Goal: Information Seeking & Learning: Learn about a topic

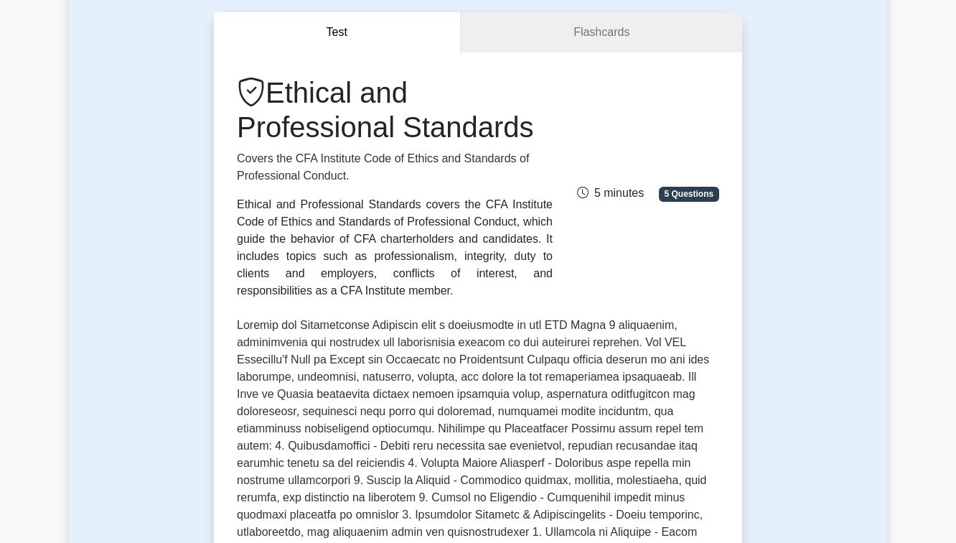
scroll to position [512, 0]
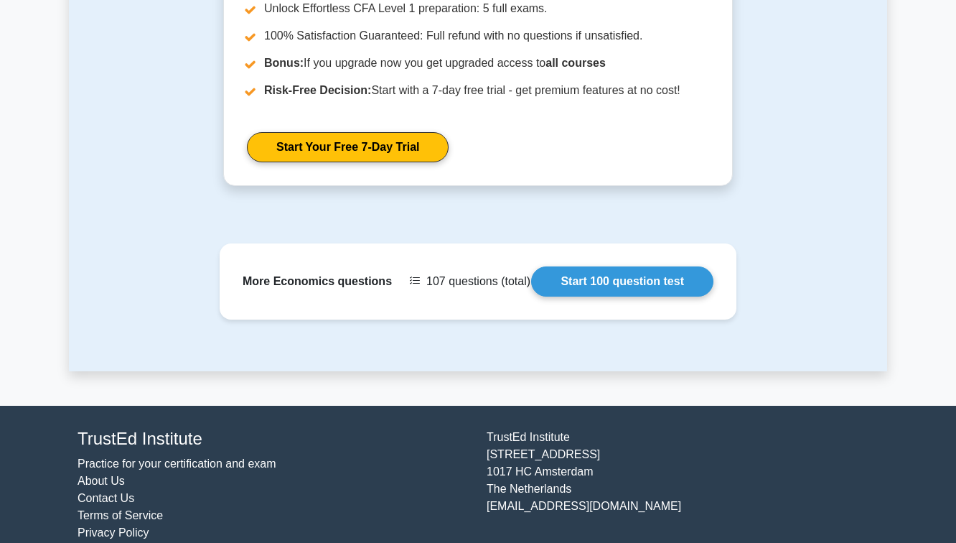
scroll to position [2026, 0]
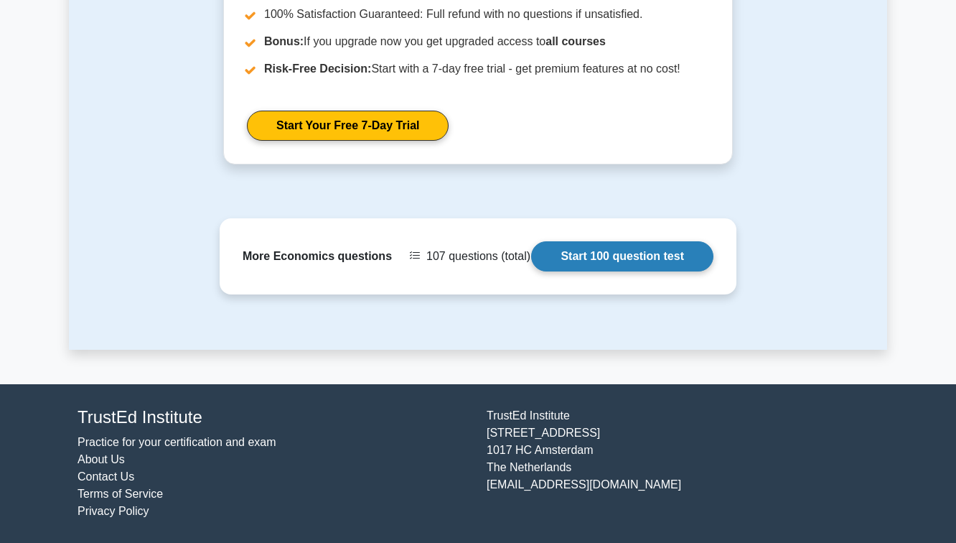
click at [584, 271] on link "Start 100 question test" at bounding box center [622, 256] width 182 height 30
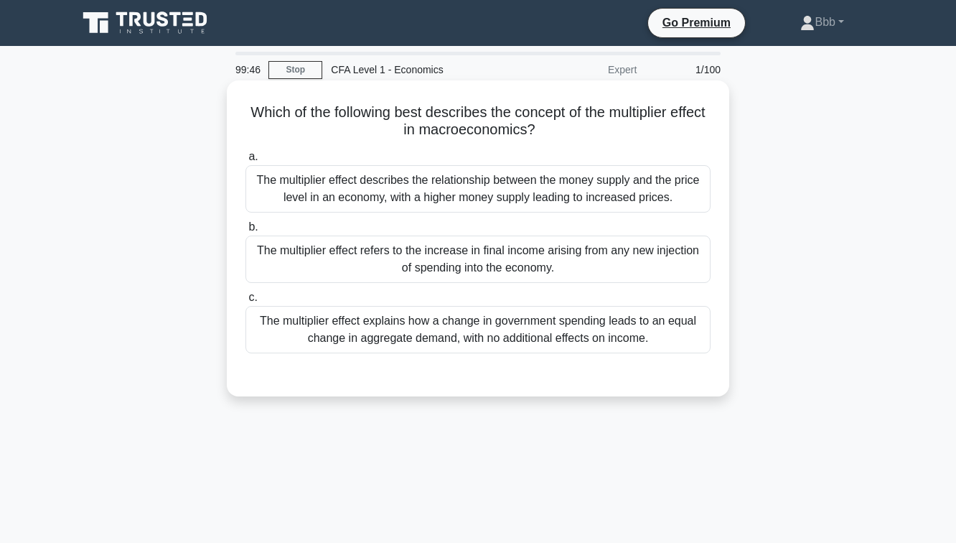
click at [539, 189] on div "The multiplier effect describes the relationship between the money supply and t…" at bounding box center [477, 188] width 465 height 47
click at [245, 161] on input "a. The multiplier effect describes the relationship between the money supply an…" at bounding box center [245, 156] width 0 height 9
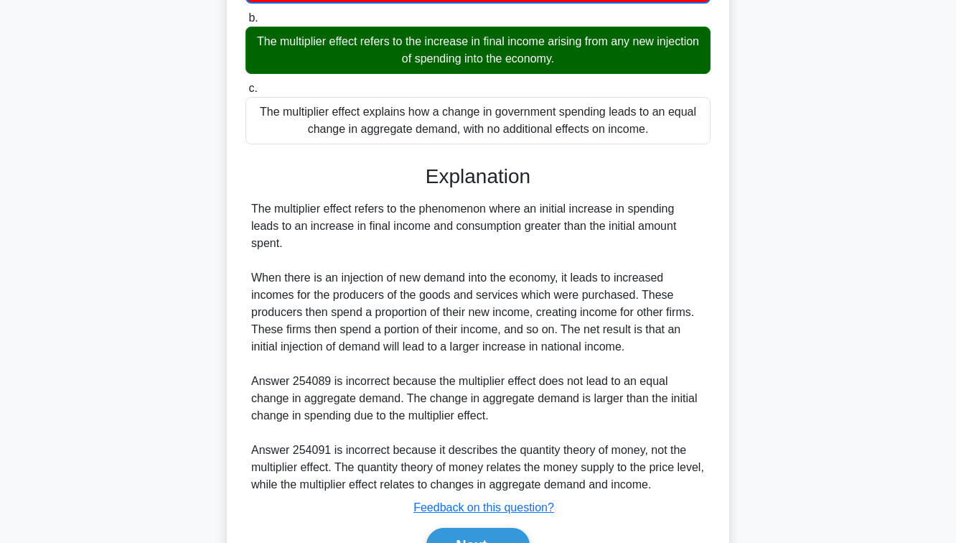
scroll to position [291, 0]
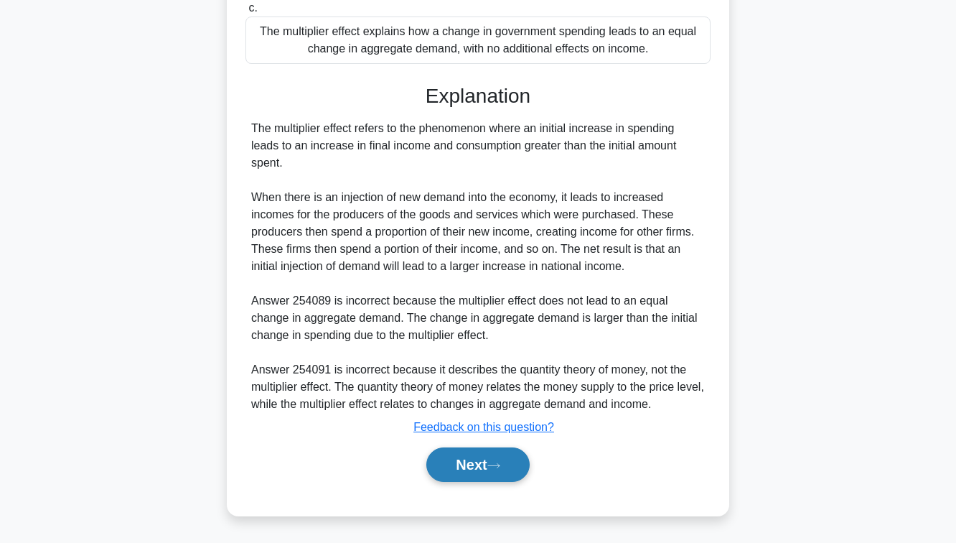
click at [509, 472] on button "Next" at bounding box center [477, 464] width 103 height 34
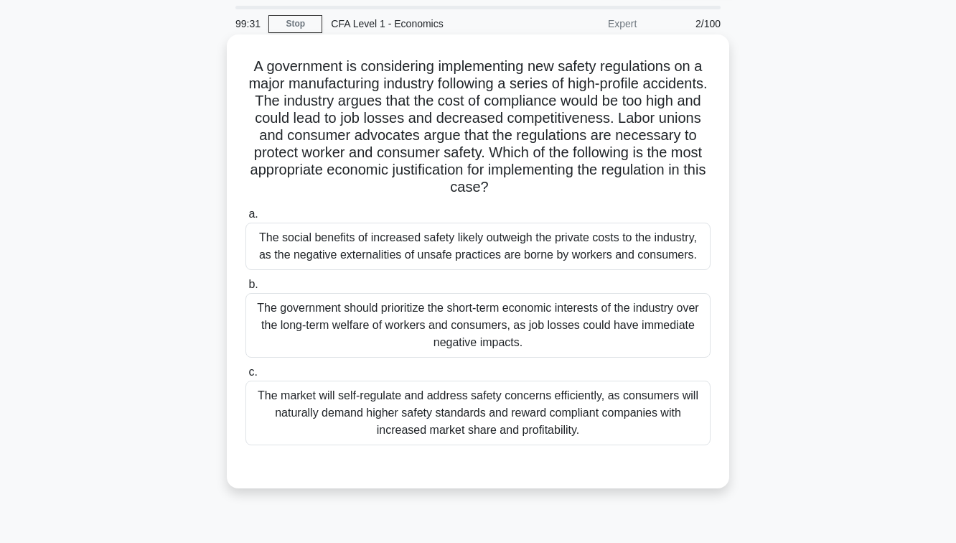
scroll to position [92, 0]
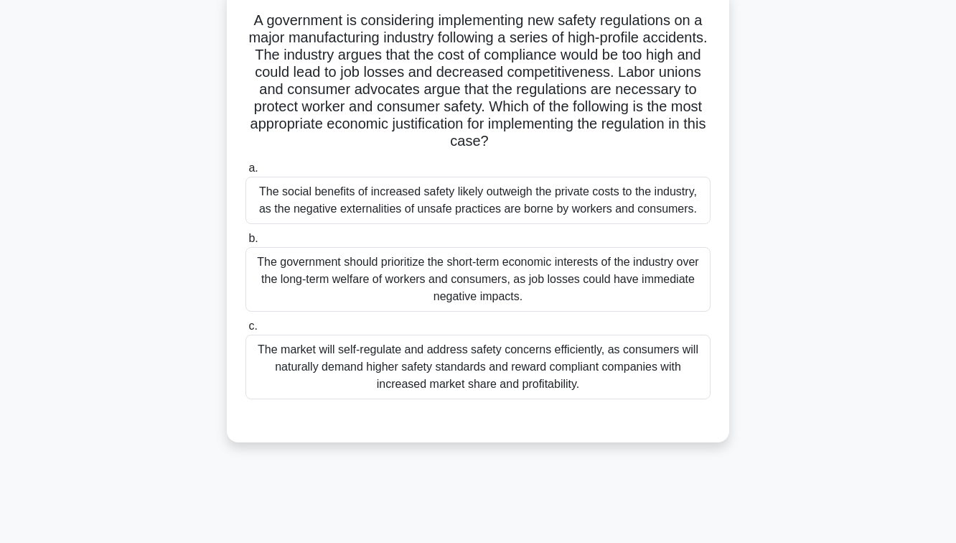
click at [525, 278] on div "The government should prioritize the short-term economic interests of the indus…" at bounding box center [477, 279] width 465 height 65
click at [245, 243] on input "b. The government should prioritize the short-term economic interests of the in…" at bounding box center [245, 238] width 0 height 9
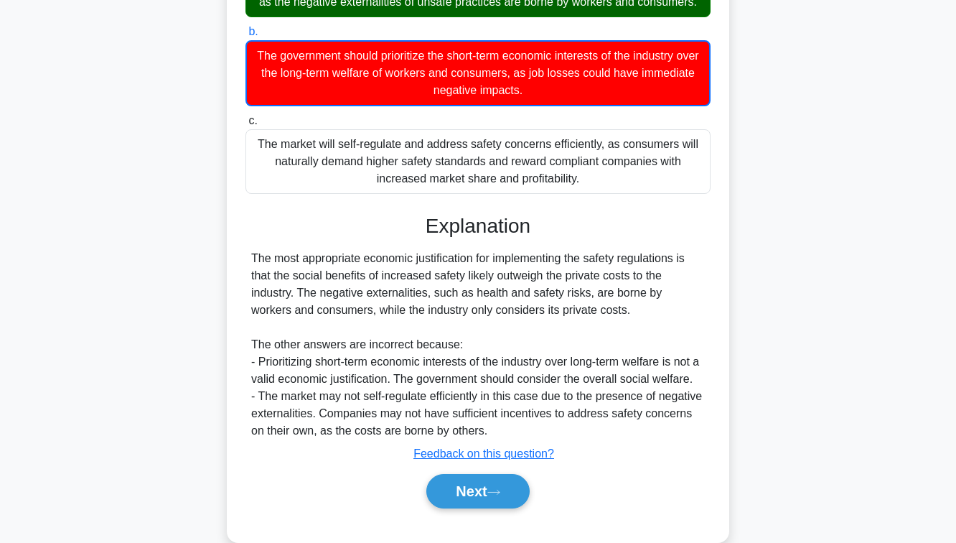
scroll to position [325, 0]
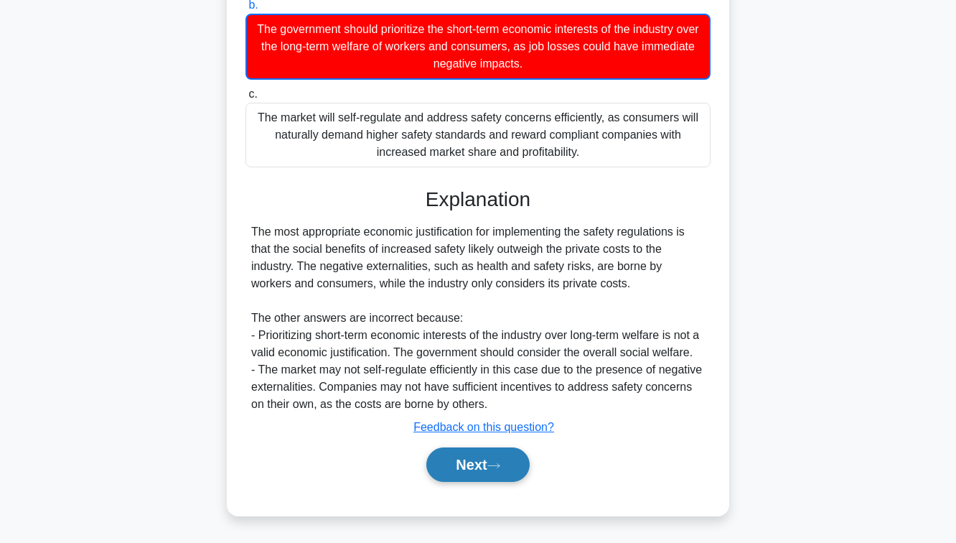
click at [473, 476] on button "Next" at bounding box center [477, 464] width 103 height 34
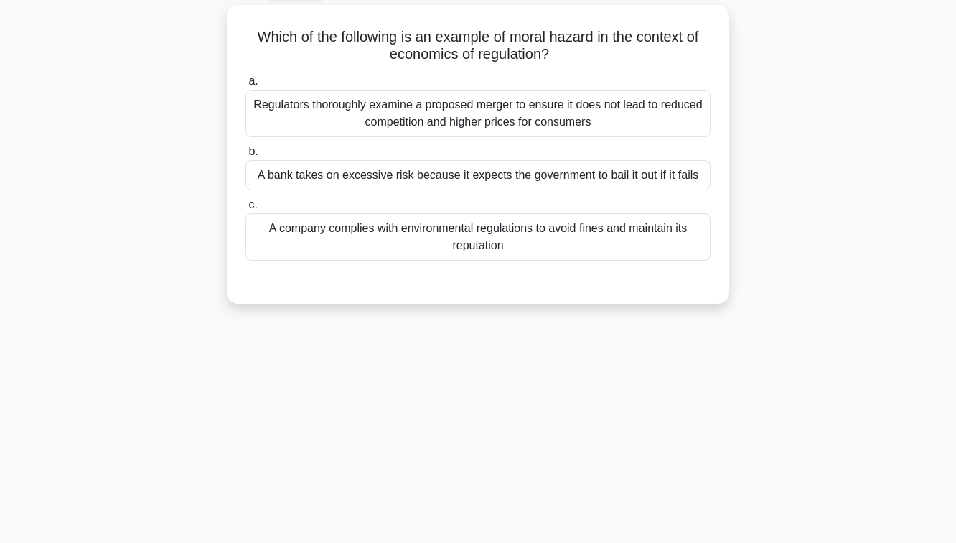
scroll to position [80, 0]
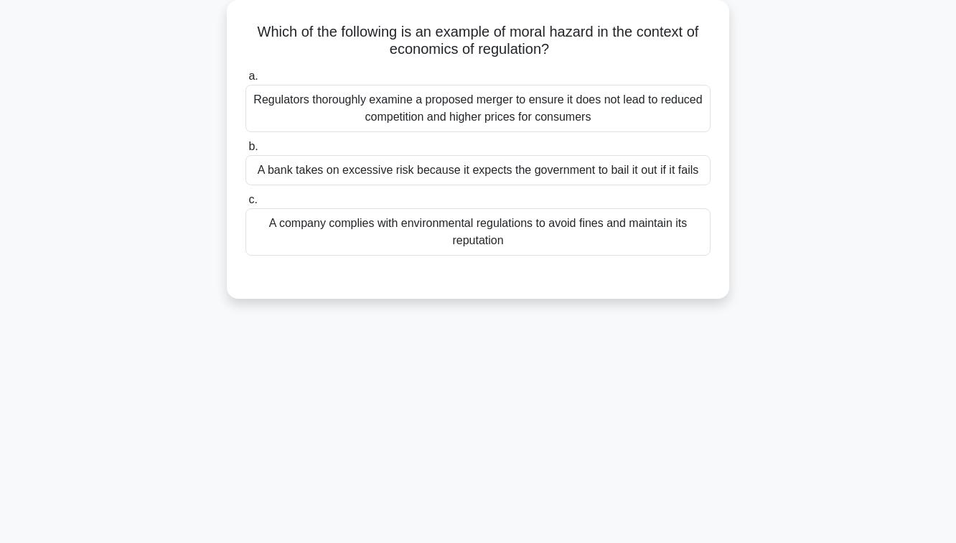
click at [601, 103] on div "Regulators thoroughly examine a proposed merger to ensure it does not lead to r…" at bounding box center [477, 108] width 465 height 47
click at [245, 81] on input "a. Regulators thoroughly examine a proposed merger to ensure it does not lead t…" at bounding box center [245, 76] width 0 height 9
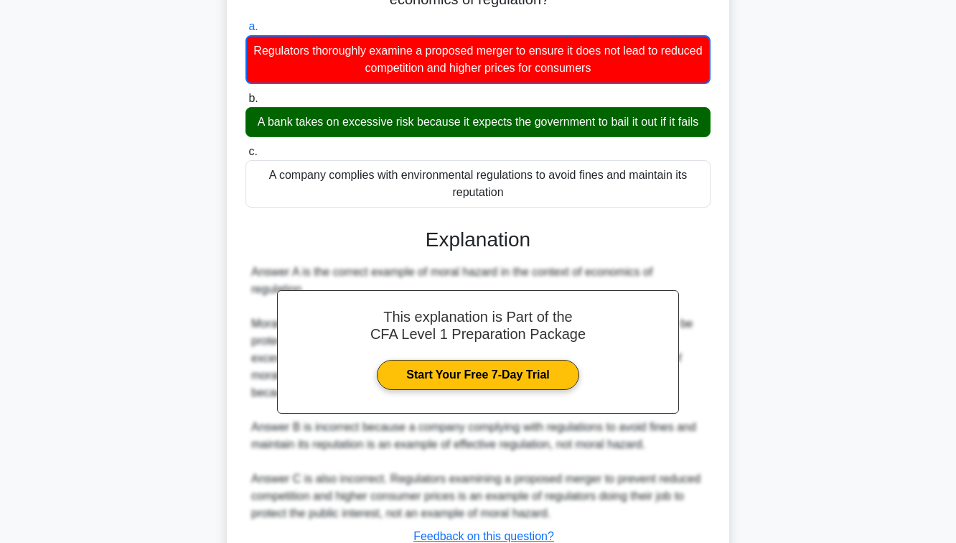
scroll to position [239, 0]
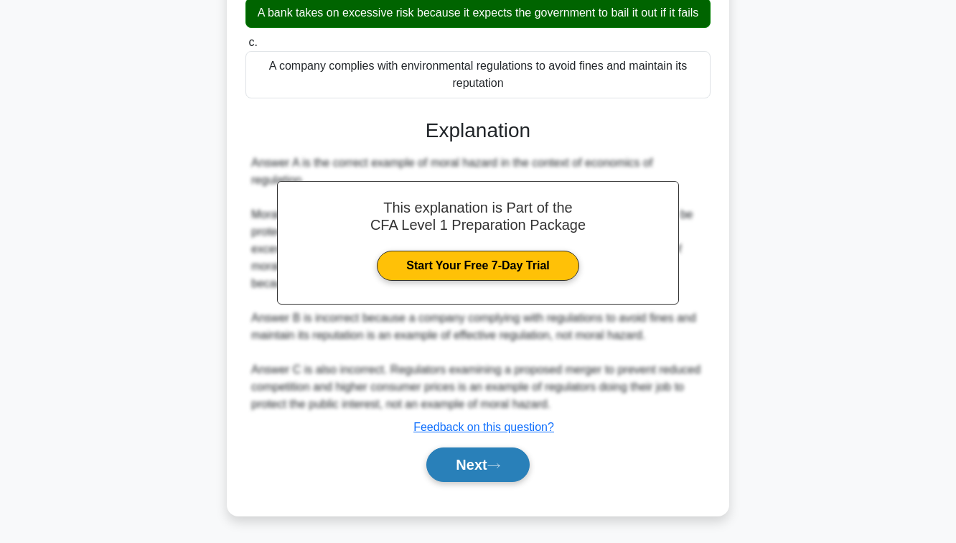
click at [497, 451] on button "Next" at bounding box center [477, 464] width 103 height 34
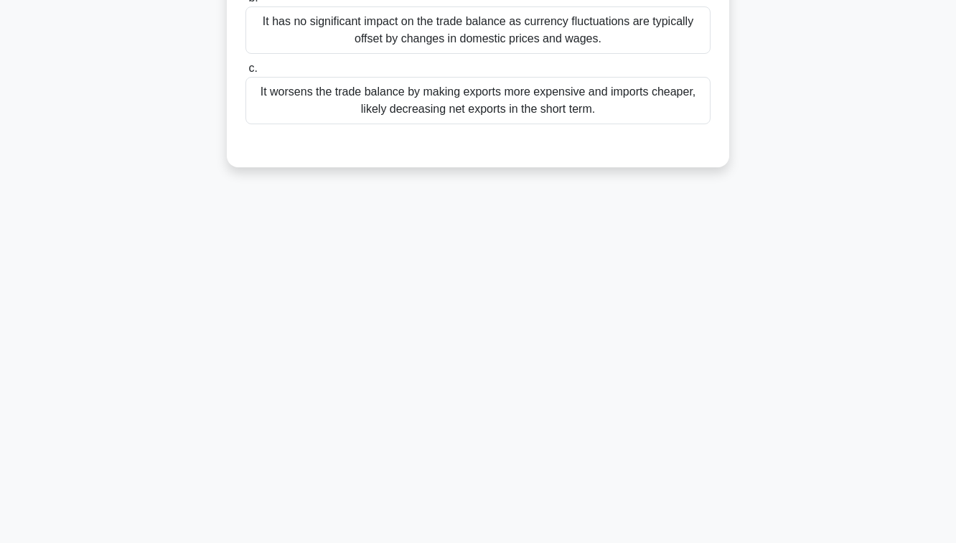
scroll to position [0, 0]
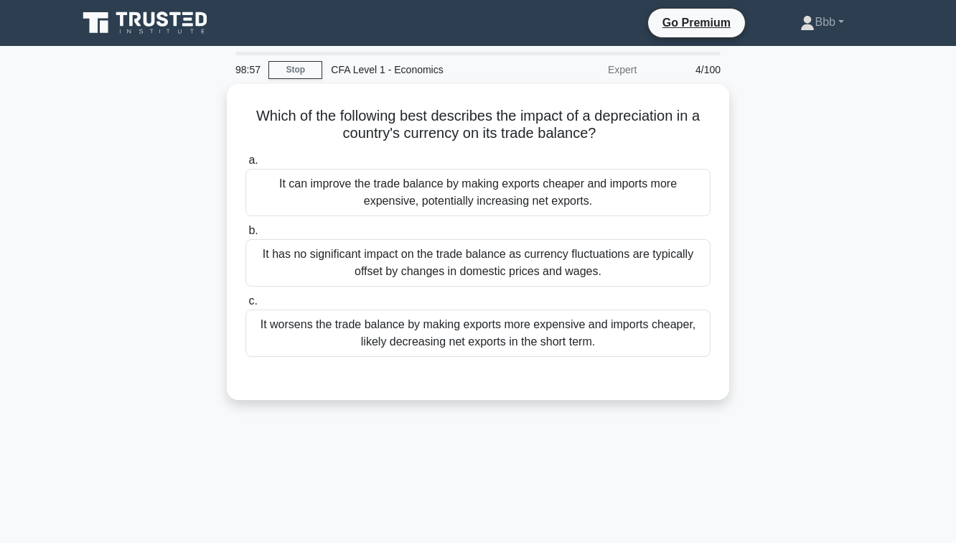
click at [155, 37] on link at bounding box center [147, 23] width 138 height 34
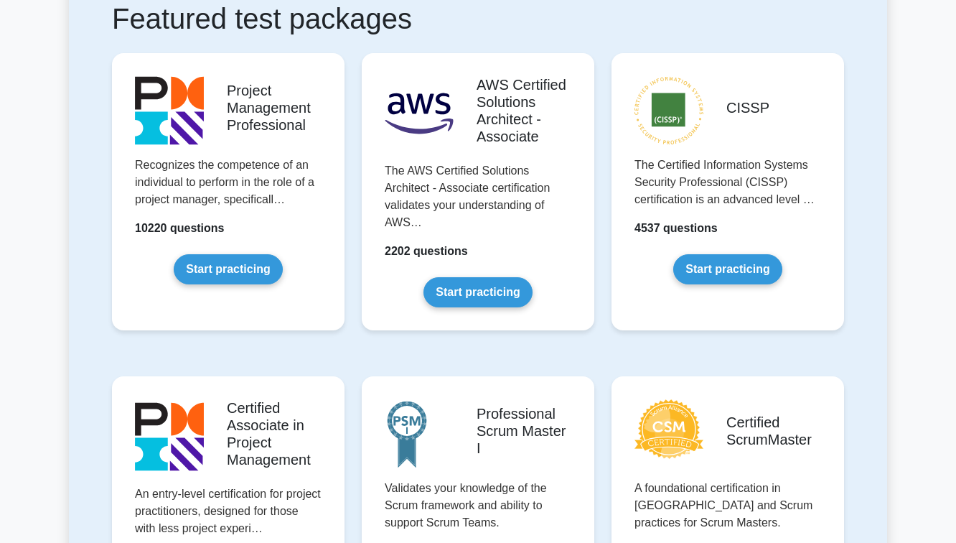
scroll to position [213, 0]
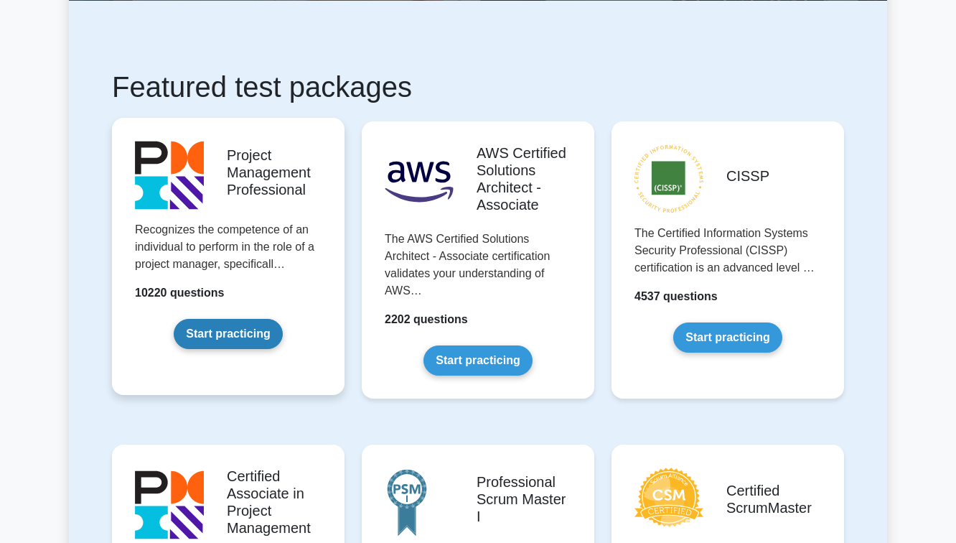
click at [251, 340] on link "Start practicing" at bounding box center [228, 334] width 108 height 30
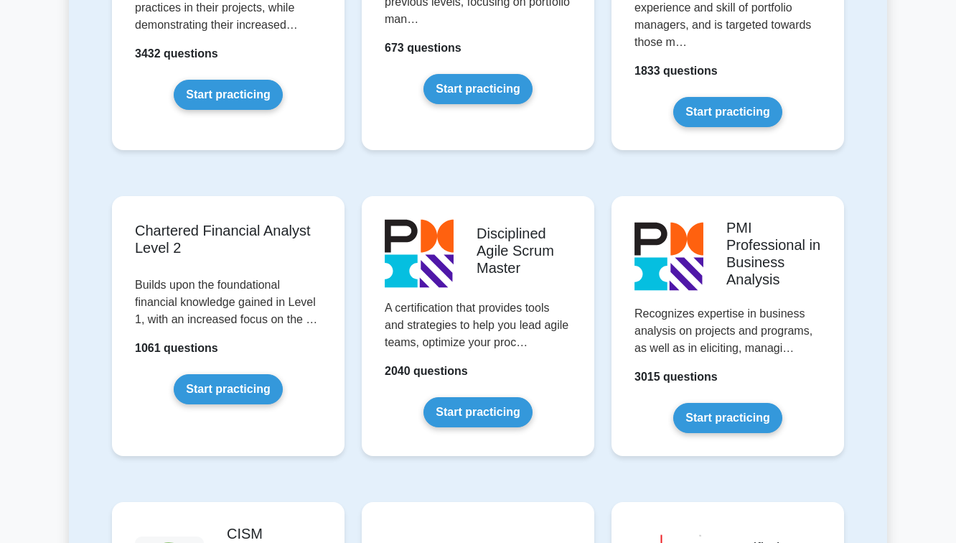
scroll to position [1723, 0]
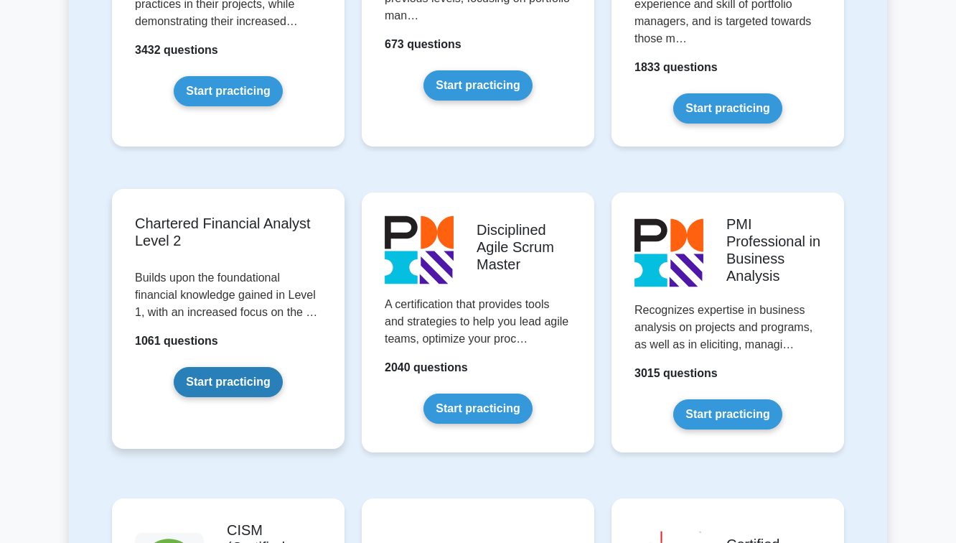
click at [196, 367] on link "Start practicing" at bounding box center [228, 382] width 108 height 30
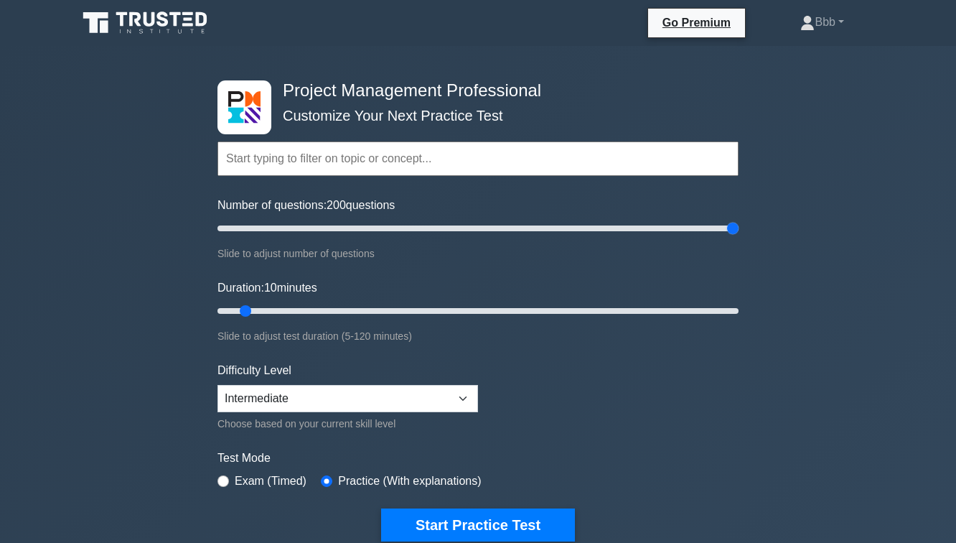
drag, startPoint x: 311, startPoint y: 224, endPoint x: 777, endPoint y: 210, distance: 466.0
type input "200"
click at [739, 220] on input "Number of questions: 200 questions" at bounding box center [477, 228] width 521 height 17
drag, startPoint x: 248, startPoint y: 310, endPoint x: 767, endPoint y: 315, distance: 518.3
type input "120"
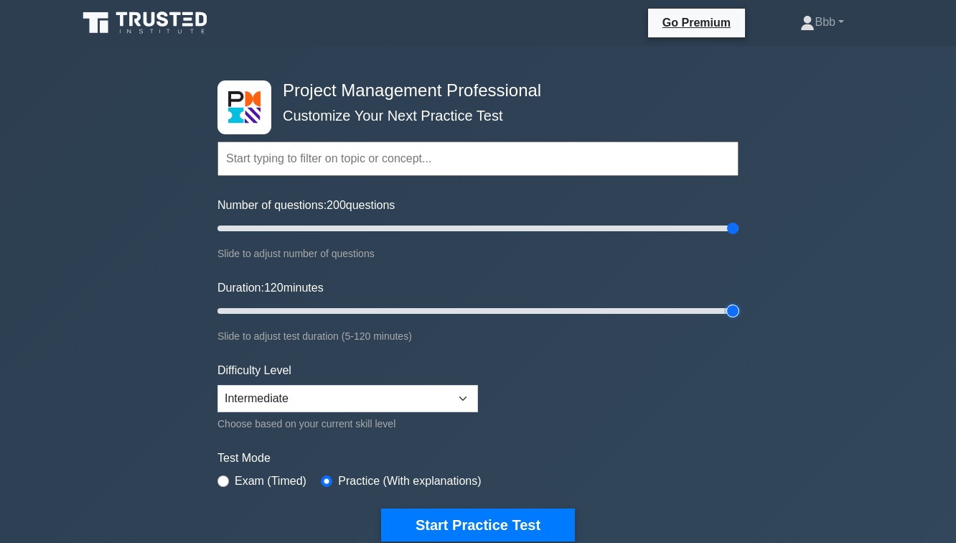
click at [739, 315] on input "Duration: 120 minutes" at bounding box center [477, 310] width 521 height 17
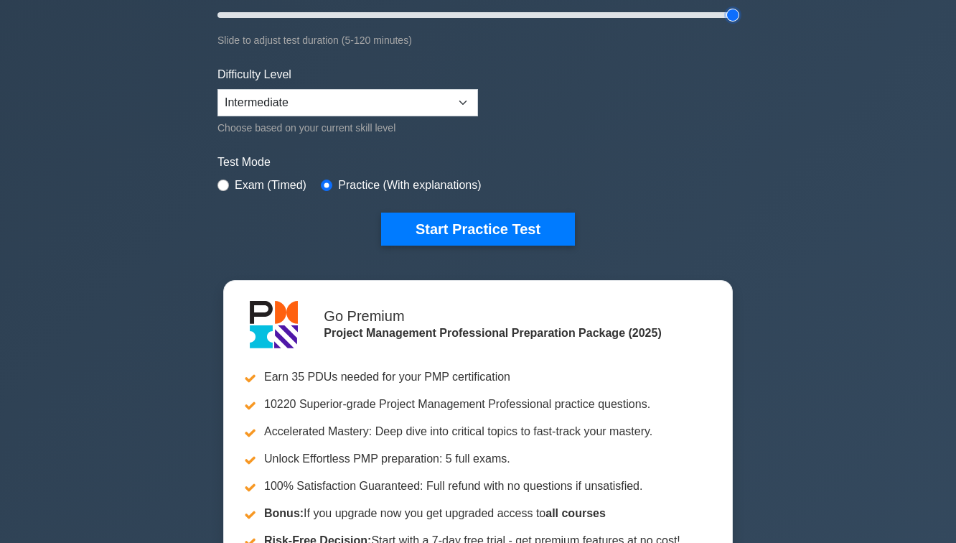
scroll to position [303, 0]
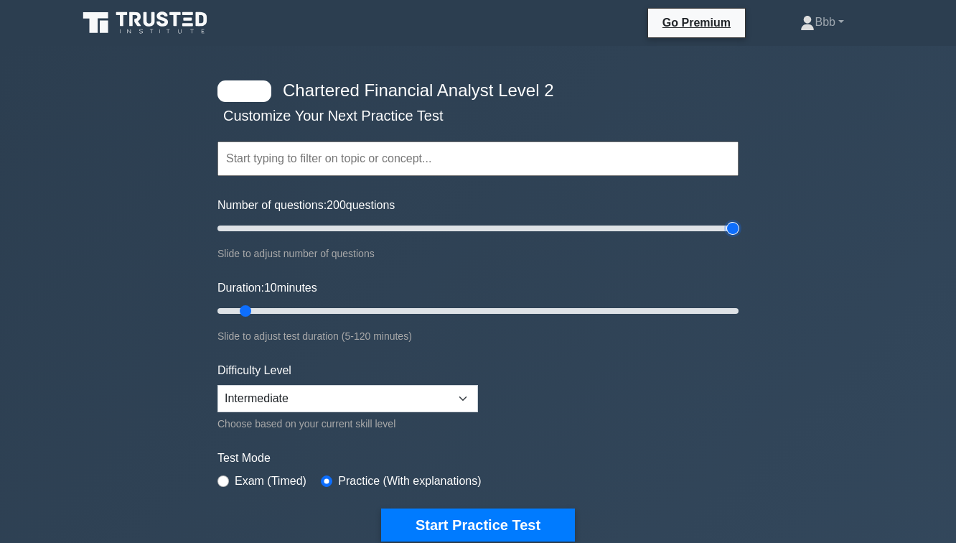
drag, startPoint x: 231, startPoint y: 235, endPoint x: 904, endPoint y: 266, distance: 673.3
type input "200"
click at [739, 237] on input "Number of questions: 200 questions" at bounding box center [477, 228] width 521 height 17
drag, startPoint x: 247, startPoint y: 306, endPoint x: 750, endPoint y: 334, distance: 503.9
type input "120"
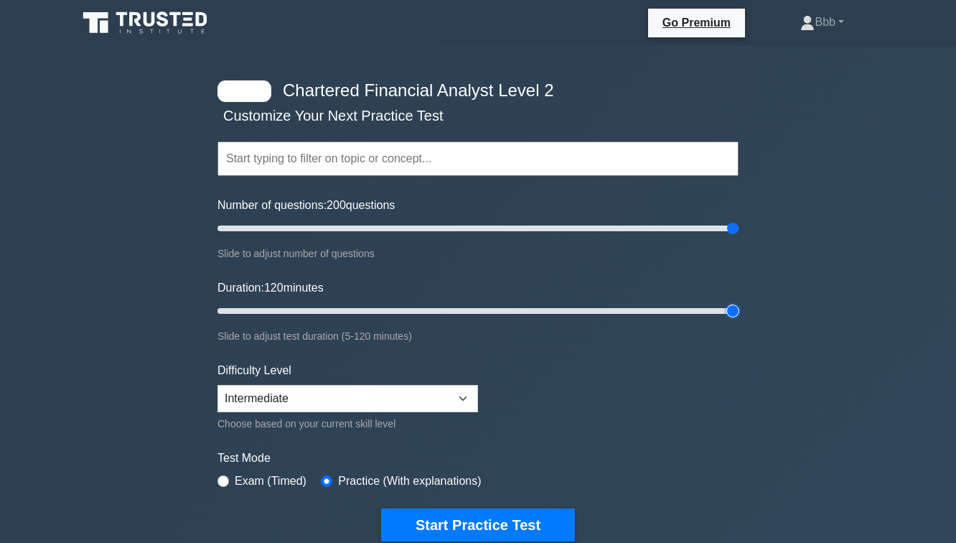
click at [739, 319] on input "Duration: 120 minutes" at bounding box center [477, 310] width 521 height 17
drag, startPoint x: 731, startPoint y: 227, endPoint x: 474, endPoint y: 233, distance: 256.3
type input "100"
click at [474, 233] on input "Number of questions: 100 questions" at bounding box center [477, 228] width 521 height 17
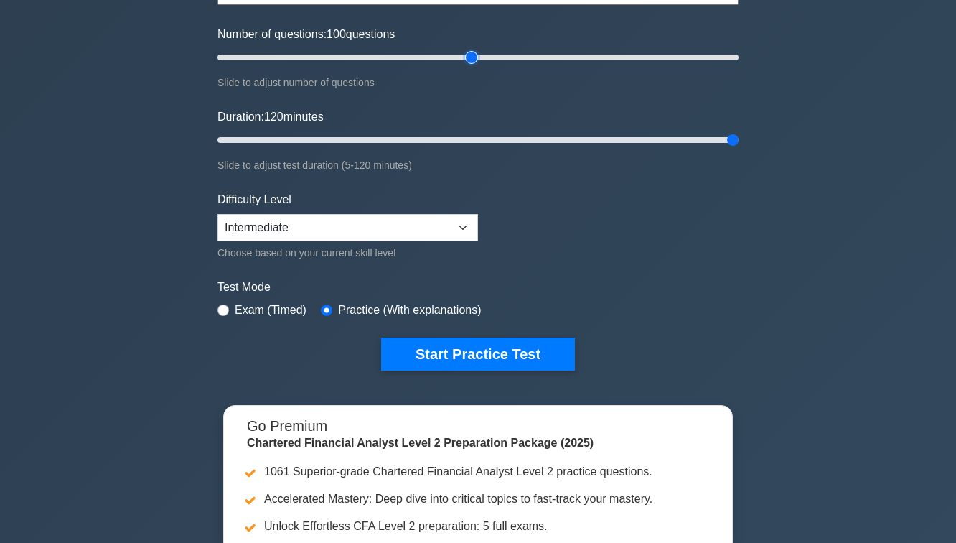
scroll to position [212, 0]
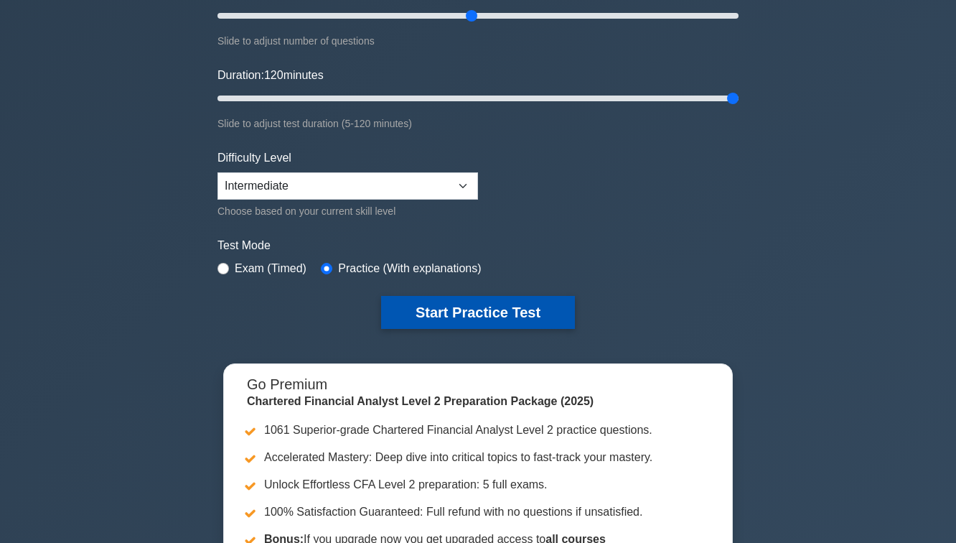
click at [404, 312] on button "Start Practice Test" at bounding box center [478, 312] width 194 height 33
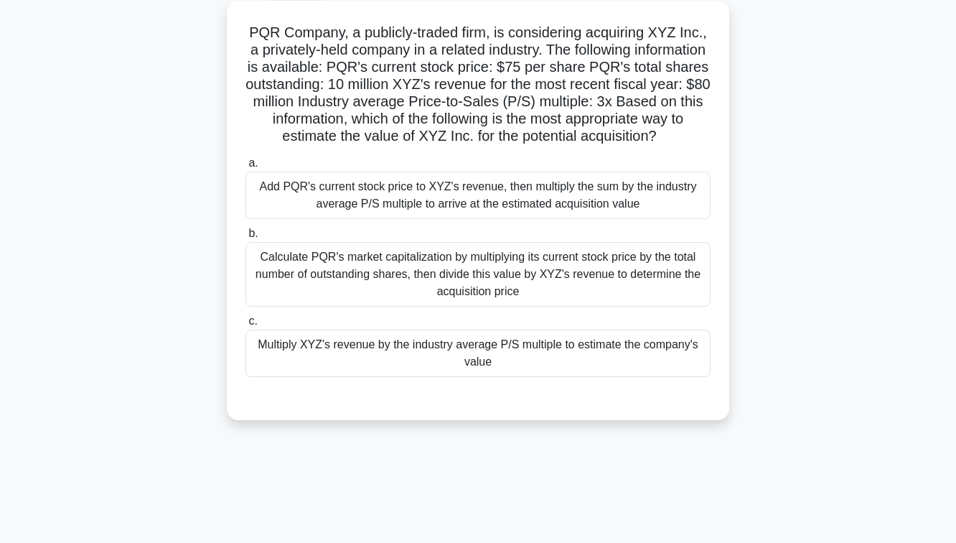
scroll to position [80, 0]
click at [513, 274] on div "Calculate PQR's market capitalization by multiplying its current stock price by…" at bounding box center [477, 273] width 465 height 65
click at [245, 238] on input "b. Calculate PQR's market capitalization by multiplying its current stock price…" at bounding box center [245, 232] width 0 height 9
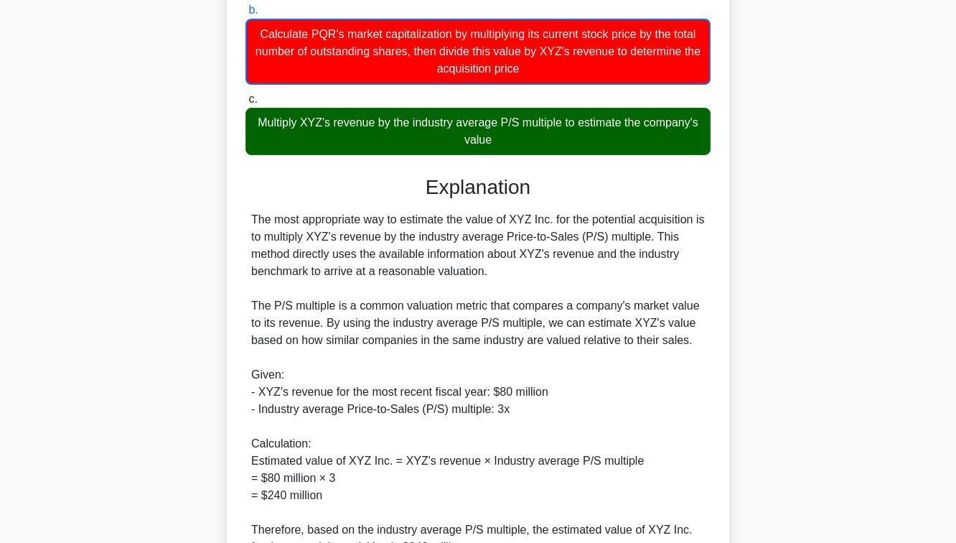
scroll to position [446, 0]
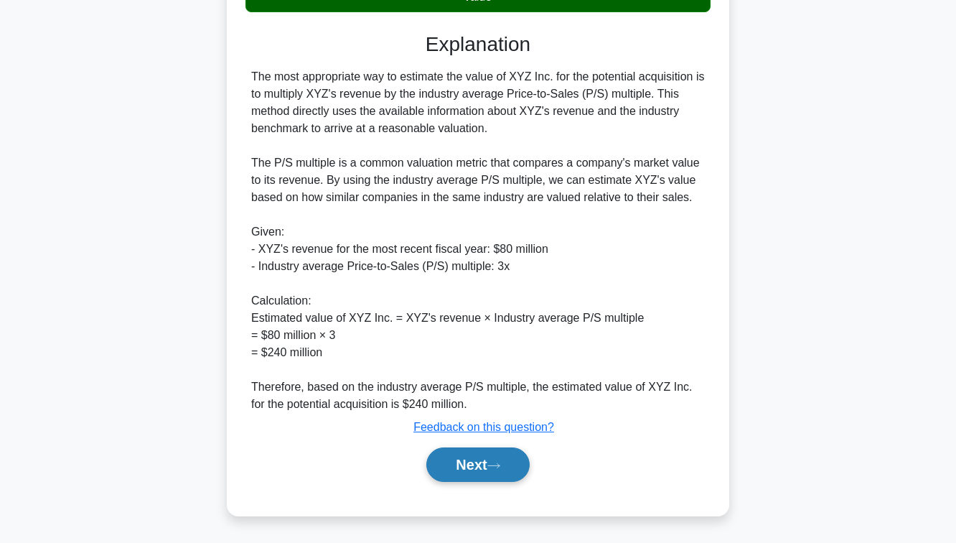
click at [480, 473] on button "Next" at bounding box center [477, 464] width 103 height 34
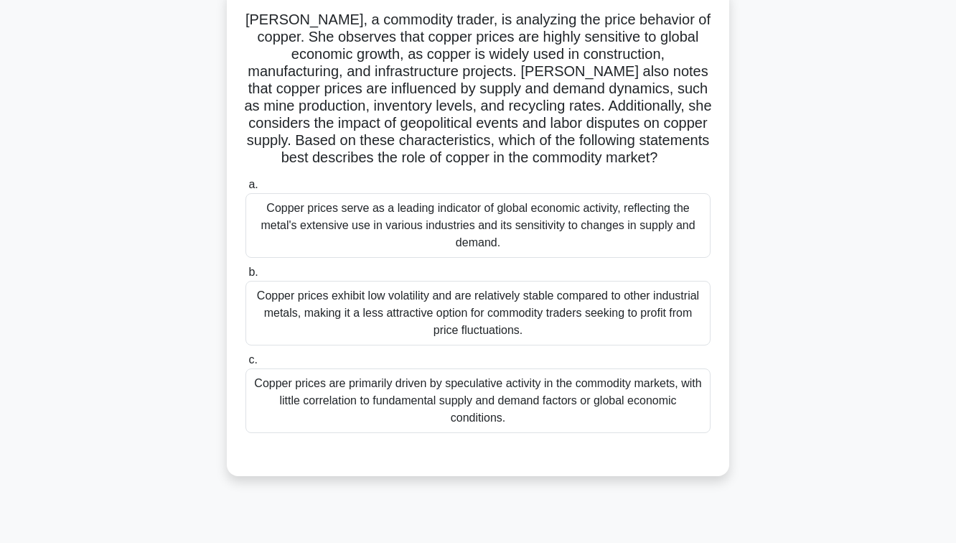
scroll to position [98, 0]
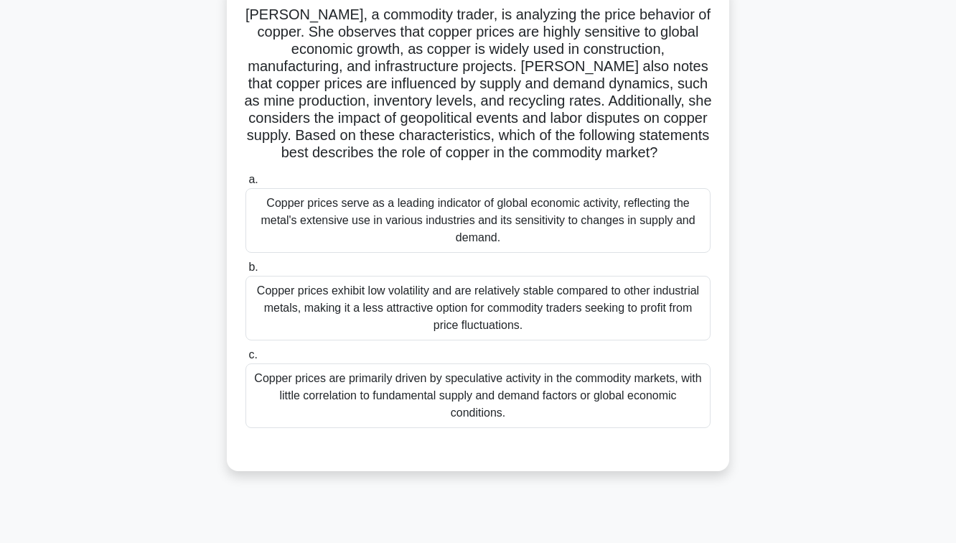
click at [503, 382] on div "Copper prices are primarily driven by speculative activity in the commodity mar…" at bounding box center [477, 395] width 465 height 65
click at [245, 360] on input "c. Copper prices are primarily driven by speculative activity in the commodity …" at bounding box center [245, 354] width 0 height 9
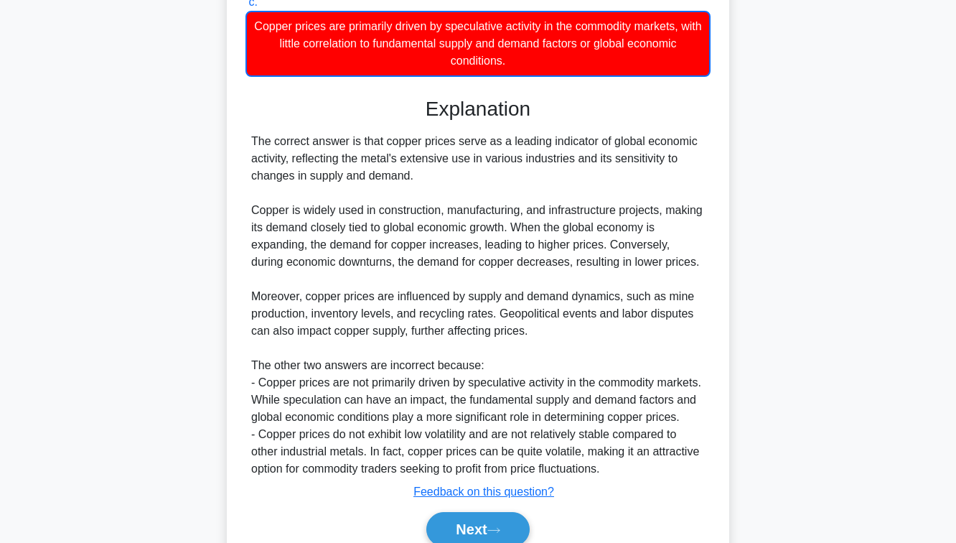
scroll to position [515, 0]
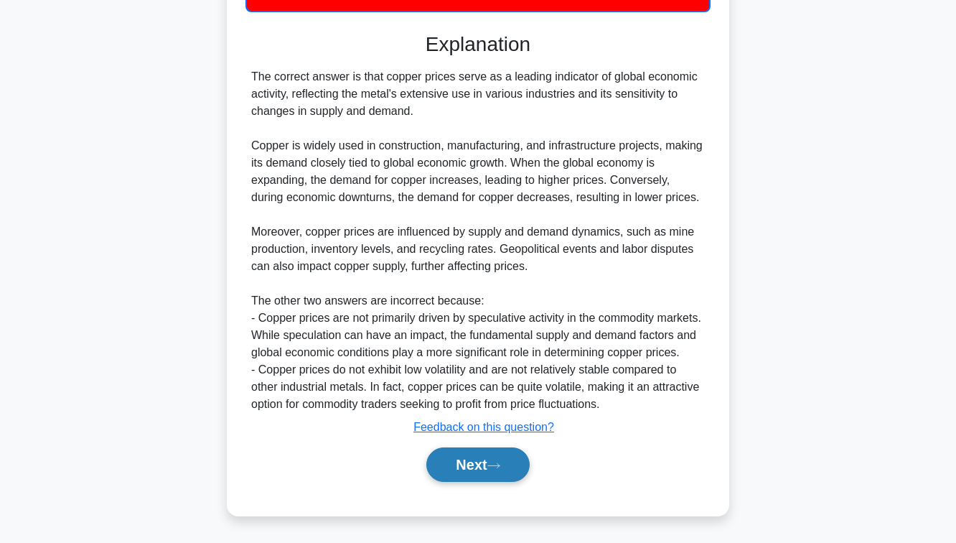
click at [479, 456] on button "Next" at bounding box center [477, 464] width 103 height 34
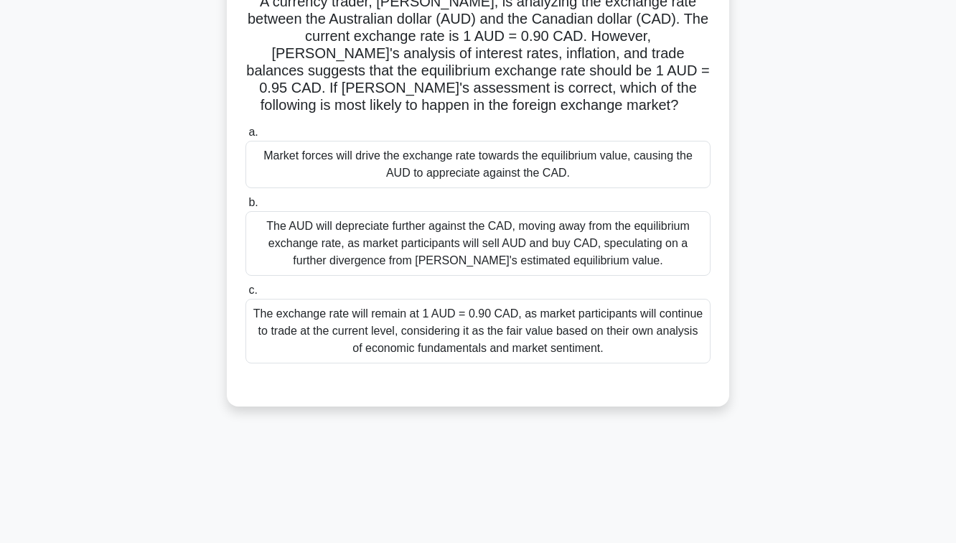
scroll to position [108, 0]
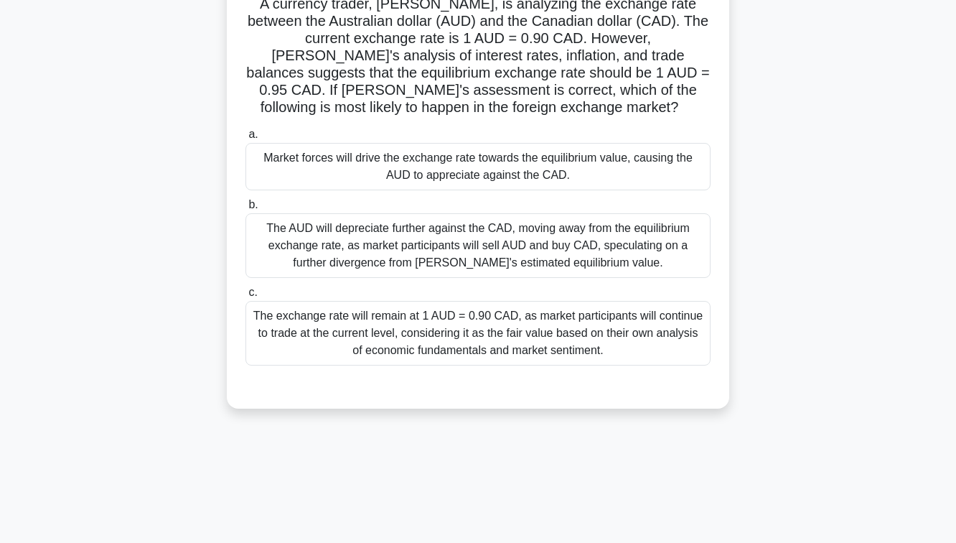
click at [492, 346] on div "The exchange rate will remain at 1 AUD = 0.90 CAD, as market participants will …" at bounding box center [477, 333] width 465 height 65
click at [245, 297] on input "c. The exchange rate will remain at 1 AUD = 0.90 CAD, as market participants wi…" at bounding box center [245, 292] width 0 height 9
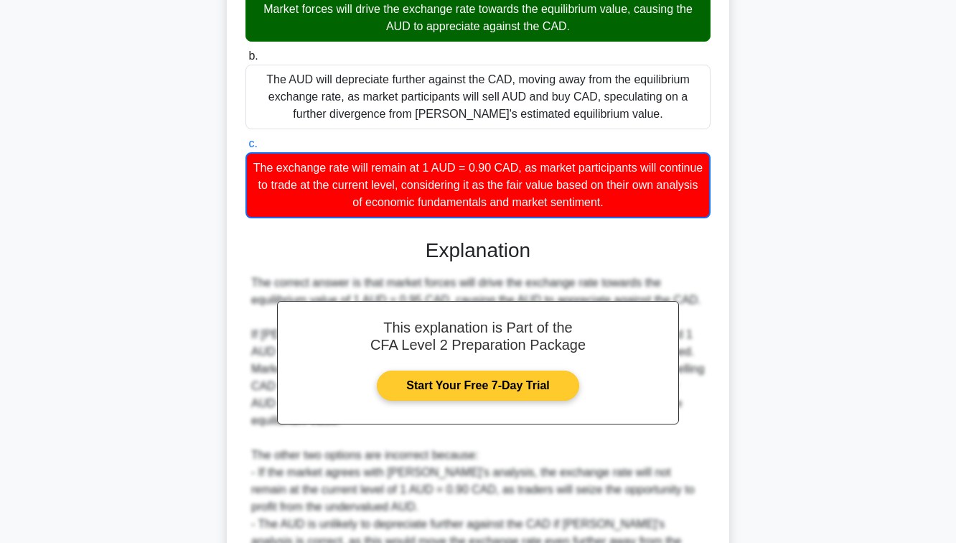
scroll to position [429, 0]
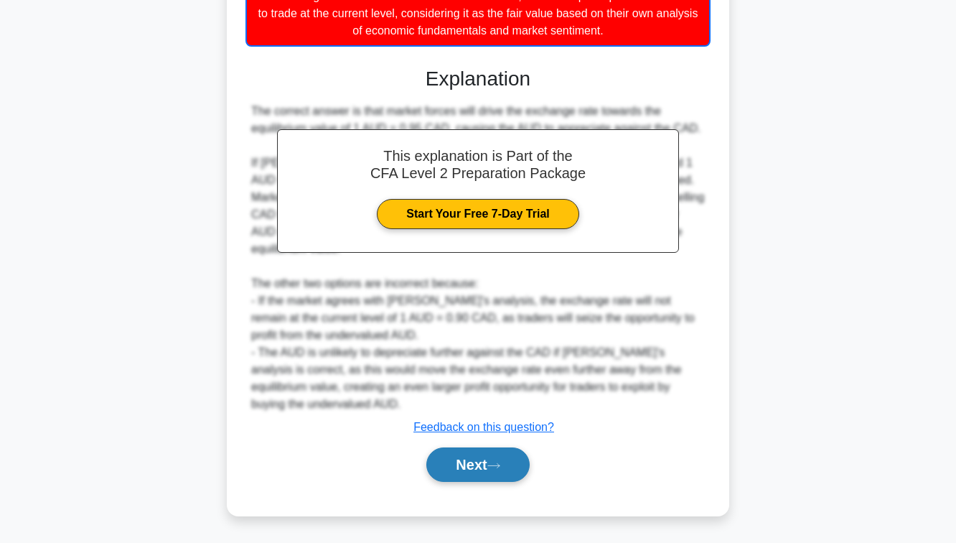
click at [482, 464] on button "Next" at bounding box center [477, 464] width 103 height 34
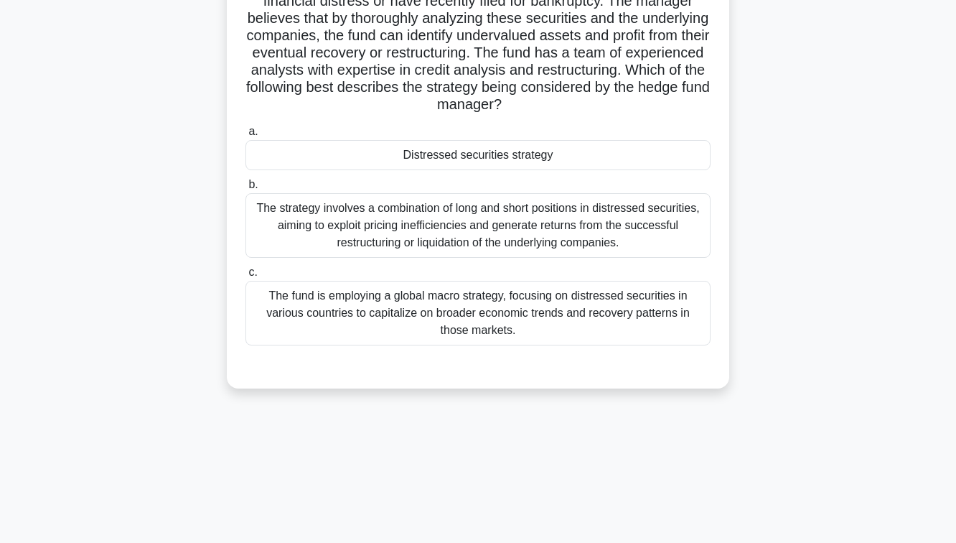
scroll to position [141, 0]
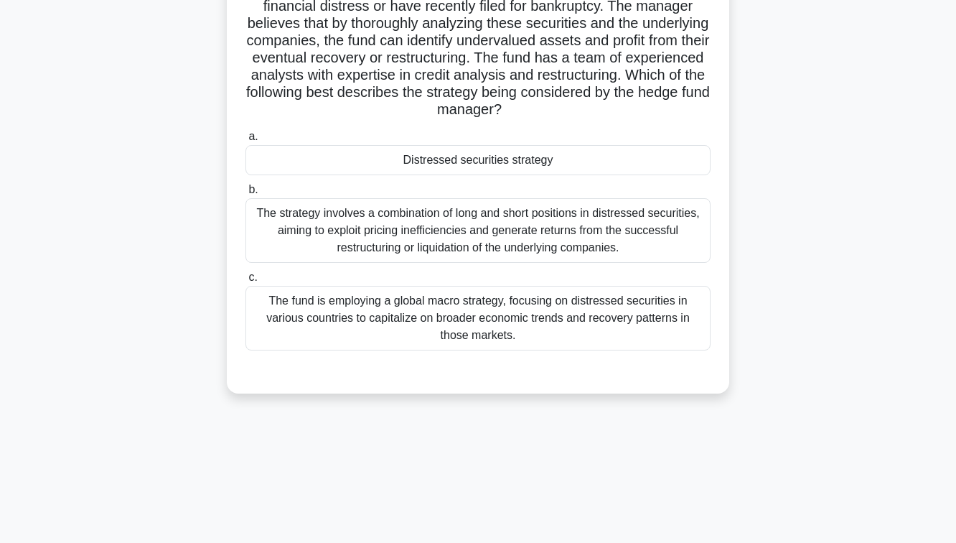
click at [539, 164] on div "Distressed securities strategy" at bounding box center [477, 160] width 465 height 30
click at [245, 141] on input "a. Distressed securities strategy" at bounding box center [245, 136] width 0 height 9
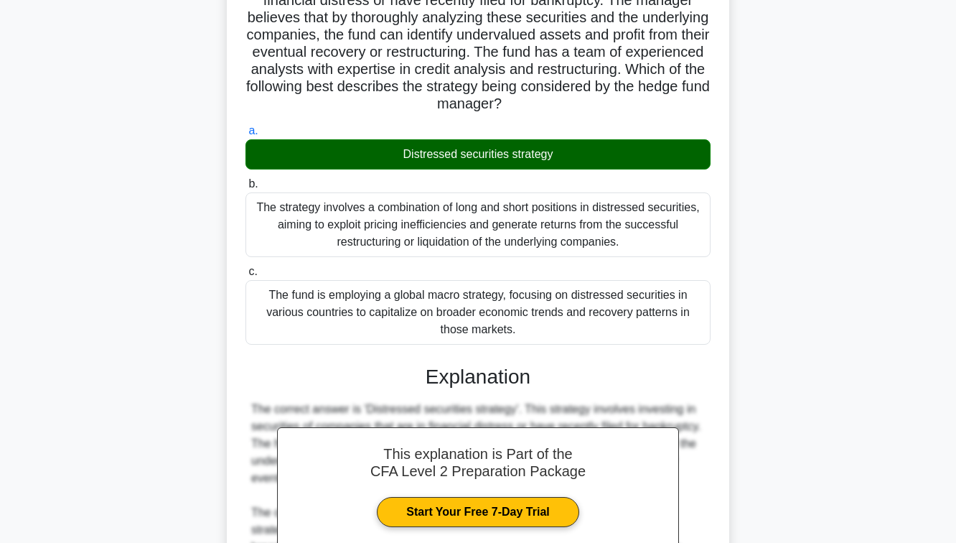
scroll to position [358, 0]
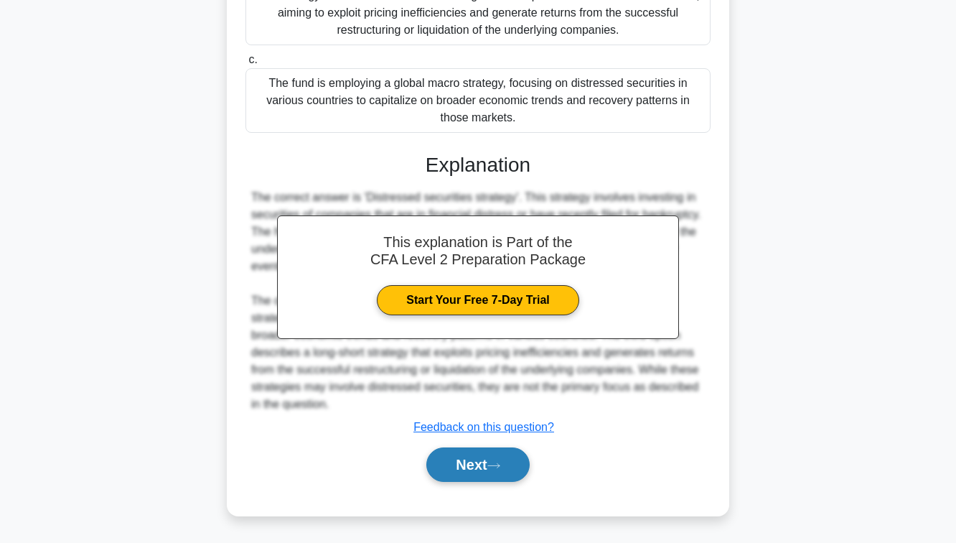
click at [470, 469] on button "Next" at bounding box center [477, 464] width 103 height 34
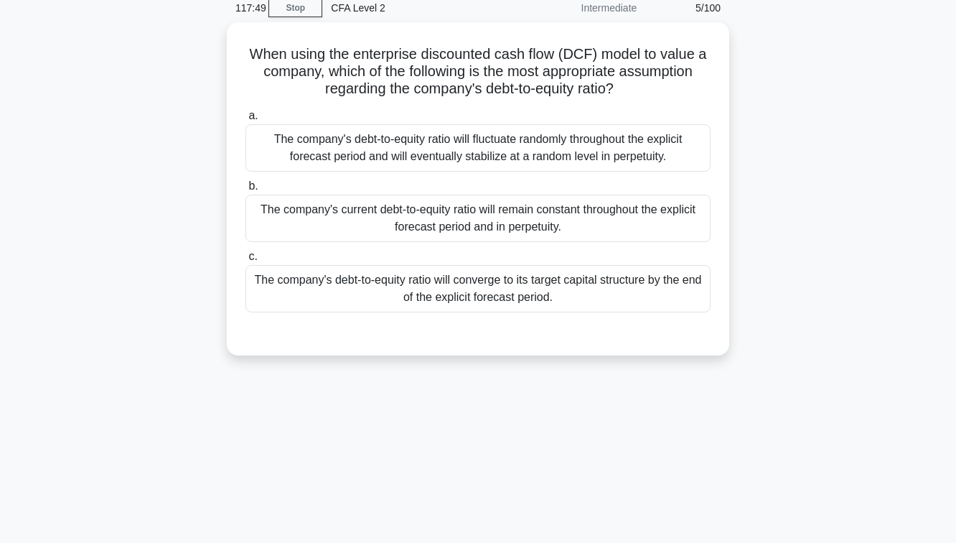
scroll to position [64, 0]
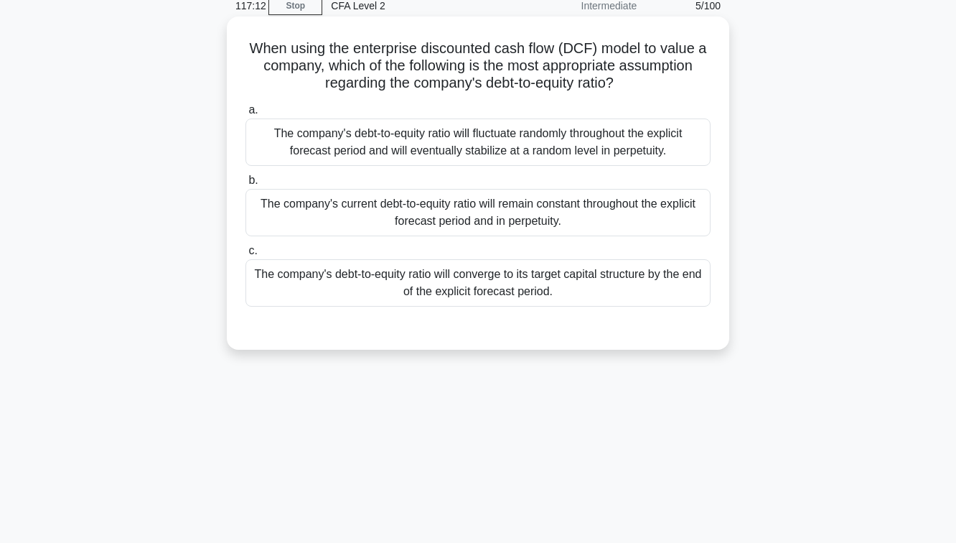
click at [491, 276] on div "The company's debt-to-equity ratio will converge to its target capital structur…" at bounding box center [477, 282] width 465 height 47
click at [245, 256] on input "c. The company's debt-to-equity ratio will converge to its target capital struc…" at bounding box center [245, 250] width 0 height 9
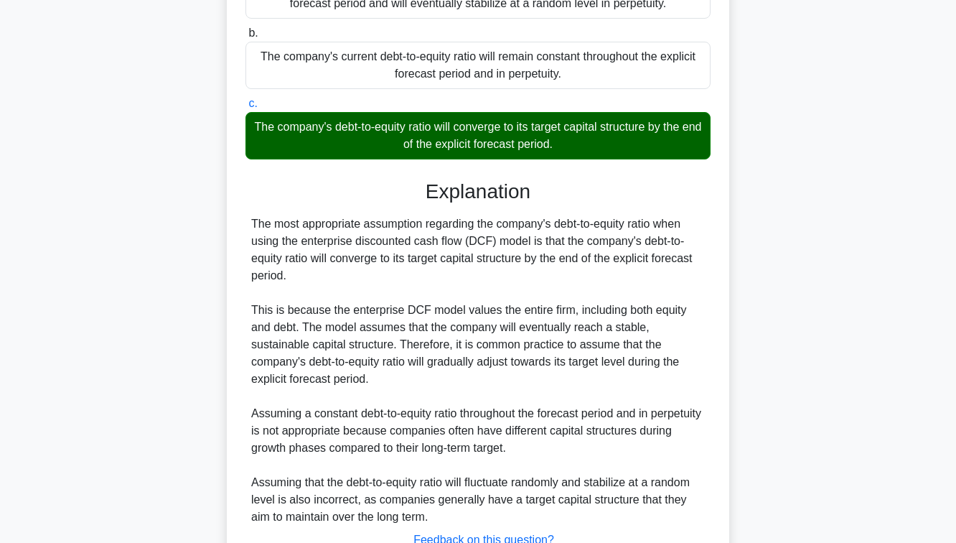
scroll to position [324, 0]
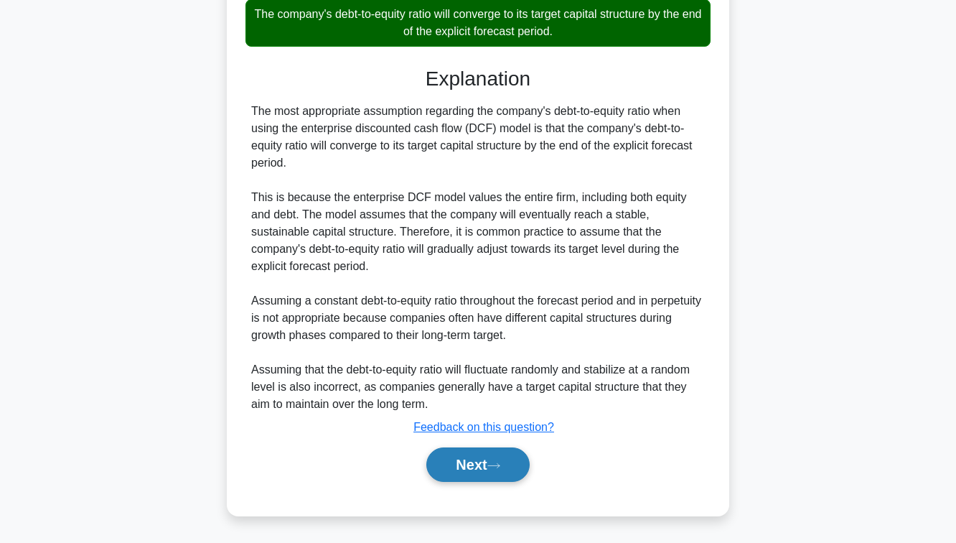
click at [464, 469] on button "Next" at bounding box center [477, 464] width 103 height 34
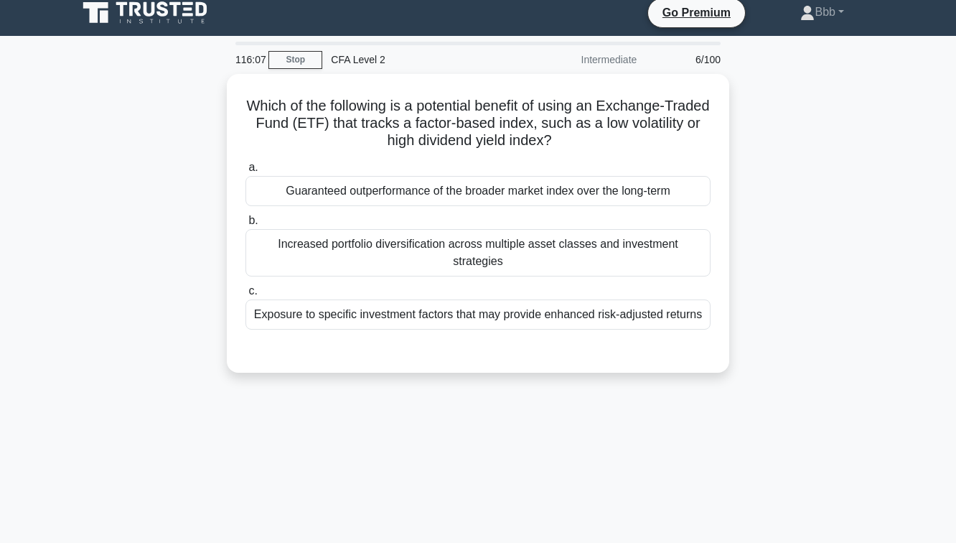
scroll to position [13, 0]
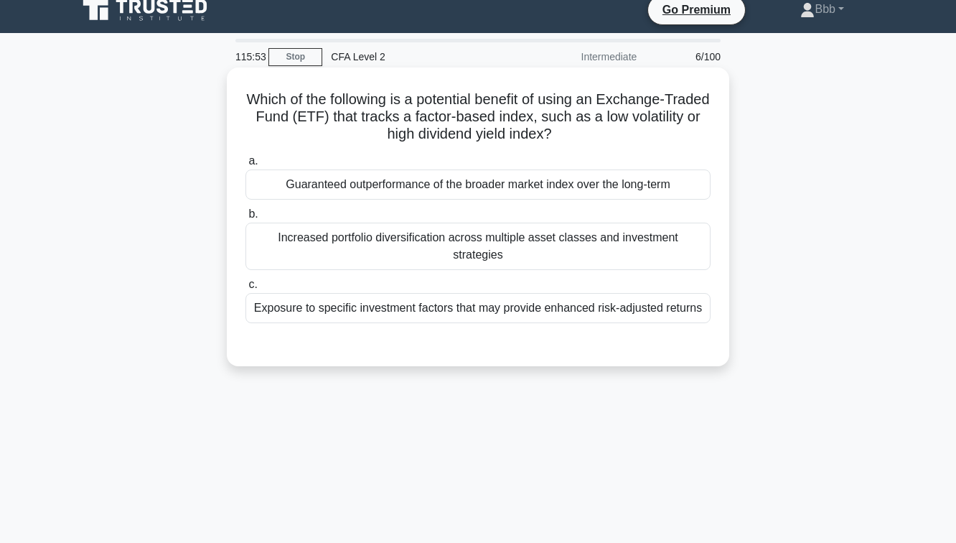
click at [546, 240] on div "Increased portfolio diversification across multiple asset classes and investmen…" at bounding box center [477, 246] width 465 height 47
click at [245, 219] on input "b. Increased portfolio diversification across multiple asset classes and invest…" at bounding box center [245, 214] width 0 height 9
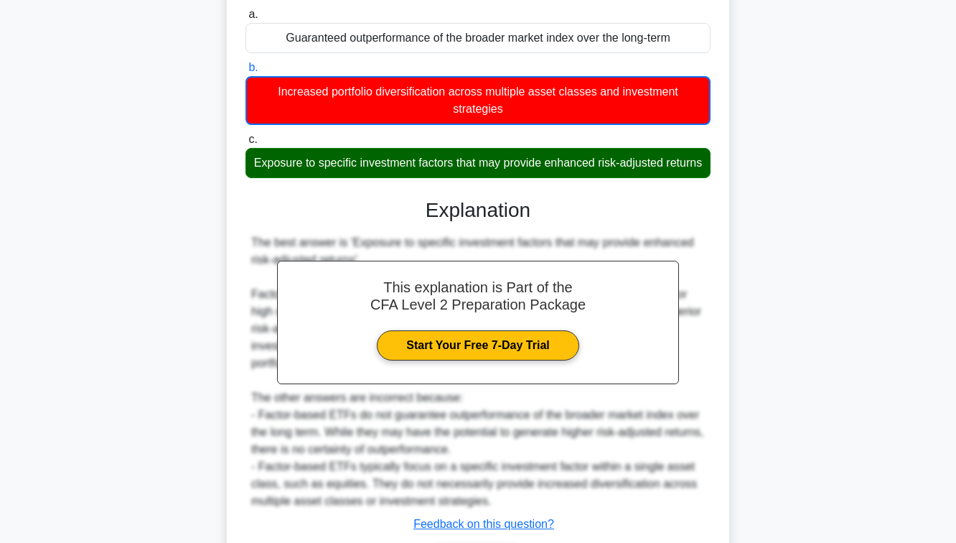
scroll to position [239, 0]
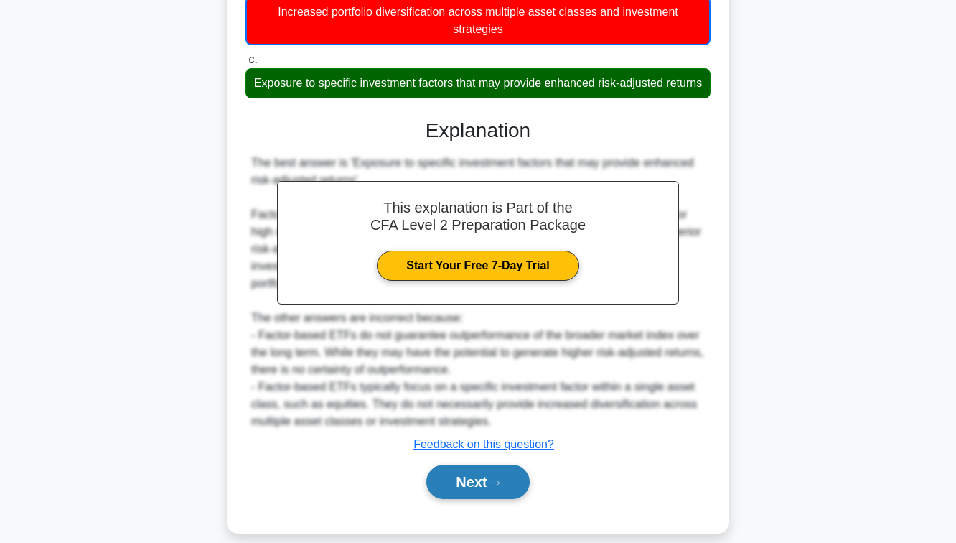
click at [510, 464] on button "Next" at bounding box center [477, 481] width 103 height 34
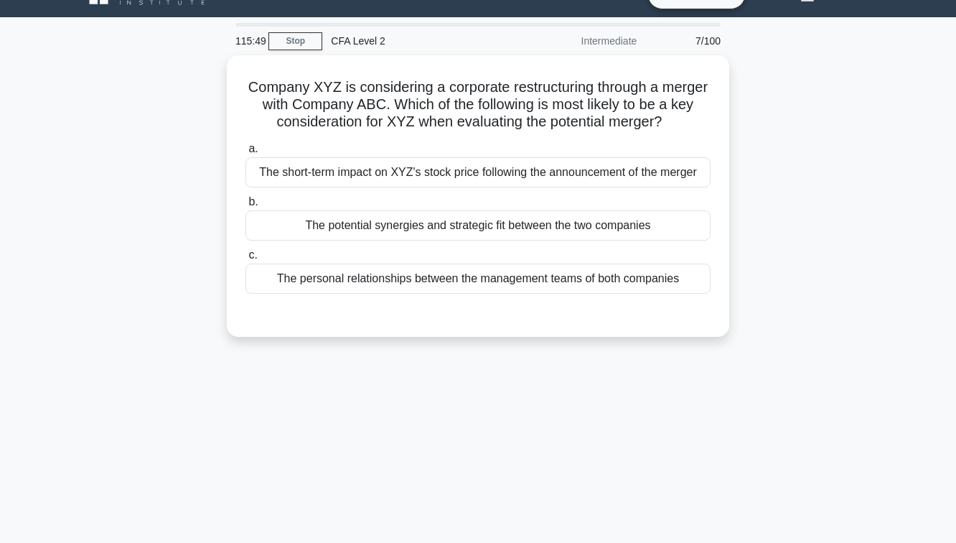
scroll to position [0, 0]
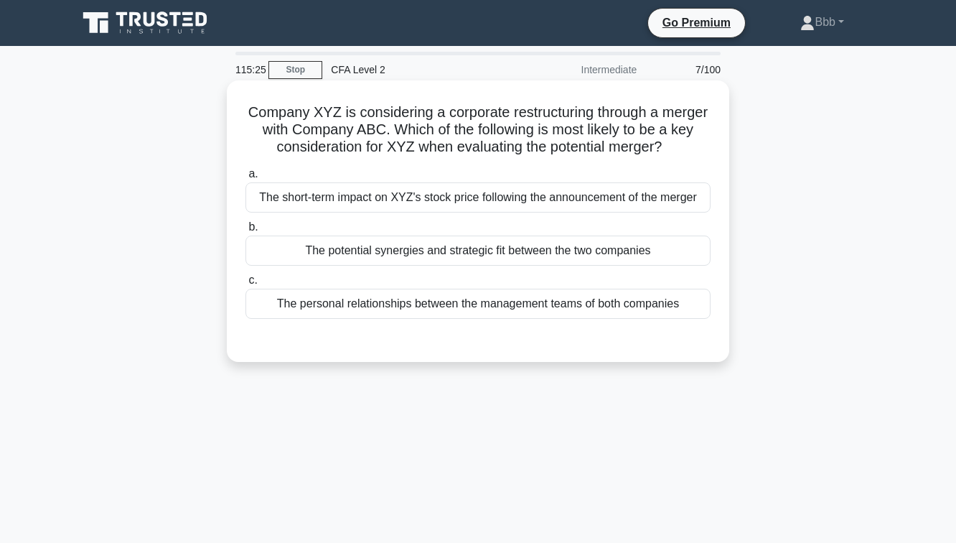
click at [490, 251] on div "The potential synergies and strategic fit between the two companies" at bounding box center [477, 250] width 465 height 30
click at [245, 232] on input "b. The potential synergies and strategic fit between the two companies" at bounding box center [245, 227] width 0 height 9
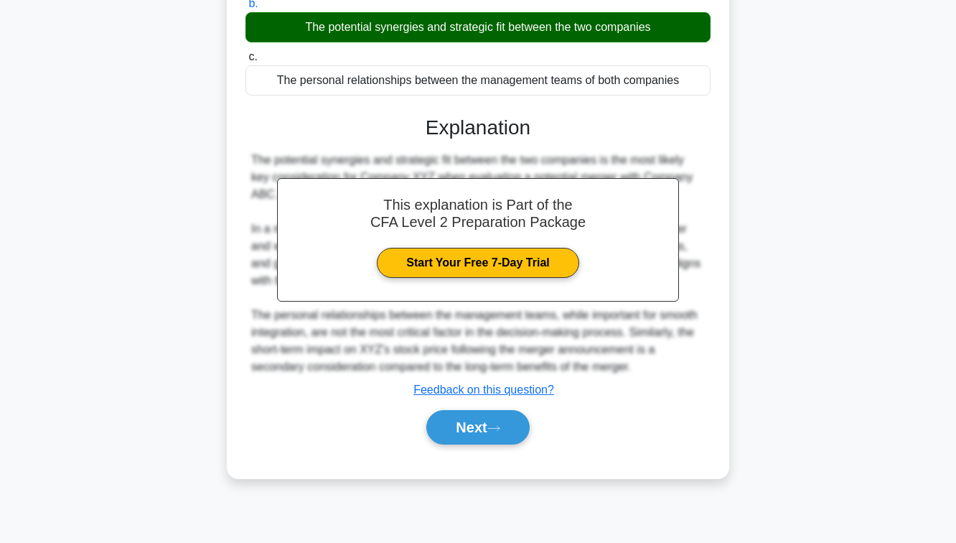
scroll to position [233, 0]
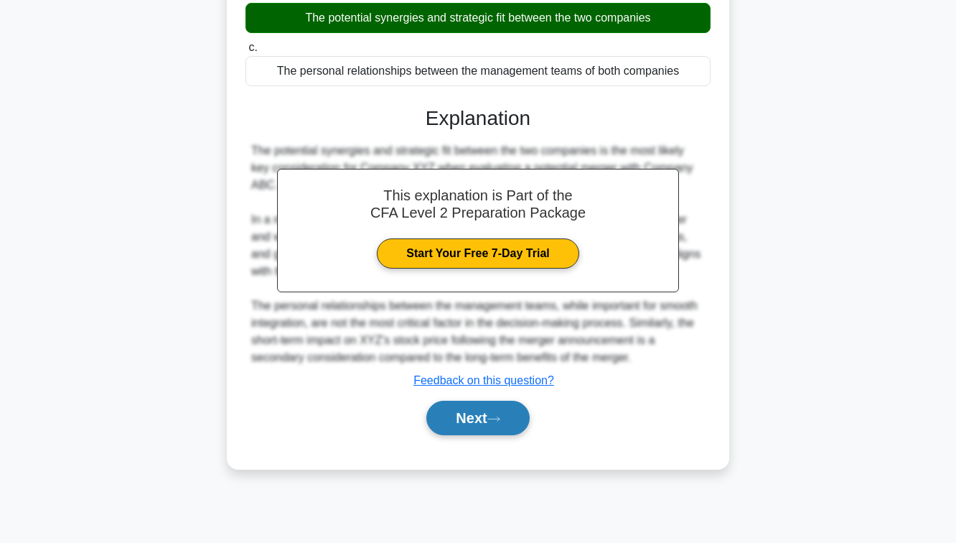
click at [486, 408] on button "Next" at bounding box center [477, 418] width 103 height 34
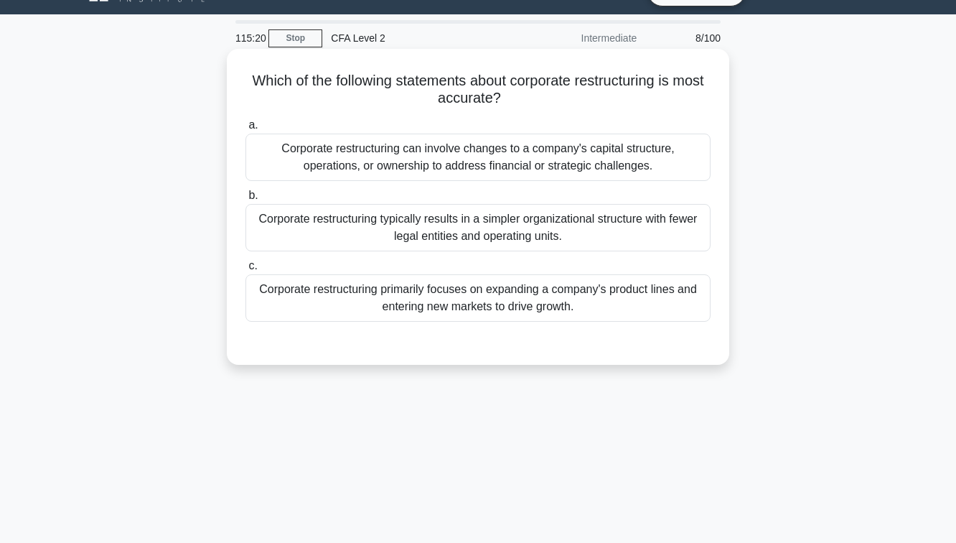
scroll to position [23, 0]
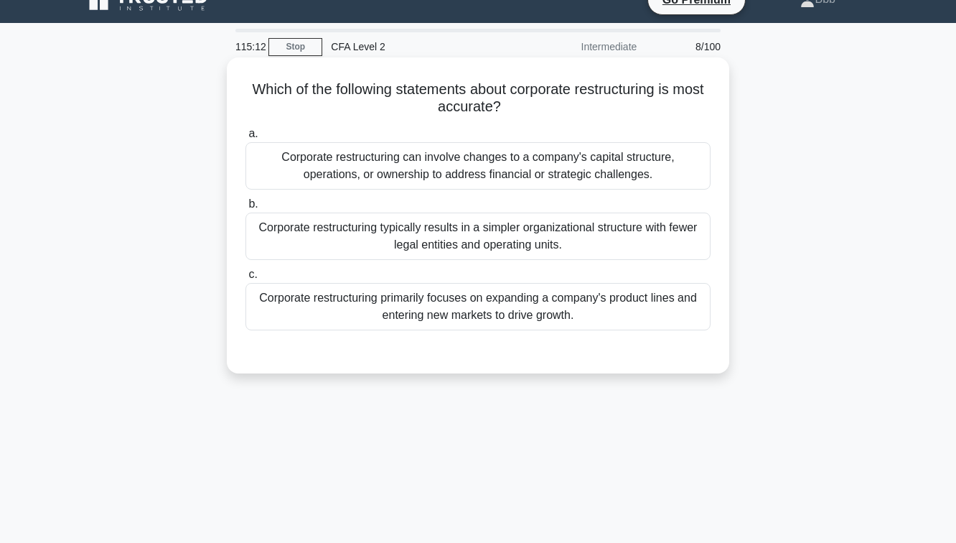
click at [477, 182] on div "Corporate restructuring can involve changes to a company's capital structure, o…" at bounding box center [477, 165] width 465 height 47
click at [245, 139] on input "a. Corporate restructuring can involve changes to a company's capital structure…" at bounding box center [245, 133] width 0 height 9
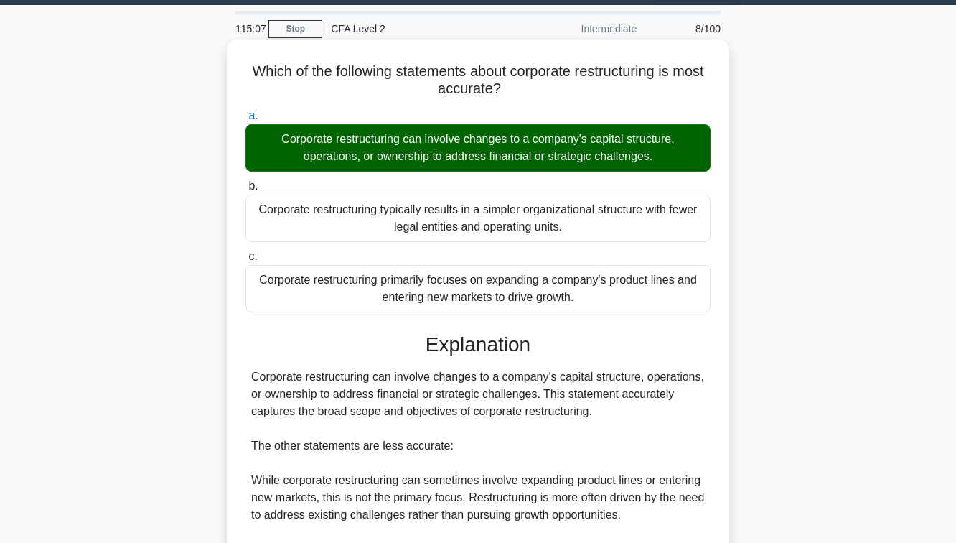
scroll to position [238, 0]
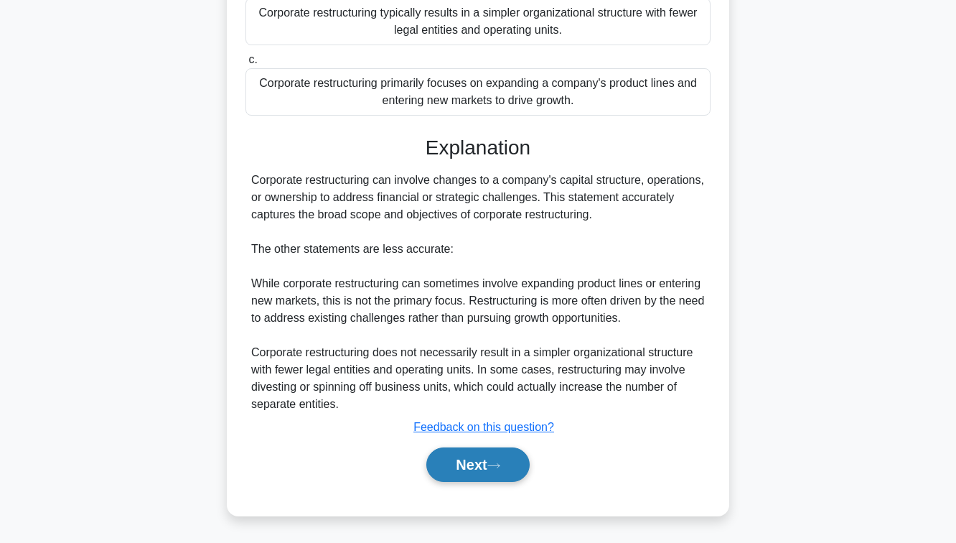
click at [469, 470] on button "Next" at bounding box center [477, 464] width 103 height 34
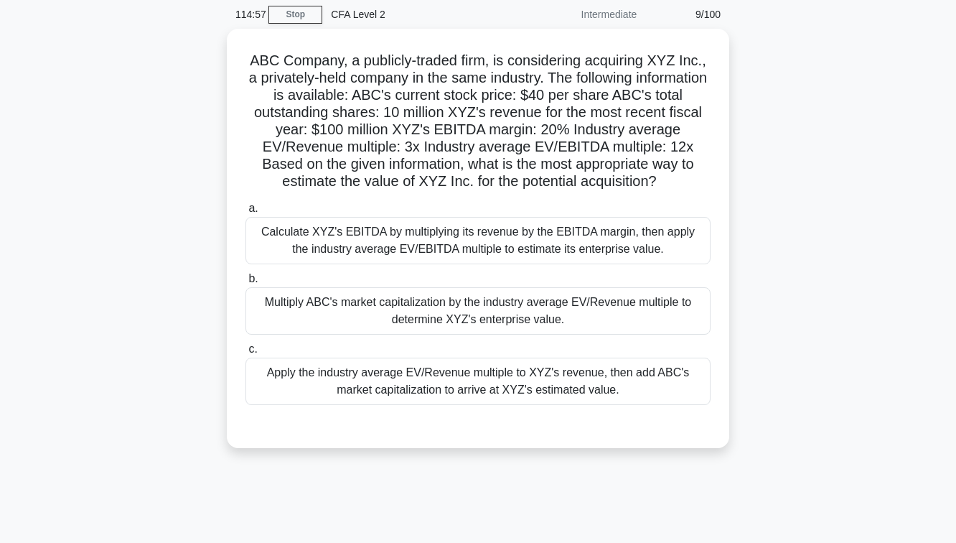
scroll to position [58, 0]
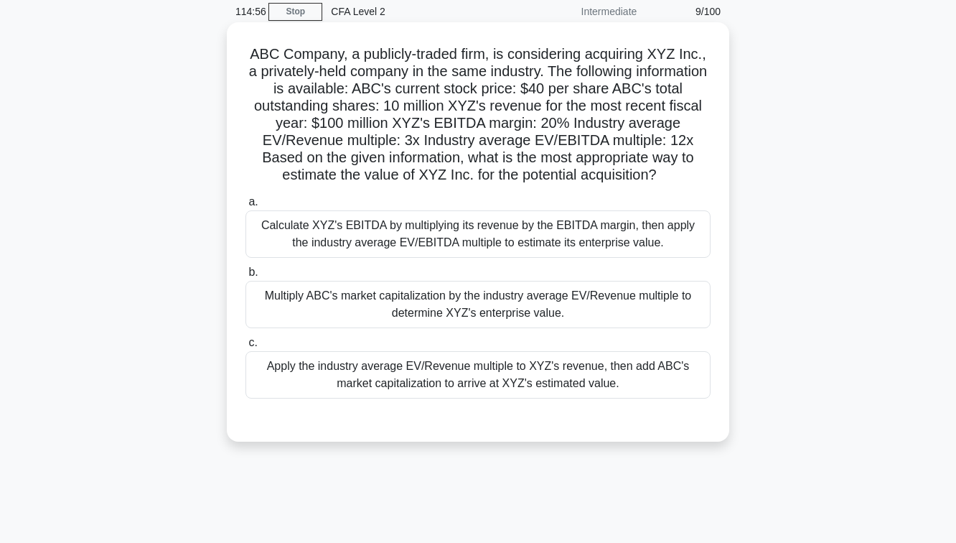
click at [473, 239] on div "Calculate XYZ's EBITDA by multiplying its revenue by the EBITDA margin, then ap…" at bounding box center [477, 233] width 465 height 47
click at [245, 207] on input "a. Calculate XYZ's EBITDA by multiplying its revenue by the EBITDA margin, then…" at bounding box center [245, 201] width 0 height 9
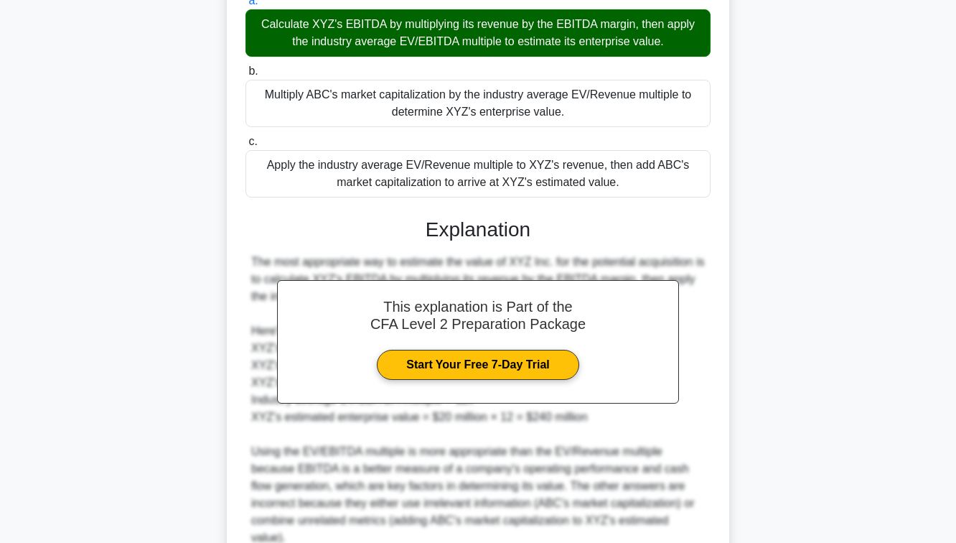
scroll to position [375, 0]
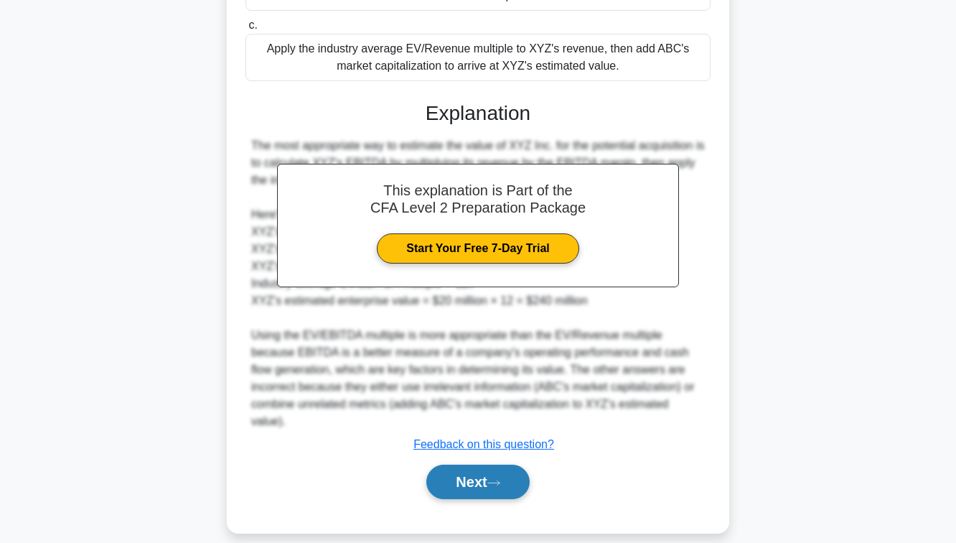
click at [473, 476] on button "Next" at bounding box center [477, 481] width 103 height 34
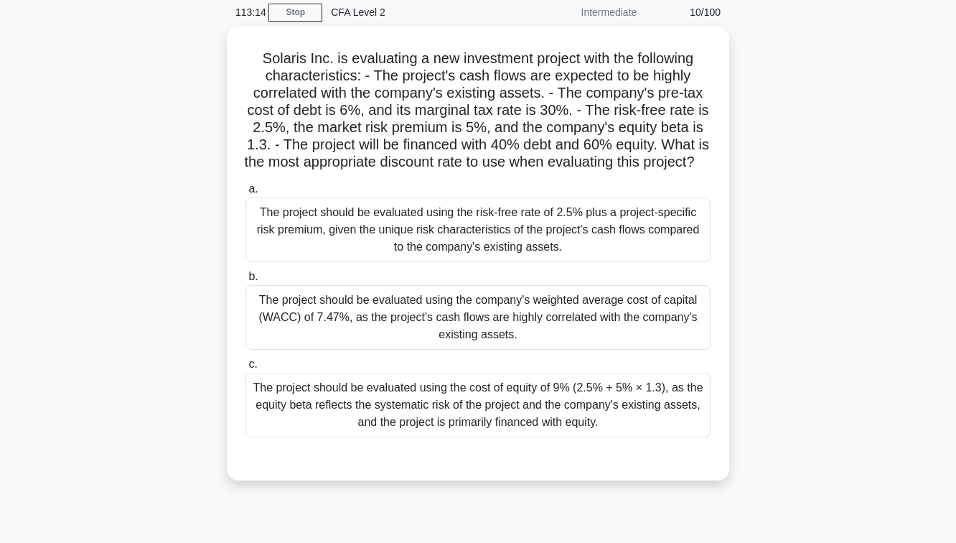
scroll to position [52, 0]
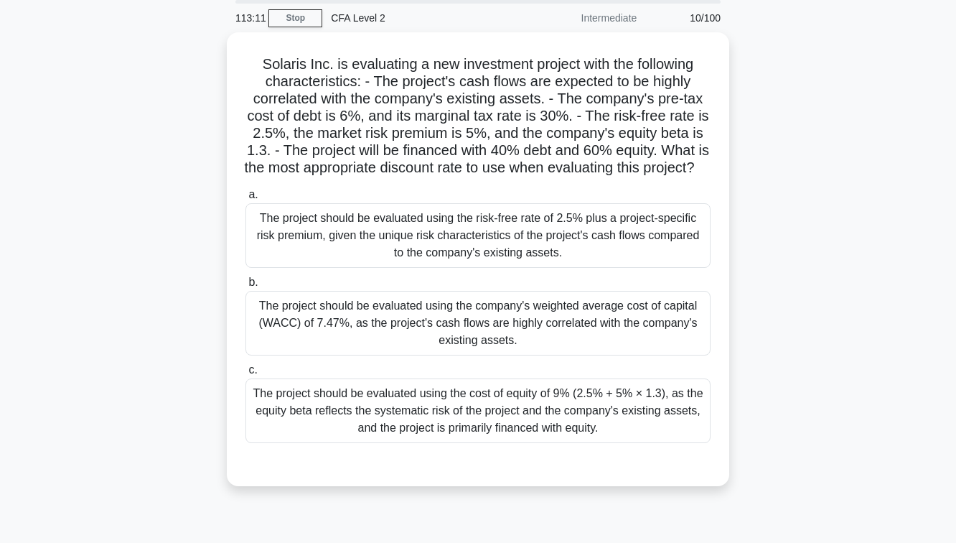
drag, startPoint x: 507, startPoint y: 178, endPoint x: 222, endPoint y: 67, distance: 305.6
click at [222, 67] on div "Solaris Inc. is evaluating a new investment project with the following characte…" at bounding box center [478, 267] width 818 height 471
copy h5 "Solaris Inc. is evaluating a new investment project with the following characte…"
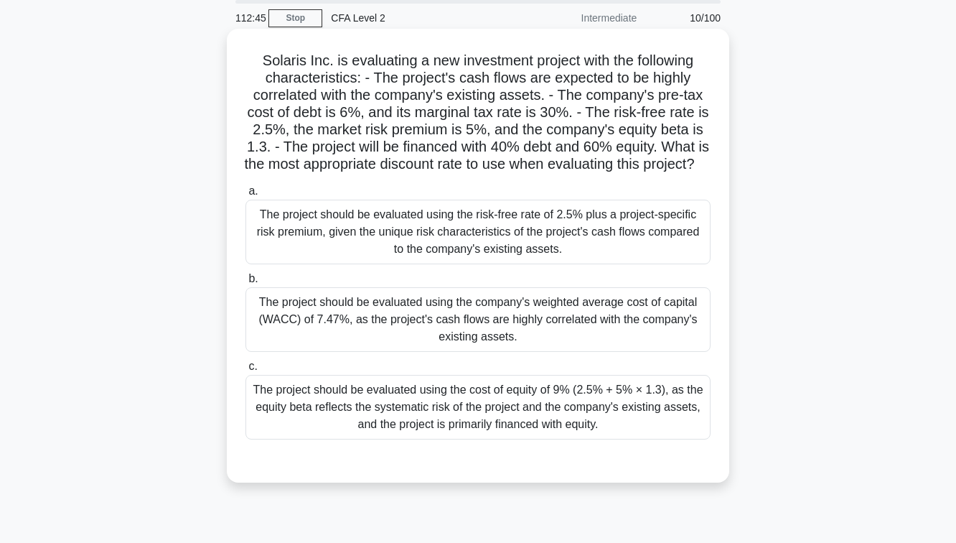
click at [517, 170] on h5 "Solaris Inc. is evaluating a new investment project with the following characte…" at bounding box center [478, 113] width 468 height 122
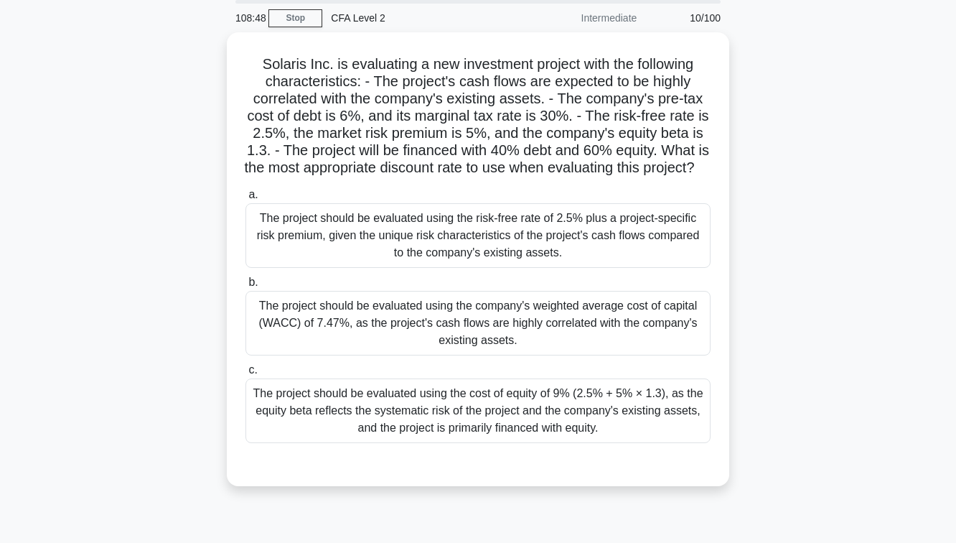
click at [763, 209] on div "Solaris Inc. is evaluating a new investment project with the following characte…" at bounding box center [478, 267] width 818 height 471
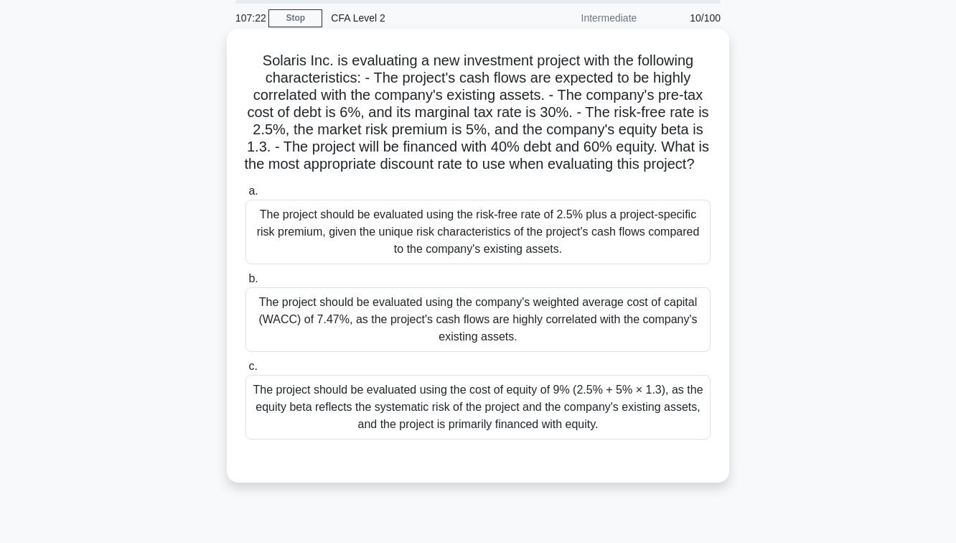
click at [581, 416] on div "The project should be evaluated using the cost of equity of 9% (2.5% + 5% × 1.3…" at bounding box center [477, 407] width 465 height 65
click at [245, 371] on input "c. The project should be evaluated using the cost of equity of 9% (2.5% + 5% × …" at bounding box center [245, 366] width 0 height 9
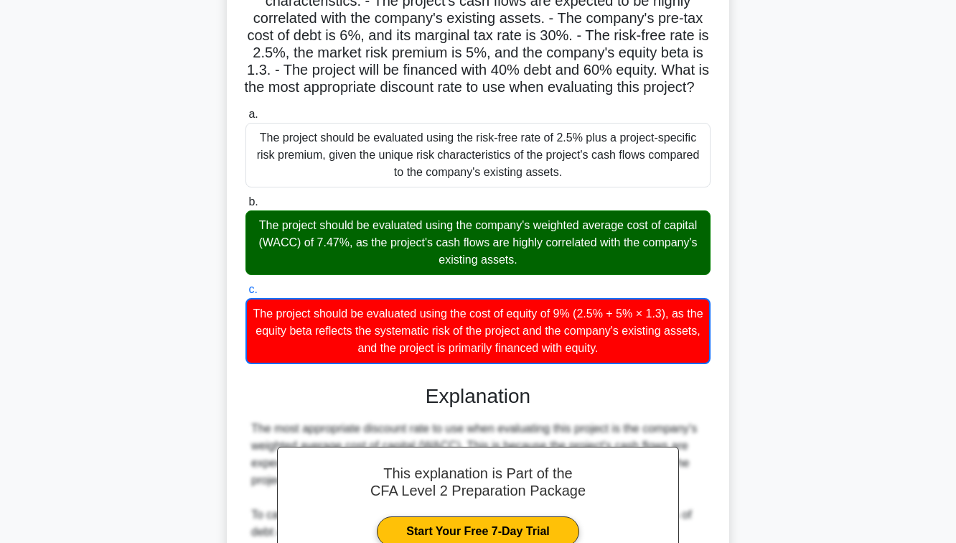
scroll to position [480, 0]
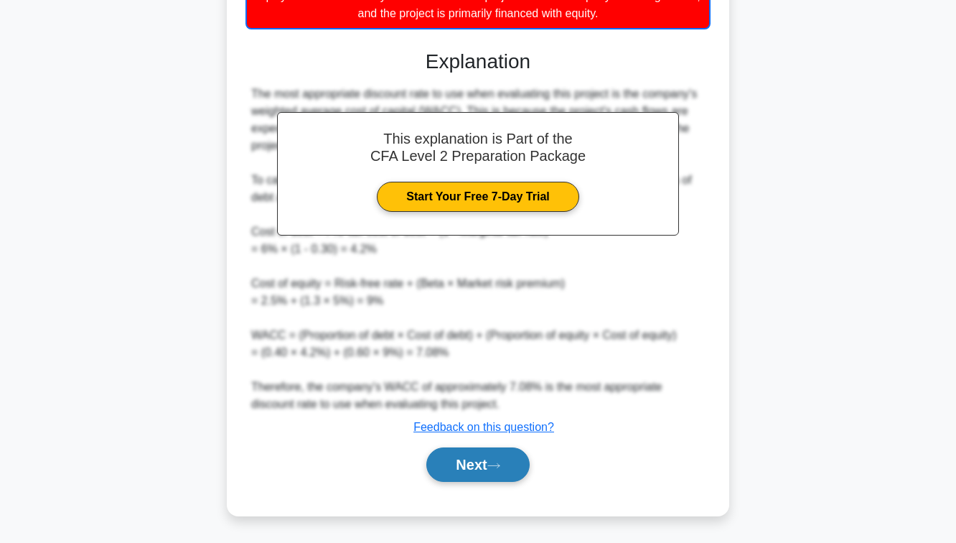
click at [479, 479] on button "Next" at bounding box center [477, 464] width 103 height 34
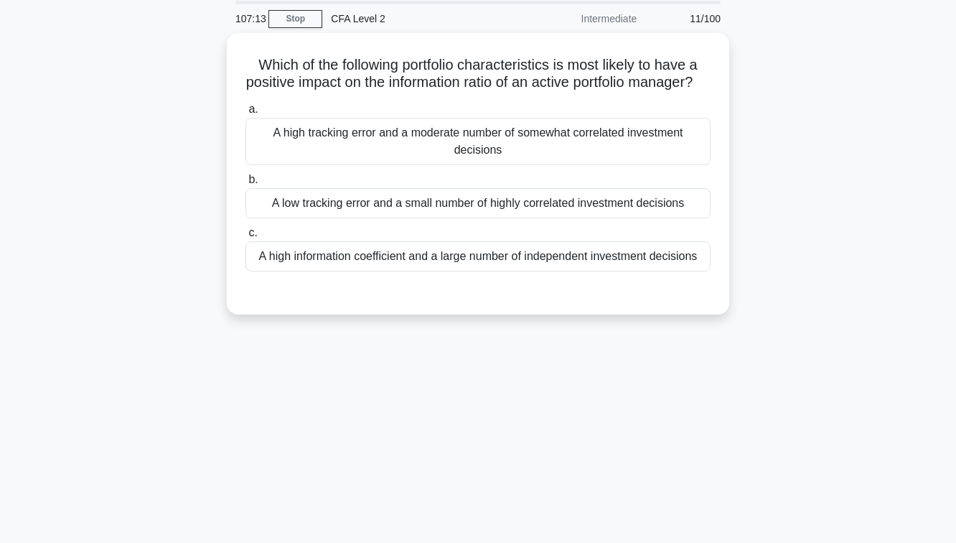
scroll to position [62, 0]
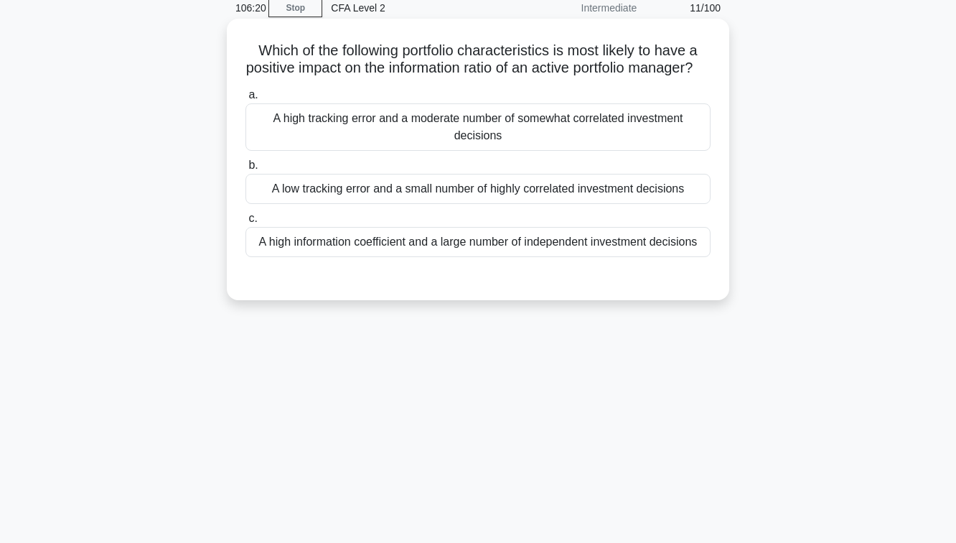
click at [579, 204] on div "A low tracking error and a small number of highly correlated investment decisio…" at bounding box center [477, 189] width 465 height 30
click at [245, 170] on input "b. A low tracking error and a small number of highly correlated investment deci…" at bounding box center [245, 165] width 0 height 9
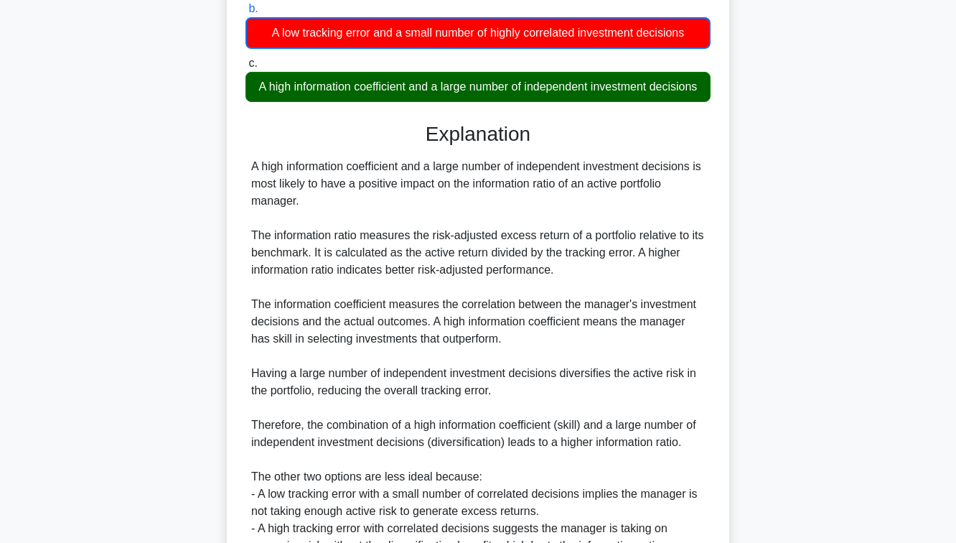
scroll to position [377, 0]
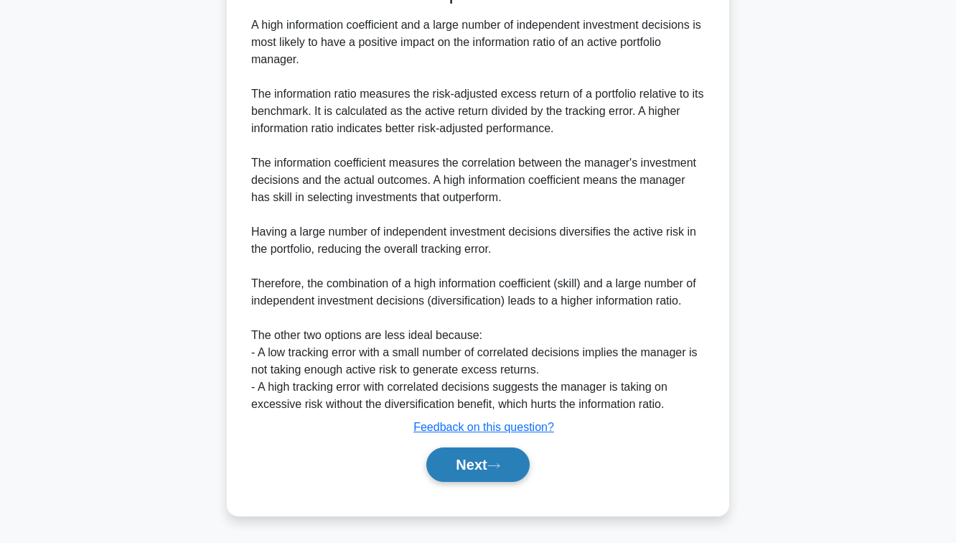
click at [473, 447] on button "Next" at bounding box center [477, 464] width 103 height 34
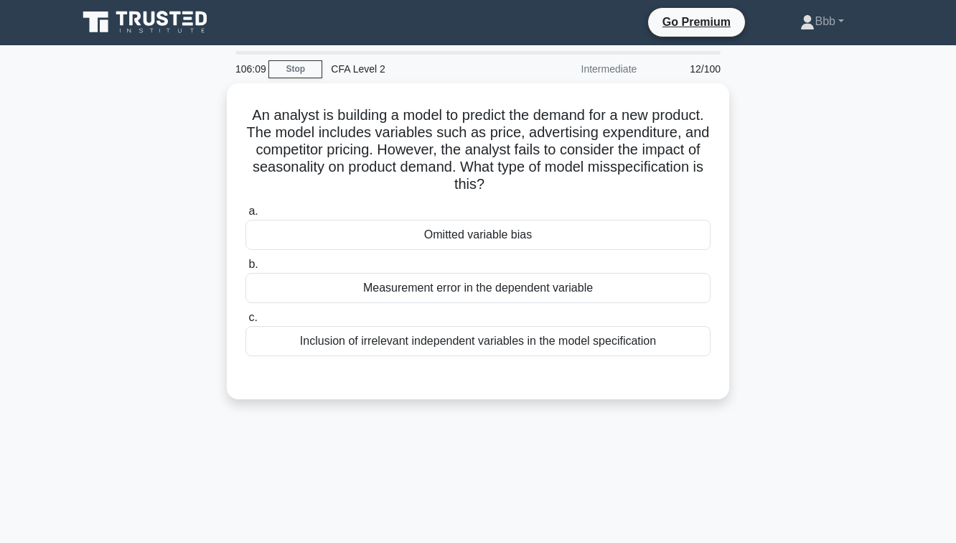
scroll to position [0, 0]
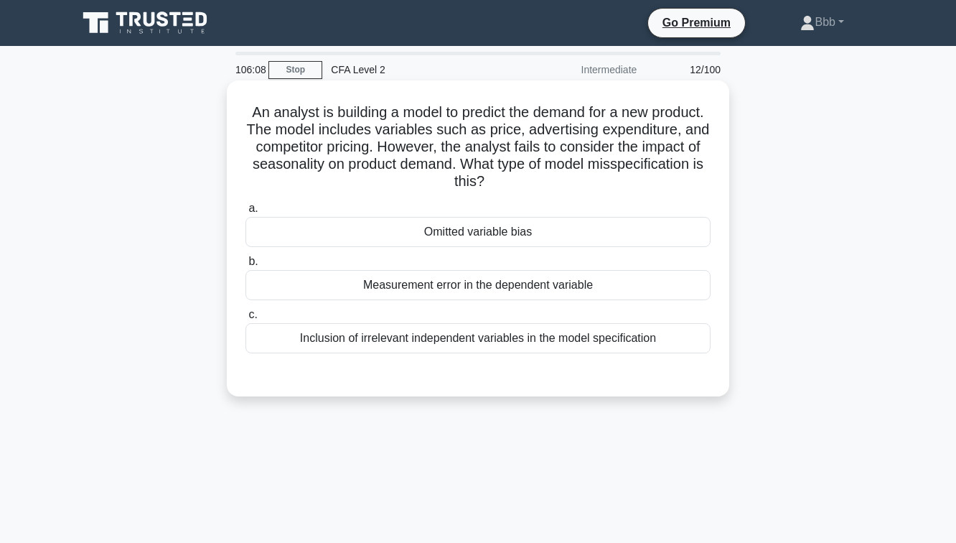
click at [467, 286] on div "Measurement error in the dependent variable" at bounding box center [477, 285] width 465 height 30
click at [245, 266] on input "b. Measurement error in the dependent variable" at bounding box center [245, 261] width 0 height 9
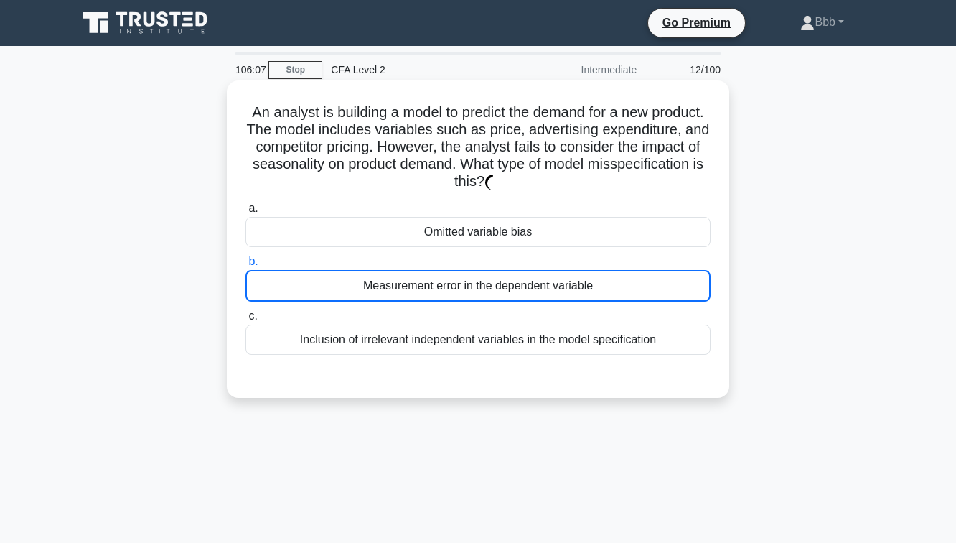
scroll to position [233, 0]
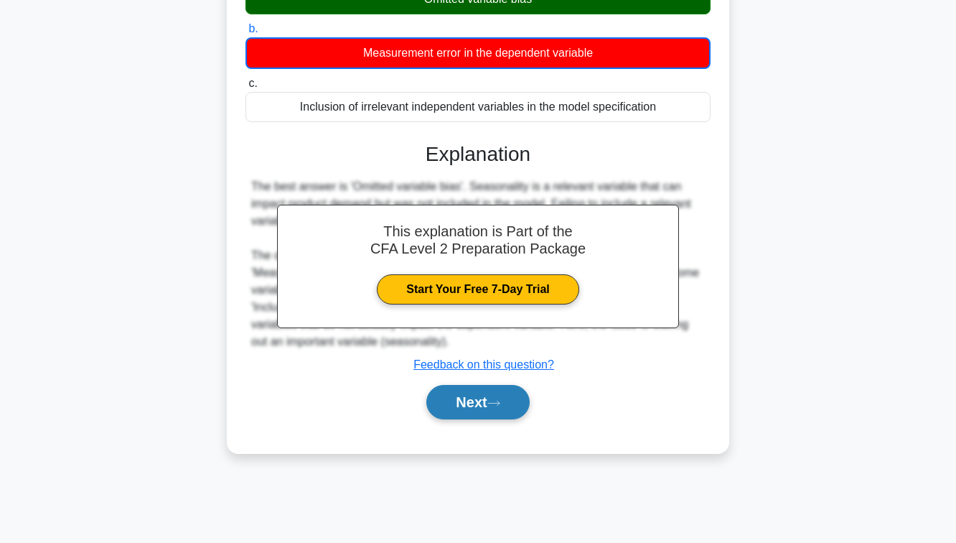
click at [474, 393] on button "Next" at bounding box center [477, 402] width 103 height 34
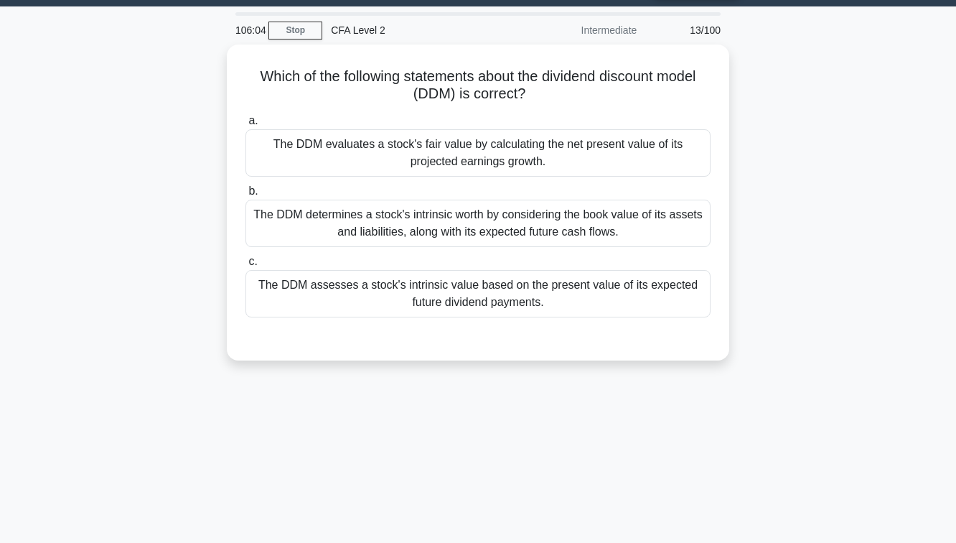
scroll to position [20, 0]
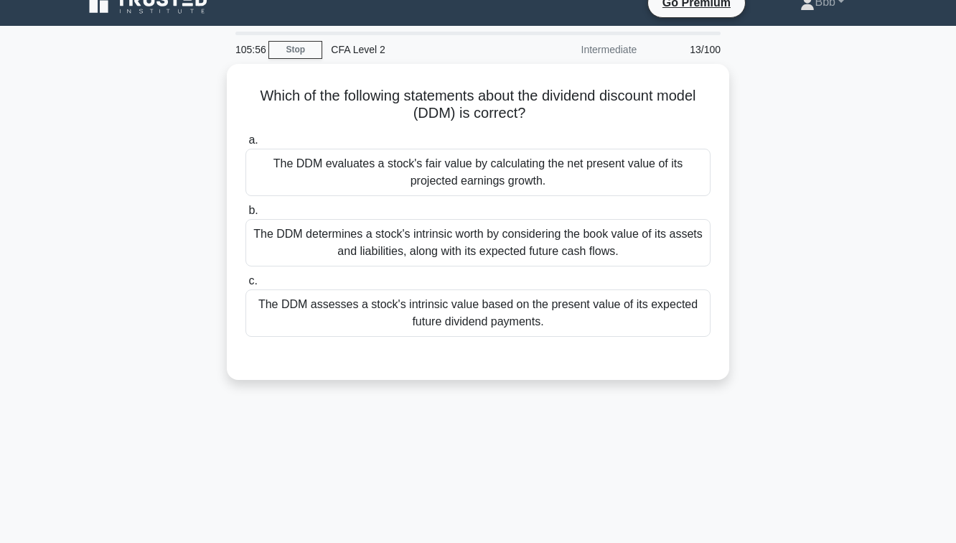
drag, startPoint x: 465, startPoint y: 251, endPoint x: 498, endPoint y: 376, distance: 129.2
click at [498, 376] on div "Which of the following statements about the dividend discount model (DDM) is co…" at bounding box center [478, 230] width 818 height 333
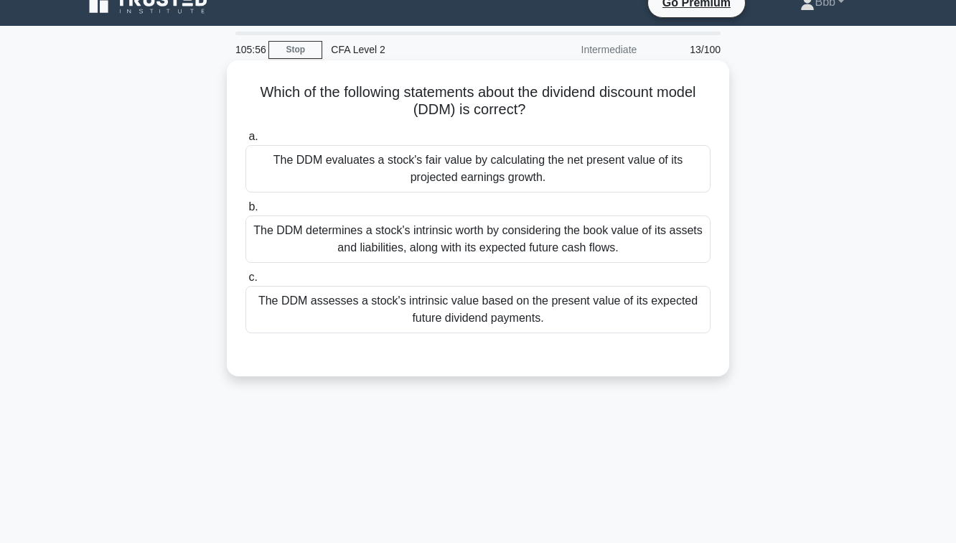
click at [501, 376] on div "Which of the following statements about the dividend discount model (DDM) is co…" at bounding box center [478, 218] width 502 height 316
click at [497, 316] on div "The DDM assesses a stock's intrinsic value based on the present value of its ex…" at bounding box center [477, 309] width 465 height 47
click at [245, 282] on input "c. The DDM assesses a stock's intrinsic value based on the present value of its…" at bounding box center [245, 277] width 0 height 9
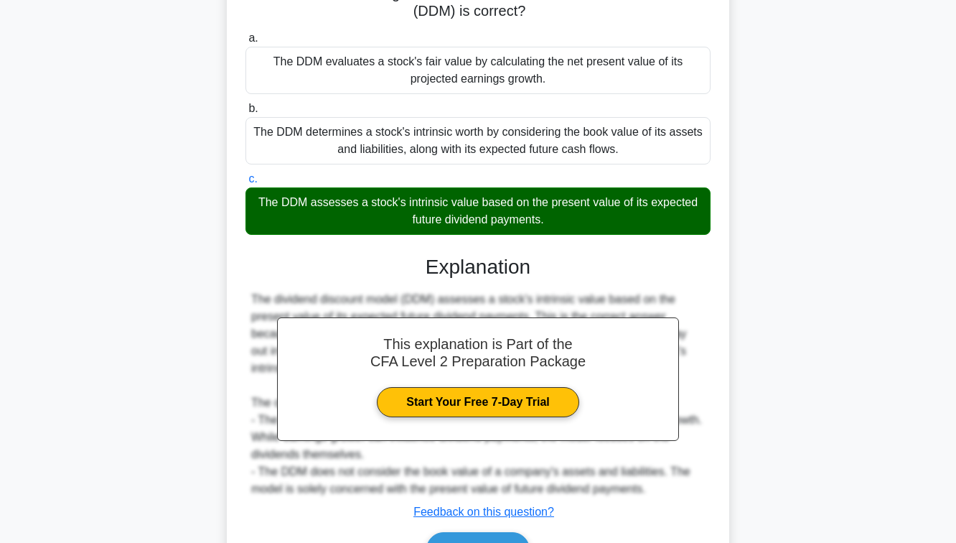
scroll to position [233, 0]
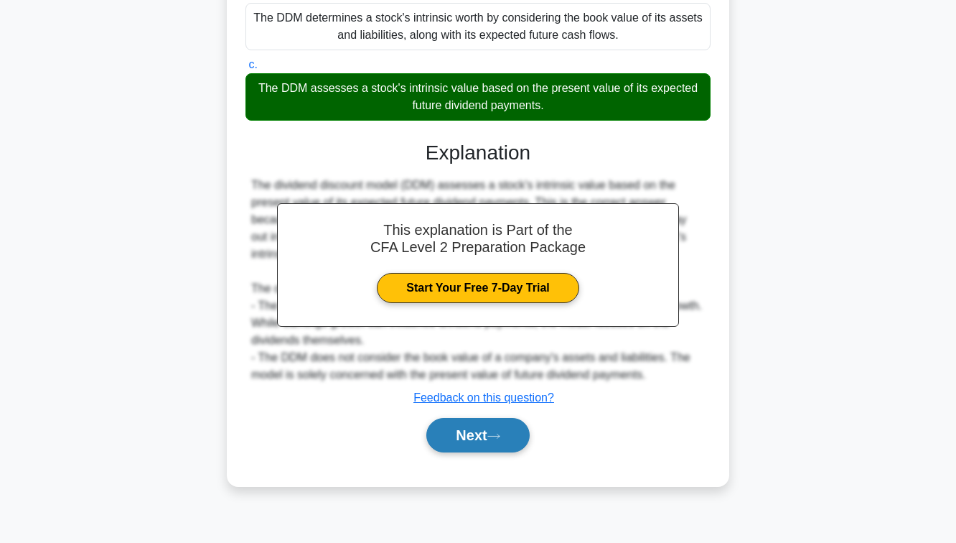
click at [498, 431] on button "Next" at bounding box center [477, 435] width 103 height 34
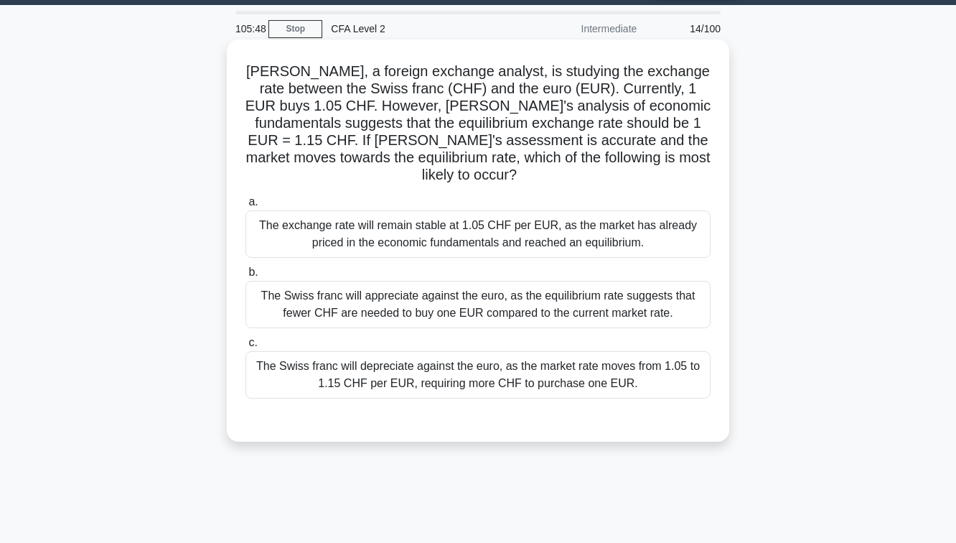
scroll to position [39, 0]
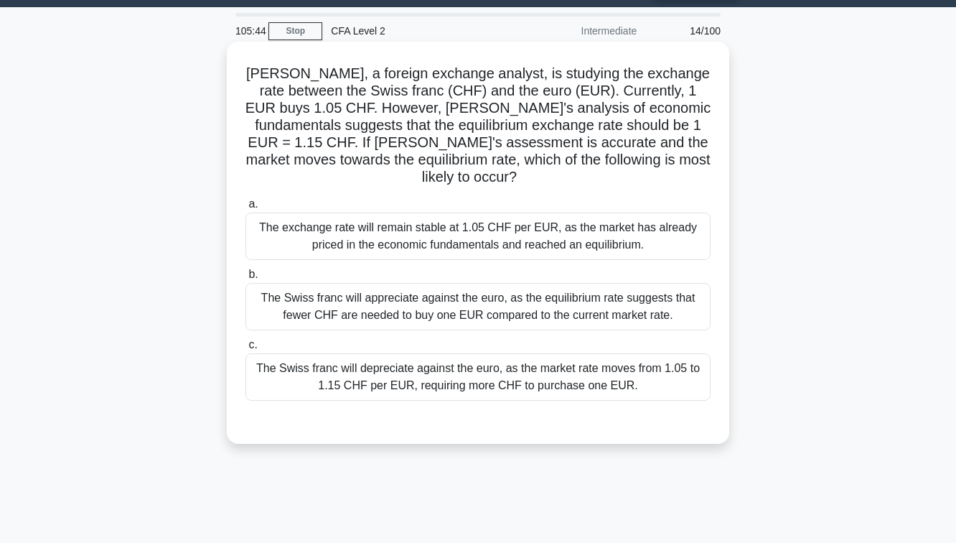
click at [505, 362] on div "The Swiss franc will depreciate against the euro, as the market rate moves from…" at bounding box center [477, 376] width 465 height 47
click at [245, 350] on input "c. The Swiss franc will depreciate against the euro, as the market rate moves f…" at bounding box center [245, 344] width 0 height 9
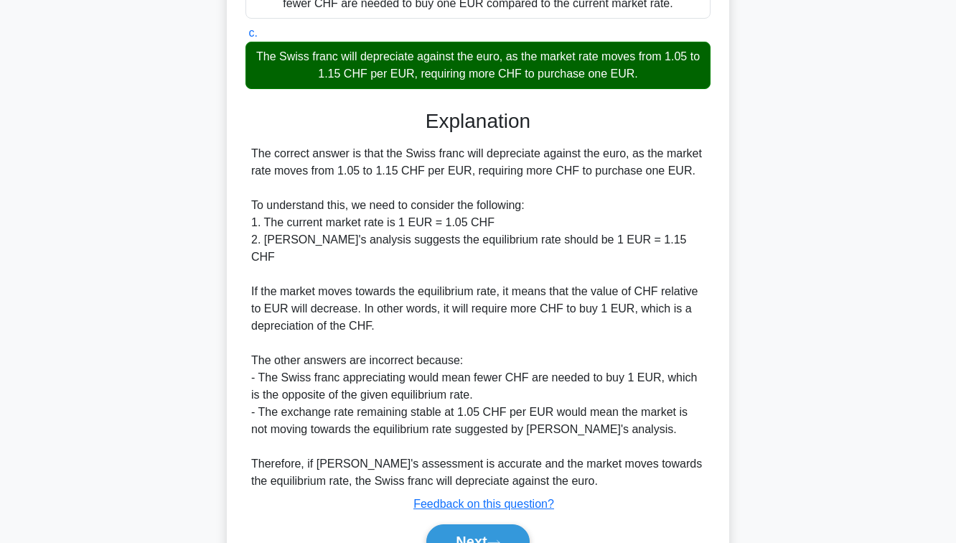
scroll to position [393, 0]
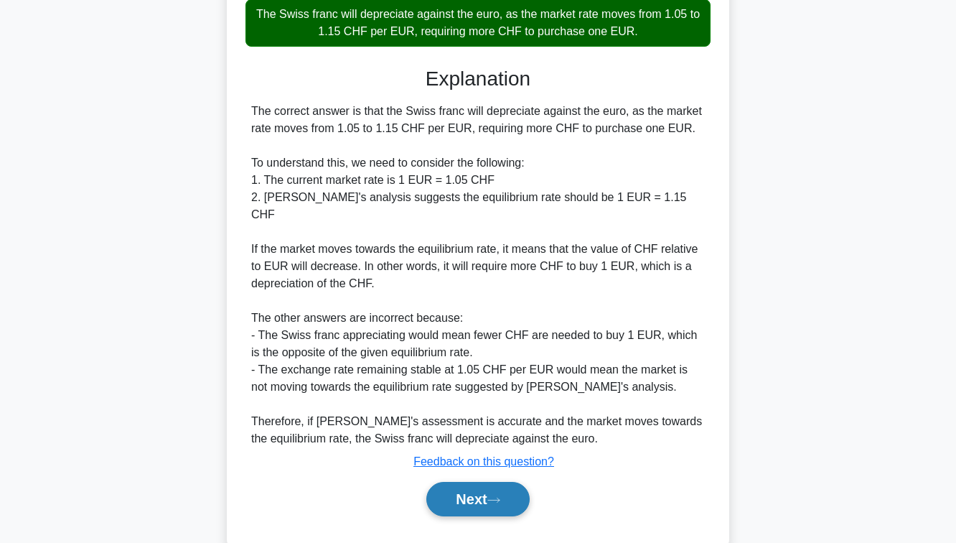
click at [484, 482] on button "Next" at bounding box center [477, 499] width 103 height 34
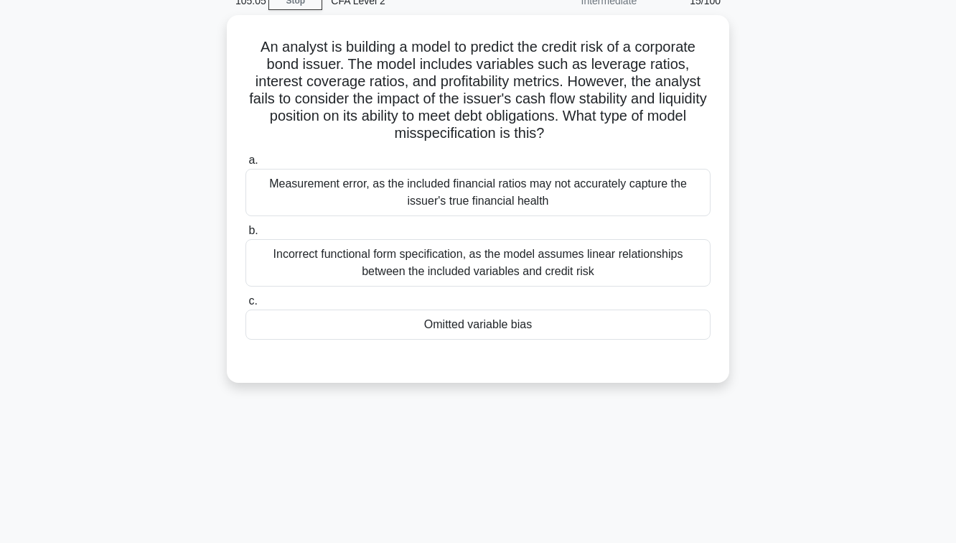
scroll to position [63, 0]
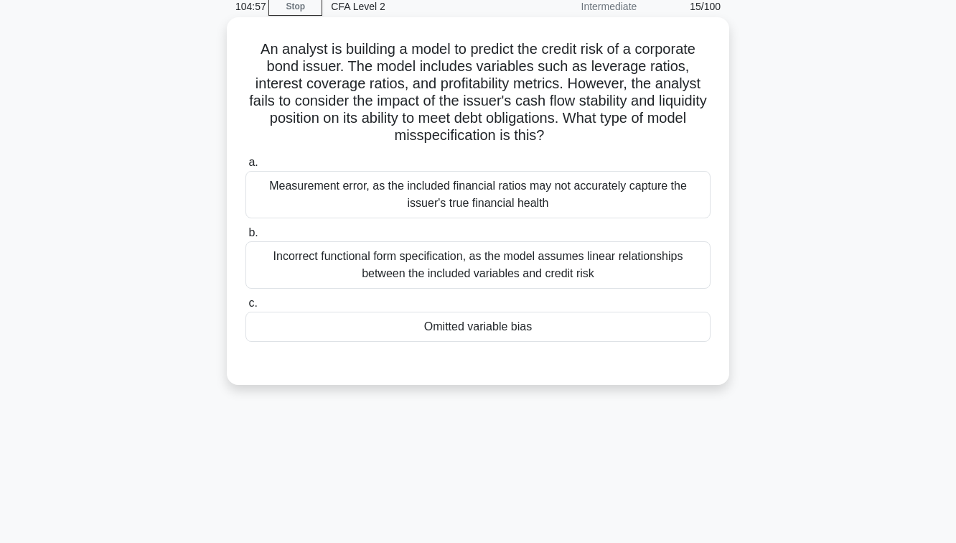
click at [455, 330] on div "Omitted variable bias" at bounding box center [477, 327] width 465 height 30
click at [245, 308] on input "c. Omitted variable bias" at bounding box center [245, 303] width 0 height 9
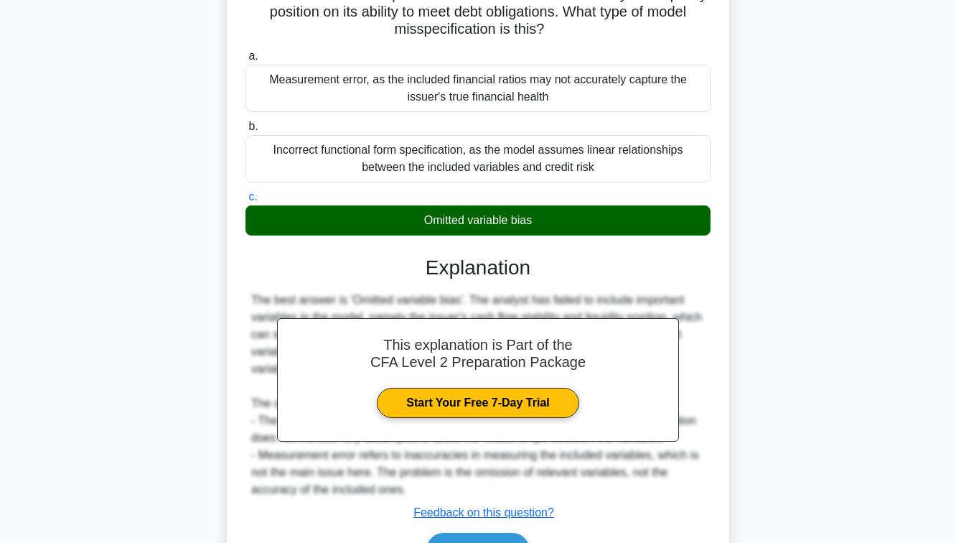
scroll to position [255, 0]
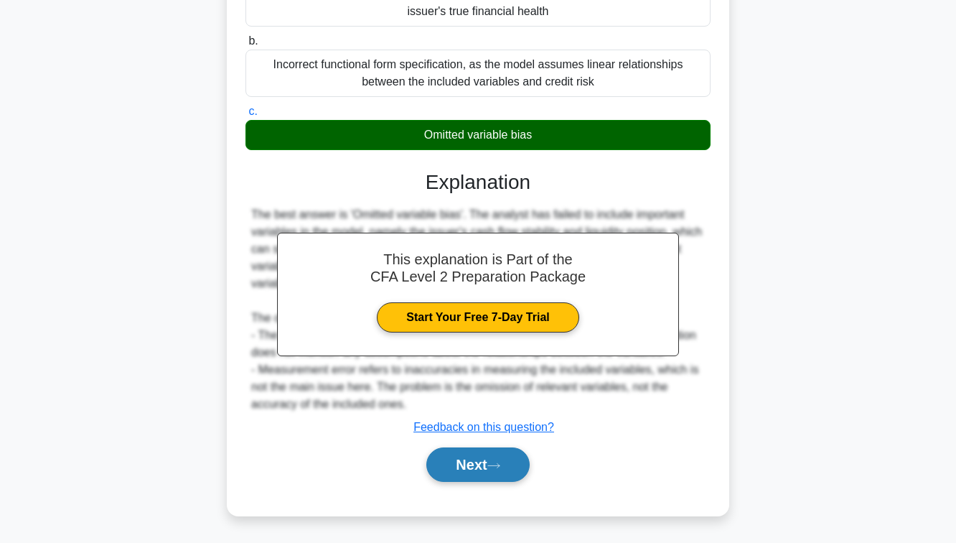
click at [495, 477] on button "Next" at bounding box center [477, 464] width 103 height 34
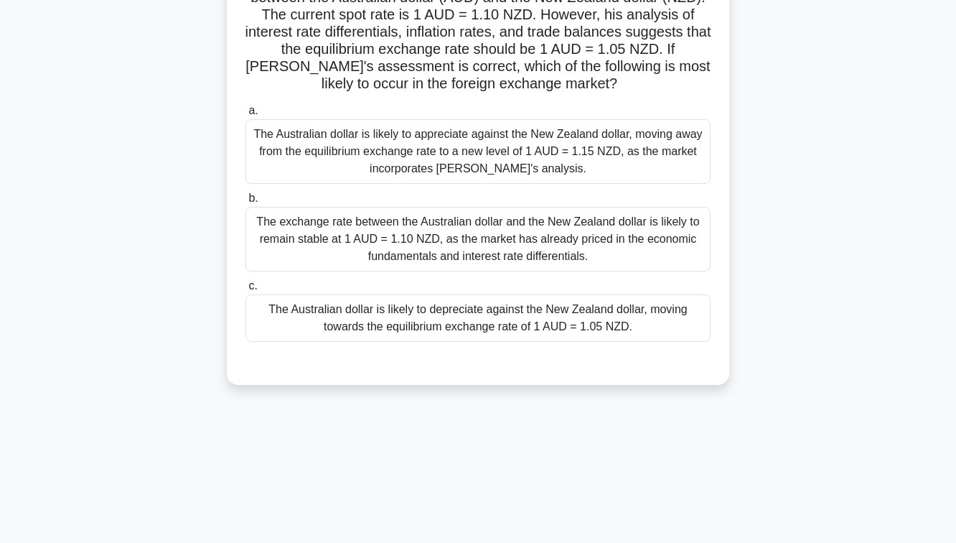
scroll to position [134, 0]
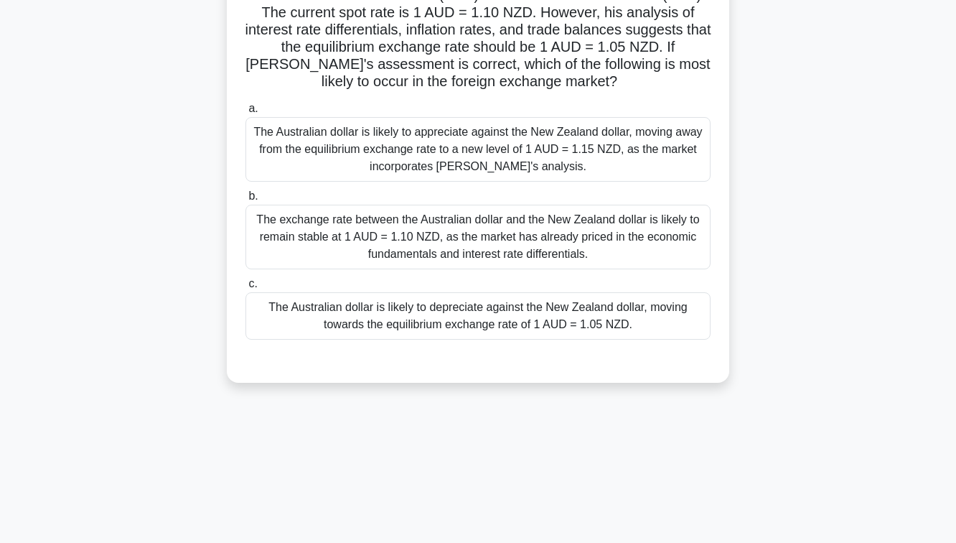
click at [523, 258] on div "The exchange rate between the Australian dollar and the New Zealand dollar is l…" at bounding box center [477, 237] width 465 height 65
click at [245, 201] on input "b. The exchange rate between the Australian dollar and the New Zealand dollar i…" at bounding box center [245, 196] width 0 height 9
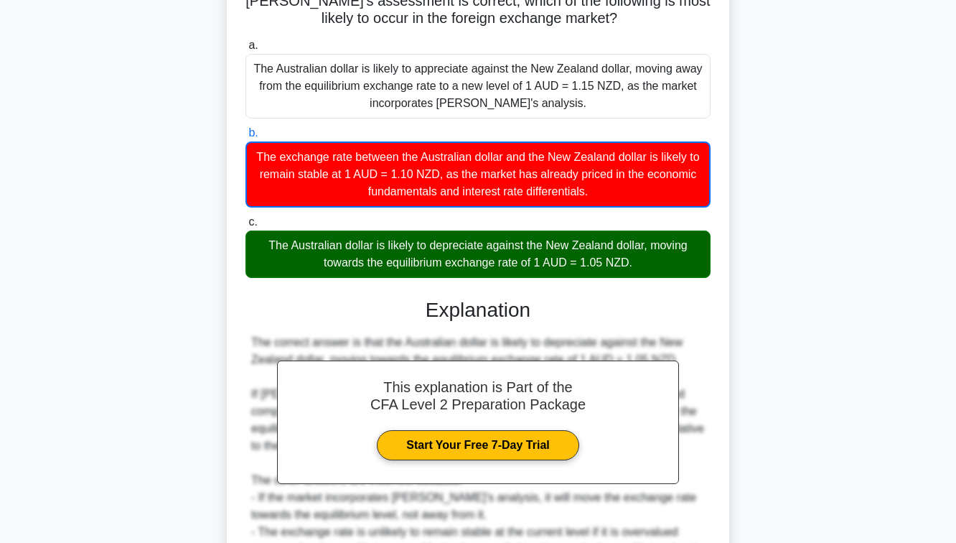
scroll to position [360, 0]
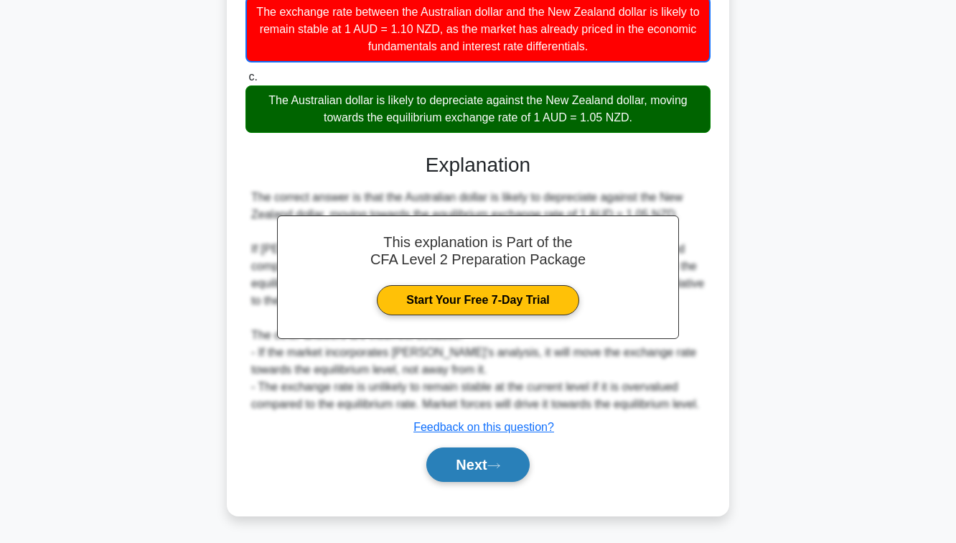
click at [478, 454] on button "Next" at bounding box center [477, 464] width 103 height 34
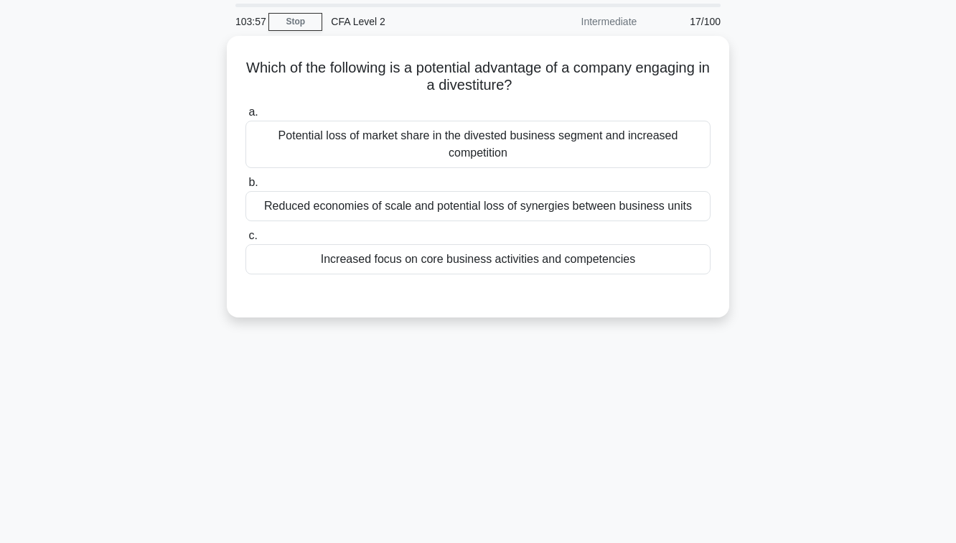
scroll to position [51, 0]
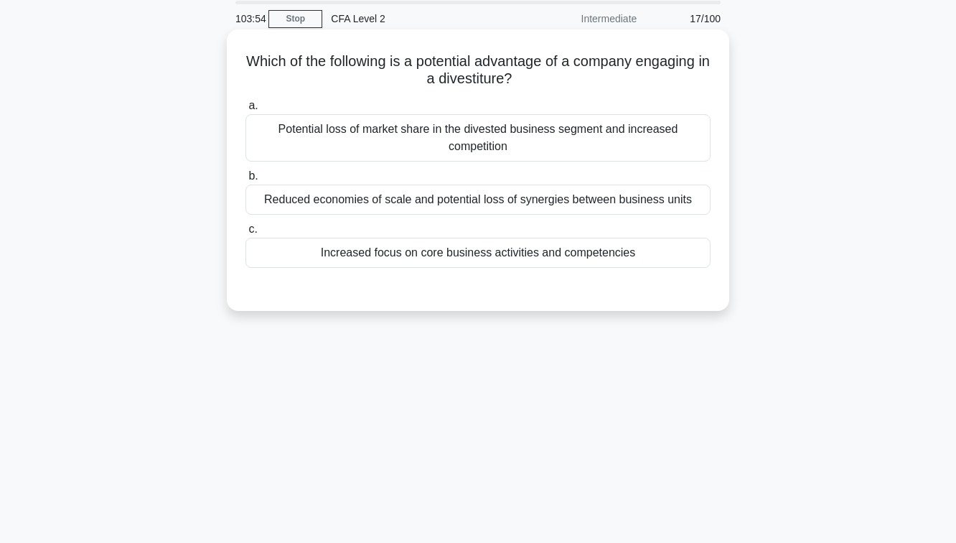
click at [489, 208] on div "Reduced economies of scale and potential loss of synergies between business uni…" at bounding box center [477, 199] width 465 height 30
click at [245, 181] on input "b. Reduced economies of scale and potential loss of synergies between business …" at bounding box center [245, 176] width 0 height 9
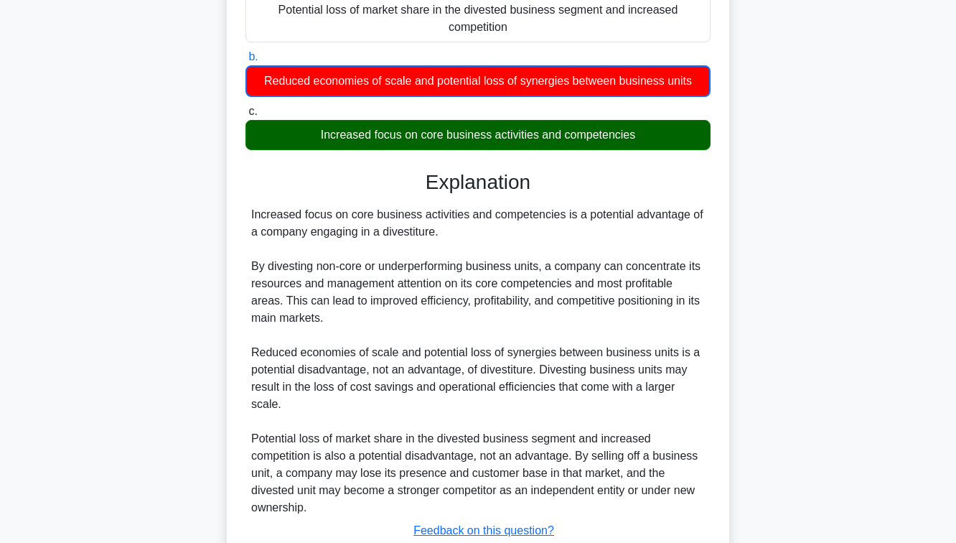
scroll to position [273, 0]
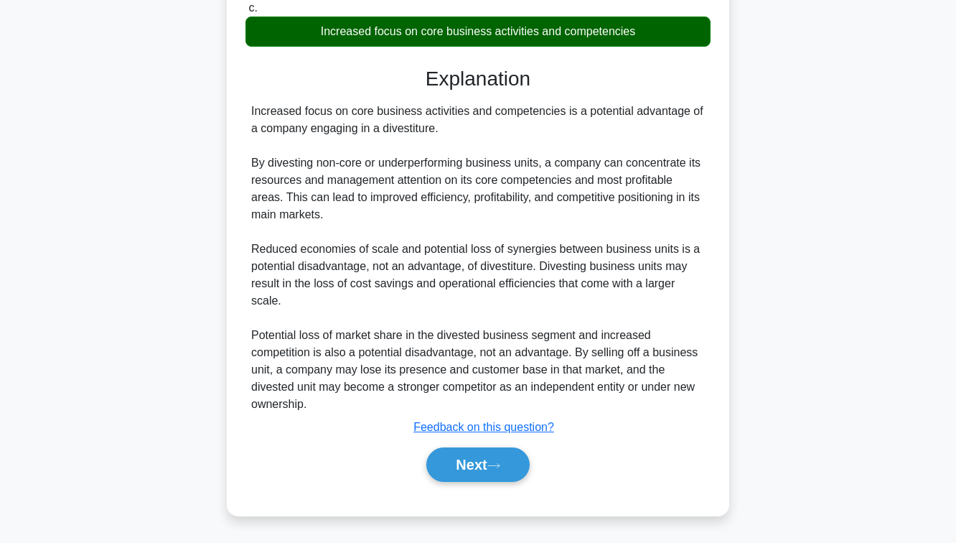
click at [459, 485] on div "Next" at bounding box center [477, 464] width 465 height 46
click at [459, 469] on button "Next" at bounding box center [477, 464] width 103 height 34
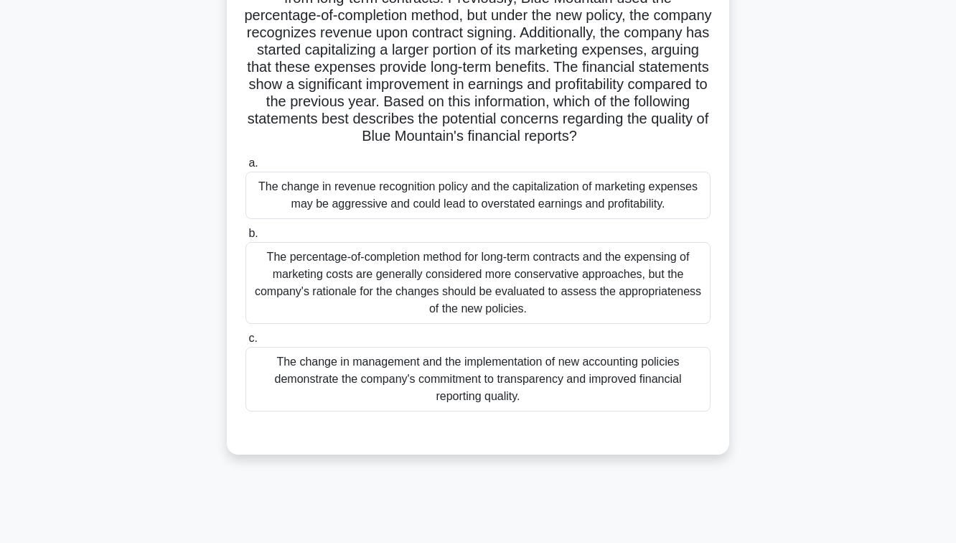
scroll to position [168, 0]
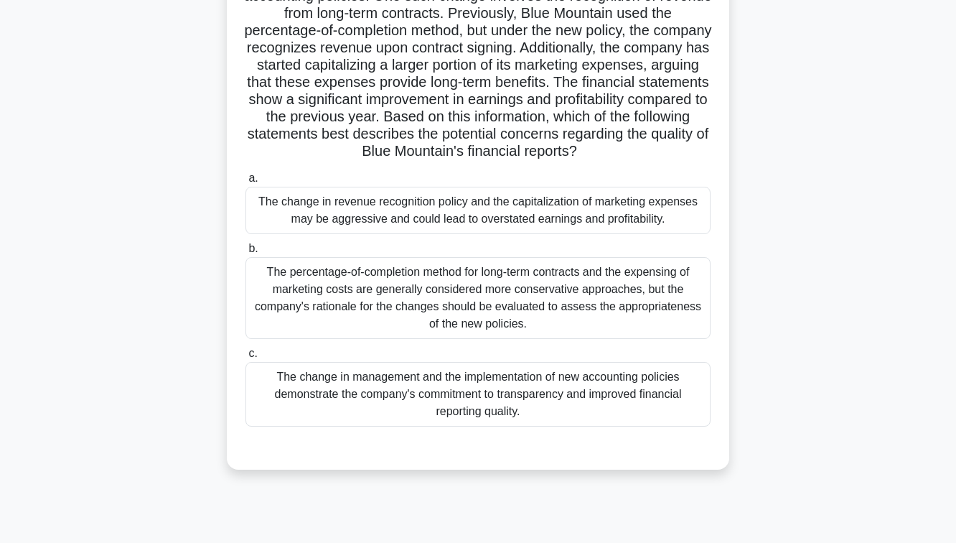
click at [496, 385] on div "The change in management and the implementation of new accounting policies demo…" at bounding box center [477, 394] width 465 height 65
click at [245, 358] on input "c. The change in management and the implementation of new accounting policies d…" at bounding box center [245, 353] width 0 height 9
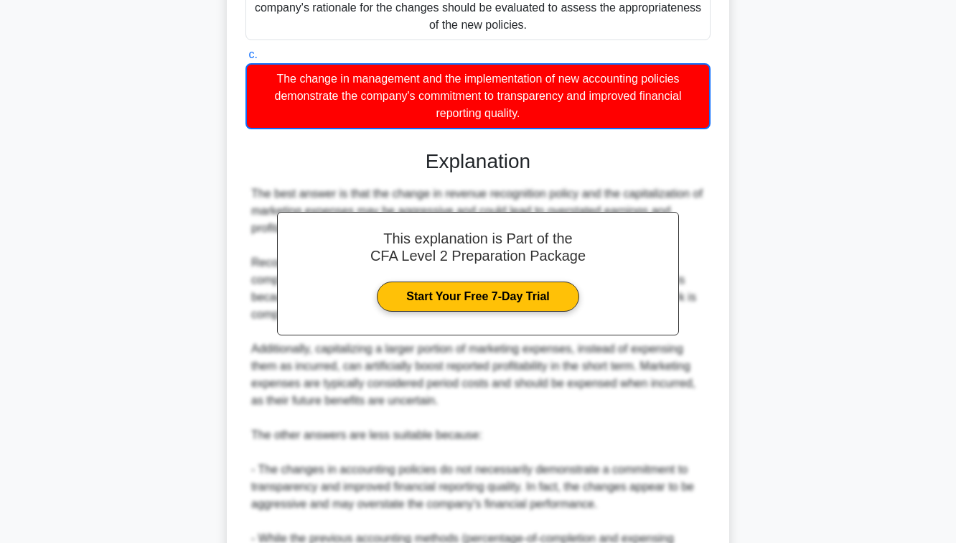
scroll to position [670, 0]
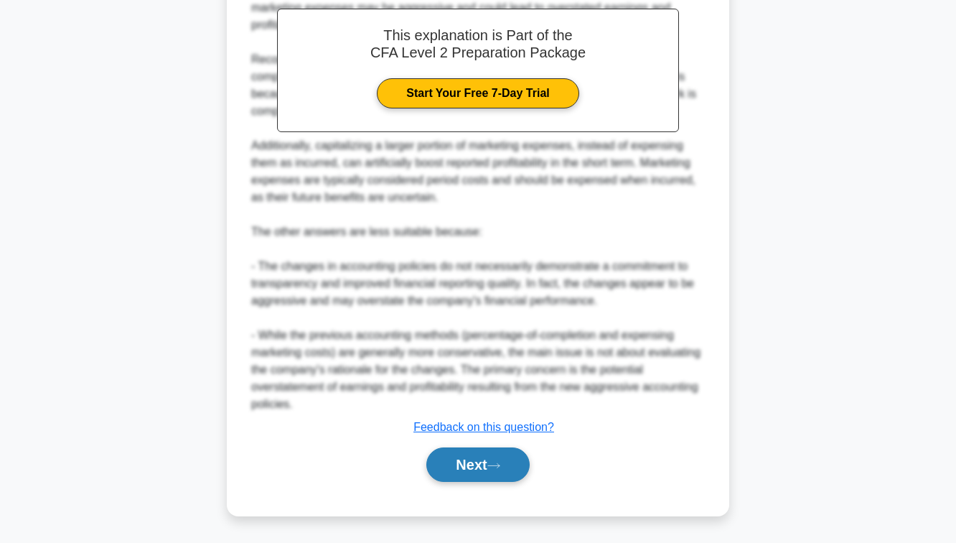
click at [486, 462] on button "Next" at bounding box center [477, 464] width 103 height 34
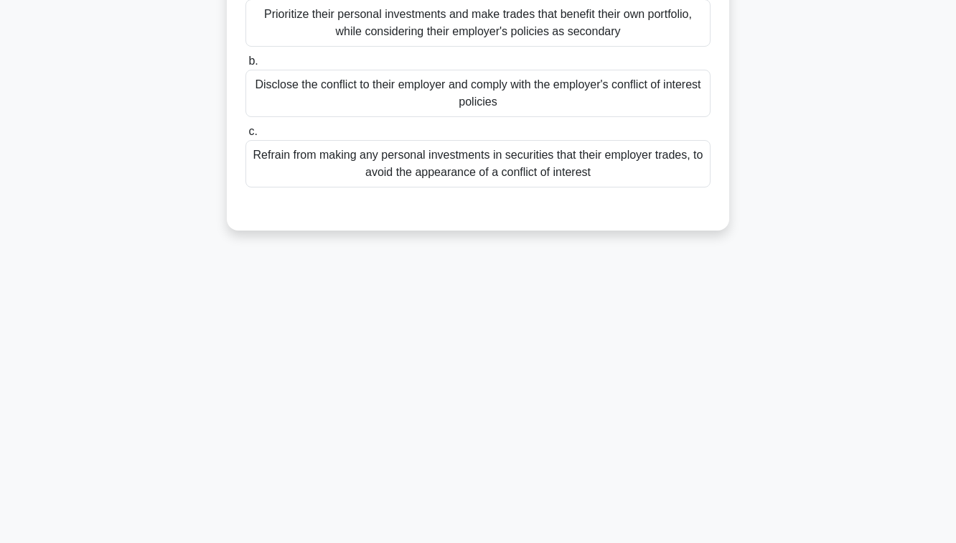
scroll to position [0, 0]
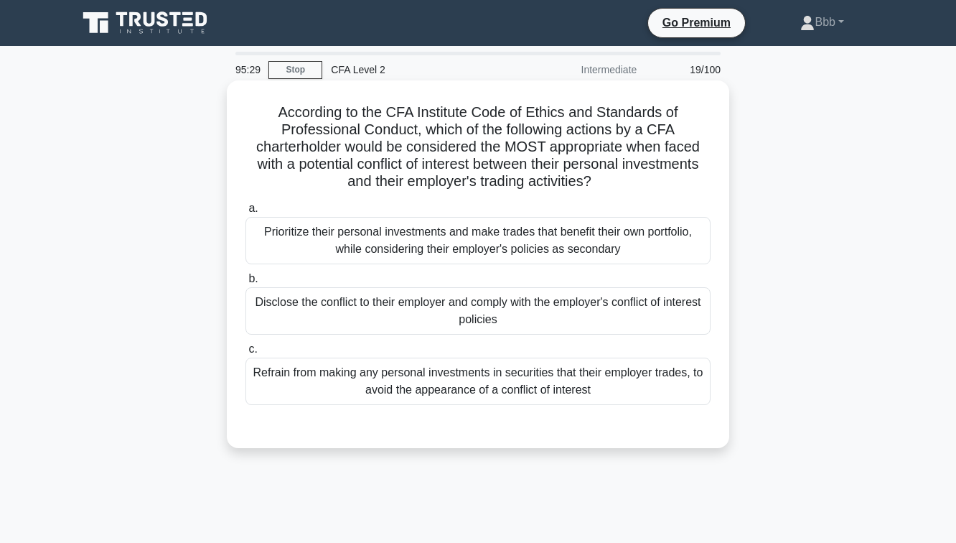
click at [481, 374] on div "Refrain from making any personal investments in securities that their employer …" at bounding box center [477, 380] width 465 height 47
click at [245, 354] on input "c. Refrain from making any personal investments in securities that their employ…" at bounding box center [245, 349] width 0 height 9
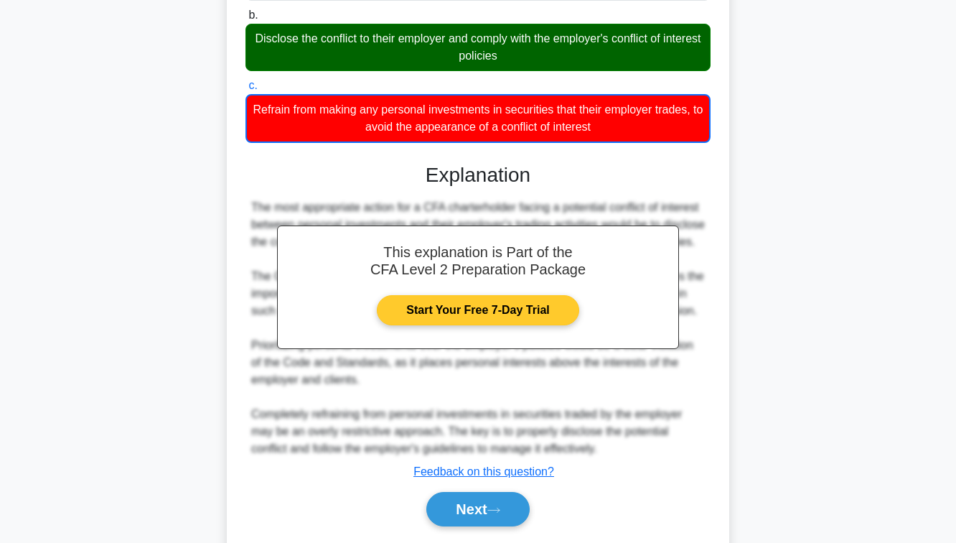
scroll to position [325, 0]
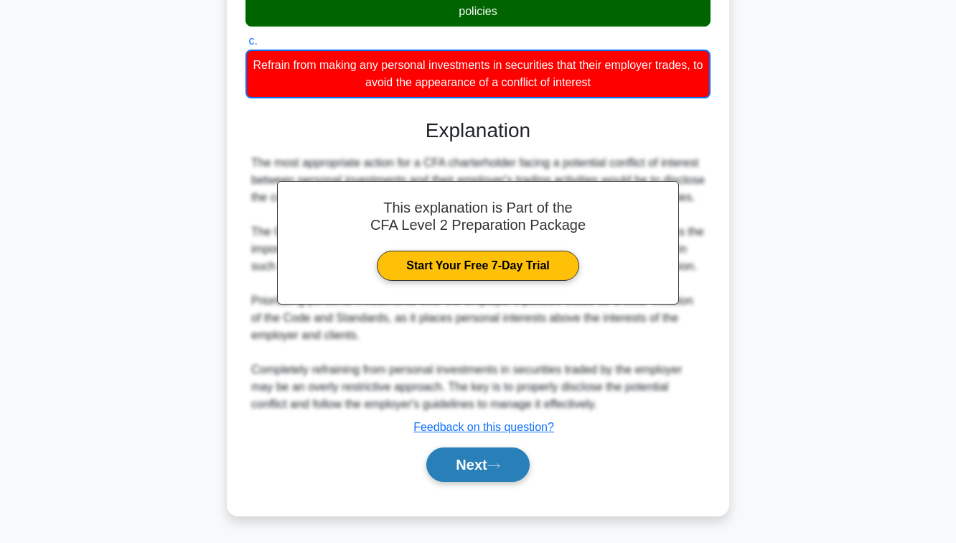
click at [469, 470] on button "Next" at bounding box center [477, 464] width 103 height 34
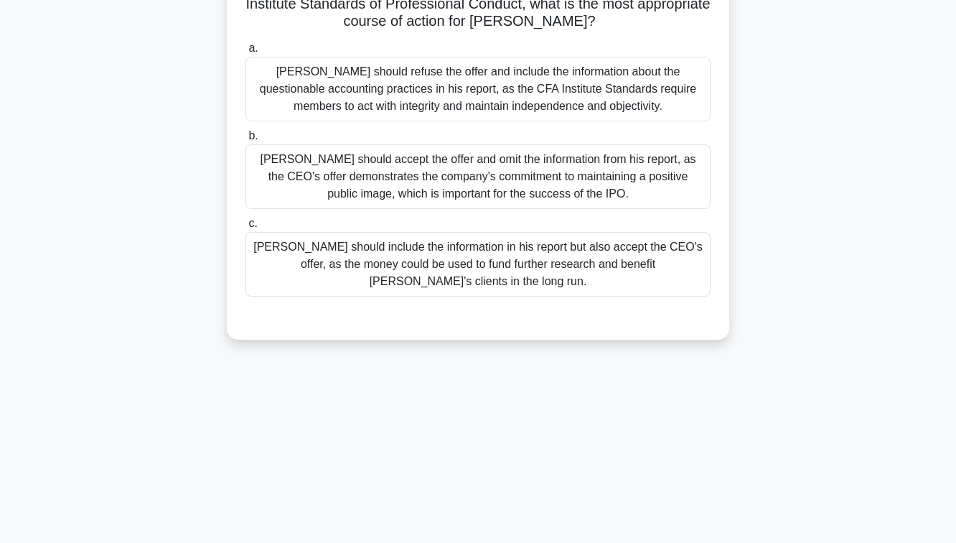
scroll to position [233, 0]
click at [563, 411] on div "95:17 Stop CFA Level 2 Intermediate 20/100 John is a research analyst at a larg…" at bounding box center [478, 178] width 818 height 718
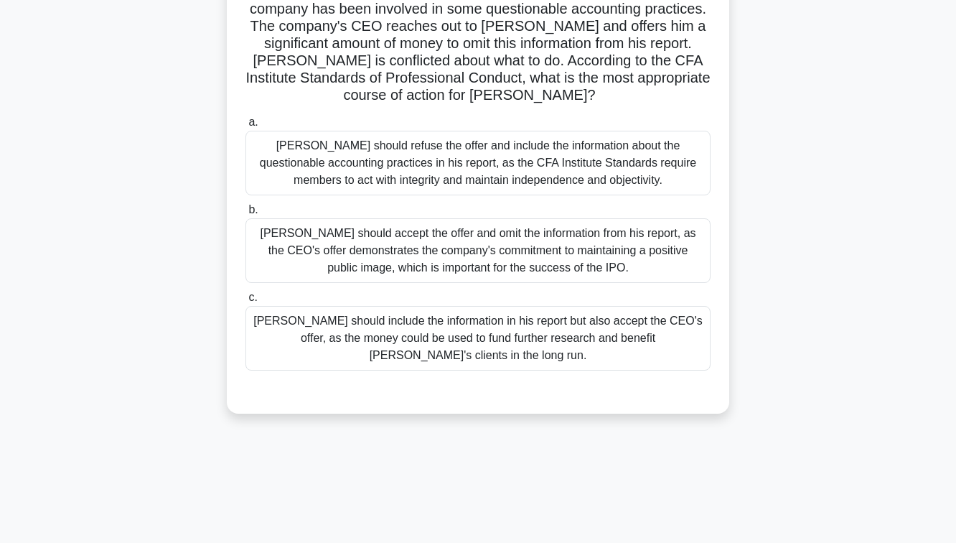
scroll to position [156, 0]
click at [604, 145] on div "John should refuse the offer and include the information about the questionable…" at bounding box center [477, 162] width 465 height 65
click at [245, 126] on input "a. John should refuse the offer and include the information about the questiona…" at bounding box center [245, 121] width 0 height 9
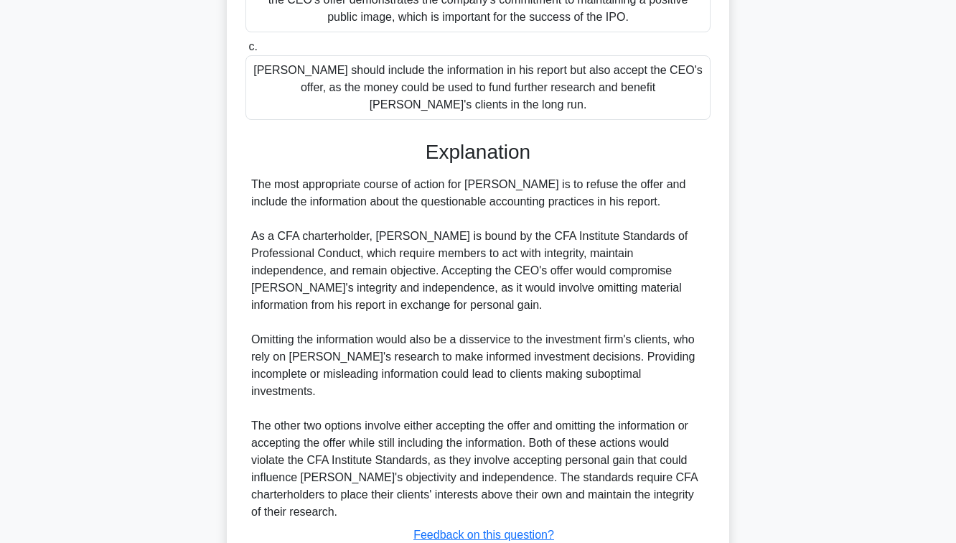
scroll to position [462, 0]
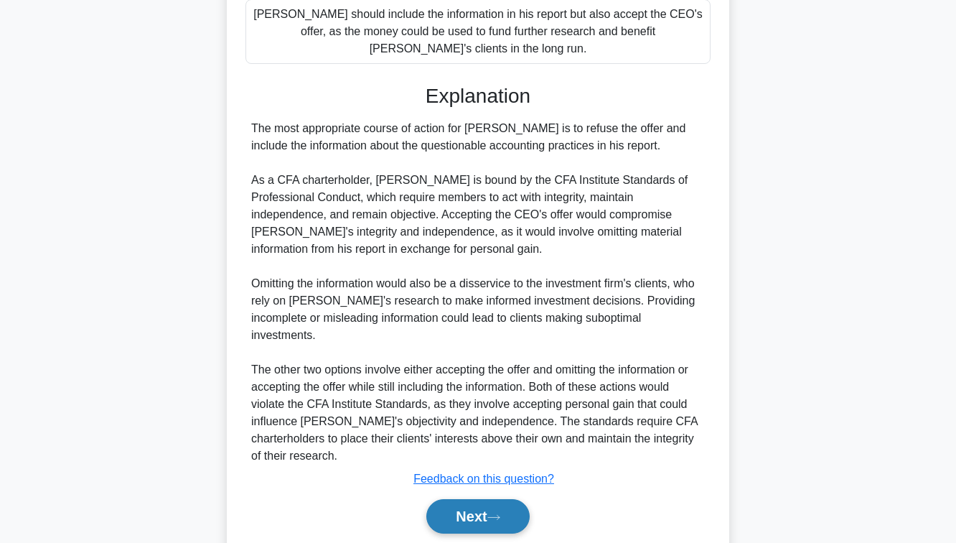
click at [469, 499] on button "Next" at bounding box center [477, 516] width 103 height 34
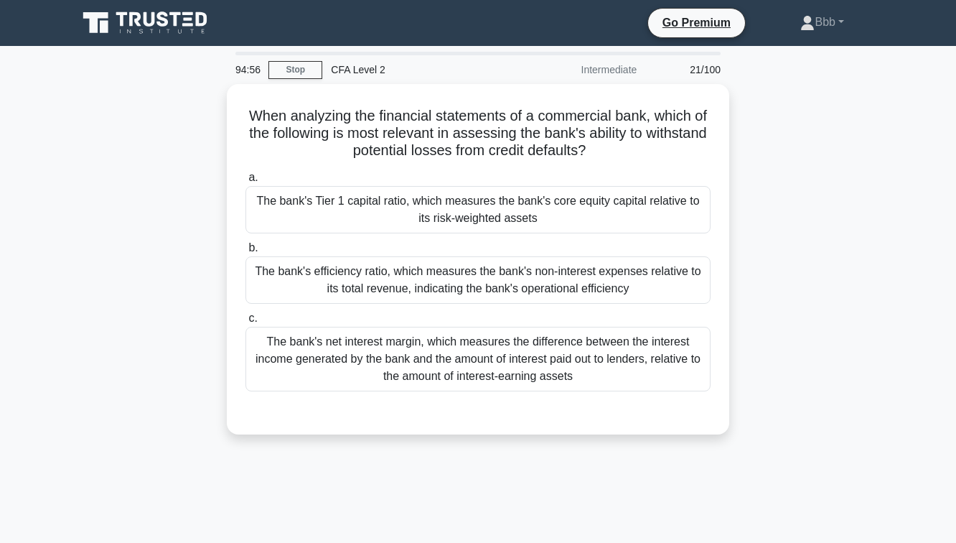
scroll to position [1, 0]
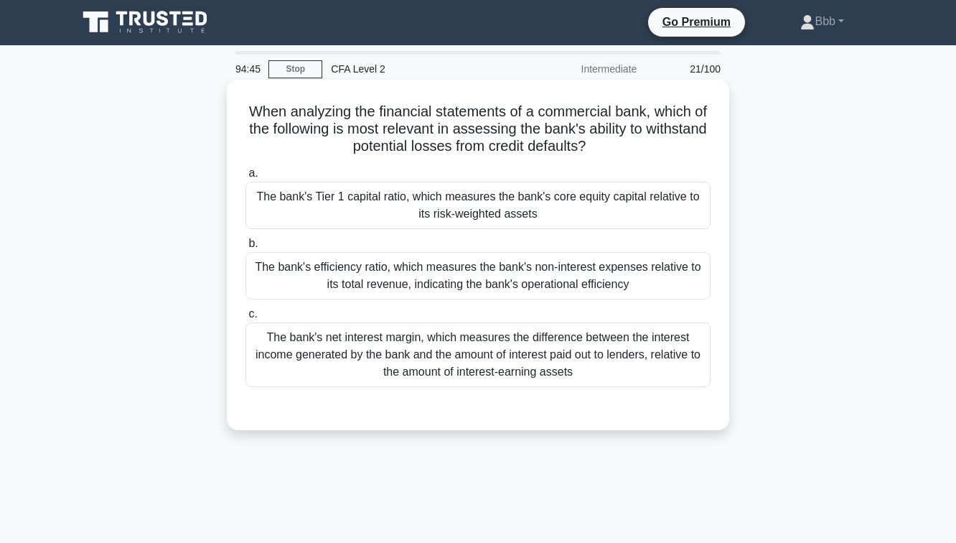
click at [502, 279] on div "The bank's efficiency ratio, which measures the bank's non-interest expenses re…" at bounding box center [477, 275] width 465 height 47
click at [245, 248] on input "b. The bank's efficiency ratio, which measures the bank's non-interest expenses…" at bounding box center [245, 243] width 0 height 9
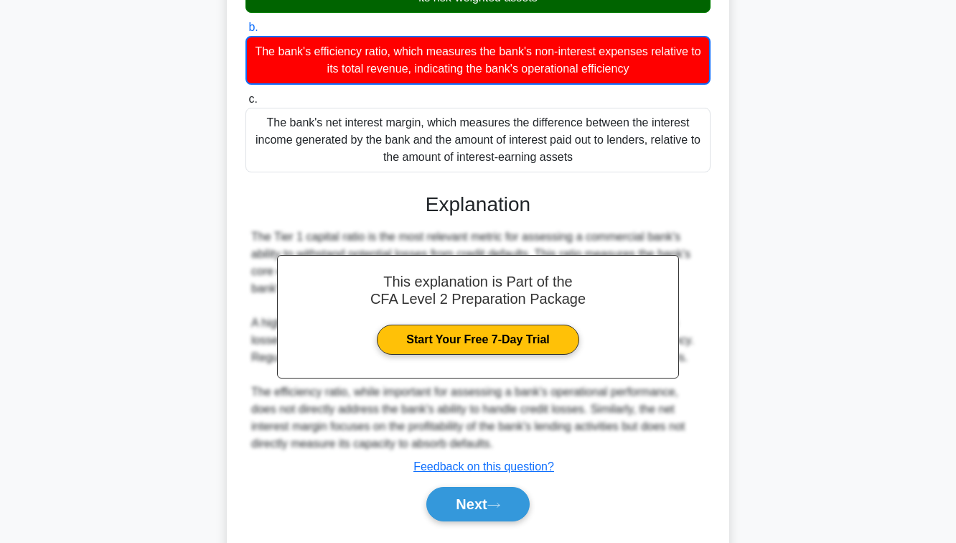
scroll to position [227, 0]
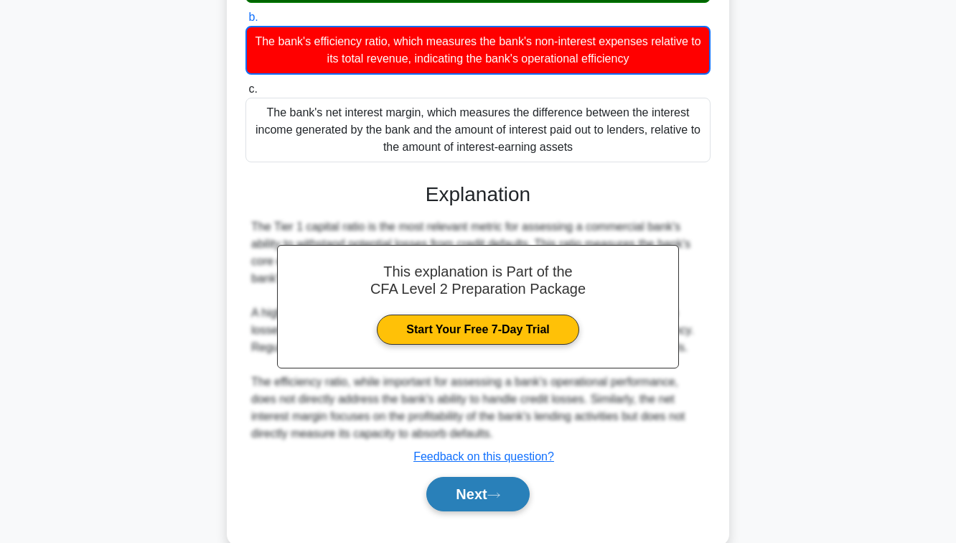
click at [491, 490] on button "Next" at bounding box center [477, 494] width 103 height 34
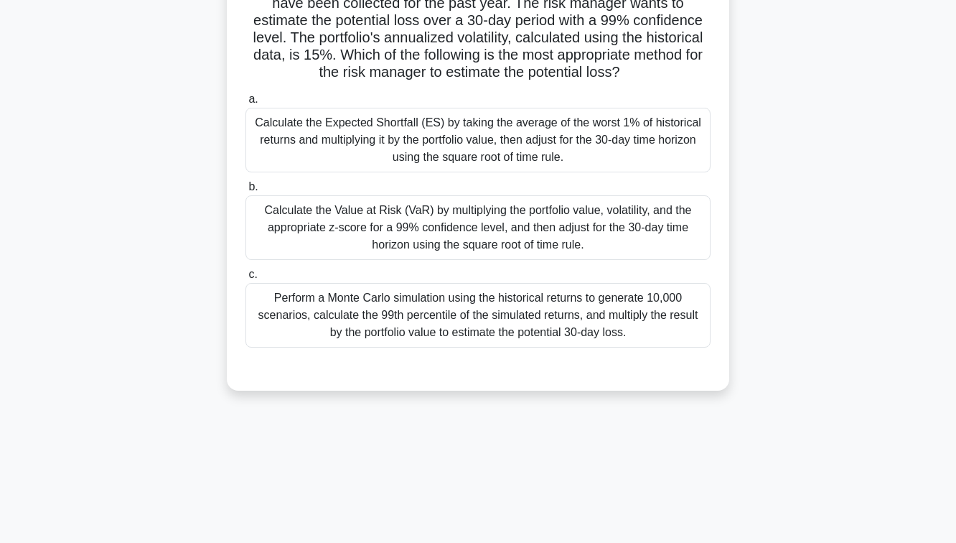
scroll to position [141, 0]
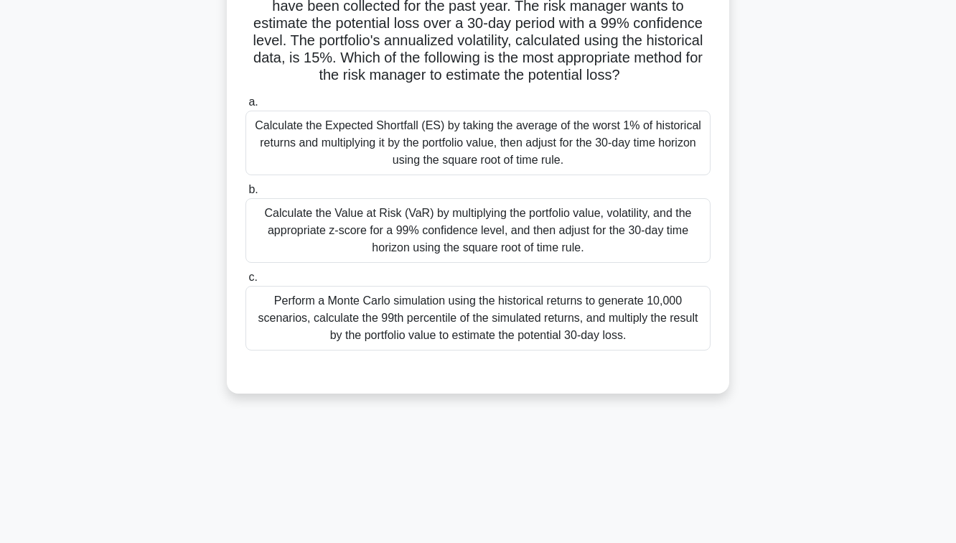
click at [497, 245] on div "Calculate the Value at Risk (VaR) by multiplying the portfolio value, volatilit…" at bounding box center [477, 230] width 465 height 65
click at [245, 195] on input "b. Calculate the Value at Risk (VaR) by multiplying the portfolio value, volati…" at bounding box center [245, 189] width 0 height 9
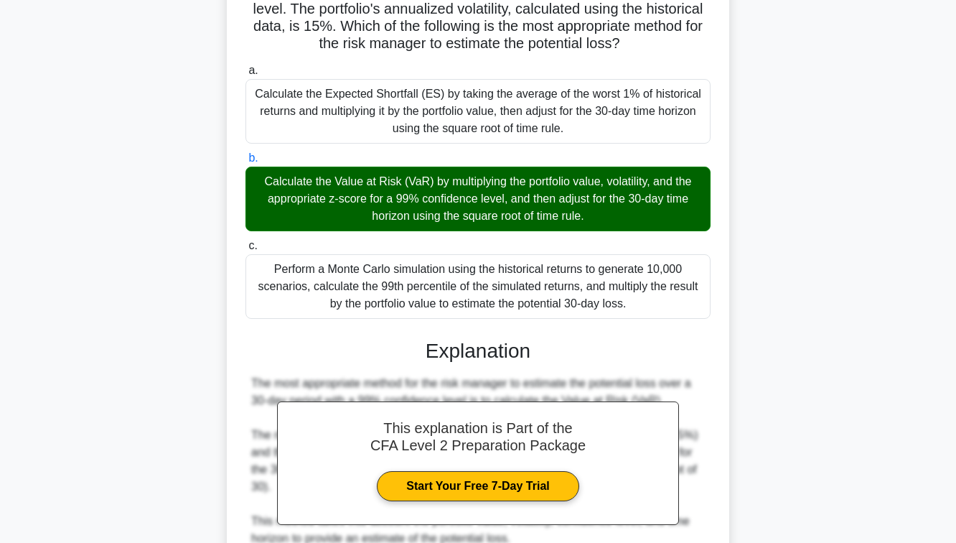
scroll to position [182, 0]
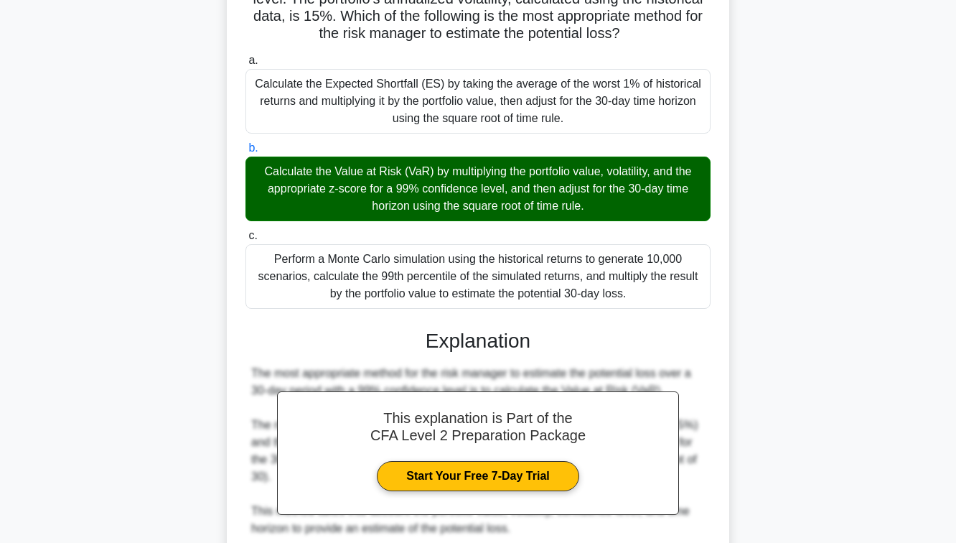
click at [490, 471] on link "Start Your Free 7-Day Trial" at bounding box center [478, 476] width 202 height 30
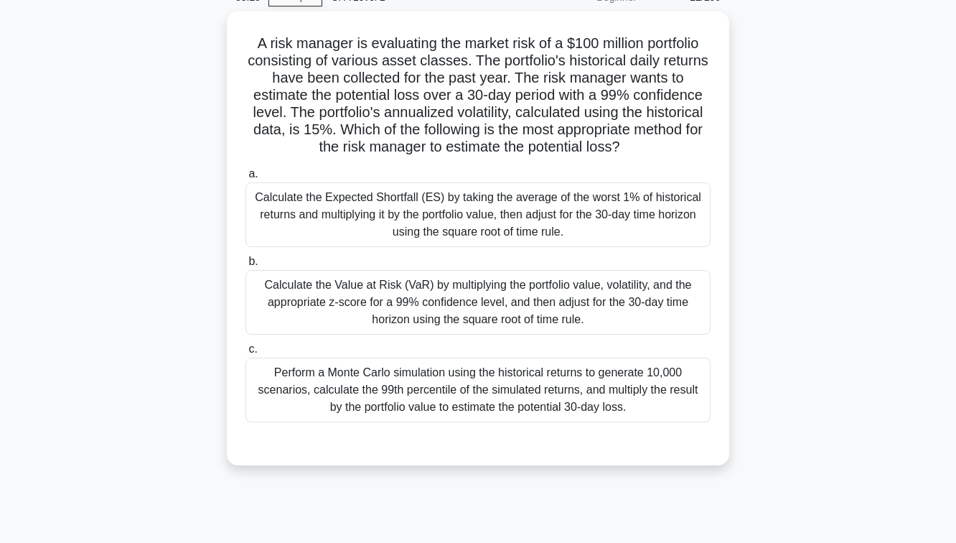
scroll to position [80, 0]
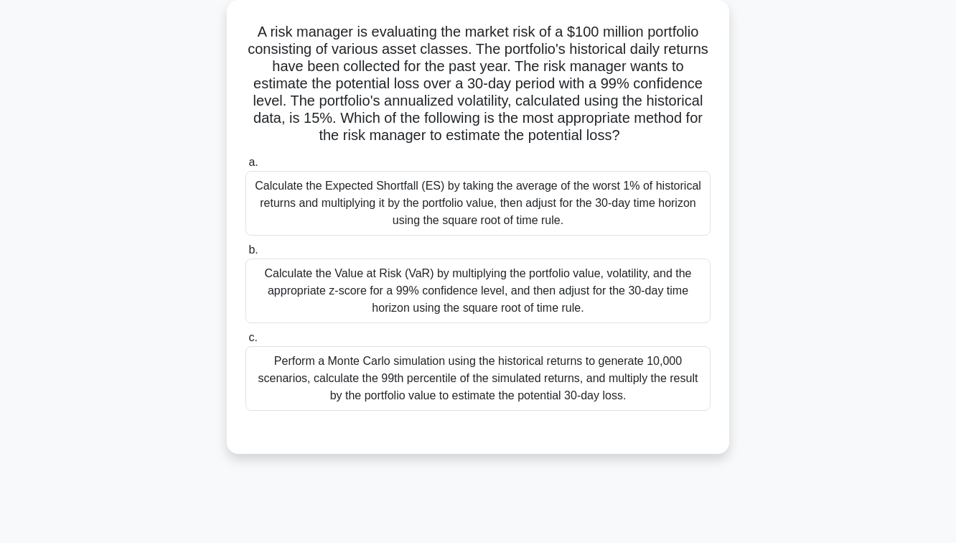
click at [615, 284] on div "Calculate the Value at Risk (VaR) by multiplying the portfolio value, volatilit…" at bounding box center [477, 290] width 465 height 65
click at [245, 255] on input "b. Calculate the Value at Risk (VaR) by multiplying the portfolio value, volati…" at bounding box center [245, 249] width 0 height 9
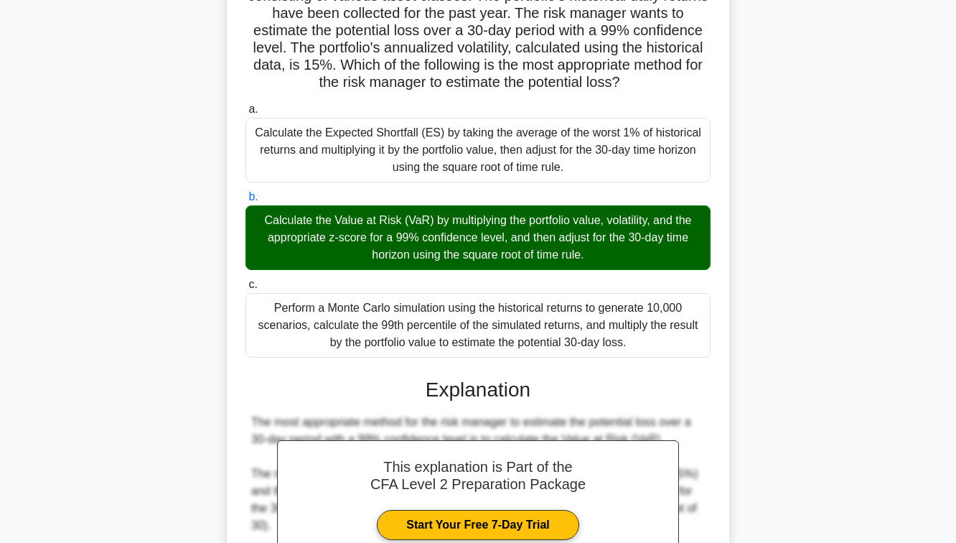
scroll to position [427, 0]
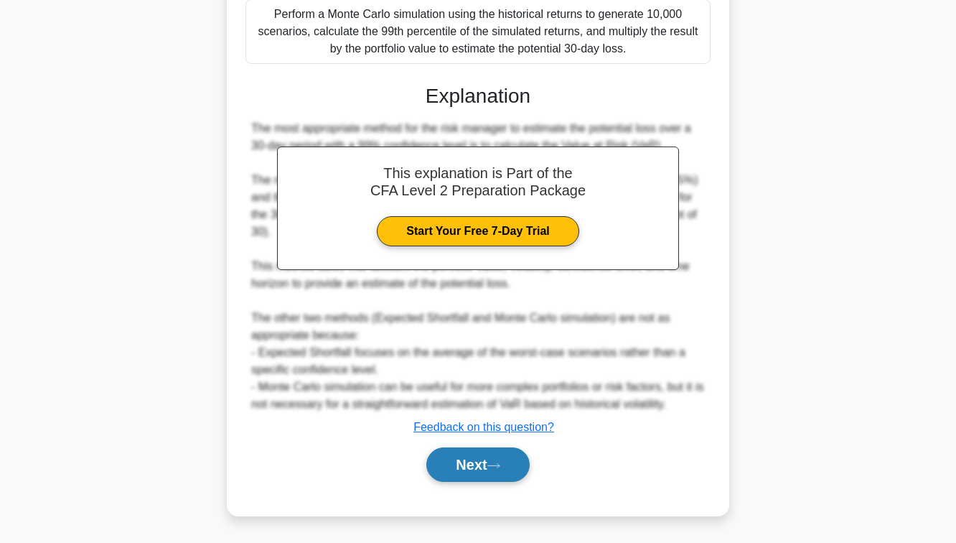
click at [502, 475] on button "Next" at bounding box center [477, 464] width 103 height 34
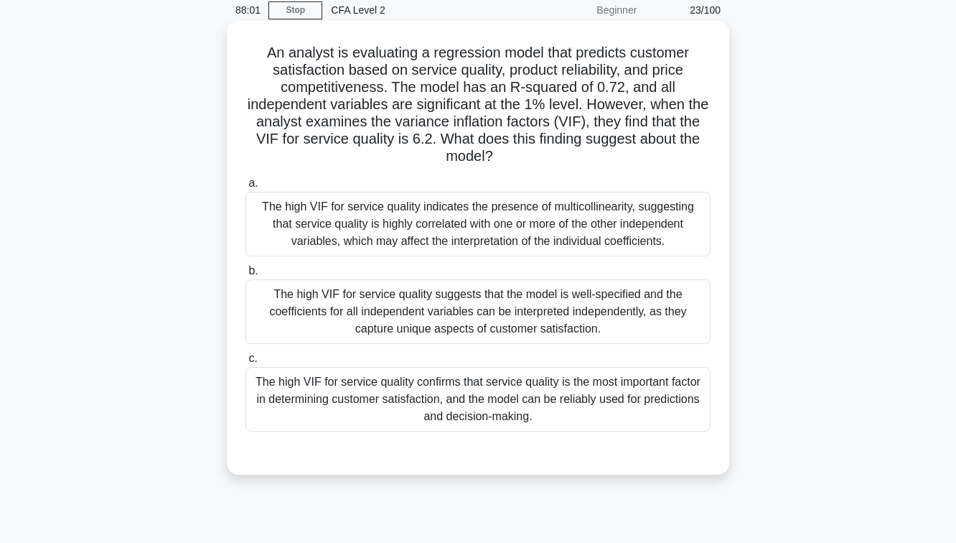
scroll to position [61, 0]
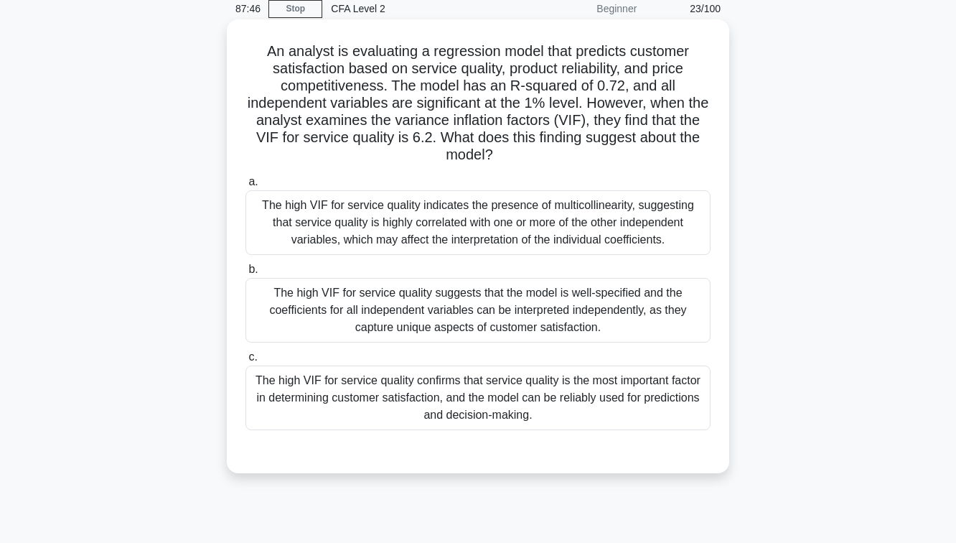
click at [458, 310] on div "The high VIF for service quality suggests that the model is well-specified and …" at bounding box center [477, 310] width 465 height 65
click at [245, 274] on input "b. The high VIF for service quality suggests that the model is well-specified a…" at bounding box center [245, 269] width 0 height 9
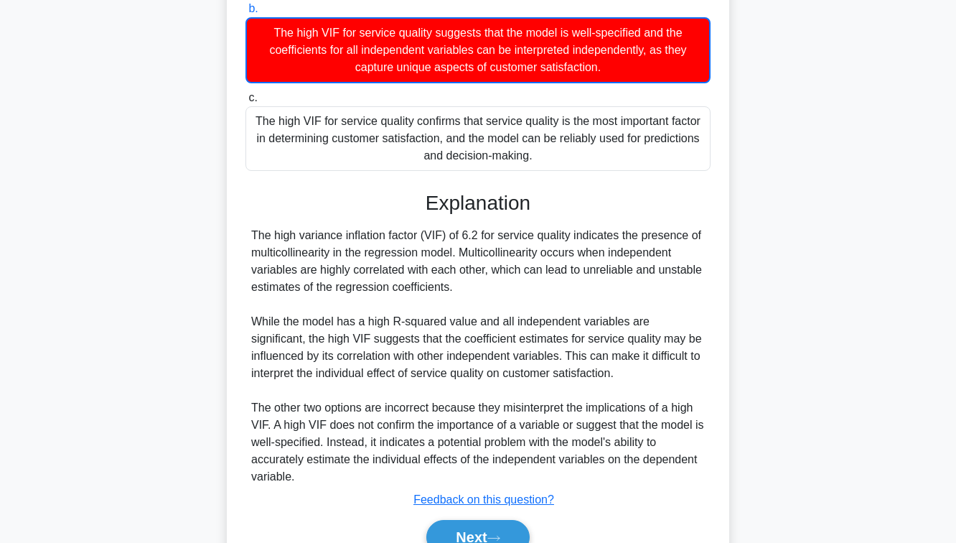
scroll to position [394, 0]
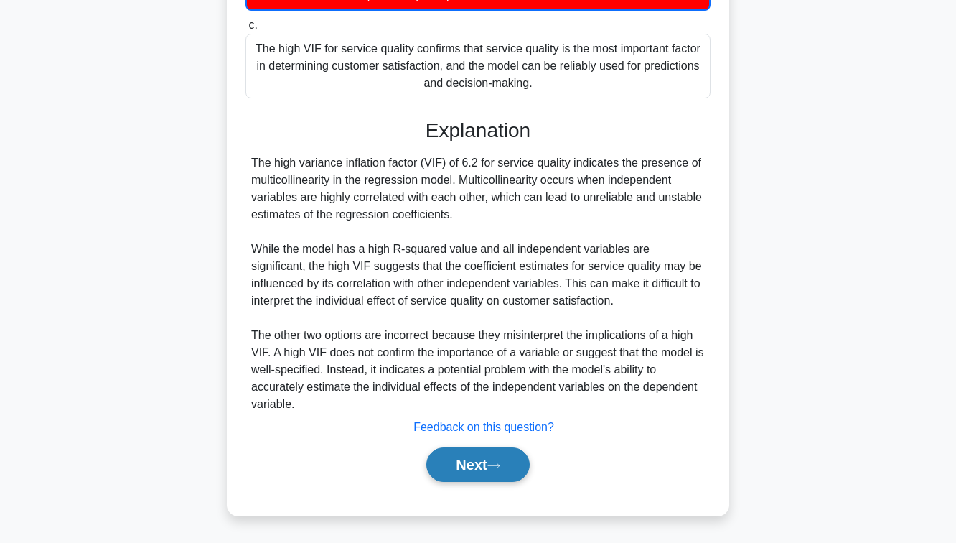
click at [466, 460] on button "Next" at bounding box center [477, 464] width 103 height 34
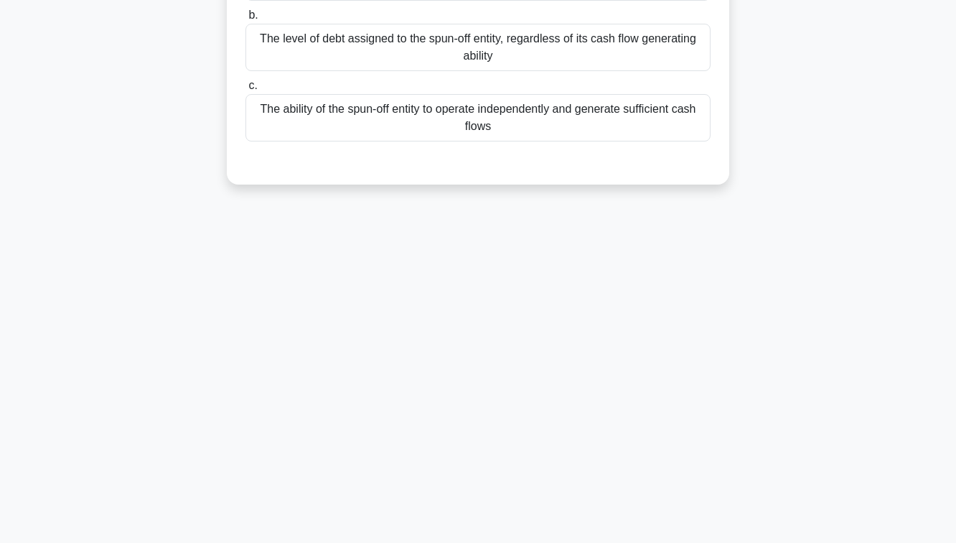
scroll to position [0, 0]
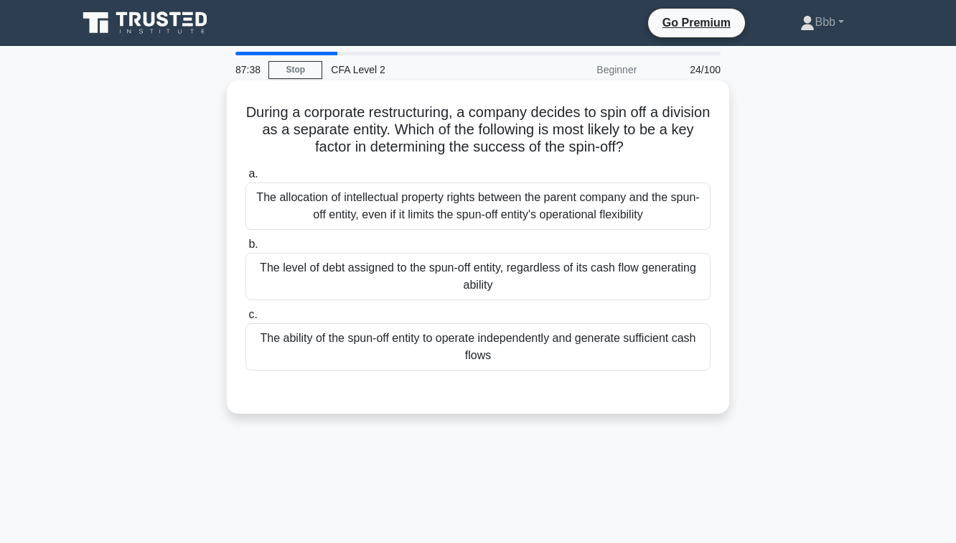
click at [468, 360] on div "The ability of the spun-off entity to operate independently and generate suffic…" at bounding box center [477, 346] width 465 height 47
click at [245, 319] on input "c. The ability of the spun-off entity to operate independently and generate suf…" at bounding box center [245, 314] width 0 height 9
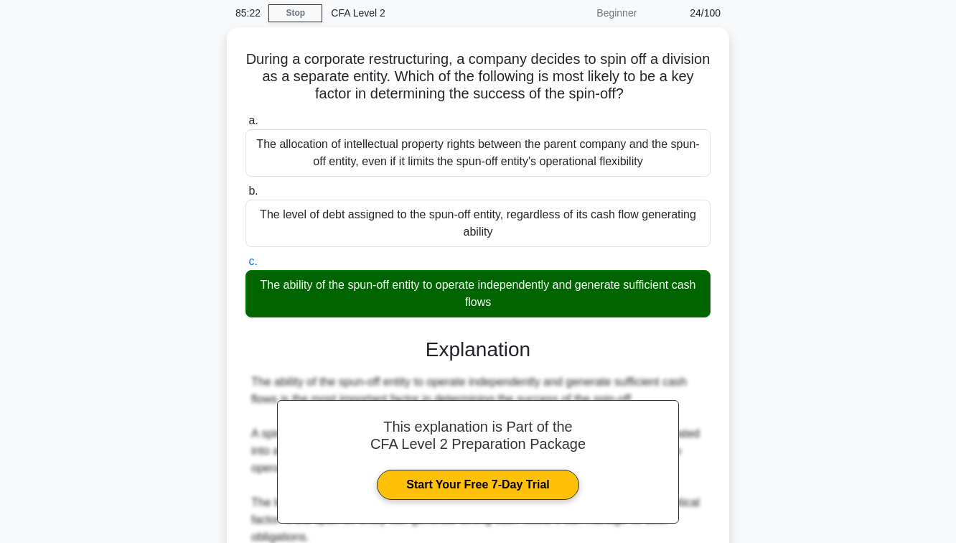
scroll to position [255, 0]
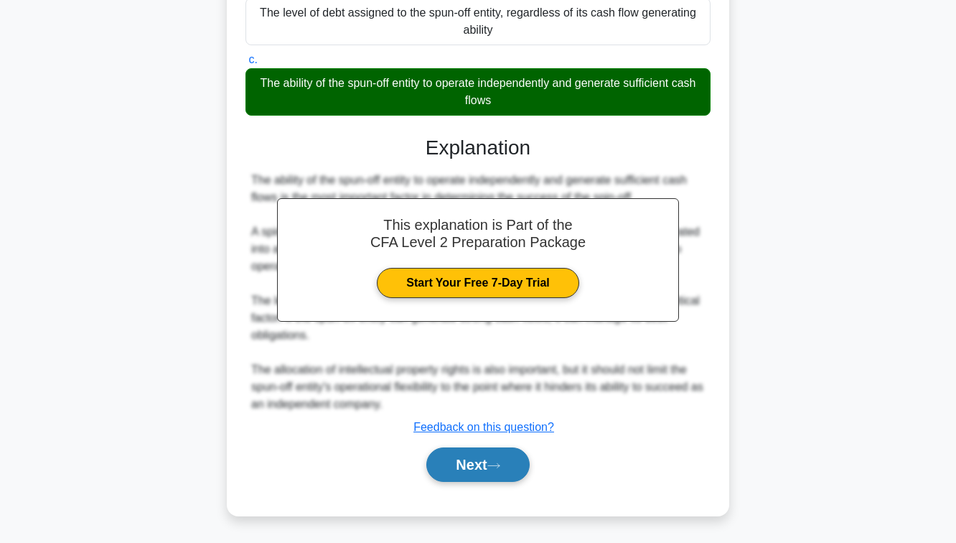
click at [490, 467] on button "Next" at bounding box center [477, 464] width 103 height 34
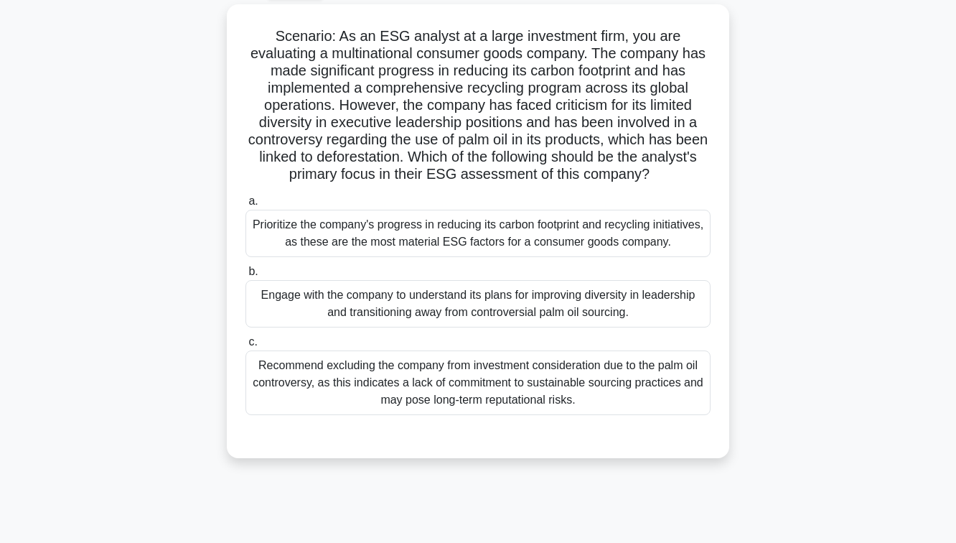
scroll to position [80, 0]
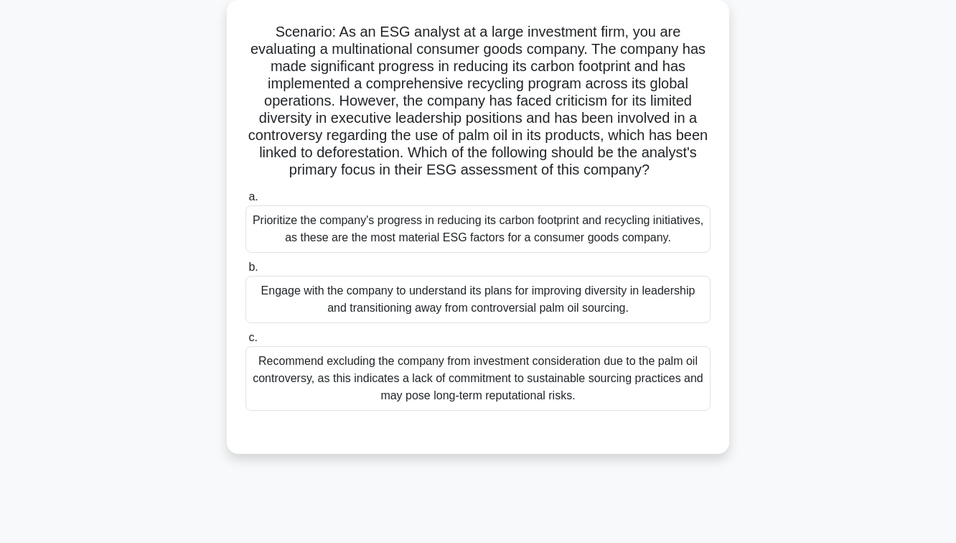
click at [473, 220] on div "Prioritize the company's progress in reducing its carbon footprint and recyclin…" at bounding box center [477, 228] width 465 height 47
click at [245, 202] on input "a. Prioritize the company's progress in reducing its carbon footprint and recyc…" at bounding box center [245, 196] width 0 height 9
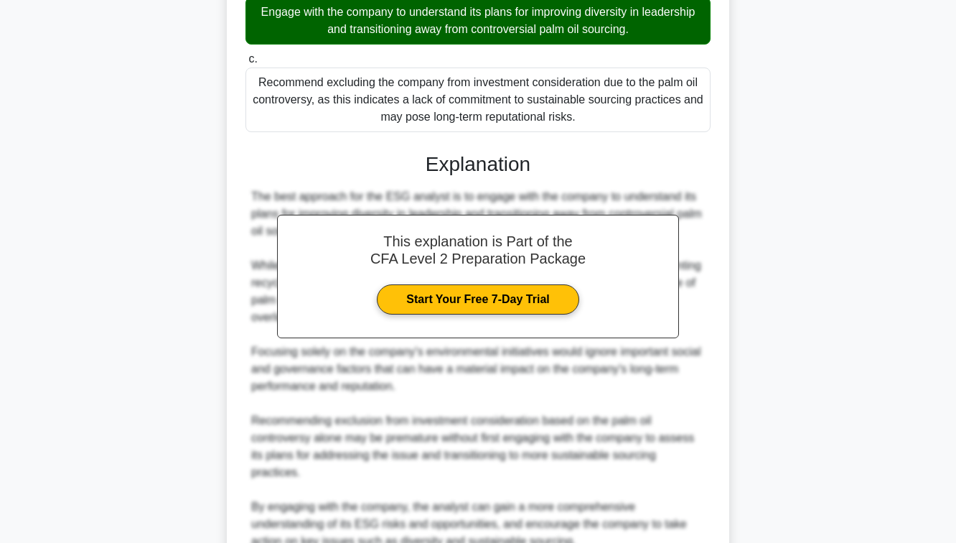
scroll to position [497, 0]
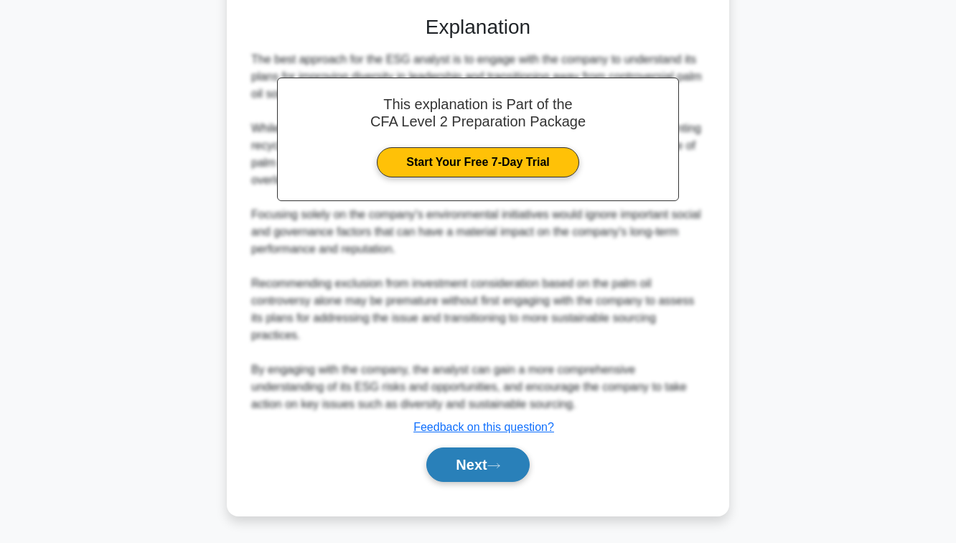
click at [480, 451] on button "Next" at bounding box center [477, 464] width 103 height 34
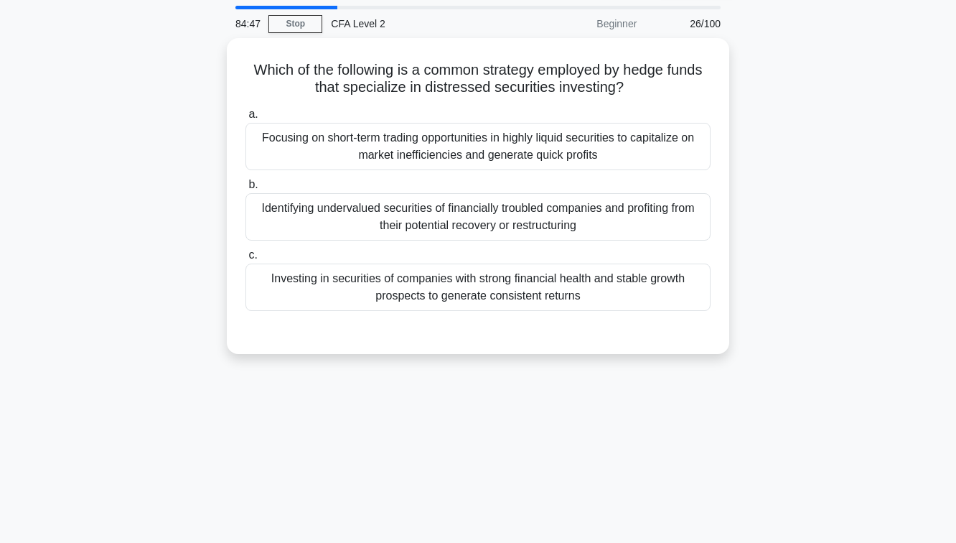
scroll to position [47, 0]
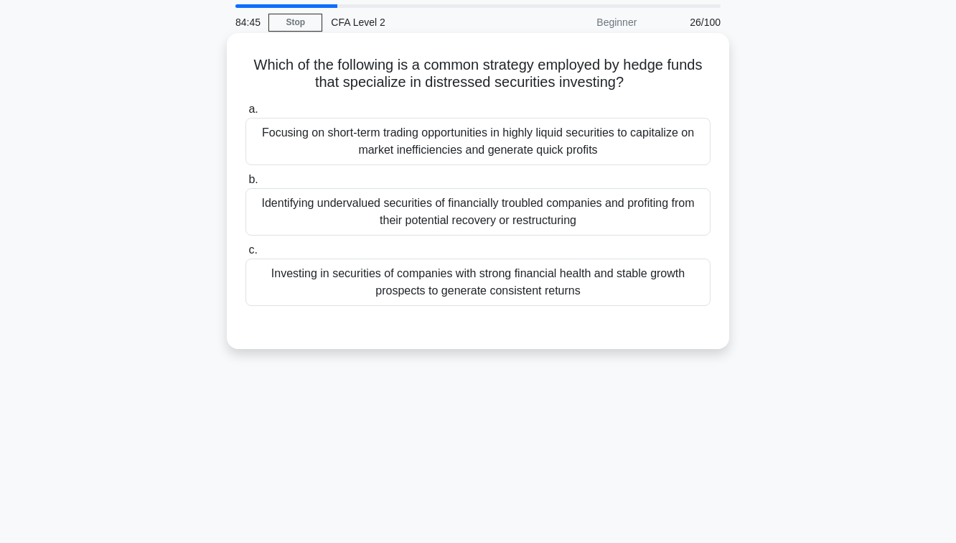
click at [472, 151] on div "Focusing on short-term trading opportunities in highly liquid securities to cap…" at bounding box center [477, 141] width 465 height 47
click at [245, 114] on input "a. Focusing on short-term trading opportunities in highly liquid securities to …" at bounding box center [245, 109] width 0 height 9
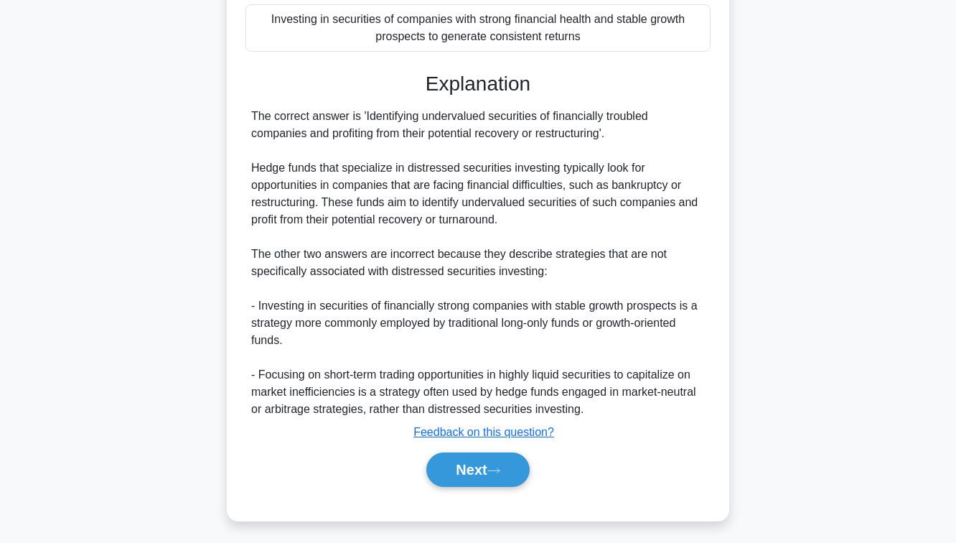
scroll to position [308, 0]
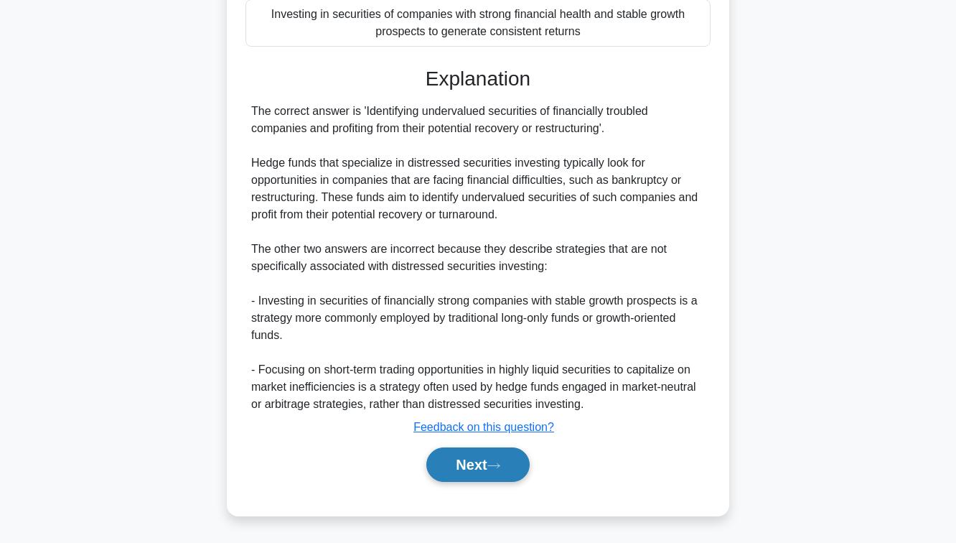
click at [484, 475] on button "Next" at bounding box center [477, 464] width 103 height 34
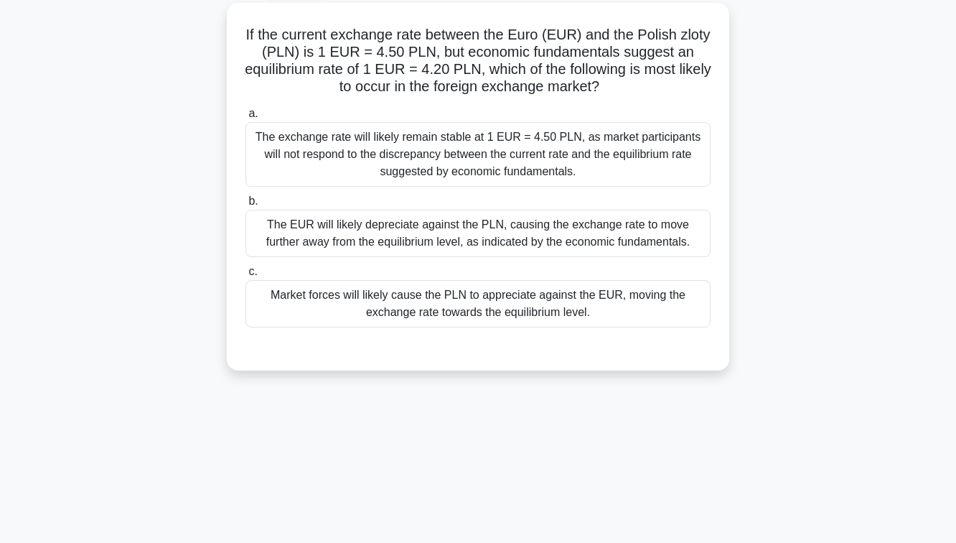
scroll to position [78, 0]
click at [483, 158] on div "The exchange rate will likely remain stable at 1 EUR = 4.50 PLN, as market part…" at bounding box center [477, 154] width 465 height 65
click at [245, 118] on input "a. The exchange rate will likely remain stable at 1 EUR = 4.50 PLN, as market p…" at bounding box center [245, 113] width 0 height 9
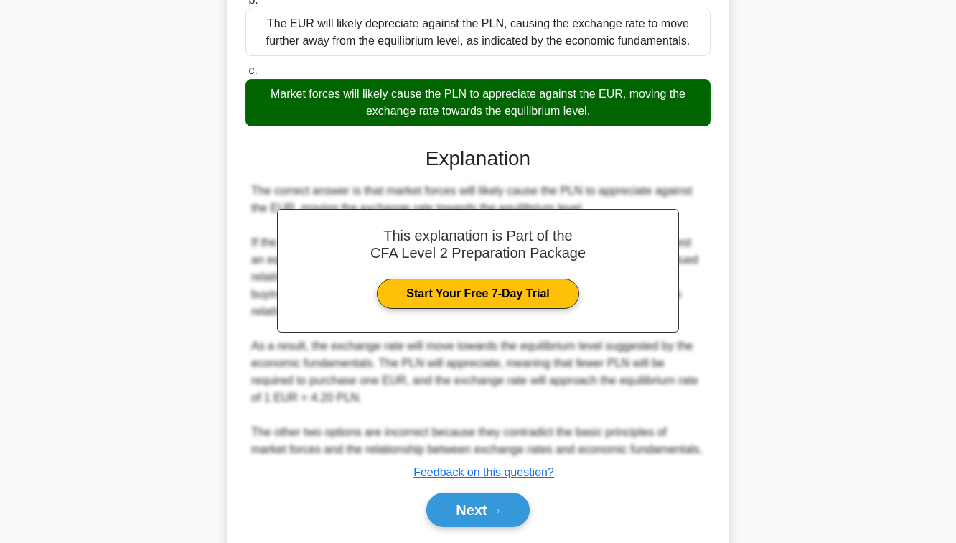
scroll to position [325, 0]
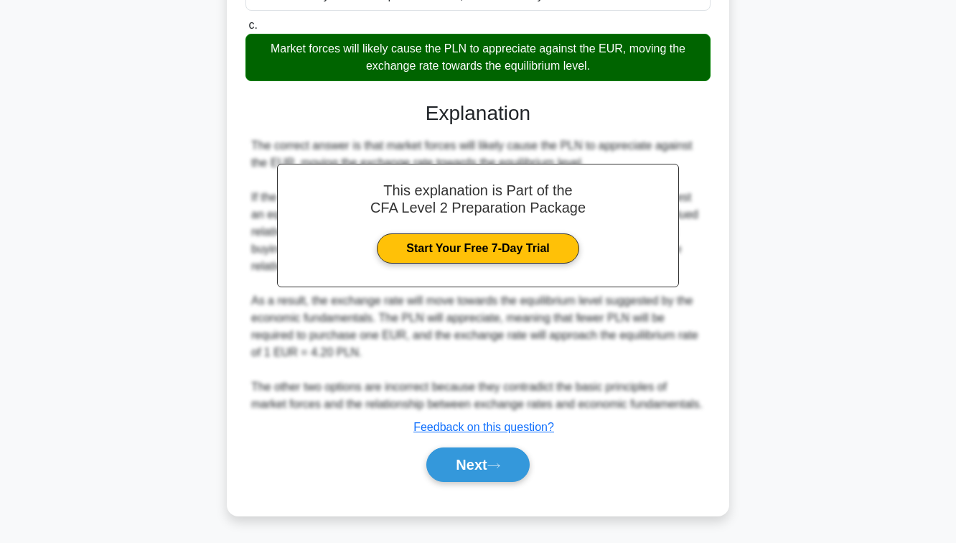
click at [482, 444] on div "Next" at bounding box center [477, 464] width 465 height 46
click at [483, 462] on button "Next" at bounding box center [477, 464] width 103 height 34
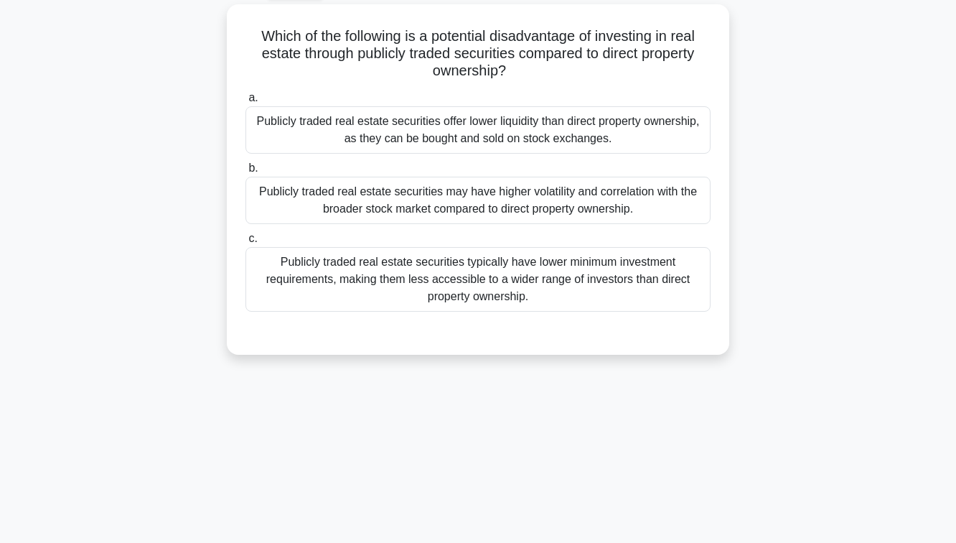
scroll to position [78, 0]
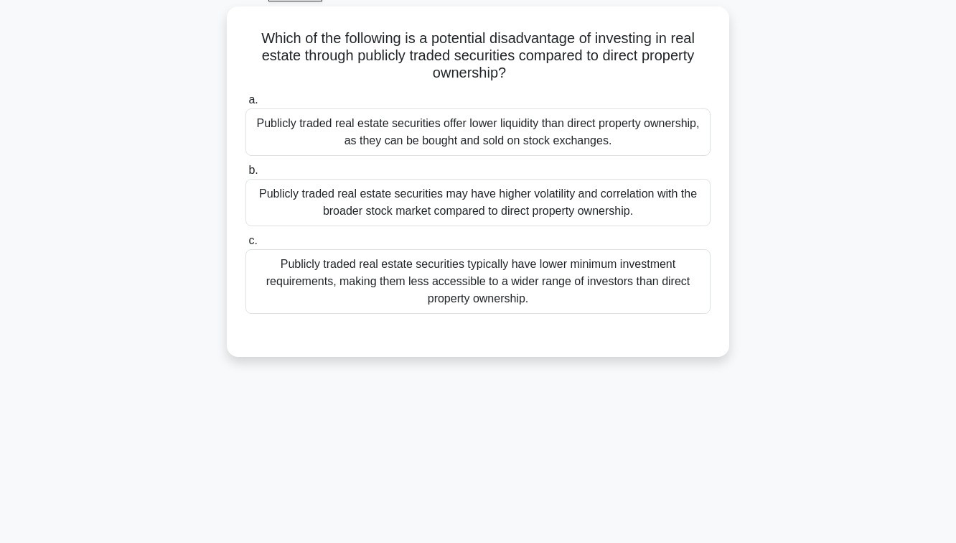
click at [483, 270] on div "Publicly traded real estate securities typically have lower minimum investment …" at bounding box center [477, 281] width 465 height 65
click at [245, 245] on input "c. Publicly traded real estate securities typically have lower minimum investme…" at bounding box center [245, 240] width 0 height 9
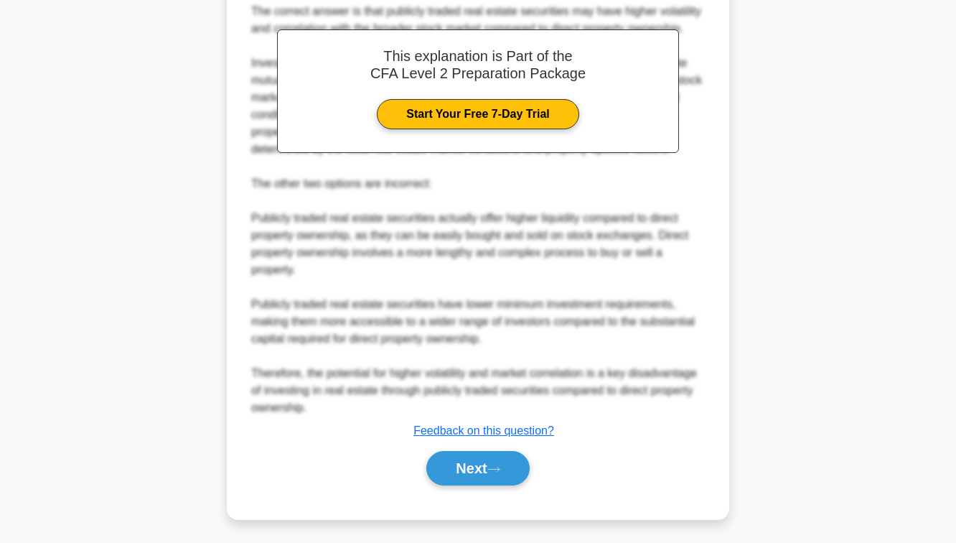
scroll to position [463, 0]
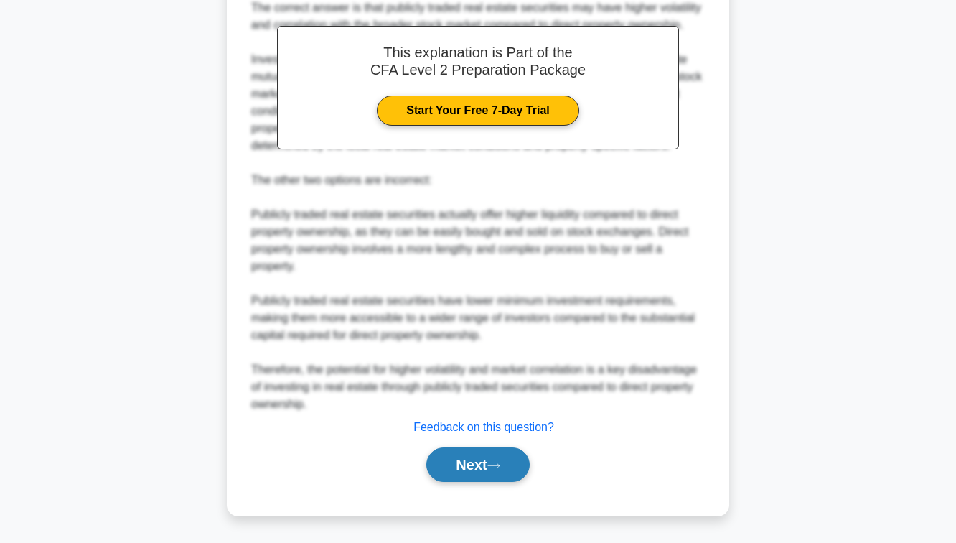
click at [484, 463] on button "Next" at bounding box center [477, 464] width 103 height 34
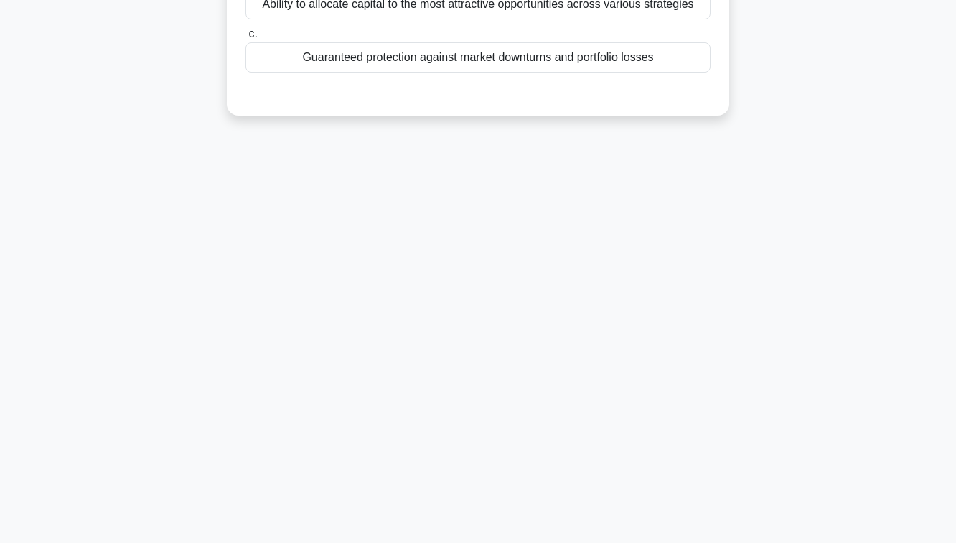
scroll to position [0, 0]
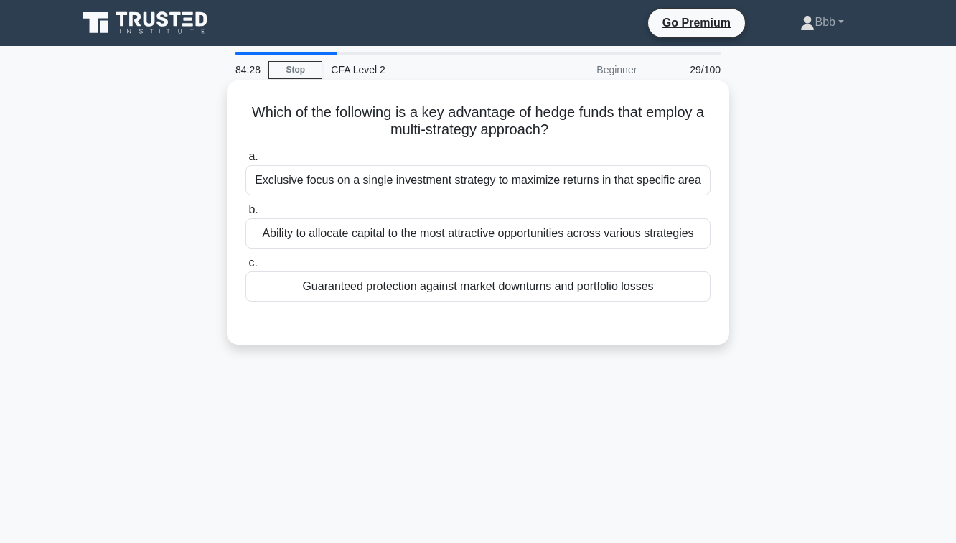
click at [468, 235] on div "Ability to allocate capital to the most attractive opportunities across various…" at bounding box center [477, 233] width 465 height 30
click at [245, 215] on input "b. Ability to allocate capital to the most attractive opportunities across vari…" at bounding box center [245, 209] width 0 height 9
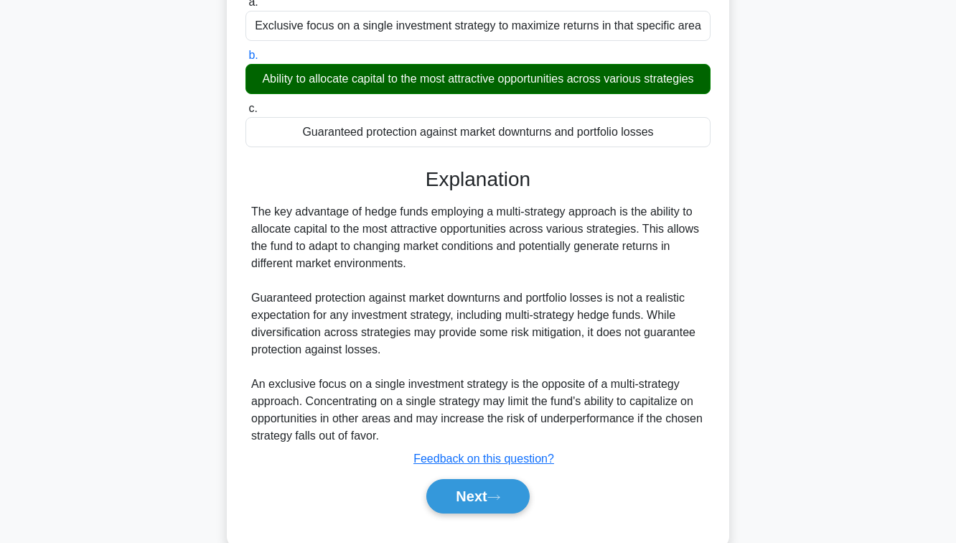
scroll to position [149, 0]
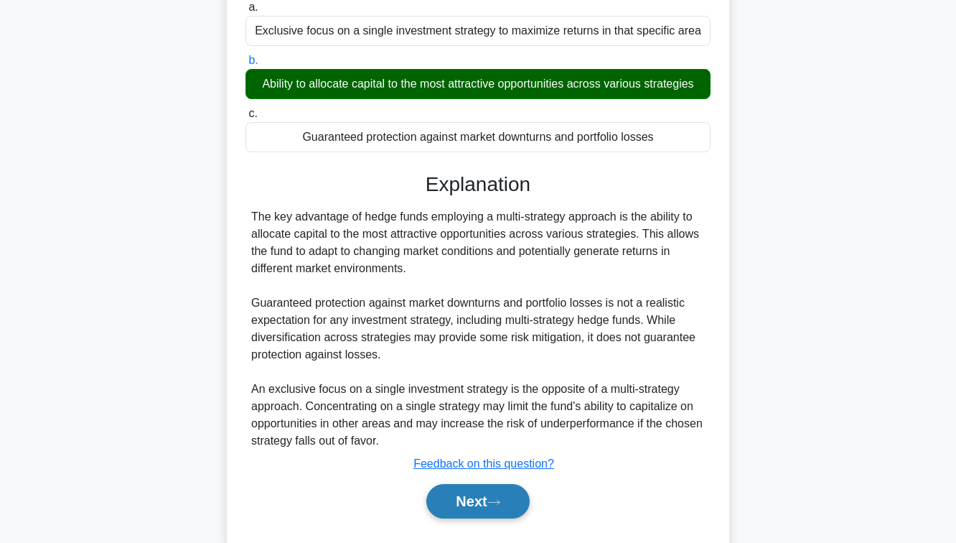
click at [471, 490] on button "Next" at bounding box center [477, 501] width 103 height 34
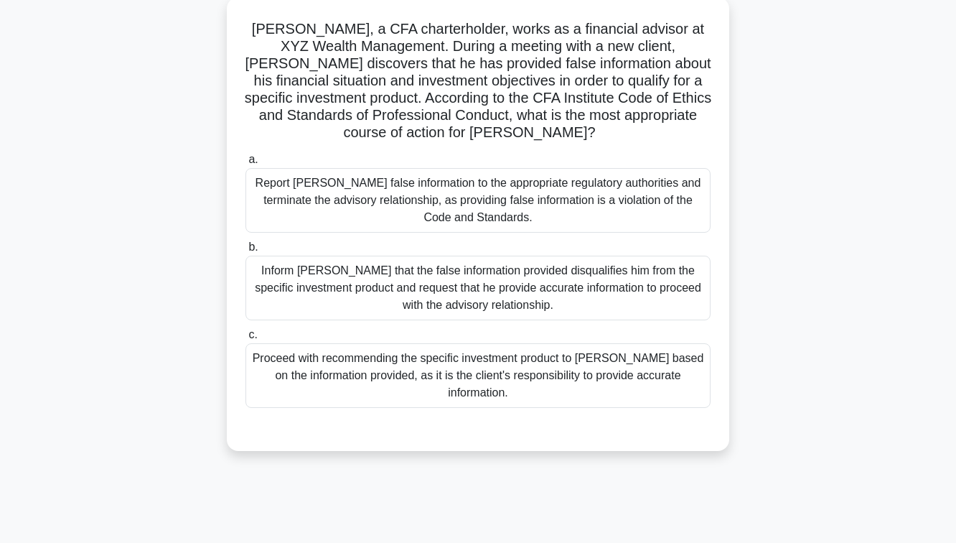
scroll to position [108, 0]
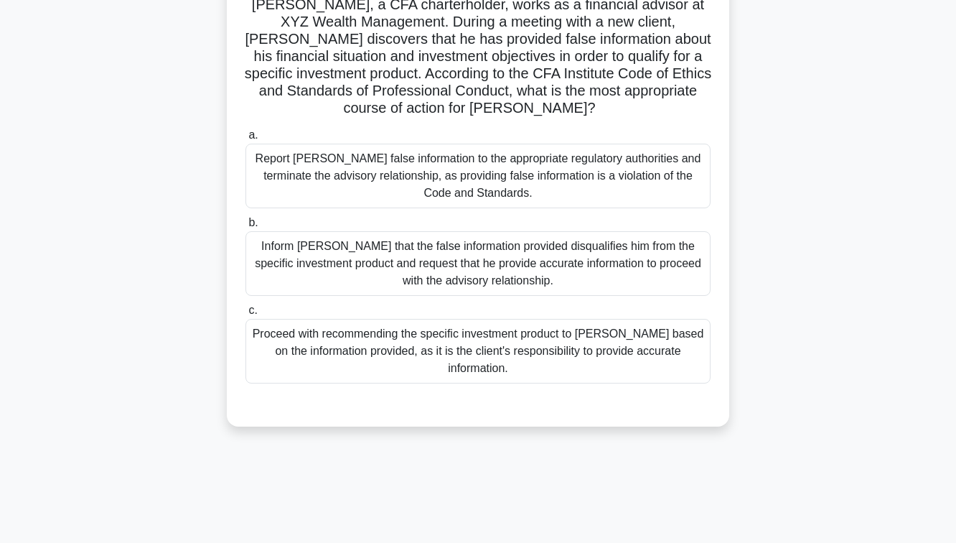
click at [528, 352] on div "Proceed with recommending the specific investment product to Mr. Johnson based …" at bounding box center [477, 351] width 465 height 65
click at [245, 315] on input "c. Proceed with recommending the specific investment product to Mr. Johnson bas…" at bounding box center [245, 310] width 0 height 9
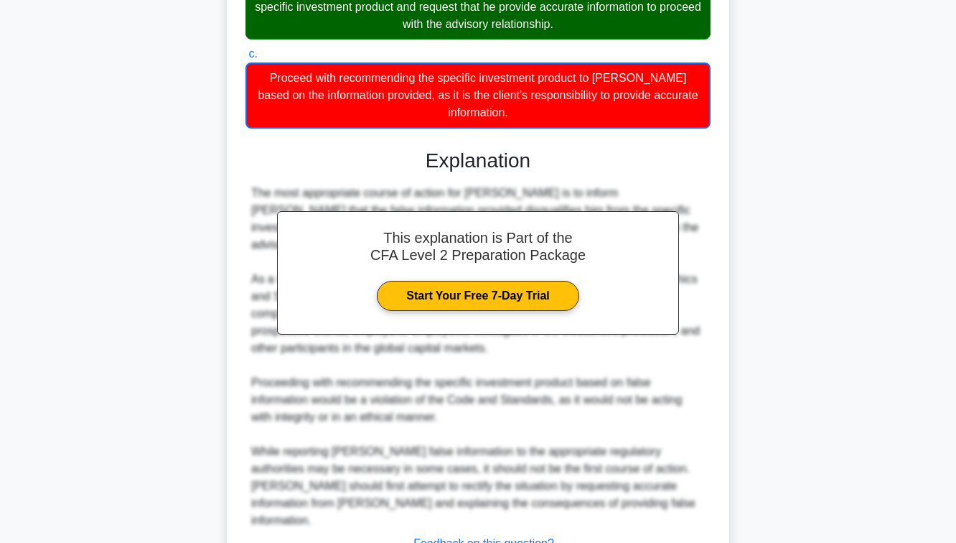
scroll to position [446, 0]
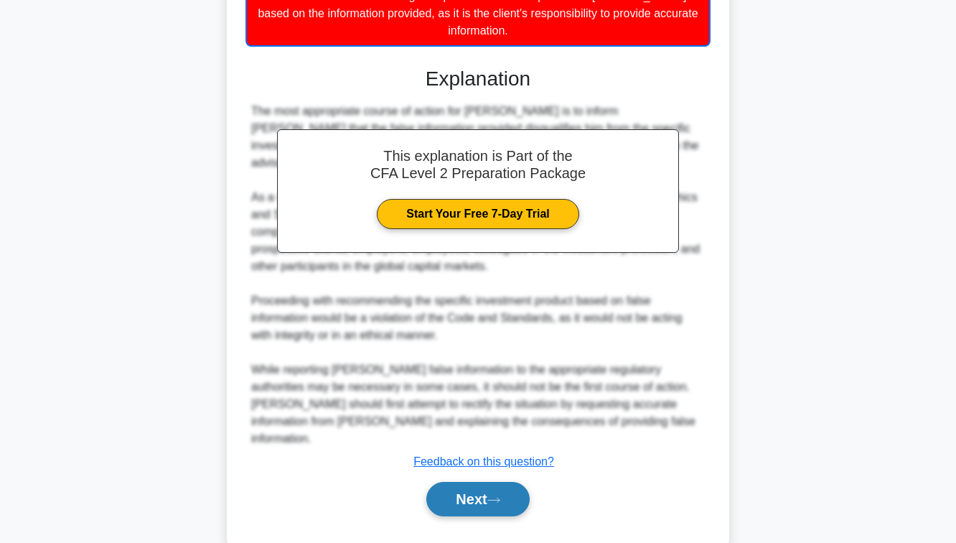
click at [481, 482] on button "Next" at bounding box center [477, 499] width 103 height 34
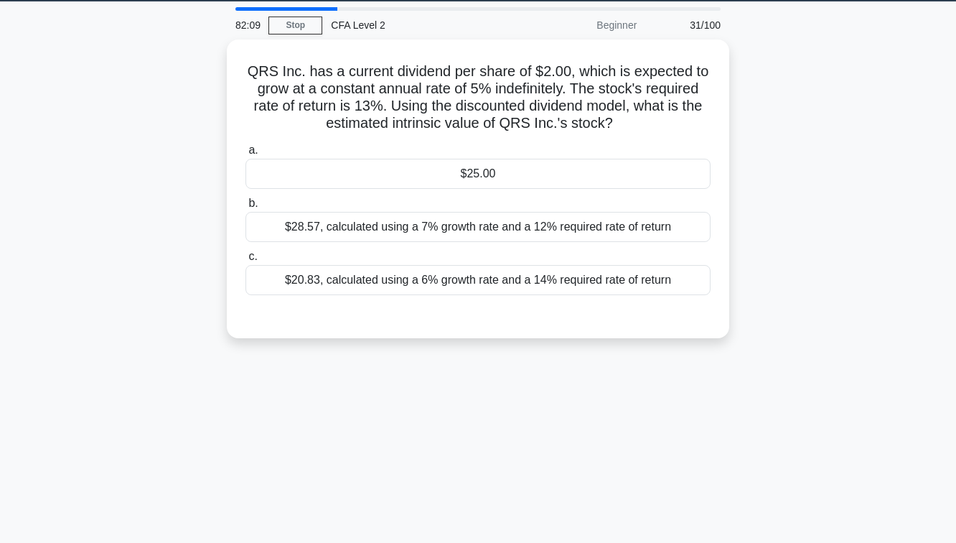
scroll to position [26, 0]
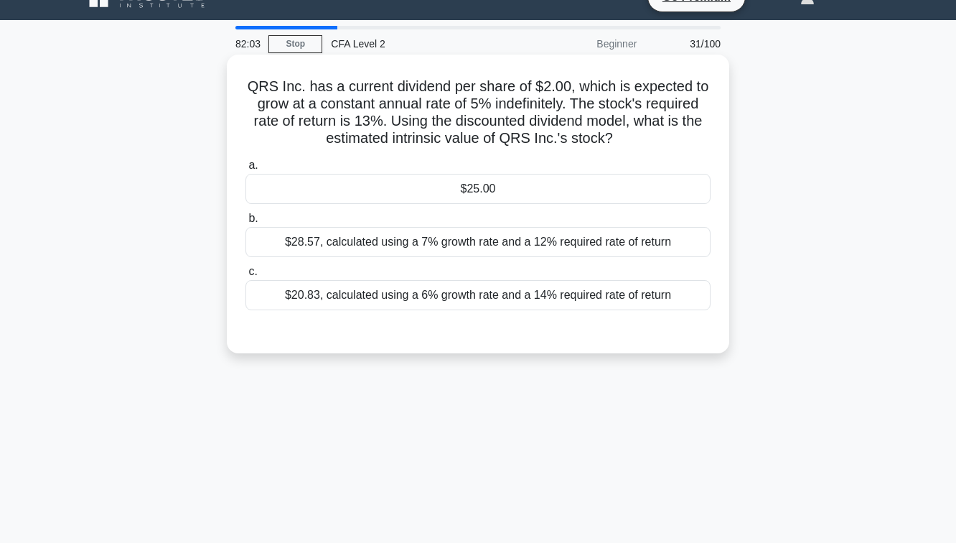
click at [492, 243] on div "$28.57, calculated using a 7% growth rate and a 12% required rate of return" at bounding box center [477, 242] width 465 height 30
click at [245, 223] on input "b. $28.57, calculated using a 7% growth rate and a 12% required rate of return" at bounding box center [245, 218] width 0 height 9
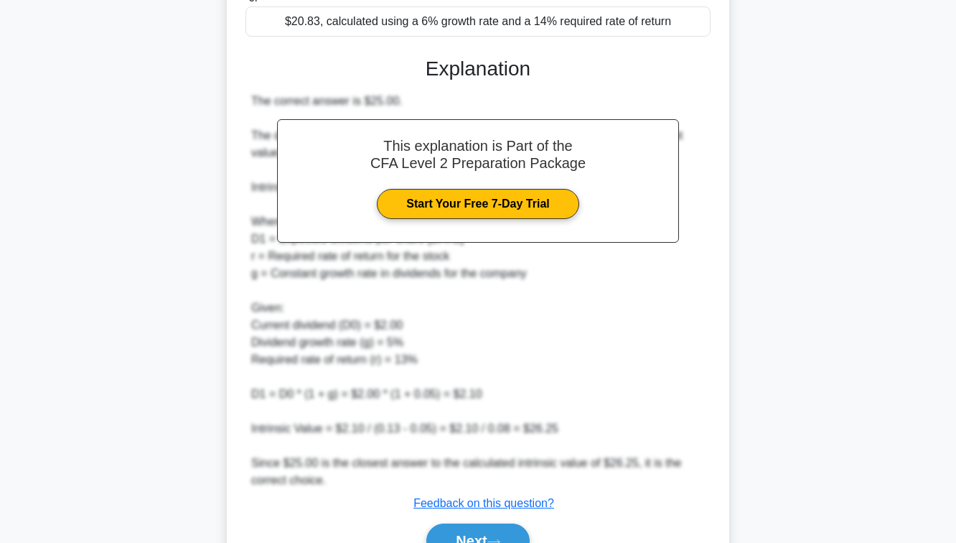
scroll to position [377, 0]
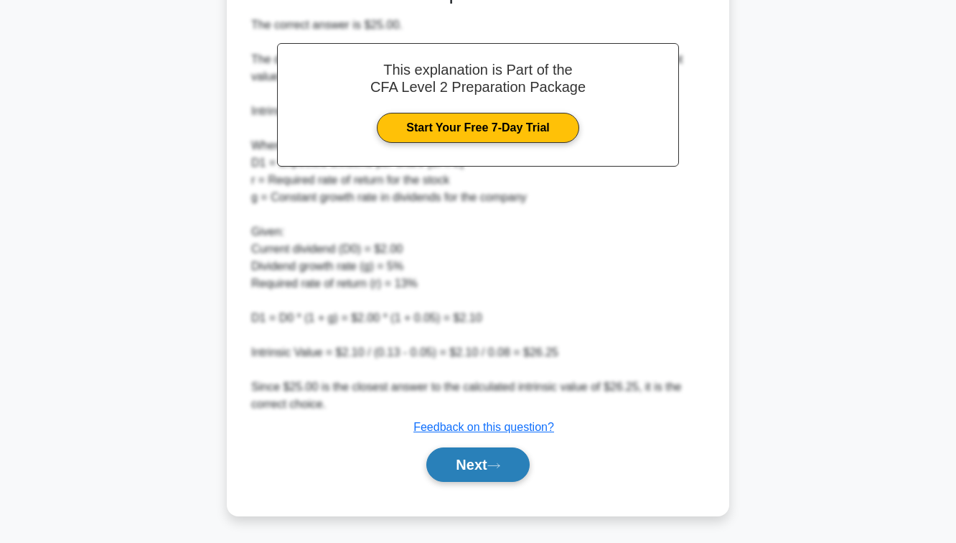
click at [487, 451] on button "Next" at bounding box center [477, 464] width 103 height 34
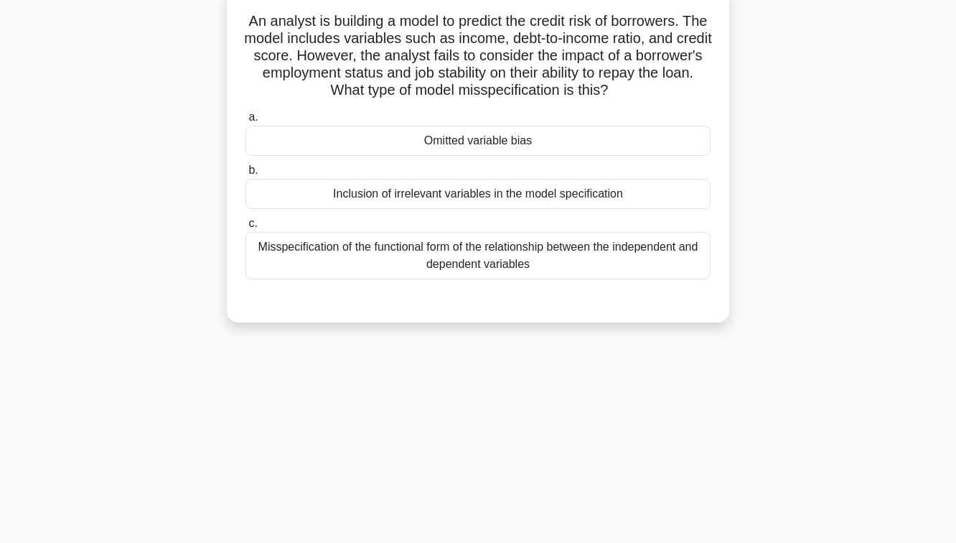
scroll to position [94, 0]
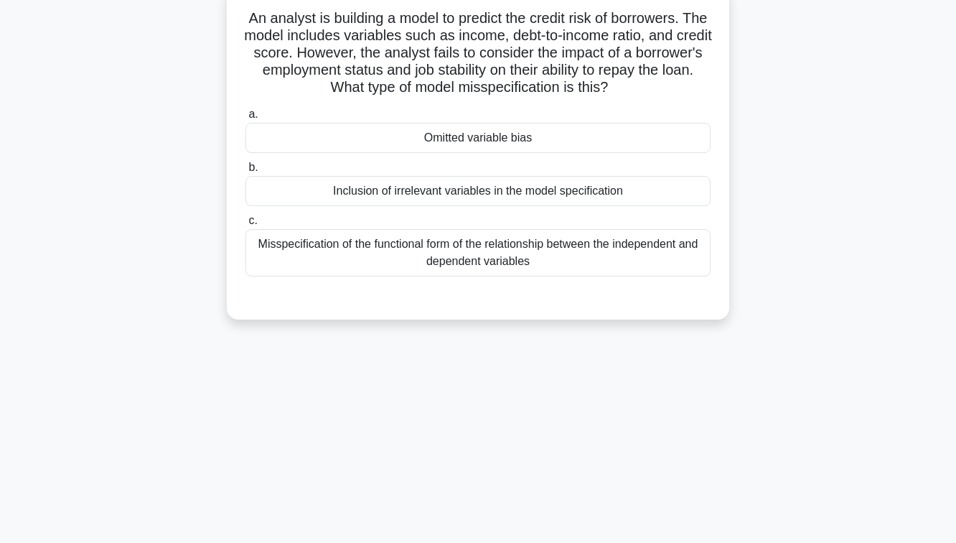
click at [580, 127] on div "Omitted variable bias" at bounding box center [477, 138] width 465 height 30
click at [245, 119] on input "a. Omitted variable bias" at bounding box center [245, 114] width 0 height 9
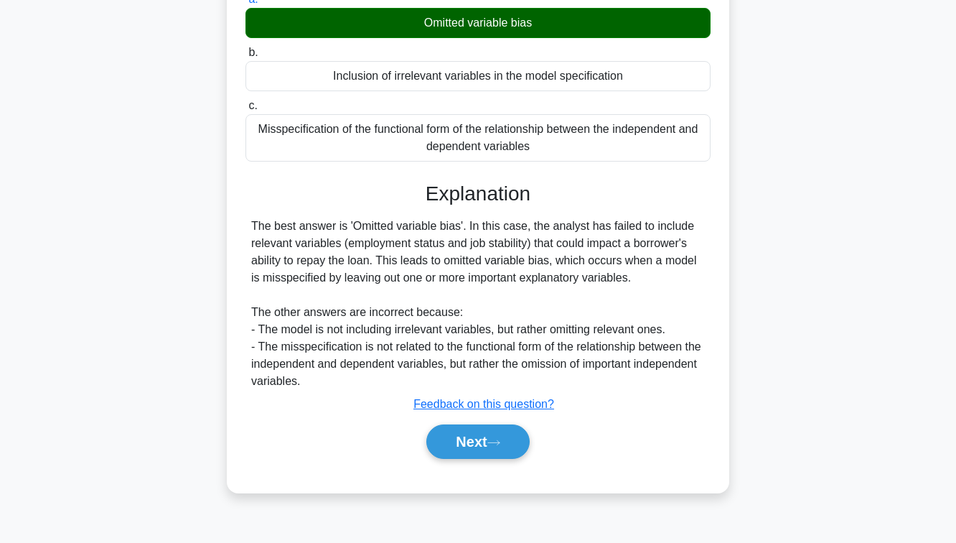
scroll to position [233, 0]
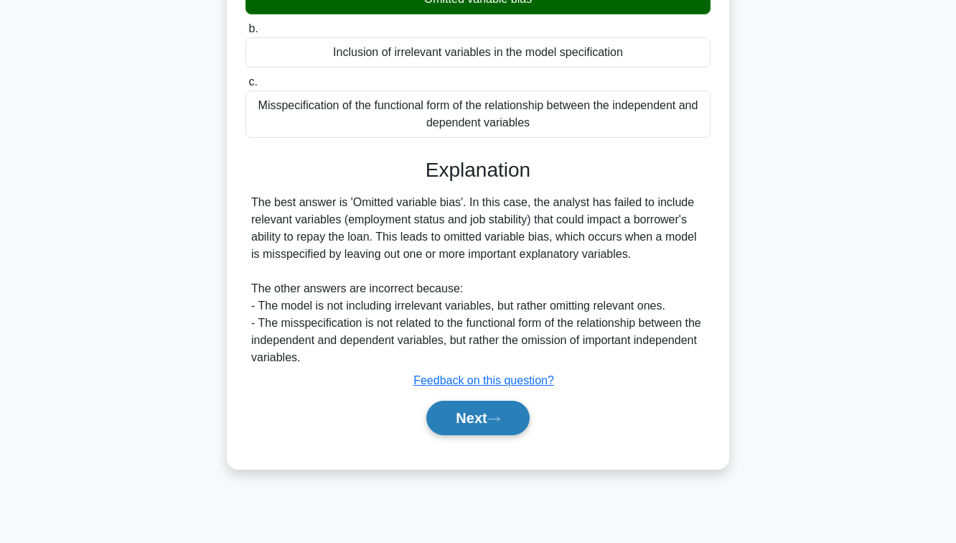
click at [498, 423] on button "Next" at bounding box center [477, 418] width 103 height 34
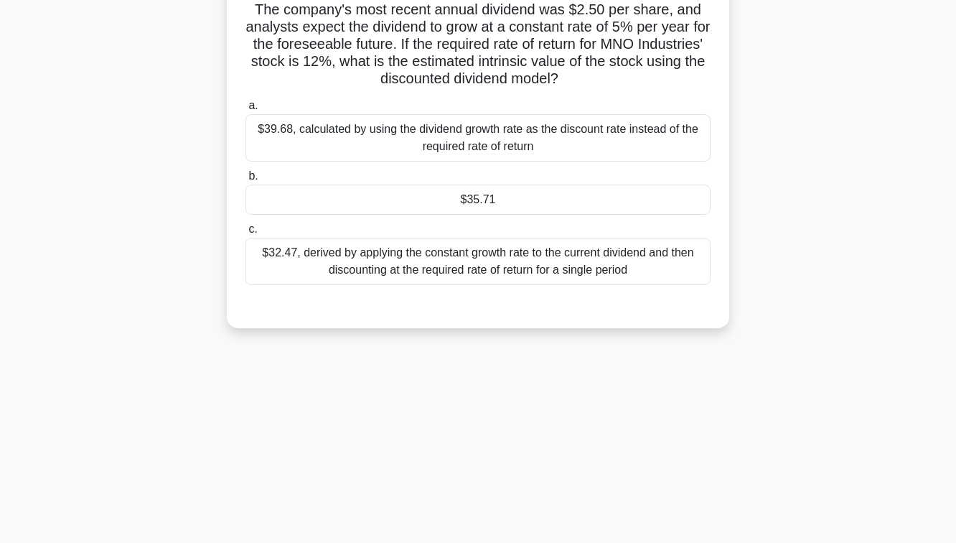
scroll to position [89, 0]
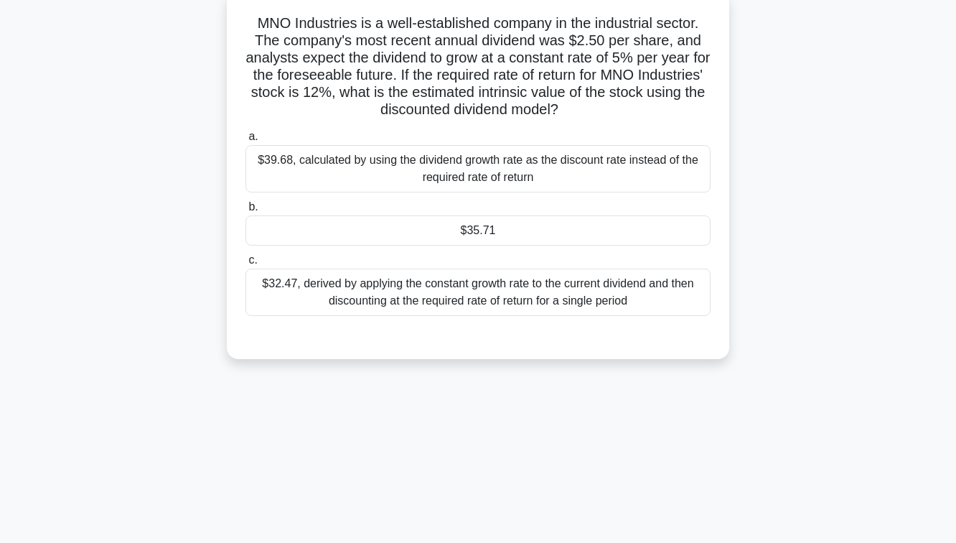
click at [580, 235] on div "$35.71" at bounding box center [477, 230] width 465 height 30
click at [245, 212] on input "b. $35.71" at bounding box center [245, 206] width 0 height 9
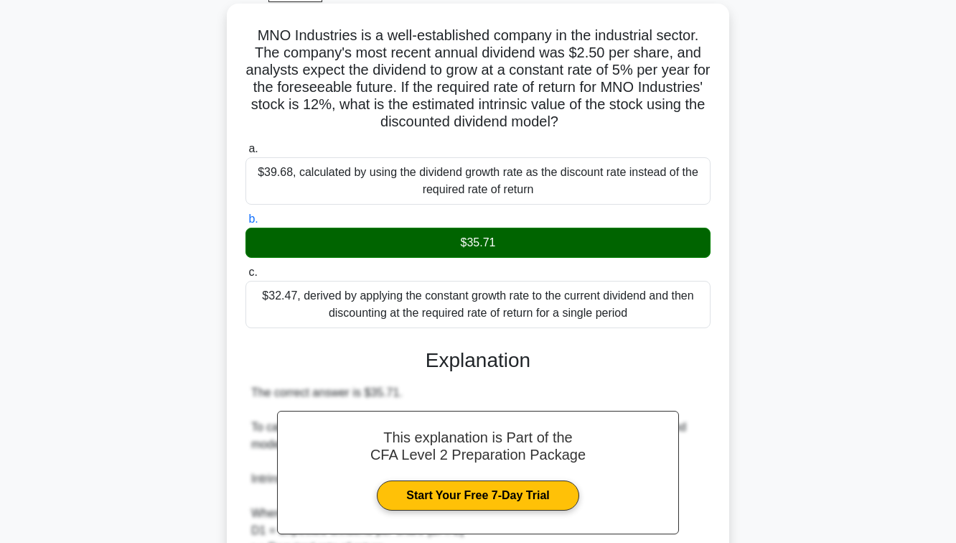
scroll to position [530, 0]
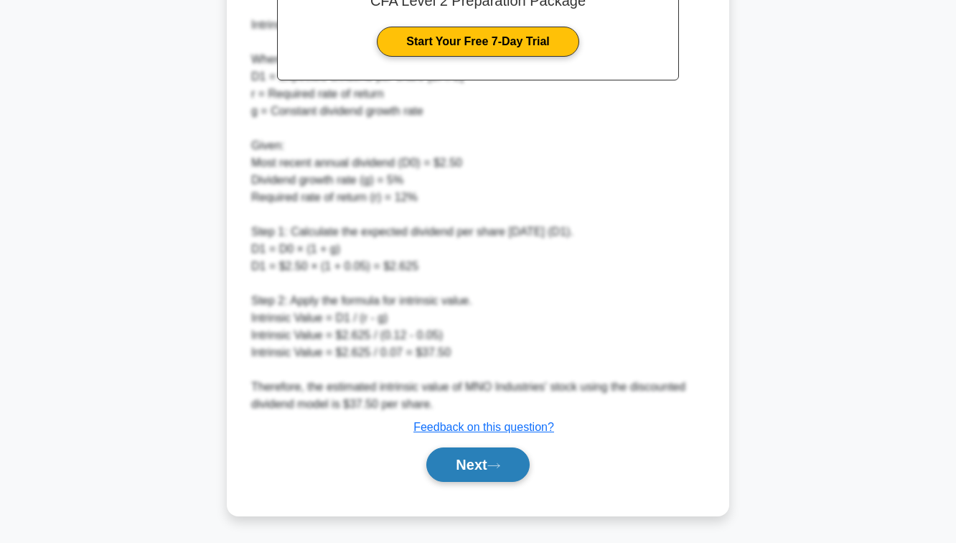
click at [472, 468] on button "Next" at bounding box center [477, 464] width 103 height 34
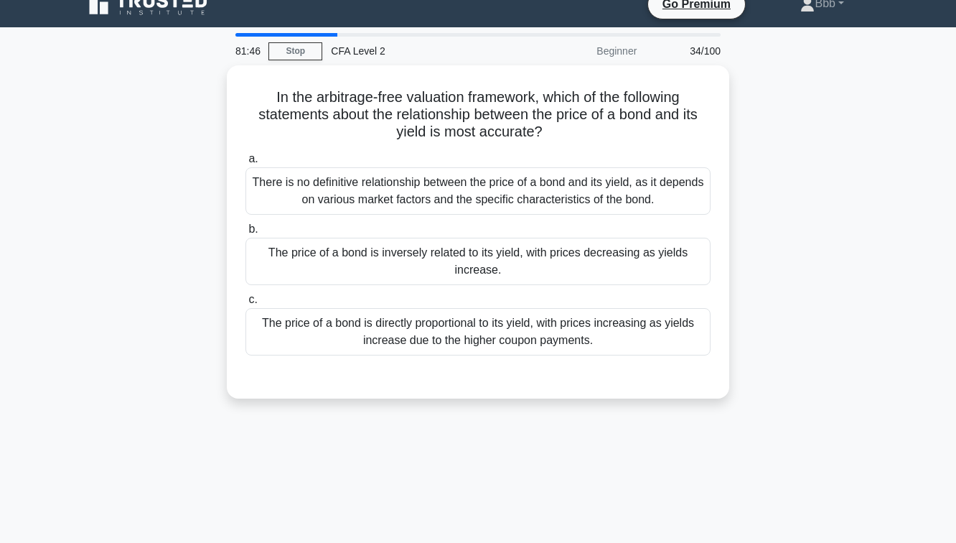
scroll to position [16, 0]
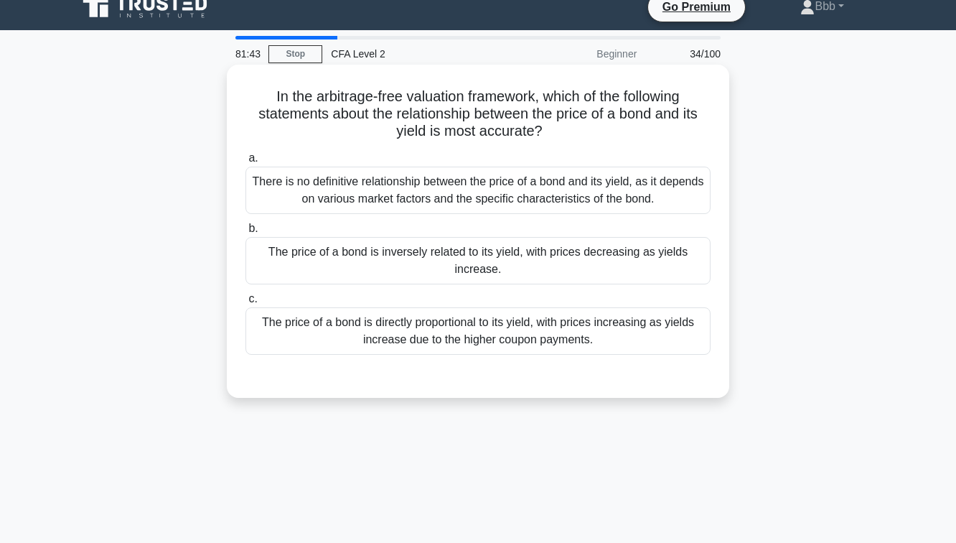
click at [519, 255] on div "The price of a bond is inversely related to its yield, with prices decreasing a…" at bounding box center [477, 260] width 465 height 47
click at [245, 233] on input "b. The price of a bond is inversely related to its yield, with prices decreasin…" at bounding box center [245, 228] width 0 height 9
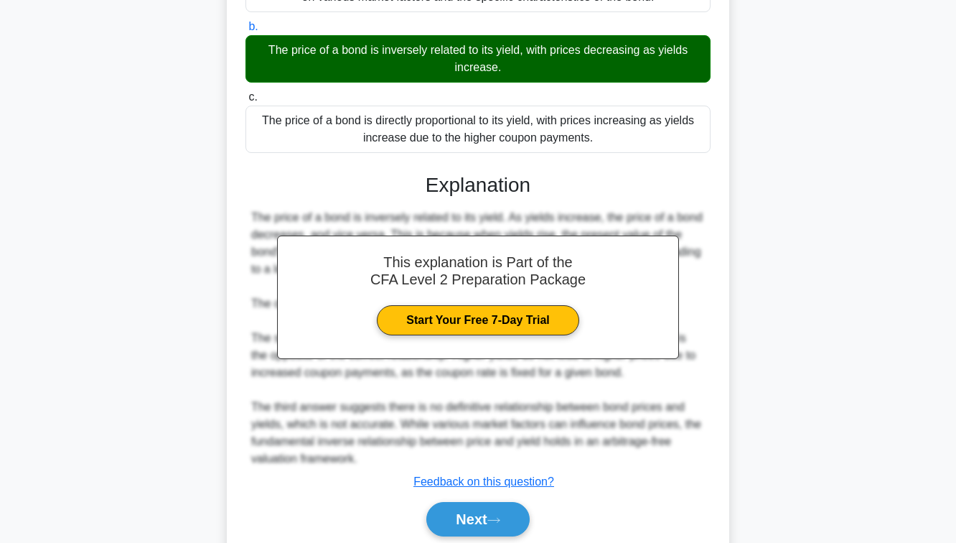
scroll to position [272, 0]
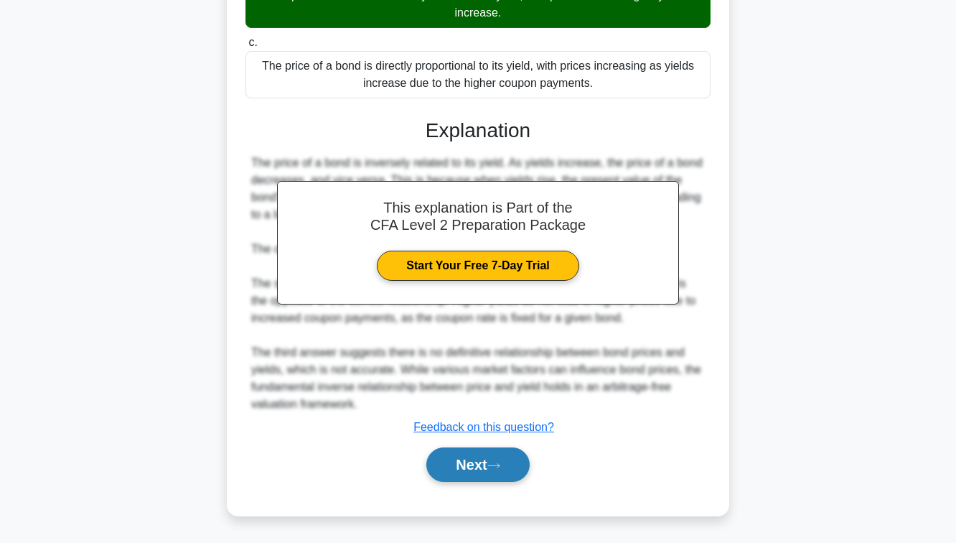
click at [485, 470] on button "Next" at bounding box center [477, 464] width 103 height 34
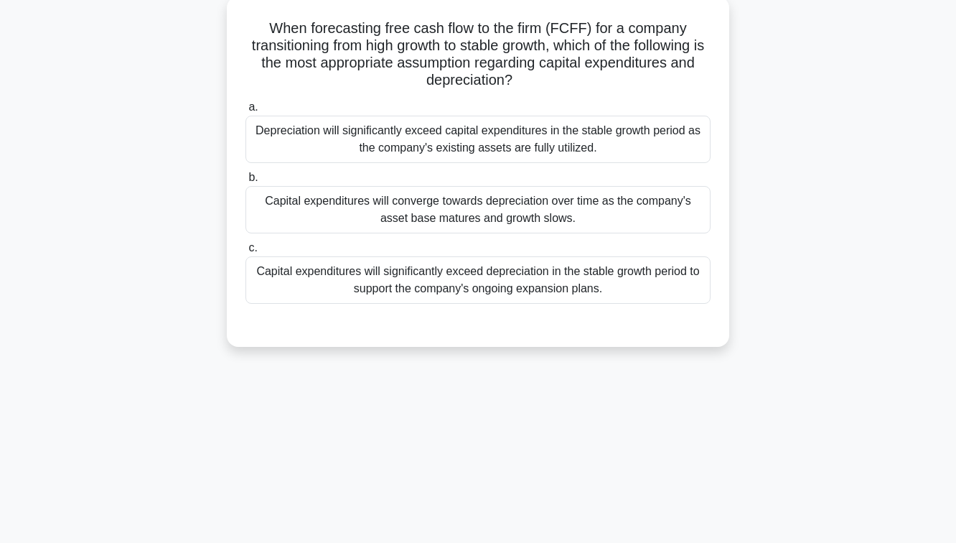
scroll to position [83, 0]
click at [472, 202] on div "Capital expenditures will converge towards depreciation over time as the compan…" at bounding box center [477, 210] width 465 height 47
click at [245, 183] on input "b. Capital expenditures will converge towards depreciation over time as the com…" at bounding box center [245, 178] width 0 height 9
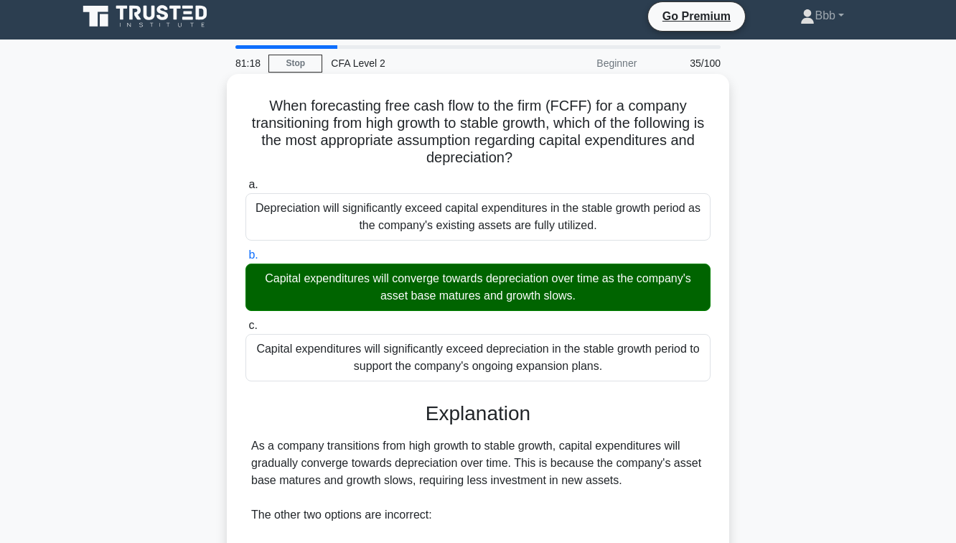
scroll to position [255, 0]
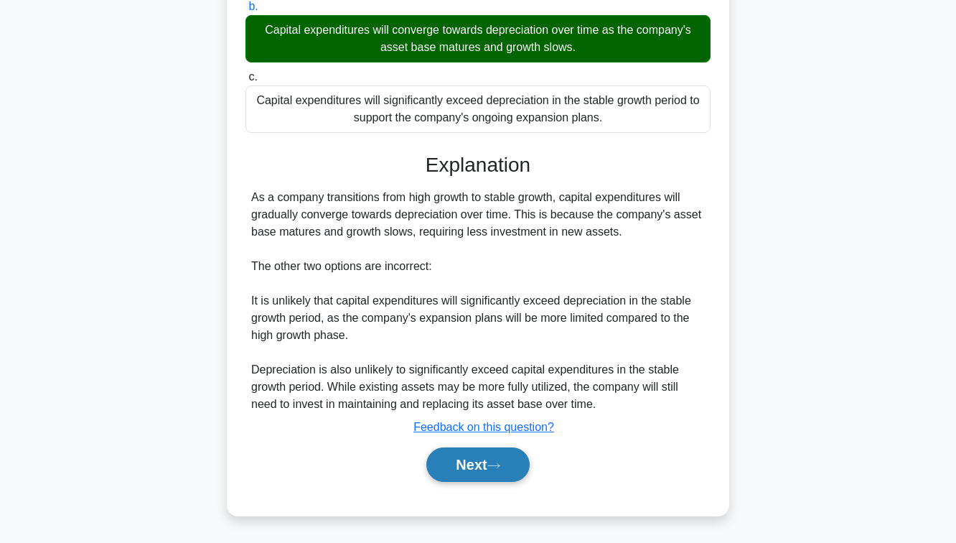
click at [479, 461] on button "Next" at bounding box center [477, 464] width 103 height 34
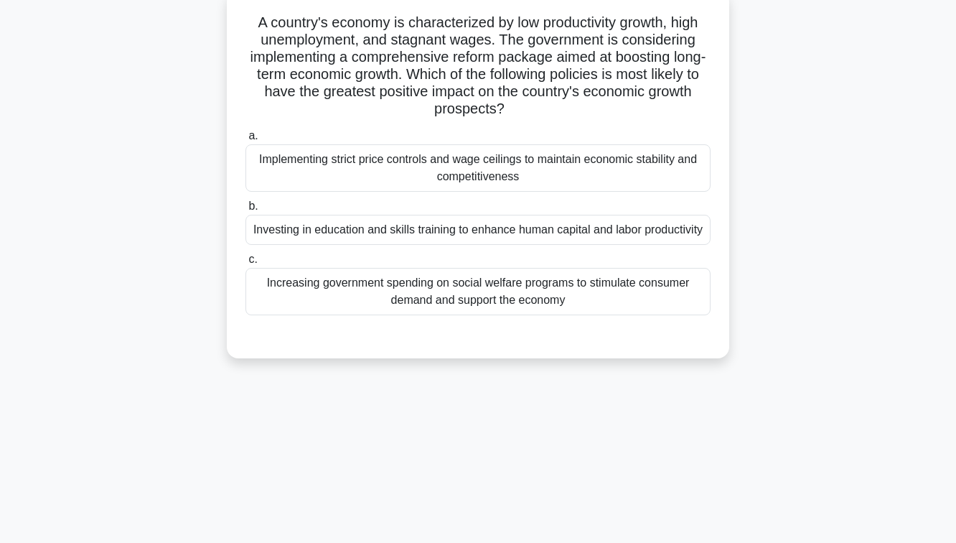
scroll to position [93, 0]
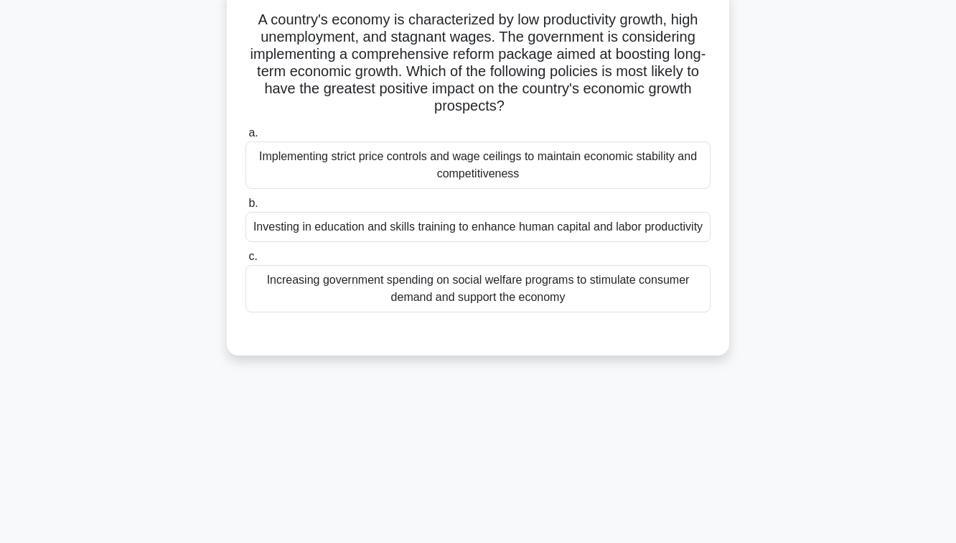
drag, startPoint x: 548, startPoint y: 164, endPoint x: 527, endPoint y: 289, distance: 126.7
click at [527, 289] on div "a. Implementing strict price controls and wage ceilings to maintain economic st…" at bounding box center [478, 218] width 482 height 194
click at [447, 350] on div "A country's economy is characterized by low productivity growth, high unemploym…" at bounding box center [478, 172] width 491 height 356
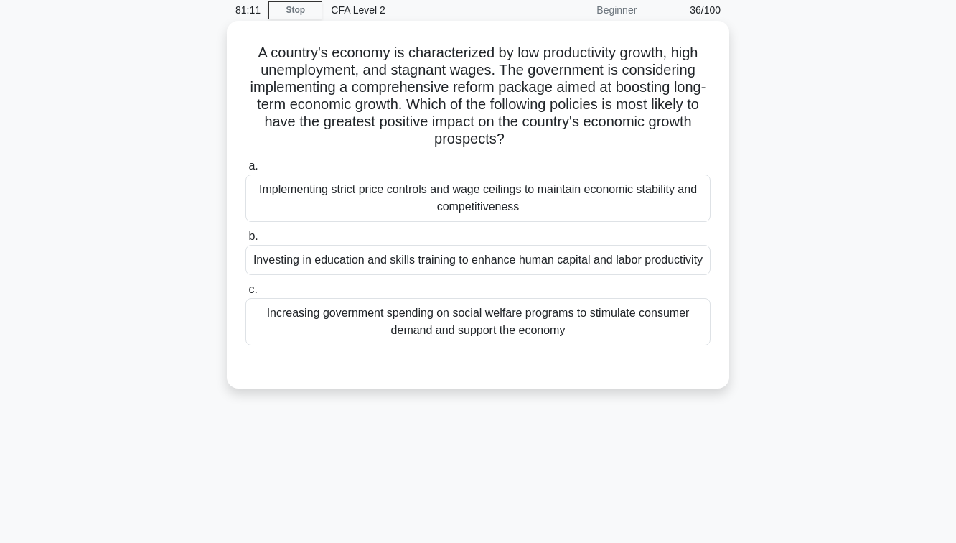
scroll to position [54, 0]
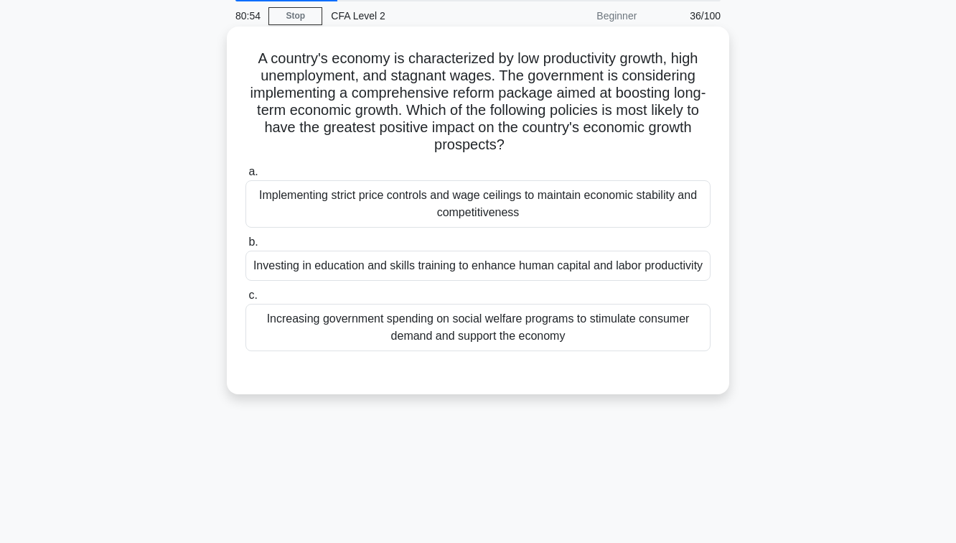
click at [395, 197] on div "Implementing strict price controls and wage ceilings to maintain economic stabi…" at bounding box center [477, 203] width 465 height 47
click at [245, 177] on input "a. Implementing strict price controls and wage ceilings to maintain economic st…" at bounding box center [245, 171] width 0 height 9
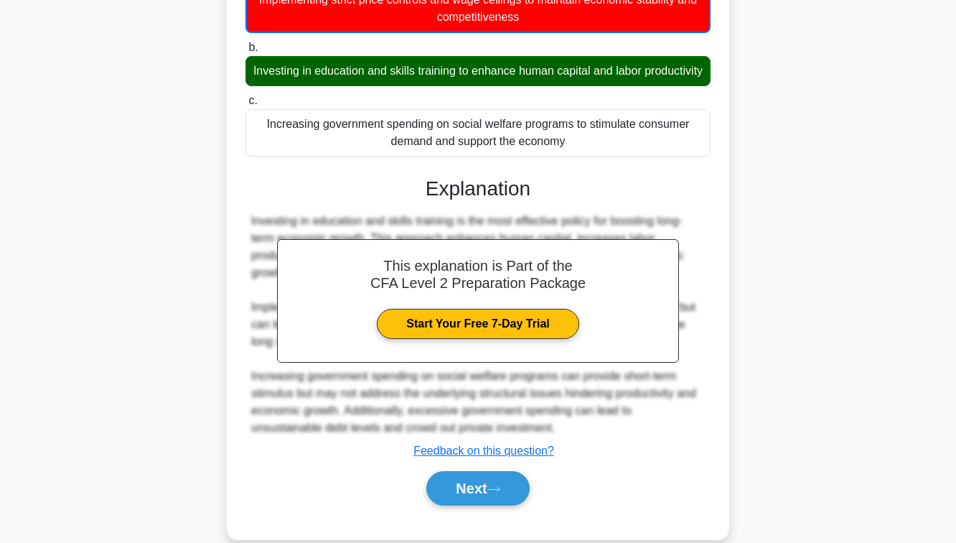
scroll to position [291, 0]
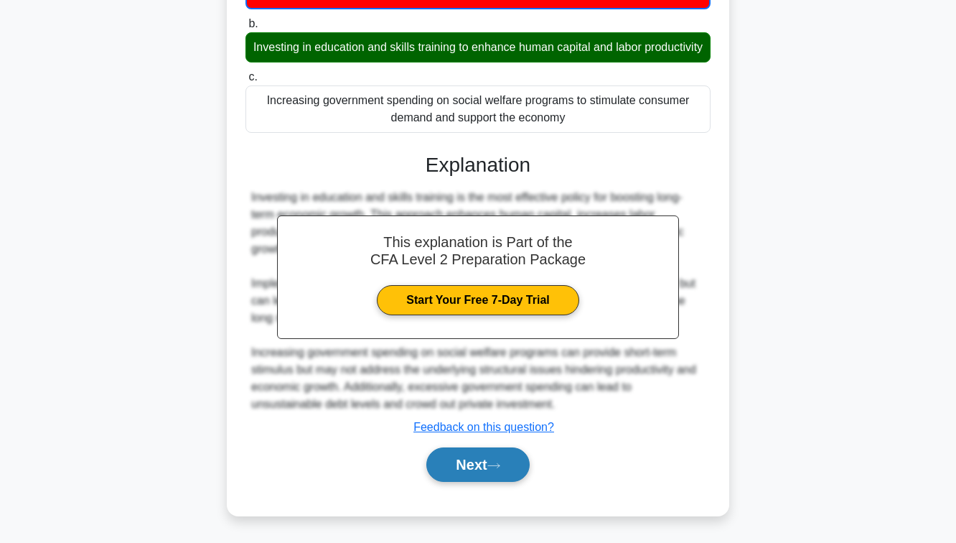
click at [473, 462] on button "Next" at bounding box center [477, 464] width 103 height 34
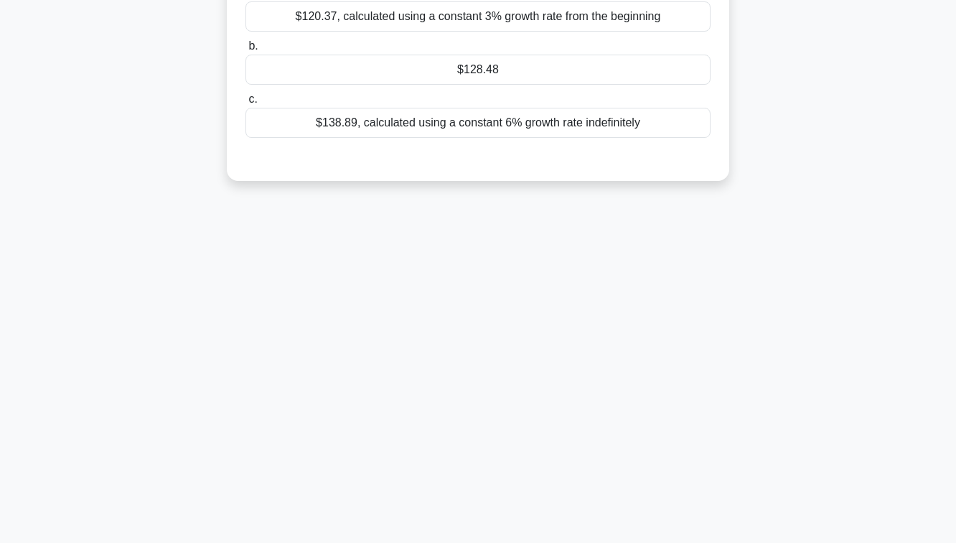
scroll to position [0, 0]
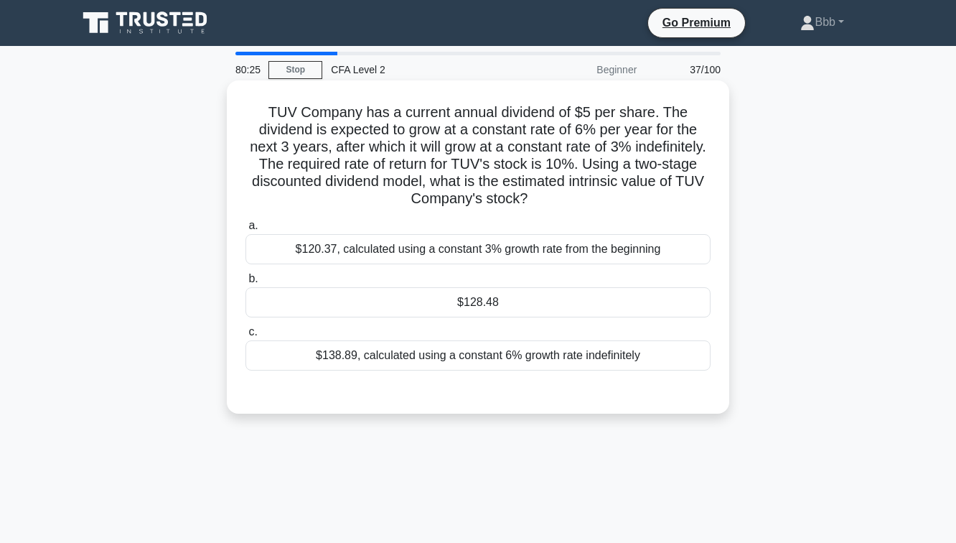
click at [548, 295] on div "$128.48" at bounding box center [477, 302] width 465 height 30
click at [245, 284] on input "b. $128.48" at bounding box center [245, 278] width 0 height 9
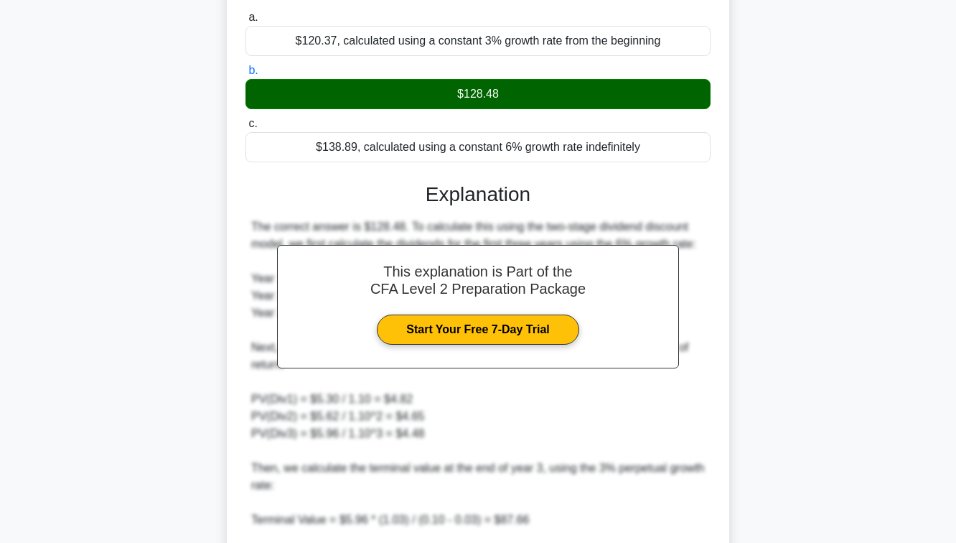
scroll to position [513, 0]
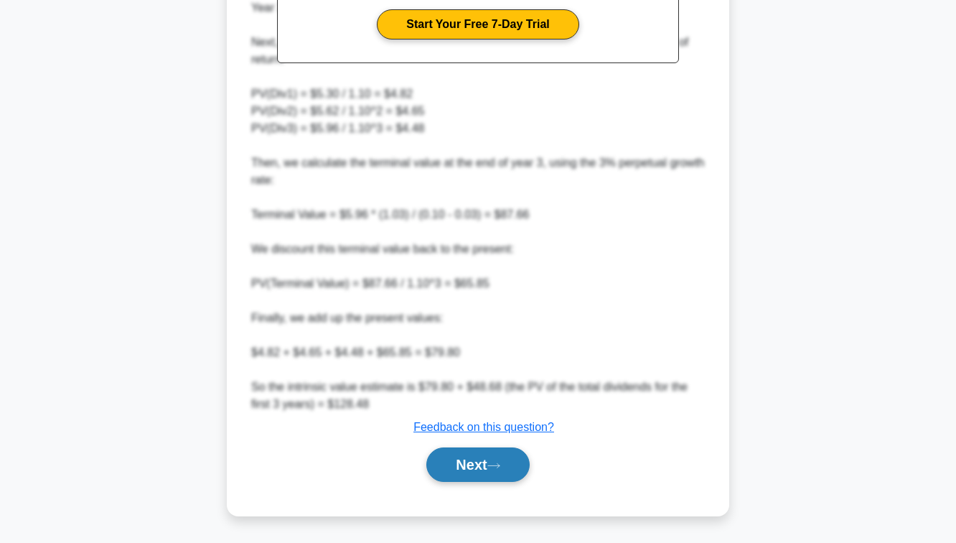
click at [488, 461] on button "Next" at bounding box center [477, 464] width 103 height 34
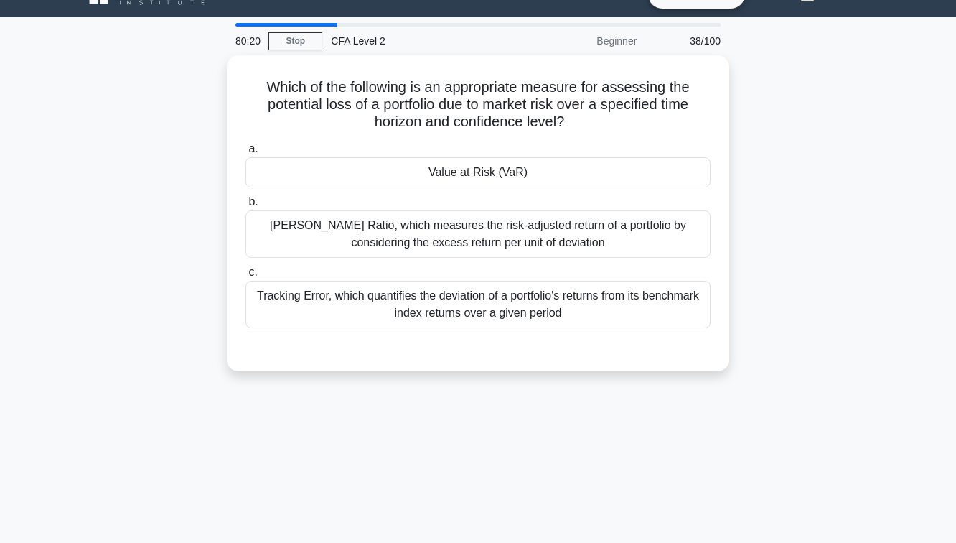
scroll to position [28, 0]
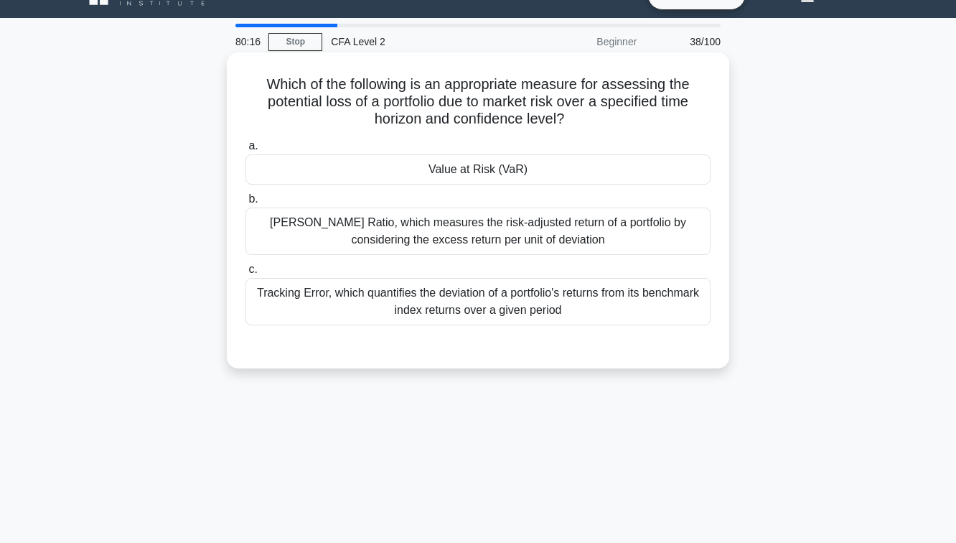
click at [567, 167] on div "Value at Risk (VaR)" at bounding box center [477, 169] width 465 height 30
click at [245, 151] on input "a. Value at Risk (VaR)" at bounding box center [245, 145] width 0 height 9
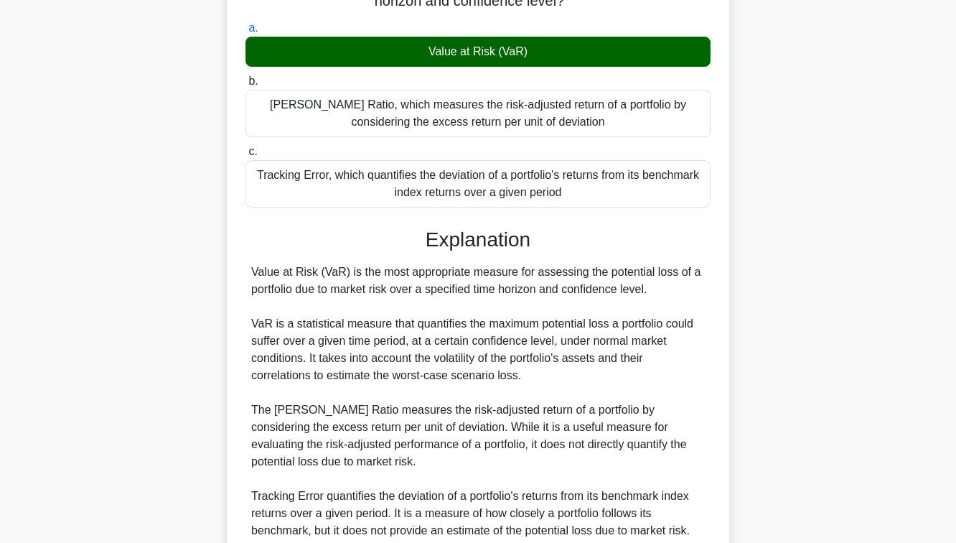
scroll to position [272, 0]
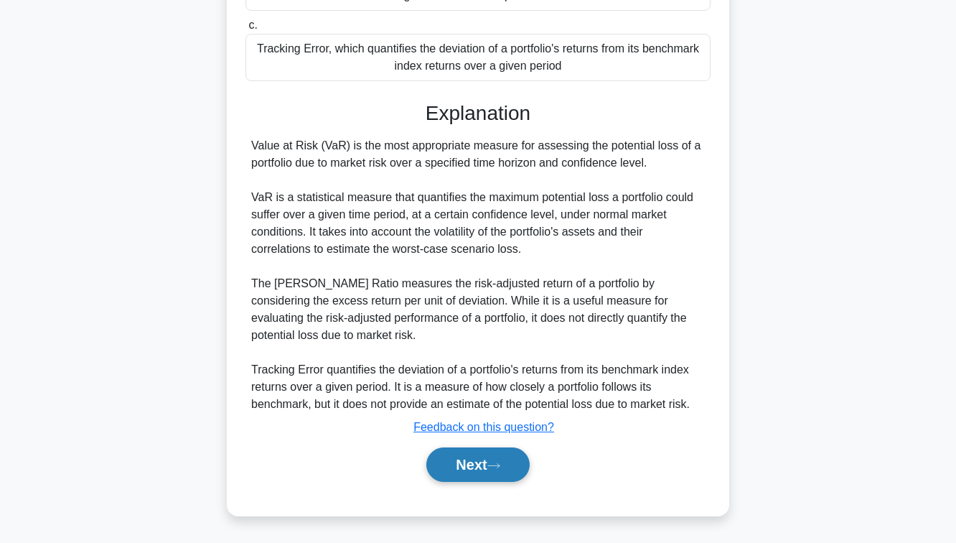
click at [494, 457] on button "Next" at bounding box center [477, 464] width 103 height 34
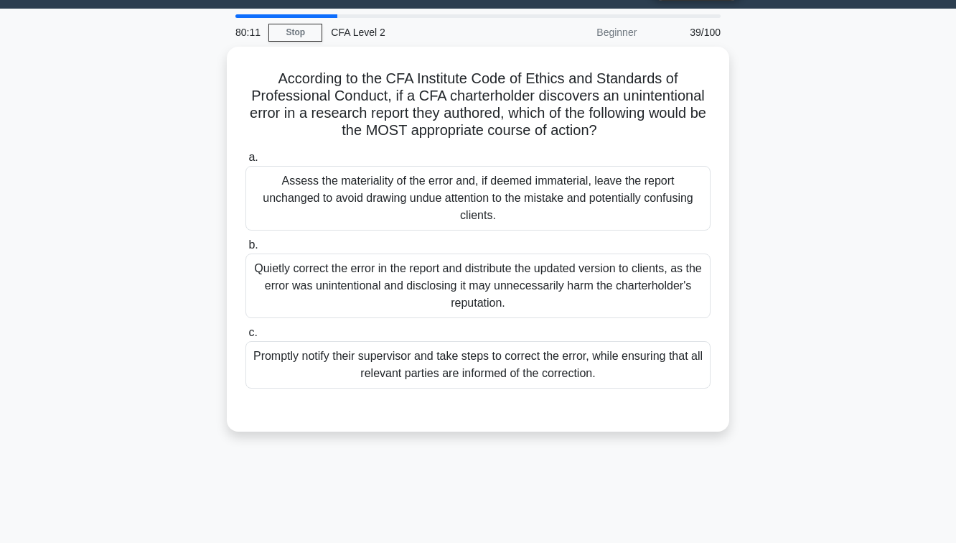
scroll to position [39, 0]
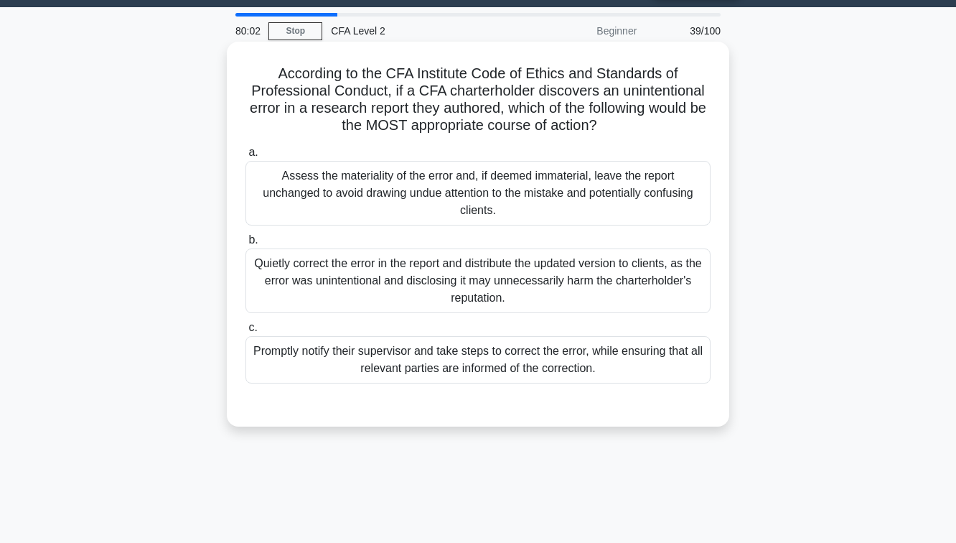
click at [527, 374] on div "Promptly notify their supervisor and take steps to correct the error, while ens…" at bounding box center [477, 359] width 465 height 47
click at [245, 332] on input "c. Promptly notify their supervisor and take steps to correct the error, while …" at bounding box center [245, 327] width 0 height 9
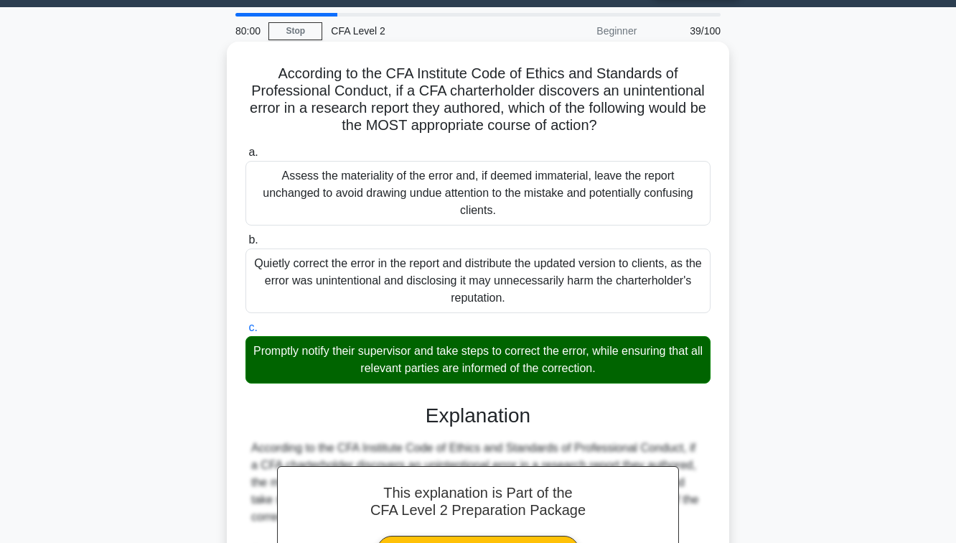
scroll to position [284, 0]
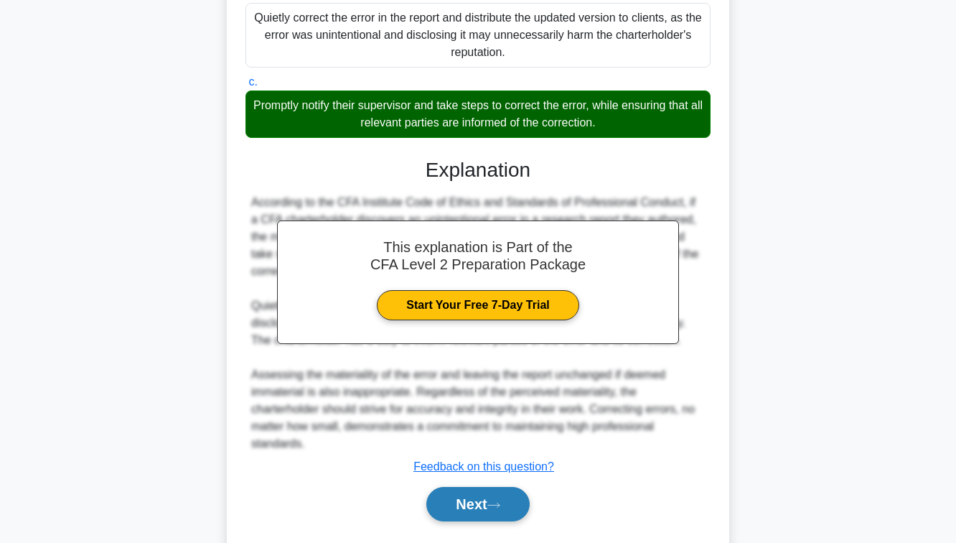
click at [472, 509] on button "Next" at bounding box center [477, 504] width 103 height 34
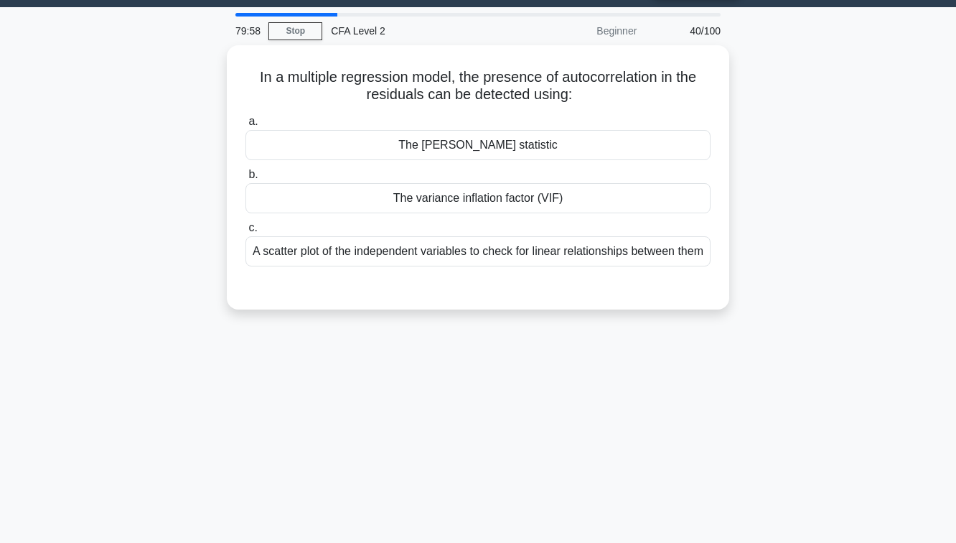
scroll to position [37, 0]
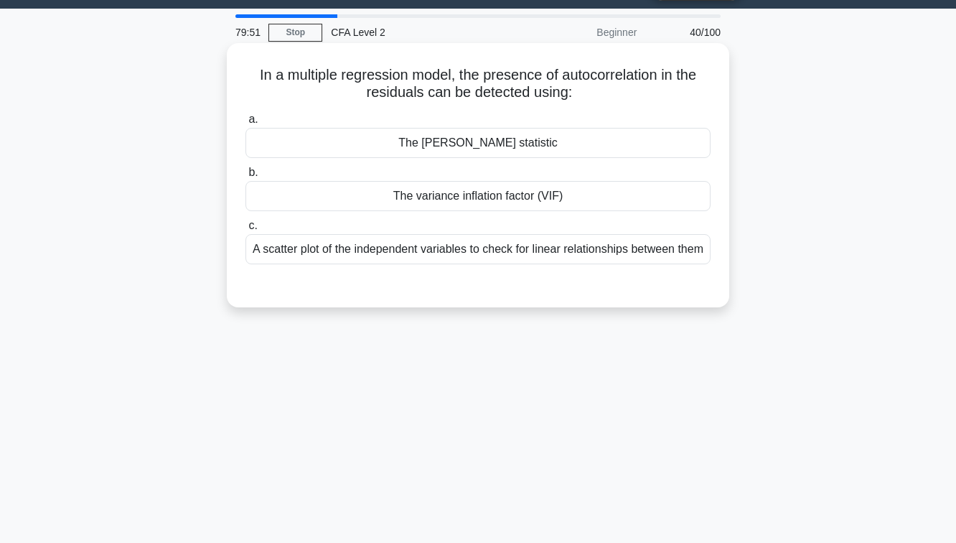
click at [506, 197] on div "The variance inflation factor (VIF)" at bounding box center [477, 196] width 465 height 30
click at [245, 177] on input "b. The variance inflation factor (VIF)" at bounding box center [245, 172] width 0 height 9
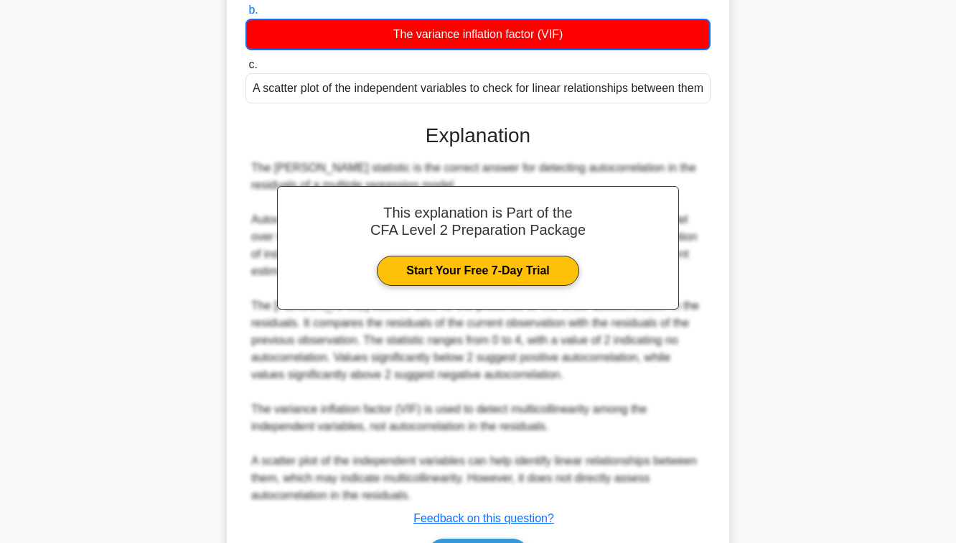
scroll to position [308, 0]
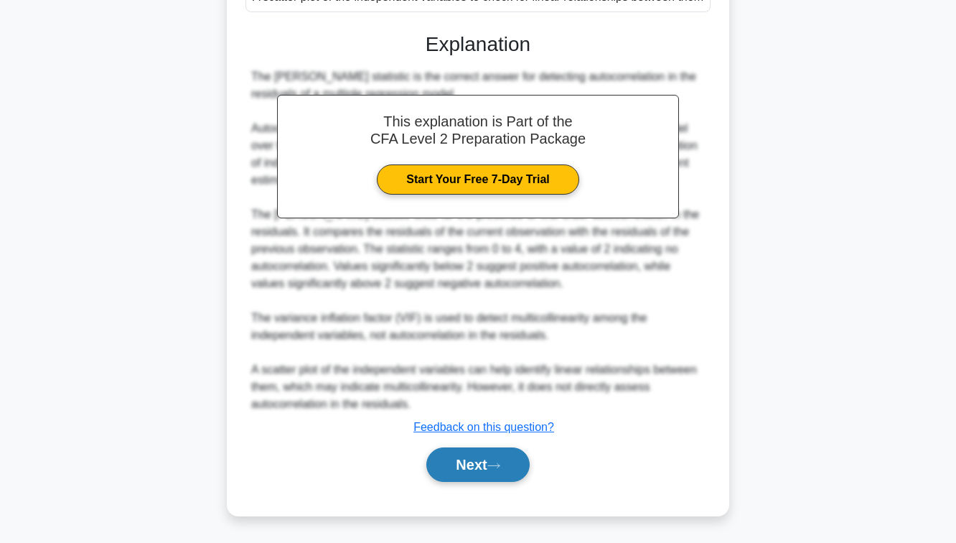
click at [451, 474] on button "Next" at bounding box center [477, 464] width 103 height 34
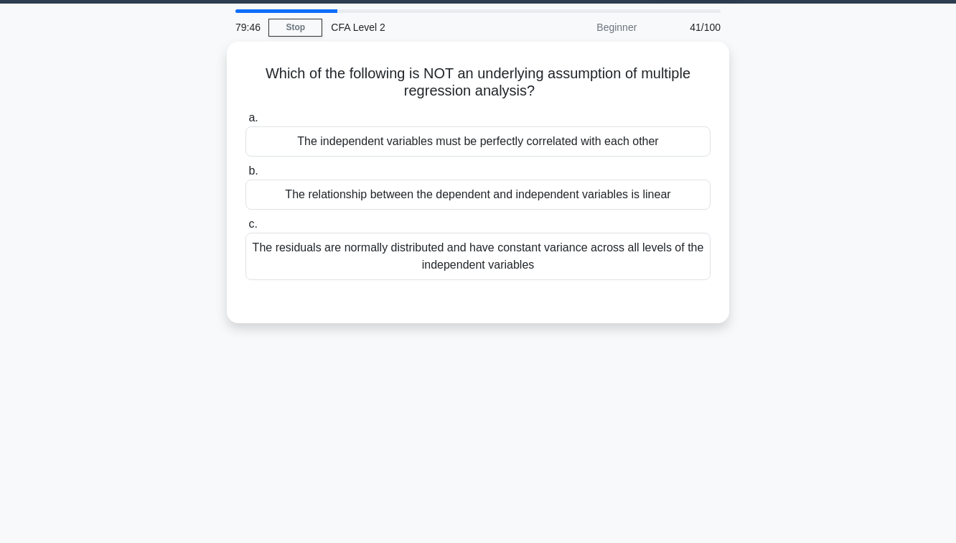
scroll to position [45, 0]
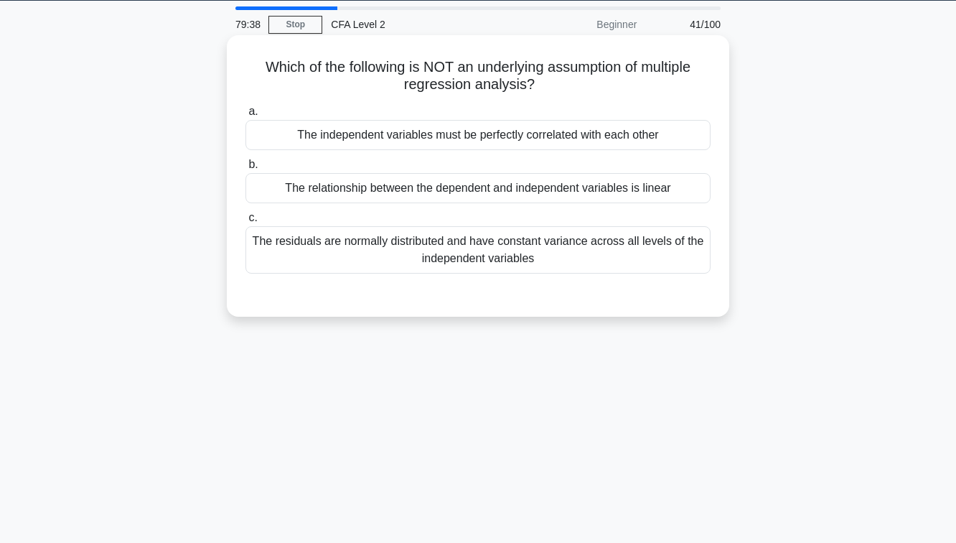
click at [499, 234] on div "The residuals are normally distributed and have constant variance across all le…" at bounding box center [477, 249] width 465 height 47
click at [245, 223] on input "c. The residuals are normally distributed and have constant variance across all…" at bounding box center [245, 217] width 0 height 9
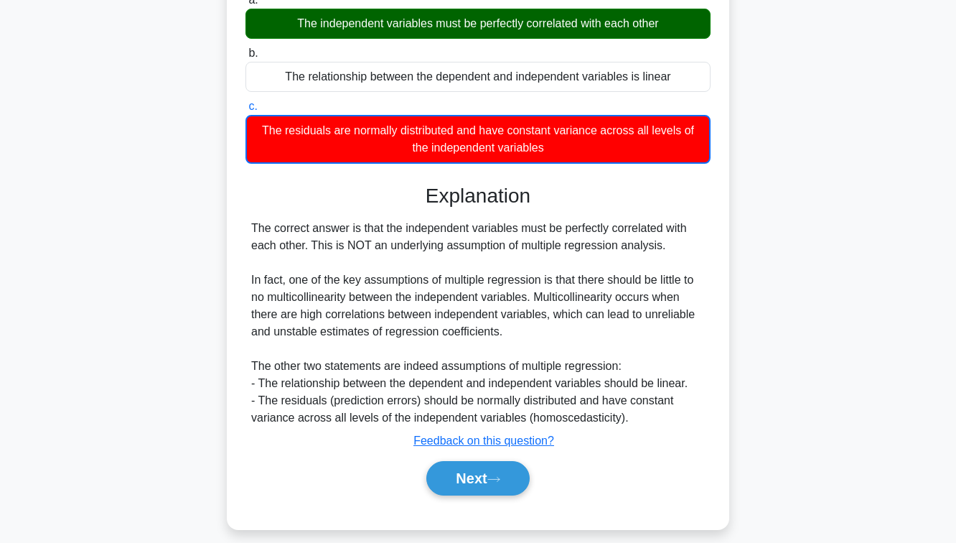
scroll to position [233, 0]
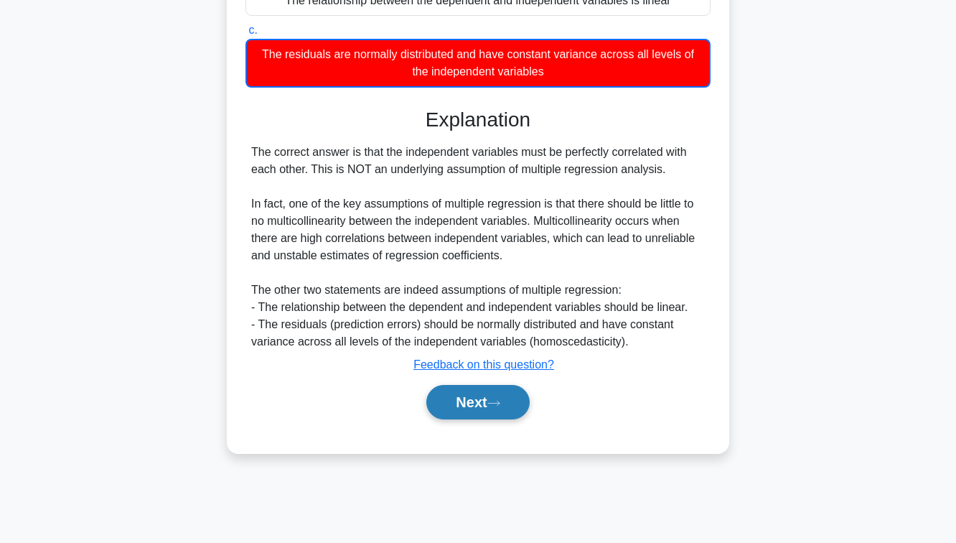
click at [462, 407] on button "Next" at bounding box center [477, 402] width 103 height 34
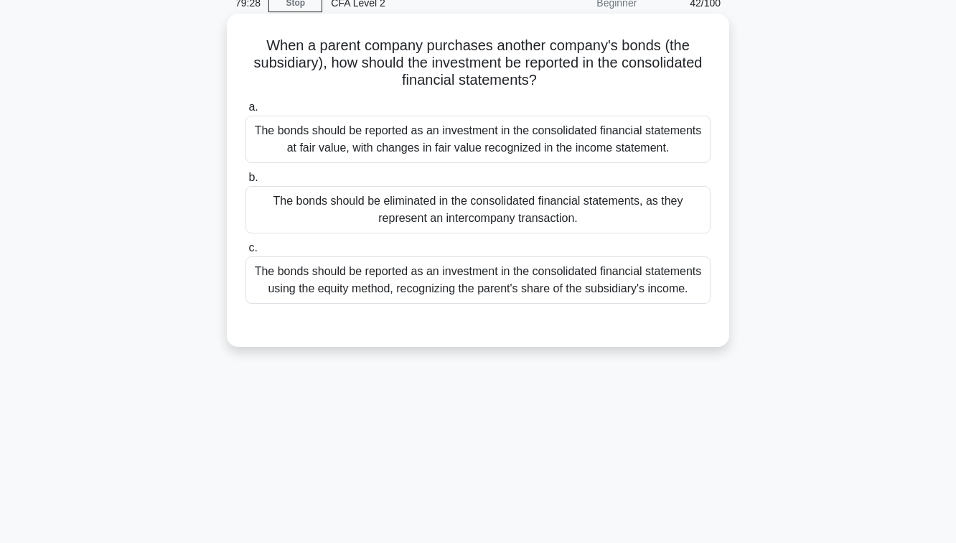
scroll to position [66, 0]
click at [475, 146] on div "The bonds should be reported as an investment in the consolidated financial sta…" at bounding box center [477, 139] width 465 height 47
click at [245, 113] on input "a. The bonds should be reported as an investment in the consolidated financial …" at bounding box center [245, 107] width 0 height 9
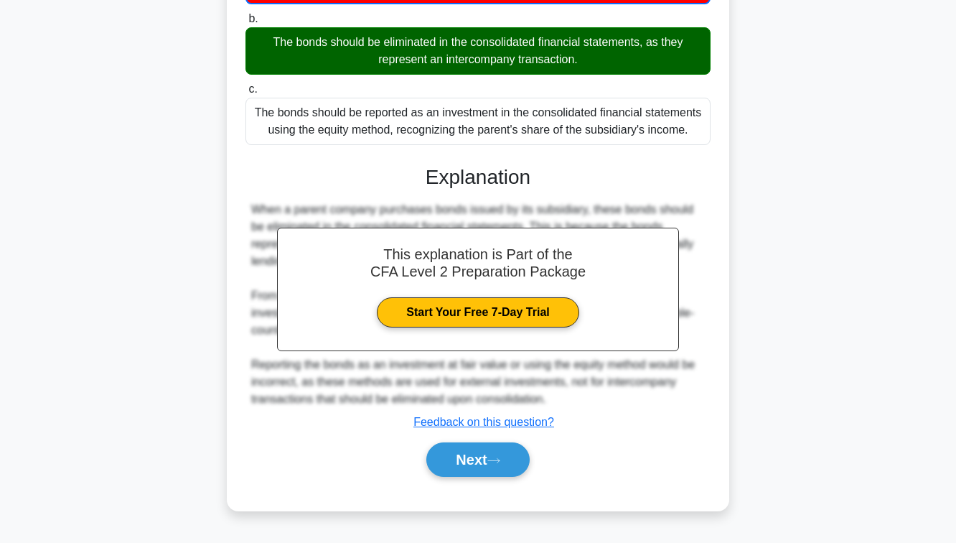
scroll to position [233, 0]
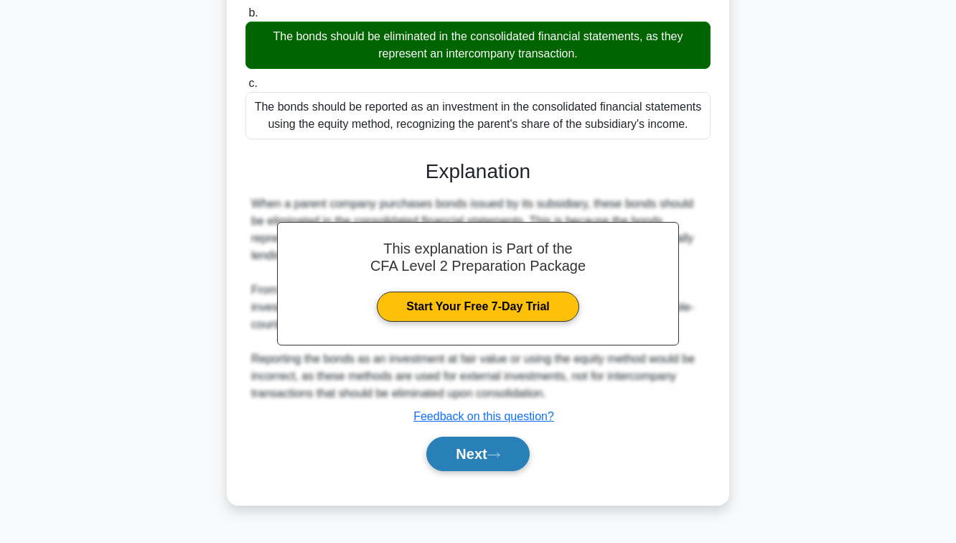
click at [490, 450] on button "Next" at bounding box center [477, 453] width 103 height 34
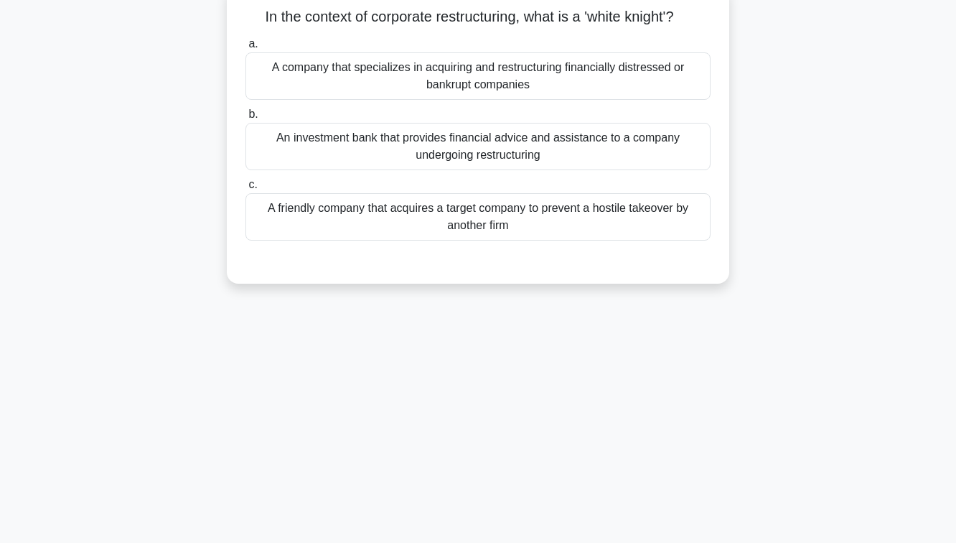
scroll to position [100, 0]
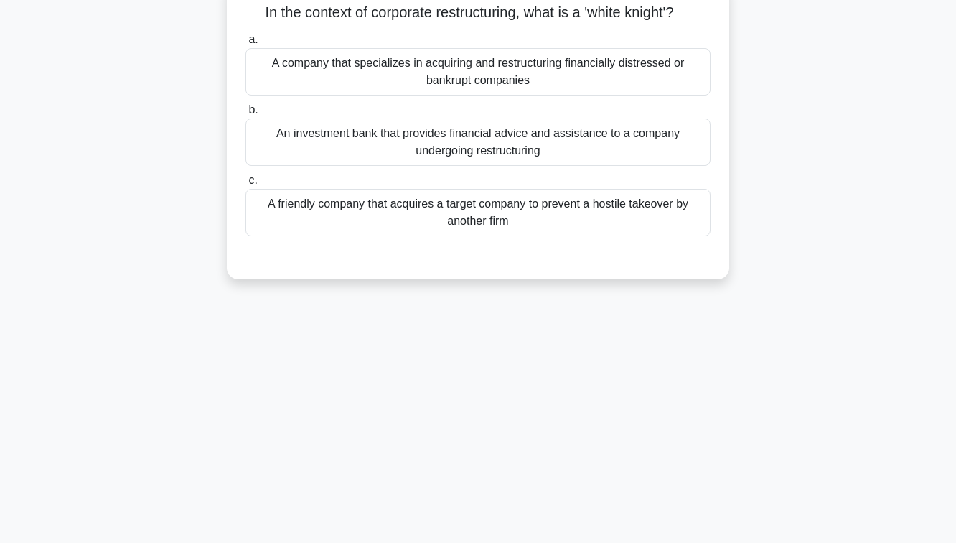
click at [457, 207] on div "A friendly company that acquires a target company to prevent a hostile takeover…" at bounding box center [477, 212] width 465 height 47
click at [245, 185] on input "c. A friendly company that acquires a target company to prevent a hostile takeo…" at bounding box center [245, 180] width 0 height 9
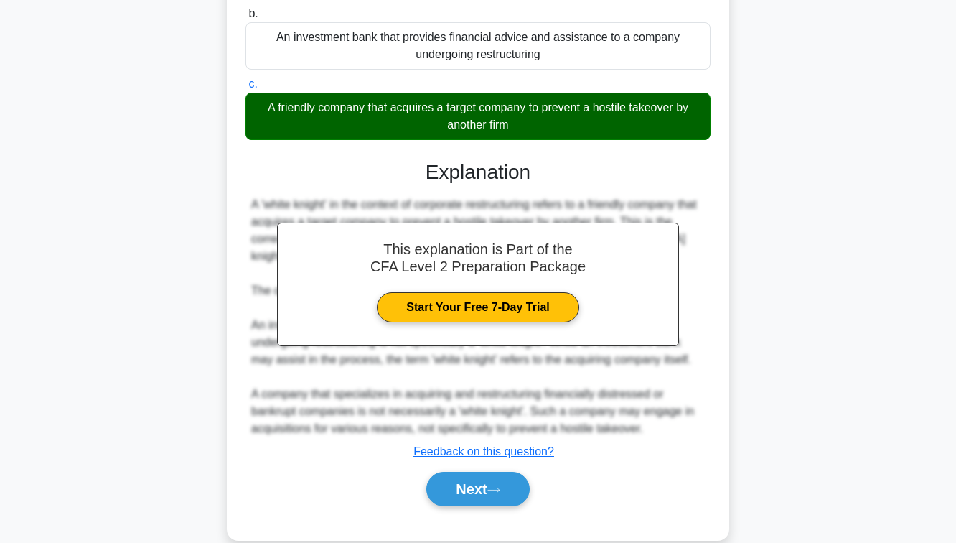
scroll to position [233, 0]
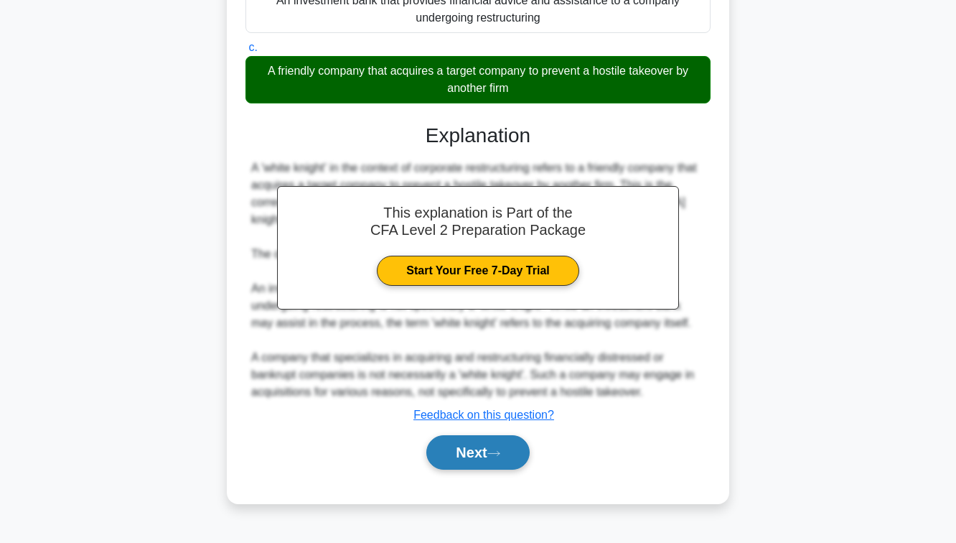
click at [482, 450] on button "Next" at bounding box center [477, 452] width 103 height 34
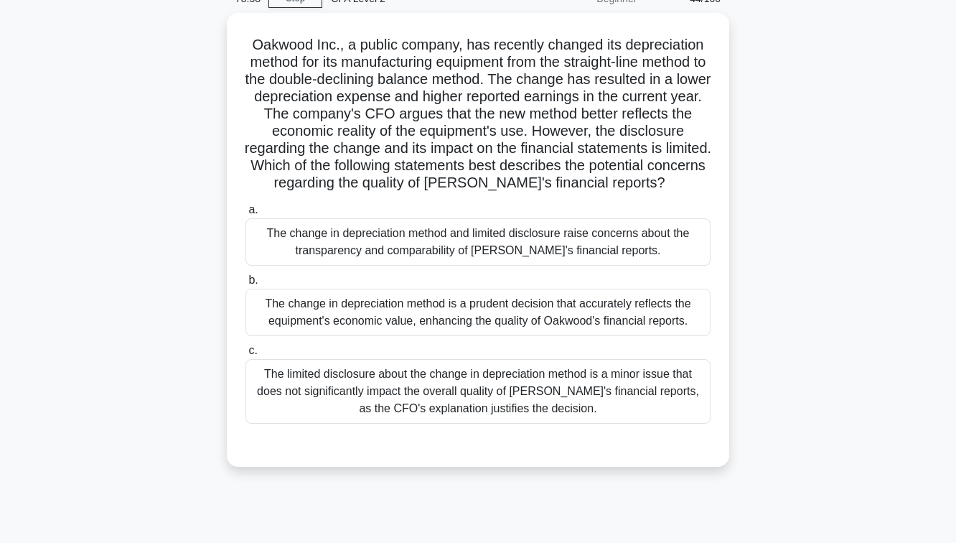
scroll to position [72, 0]
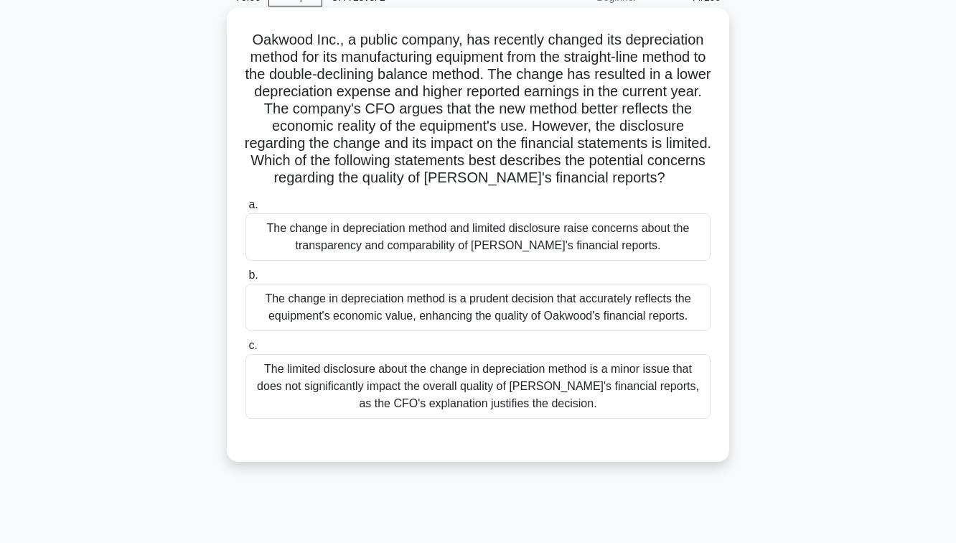
click at [408, 319] on div "The change in depreciation method is a prudent decision that accurately reflect…" at bounding box center [477, 307] width 465 height 47
click at [245, 280] on input "b. The change in depreciation method is a prudent decision that accurately refl…" at bounding box center [245, 275] width 0 height 9
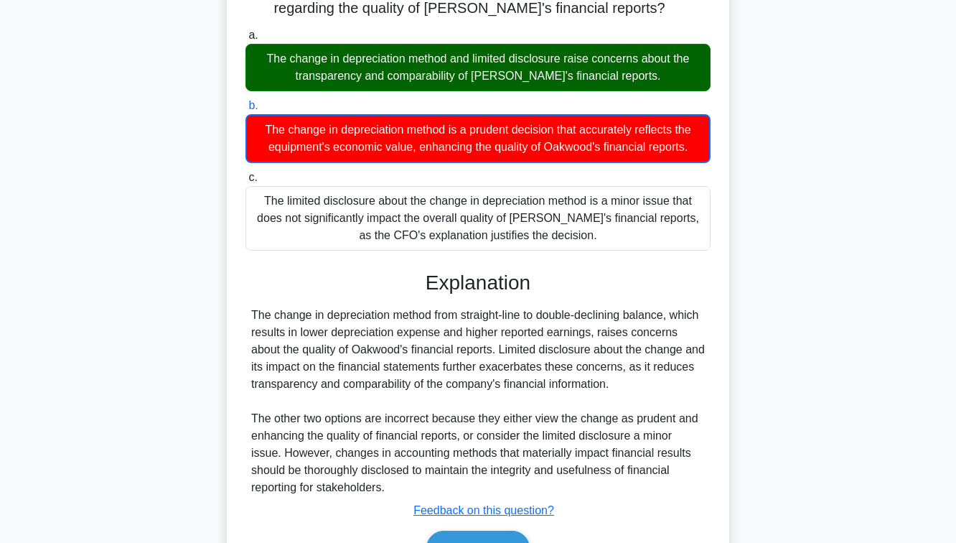
scroll to position [325, 0]
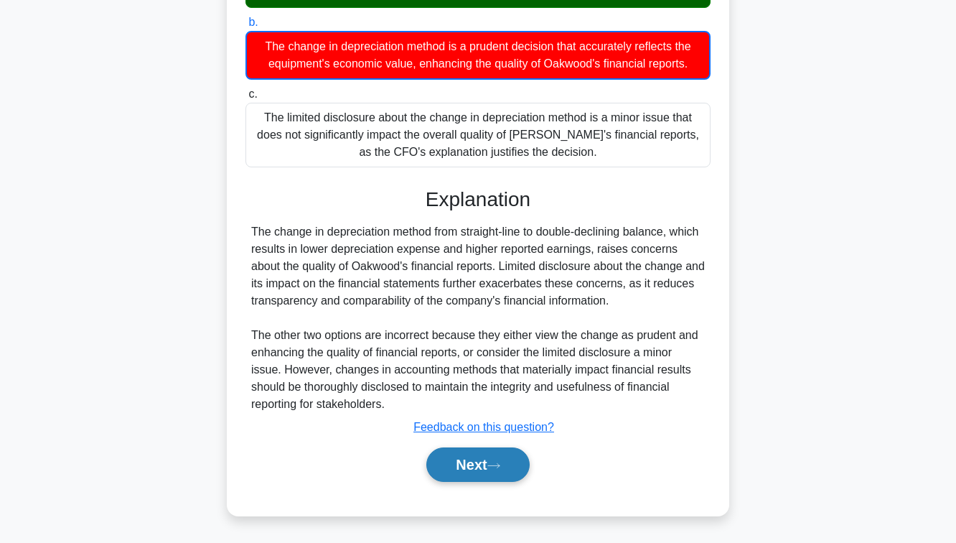
click at [464, 472] on button "Next" at bounding box center [477, 464] width 103 height 34
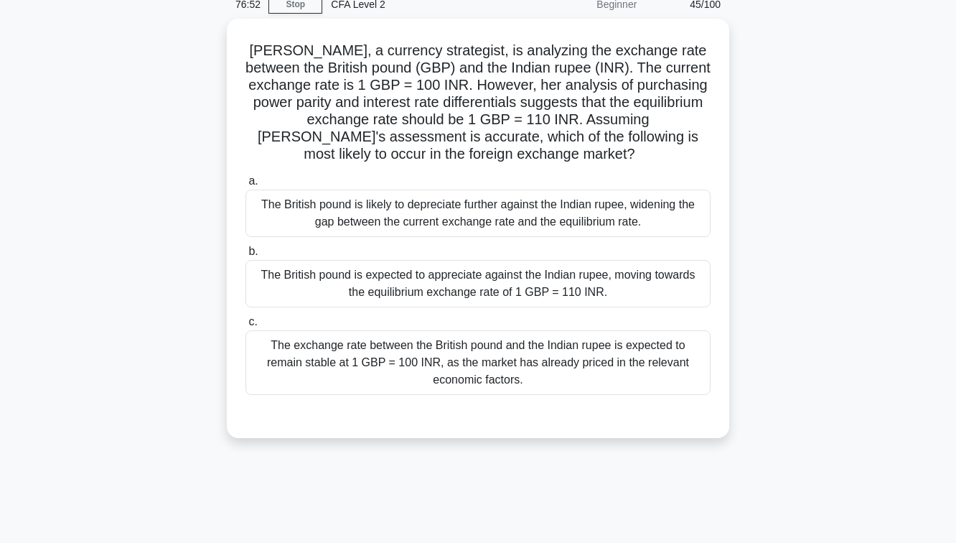
scroll to position [60, 0]
click at [528, 387] on div "The exchange rate between the British pound and the Indian rupee is expected to…" at bounding box center [477, 364] width 465 height 65
click at [245, 328] on input "c. The exchange rate between the British pound and the Indian rupee is expected…" at bounding box center [245, 323] width 0 height 9
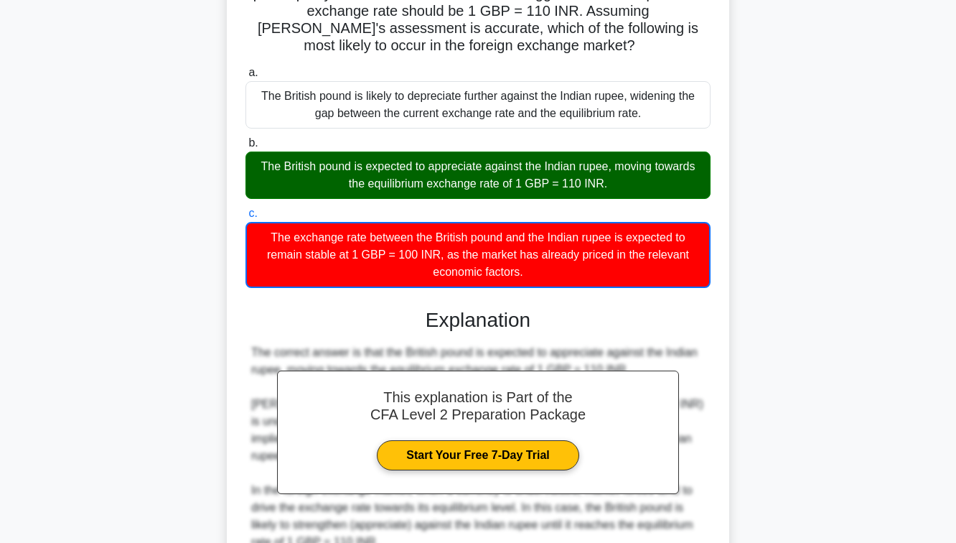
scroll to position [411, 0]
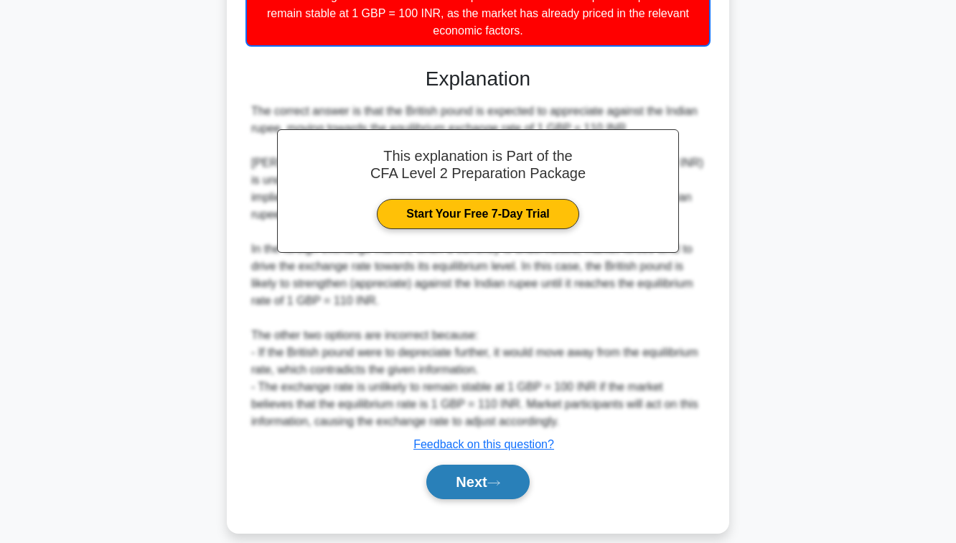
click at [462, 464] on button "Next" at bounding box center [477, 481] width 103 height 34
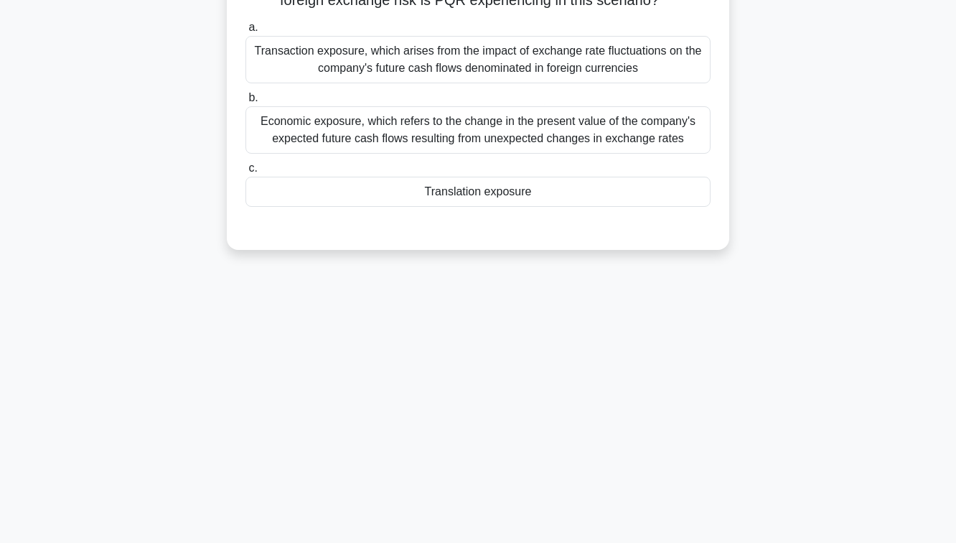
click at [496, 207] on div "Translation exposure" at bounding box center [477, 192] width 465 height 30
click at [245, 173] on input "c. Translation exposure" at bounding box center [245, 168] width 0 height 9
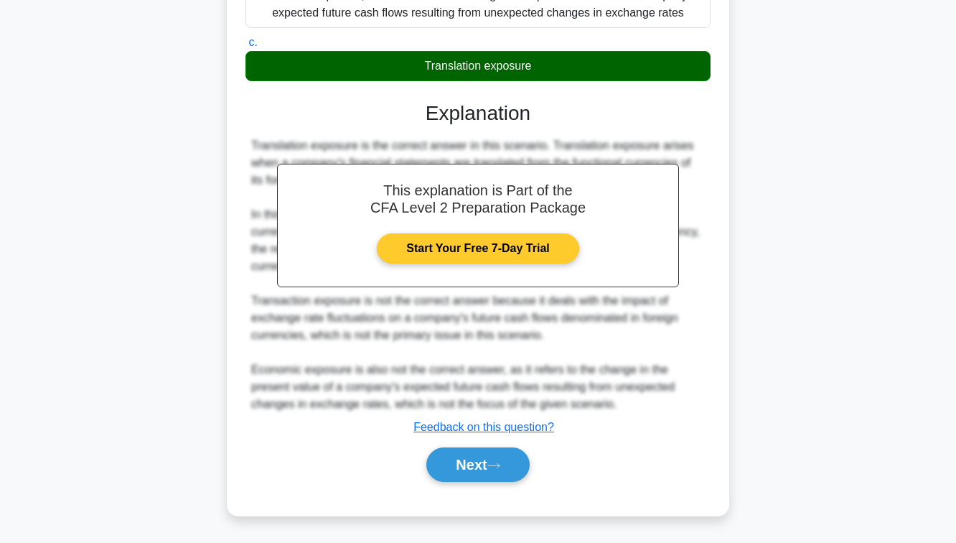
scroll to position [375, 0]
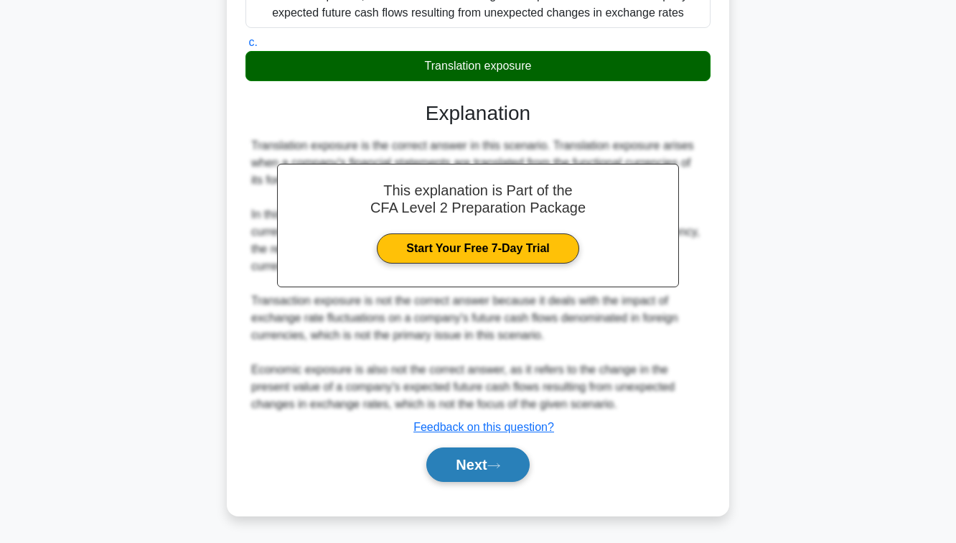
click at [479, 460] on button "Next" at bounding box center [477, 464] width 103 height 34
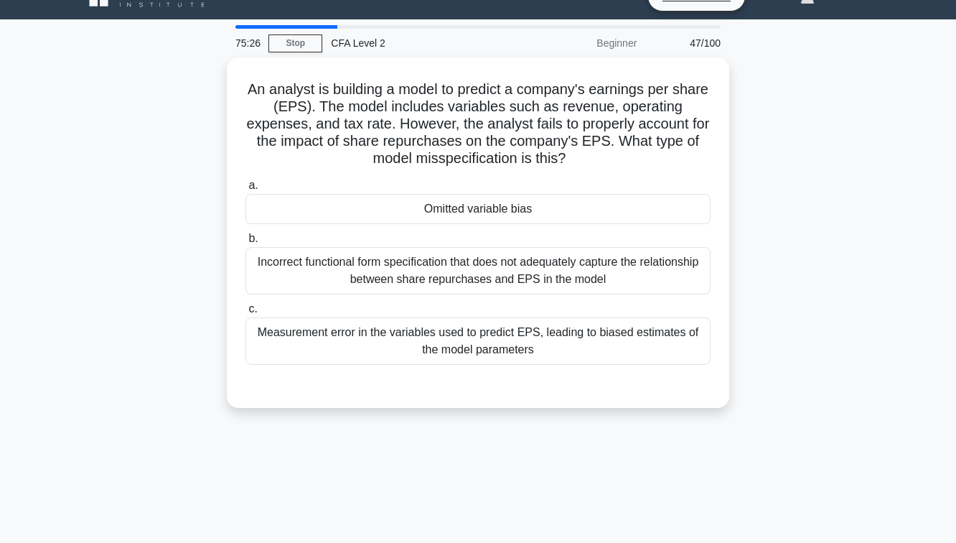
scroll to position [26, 0]
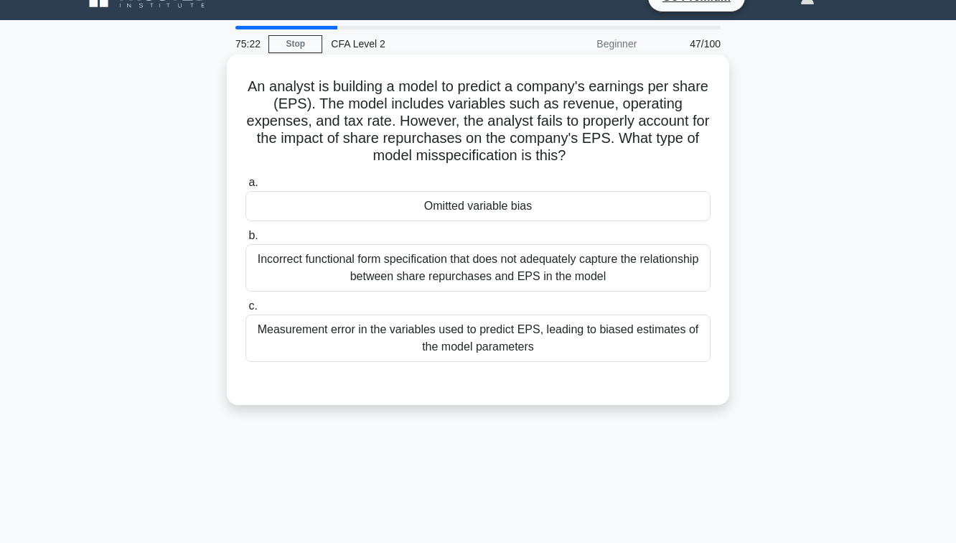
click at [511, 192] on div "Omitted variable bias" at bounding box center [477, 206] width 465 height 30
click at [245, 187] on input "a. Omitted variable bias" at bounding box center [245, 182] width 0 height 9
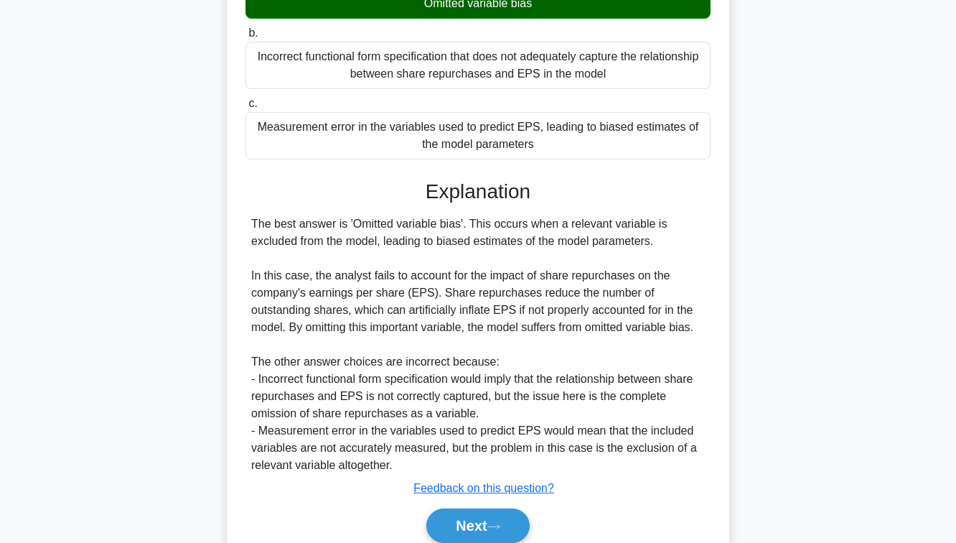
scroll to position [289, 0]
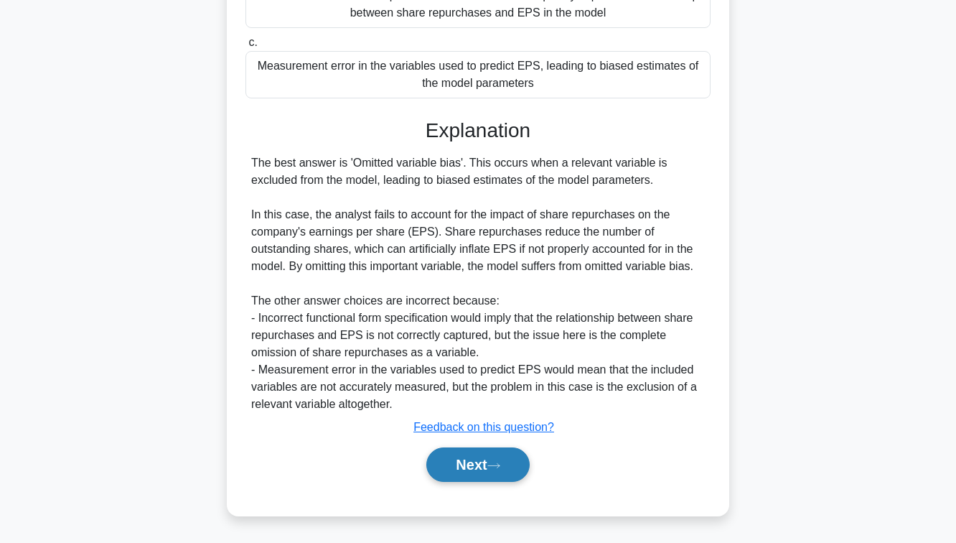
click at [457, 457] on button "Next" at bounding box center [477, 464] width 103 height 34
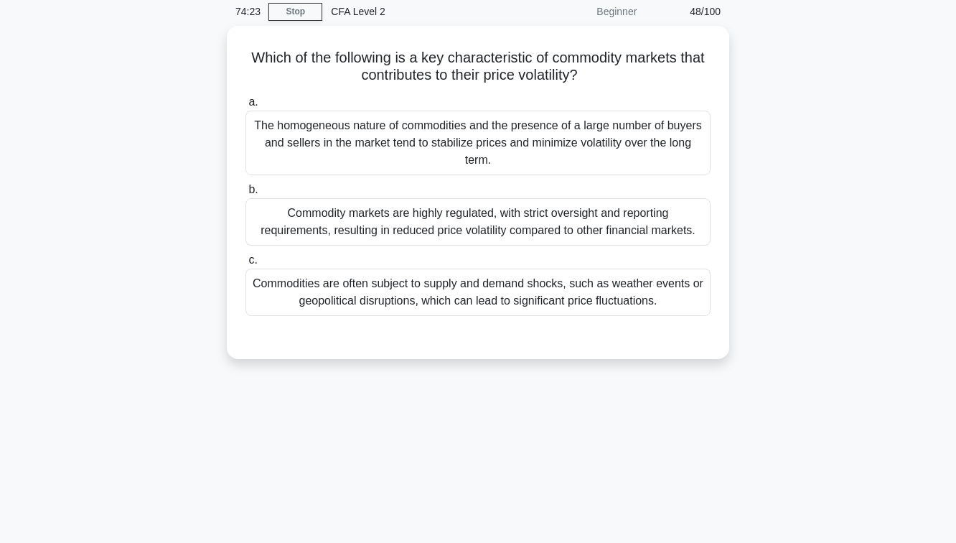
scroll to position [56, 0]
click at [480, 216] on div "Commodity markets are highly regulated, with strict oversight and reporting req…" at bounding box center [477, 220] width 465 height 47
click at [245, 193] on input "b. Commodity markets are highly regulated, with strict oversight and reporting …" at bounding box center [245, 188] width 0 height 9
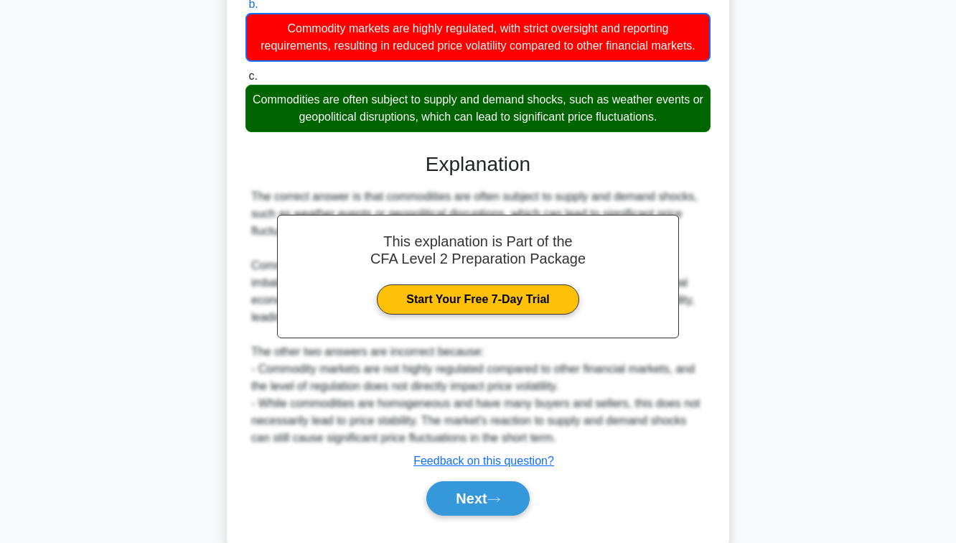
scroll to position [273, 0]
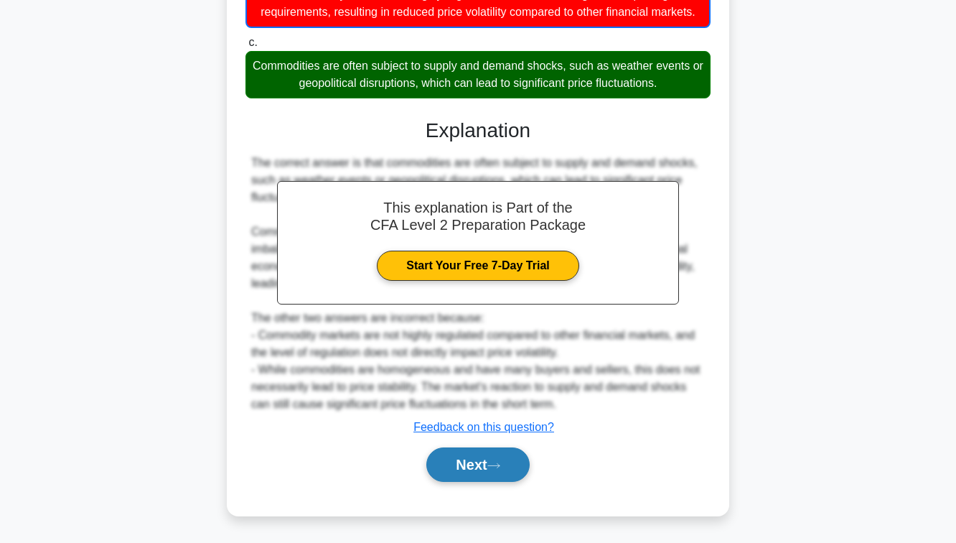
click at [482, 471] on button "Next" at bounding box center [477, 464] width 103 height 34
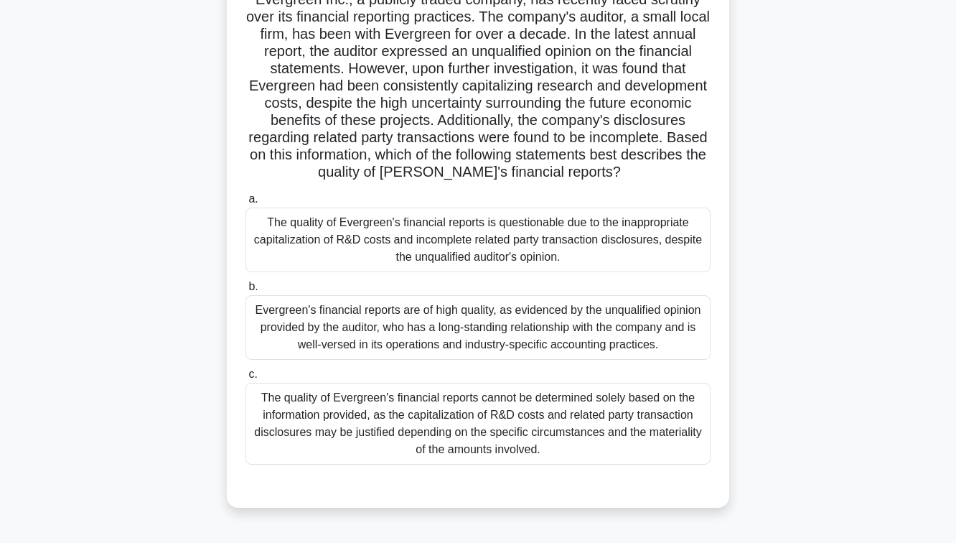
scroll to position [114, 0]
click at [478, 444] on div "The quality of Evergreen's financial reports cannot be determined solely based …" at bounding box center [477, 422] width 465 height 82
click at [245, 378] on input "c. The quality of Evergreen's financial reports cannot be determined solely bas…" at bounding box center [245, 372] width 0 height 9
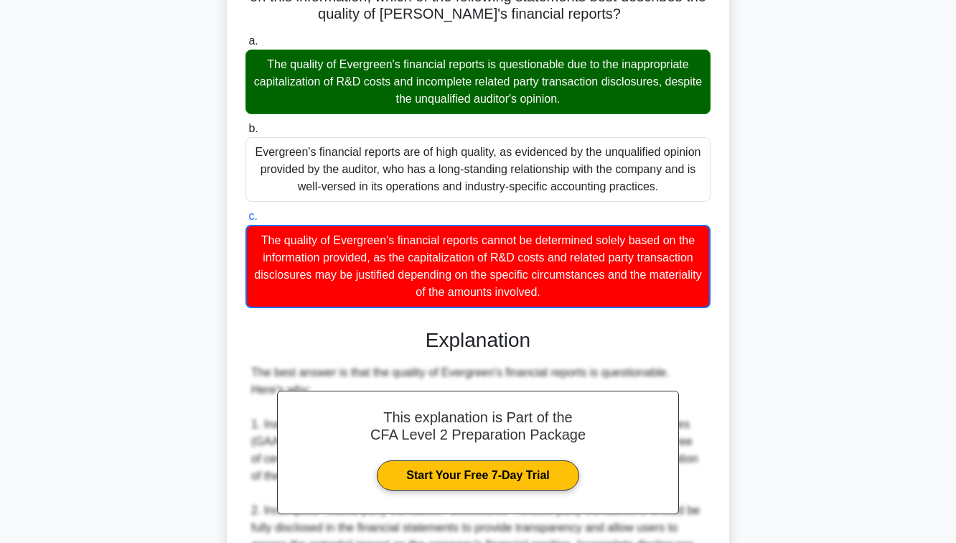
scroll to position [566, 0]
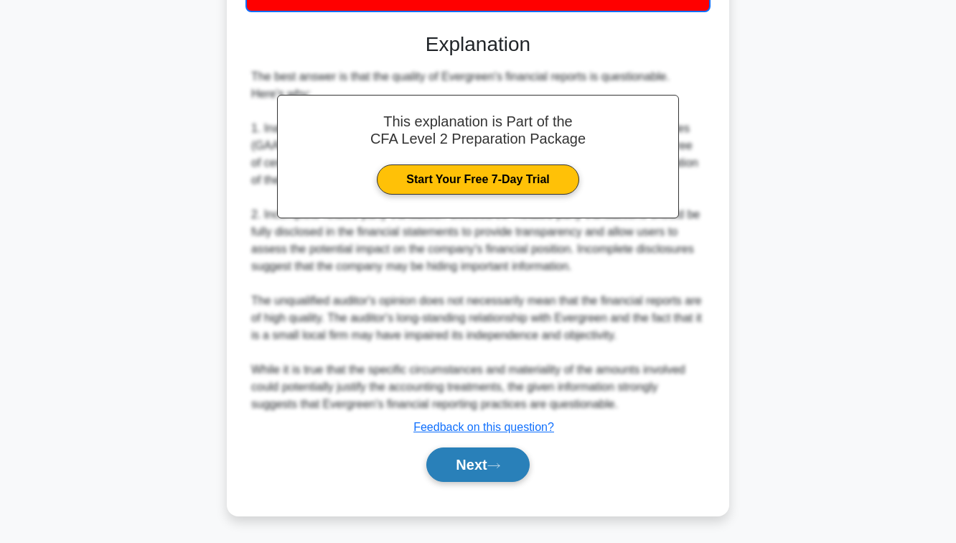
click at [478, 446] on div "Next" at bounding box center [477, 464] width 465 height 46
click at [475, 456] on button "Next" at bounding box center [477, 464] width 103 height 34
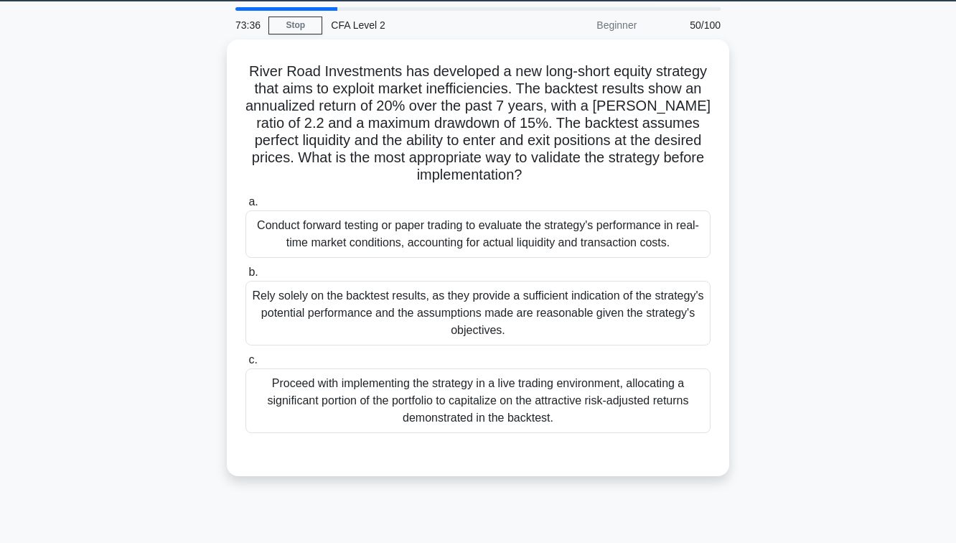
scroll to position [44, 0]
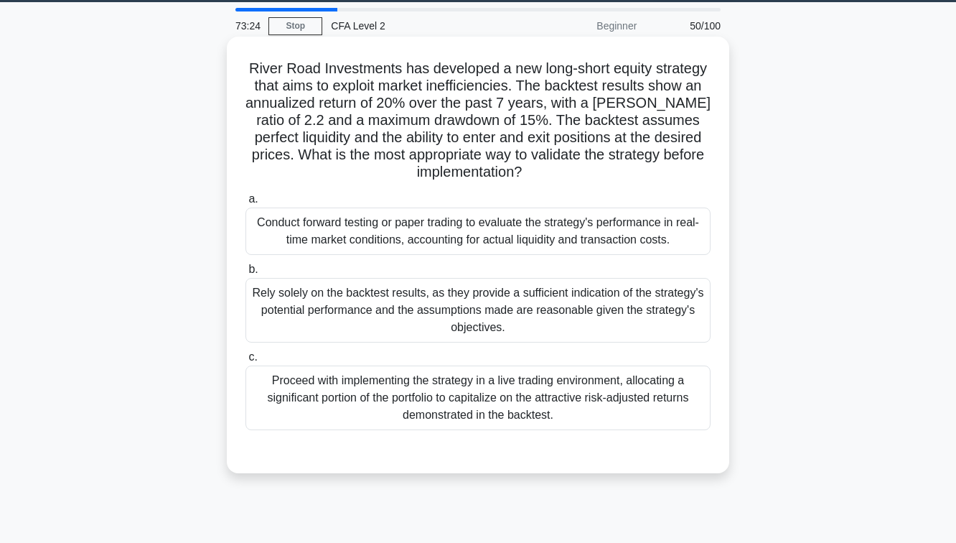
click at [342, 390] on div "Proceed with implementing the strategy in a live trading environment, allocatin…" at bounding box center [477, 397] width 465 height 65
click at [245, 362] on input "c. Proceed with implementing the strategy in a live trading environment, alloca…" at bounding box center [245, 356] width 0 height 9
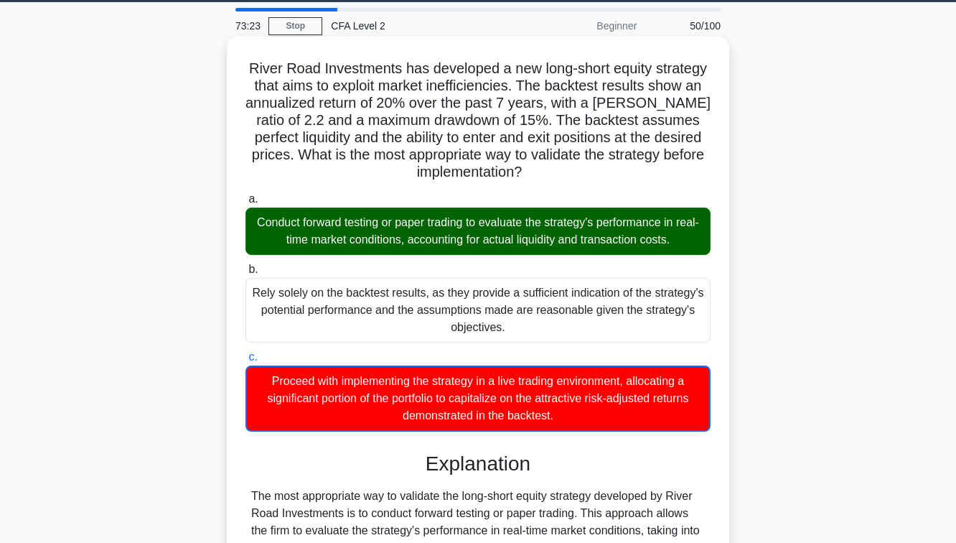
scroll to position [411, 0]
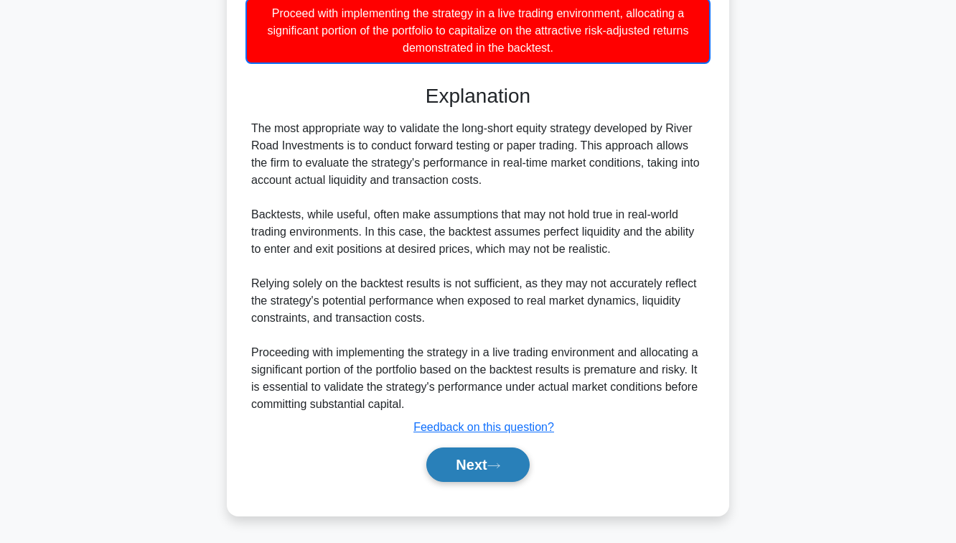
click at [464, 477] on button "Next" at bounding box center [477, 464] width 103 height 34
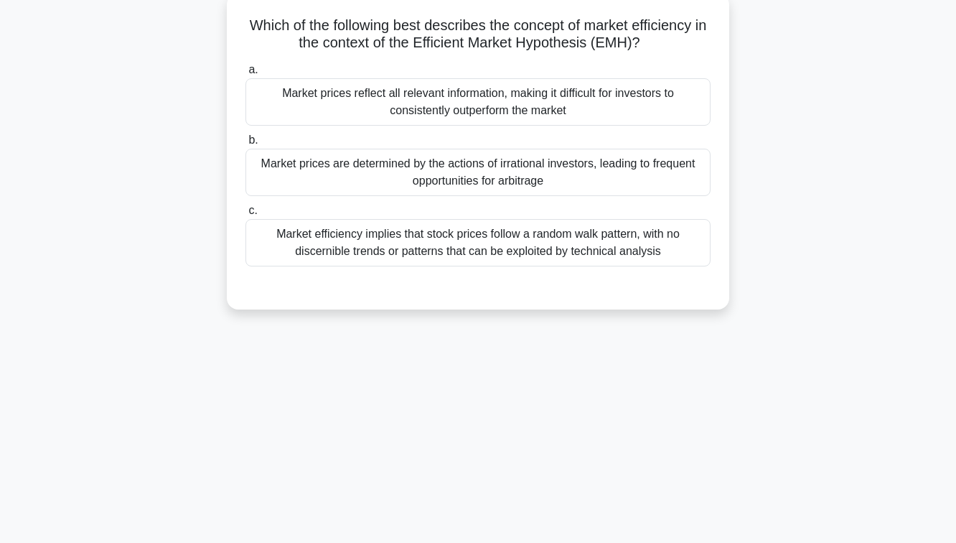
scroll to position [86, 0]
click at [435, 177] on div "Market prices are determined by the actions of irrational investors, leading to…" at bounding box center [477, 172] width 465 height 47
click at [245, 146] on input "b. Market prices are determined by the actions of irrational investors, leading…" at bounding box center [245, 140] width 0 height 9
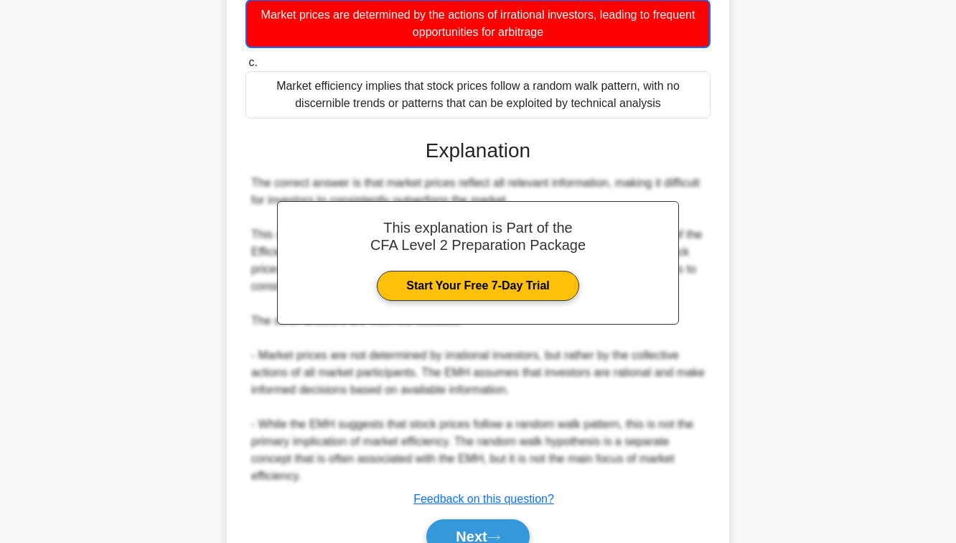
scroll to position [308, 0]
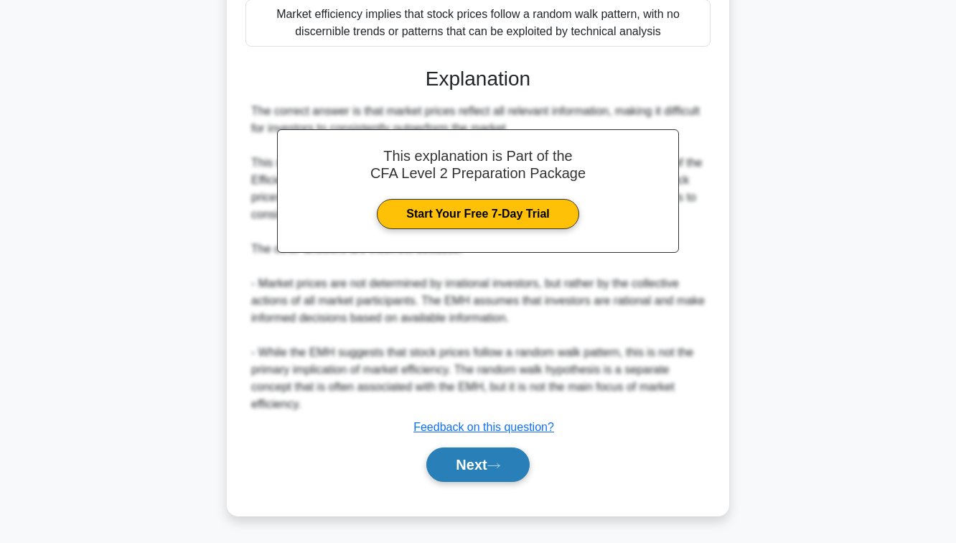
click at [482, 453] on button "Next" at bounding box center [477, 464] width 103 height 34
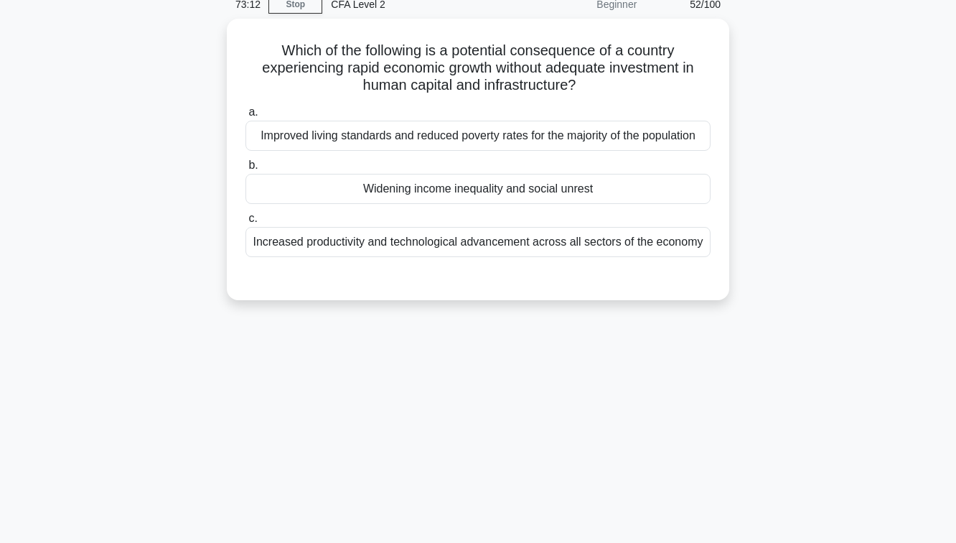
scroll to position [44, 0]
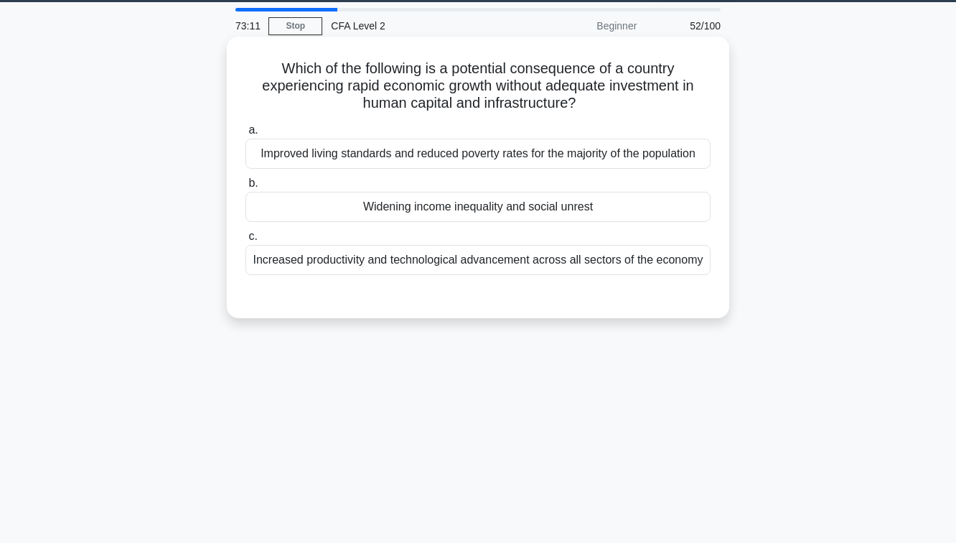
click at [459, 212] on div "Widening income inequality and social unrest" at bounding box center [477, 207] width 465 height 30
click at [245, 188] on input "b. Widening income inequality and social unrest" at bounding box center [245, 183] width 0 height 9
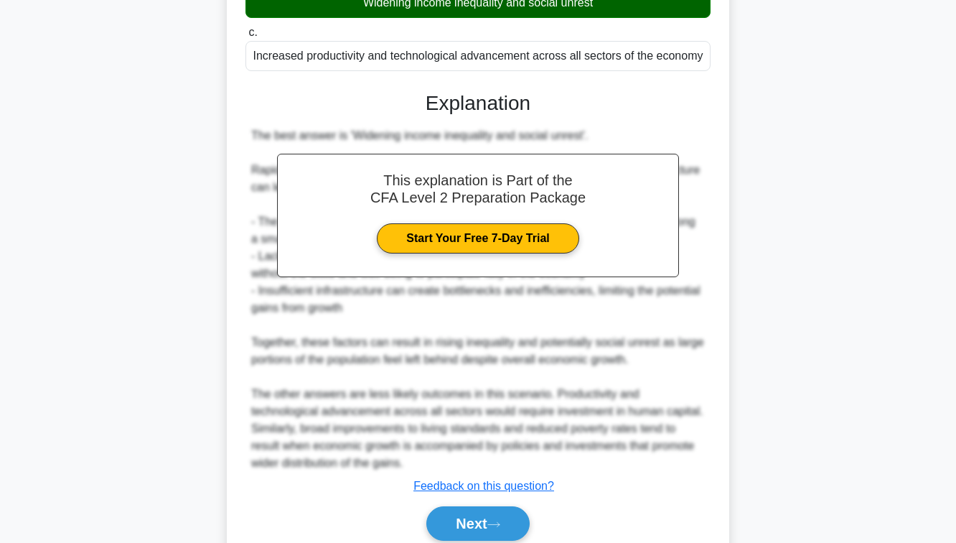
scroll to position [263, 0]
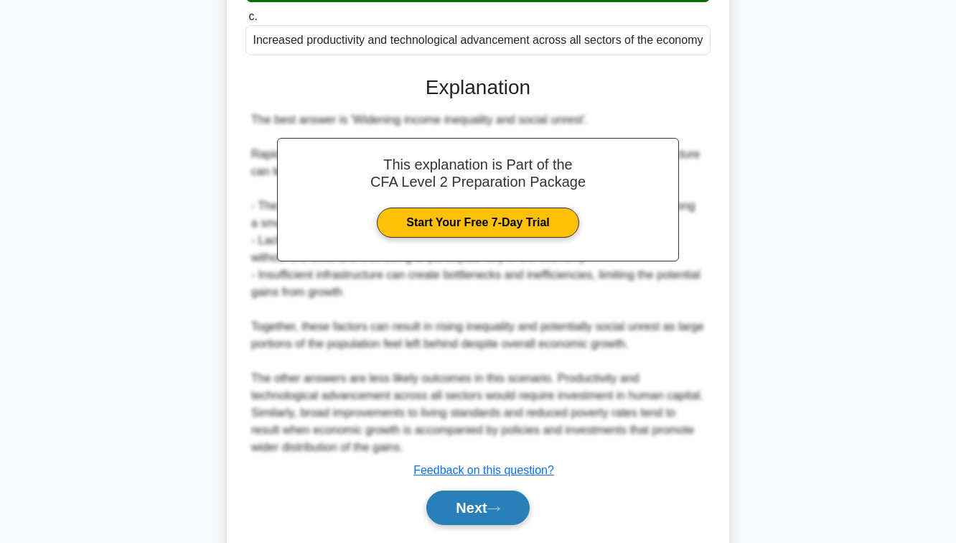
click at [500, 506] on icon at bounding box center [493, 509] width 13 height 8
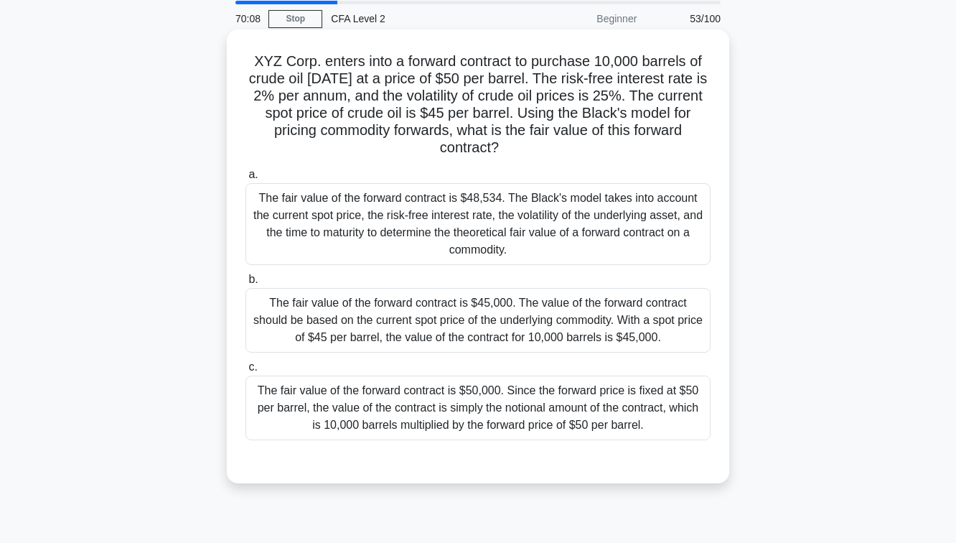
scroll to position [50, 0]
click at [525, 312] on div "The fair value of the forward contract is $45,000. The value of the forward con…" at bounding box center [477, 321] width 465 height 65
click at [245, 285] on input "b. The fair value of the forward contract is $45,000. The value of the forward …" at bounding box center [245, 280] width 0 height 9
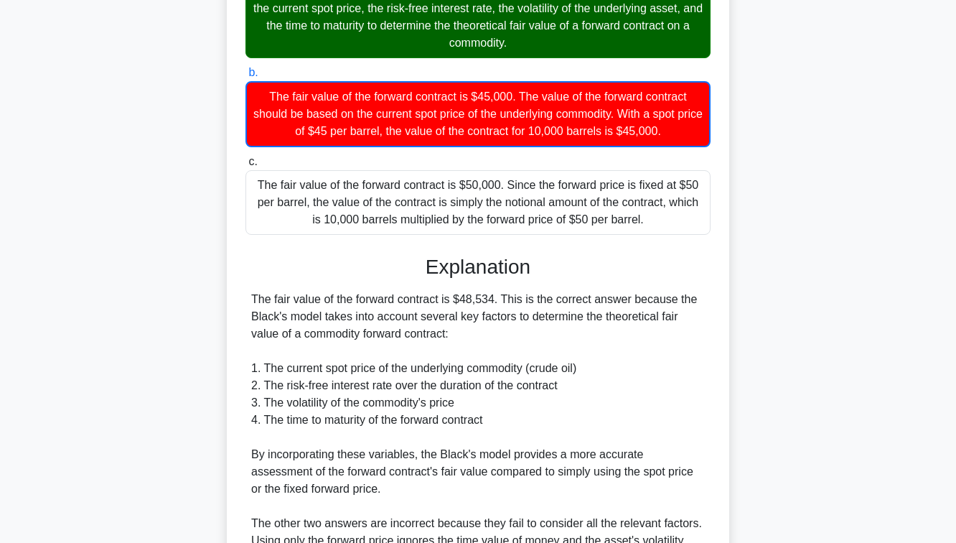
scroll to position [429, 0]
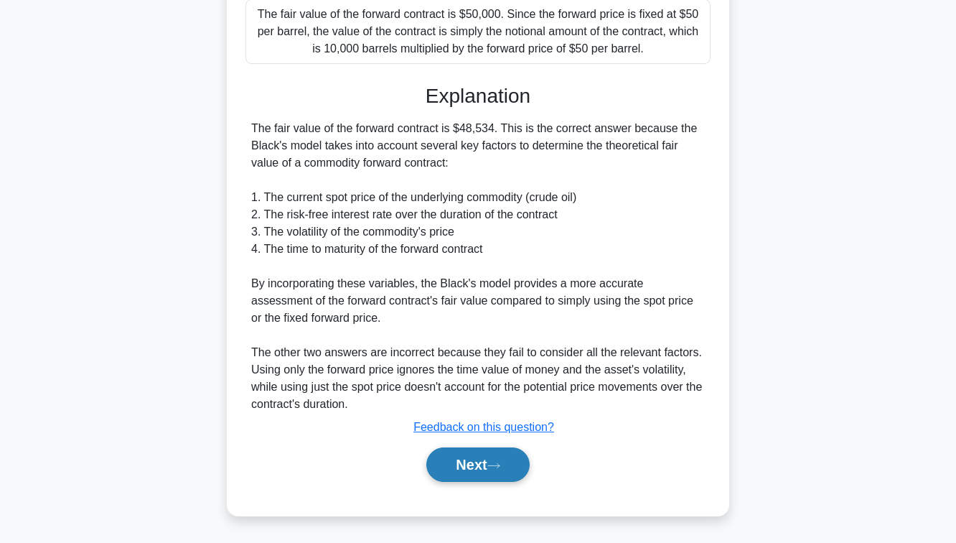
click at [488, 473] on button "Next" at bounding box center [477, 464] width 103 height 34
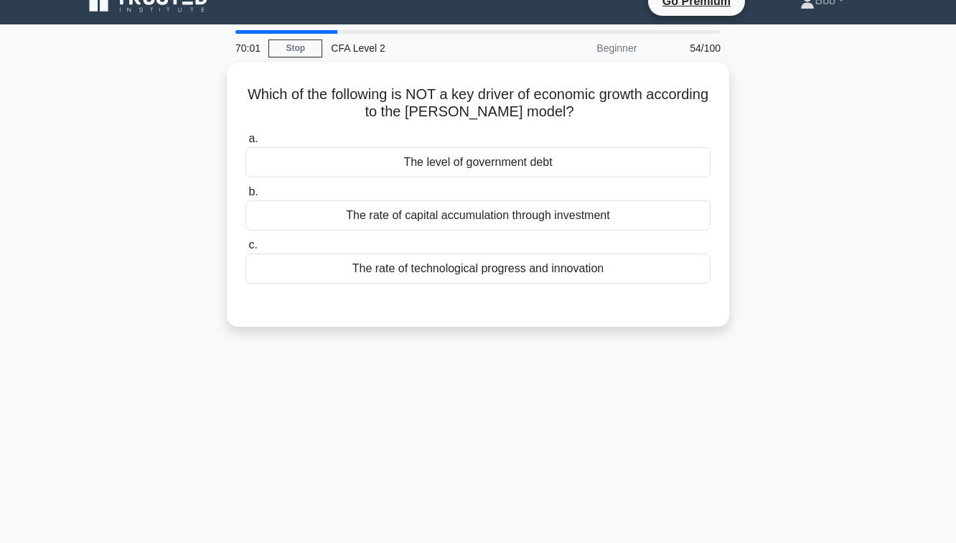
scroll to position [18, 0]
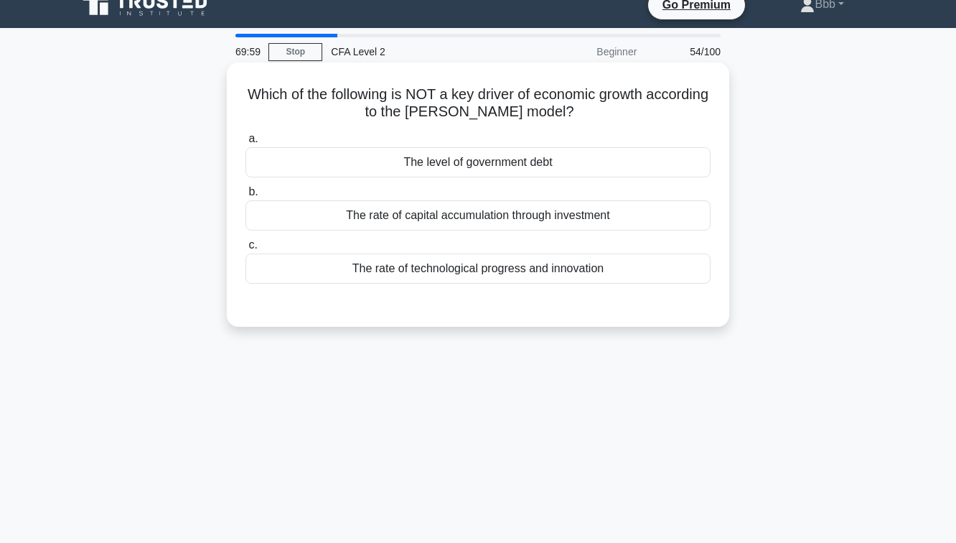
click at [516, 171] on div "The level of government debt" at bounding box center [477, 162] width 465 height 30
click at [245, 144] on input "a. The level of government debt" at bounding box center [245, 138] width 0 height 9
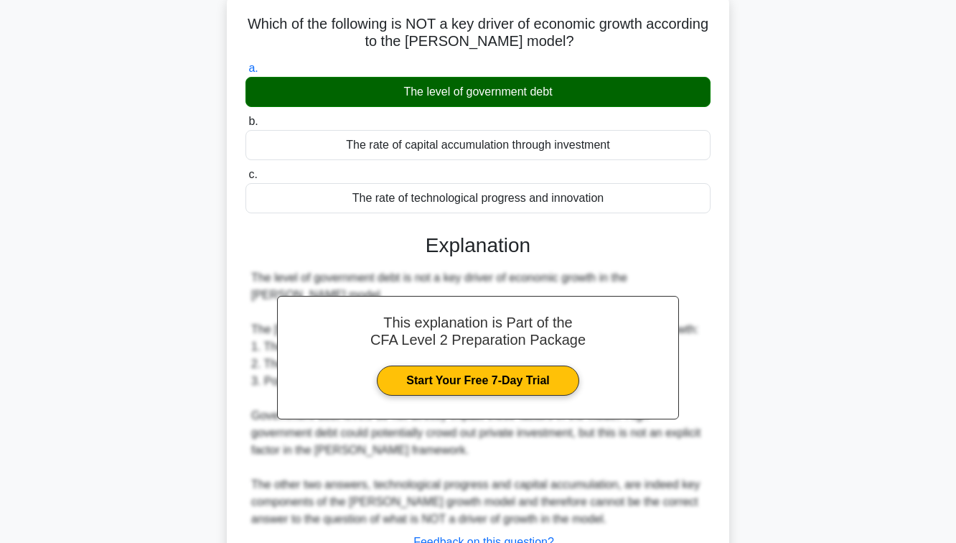
scroll to position [233, 0]
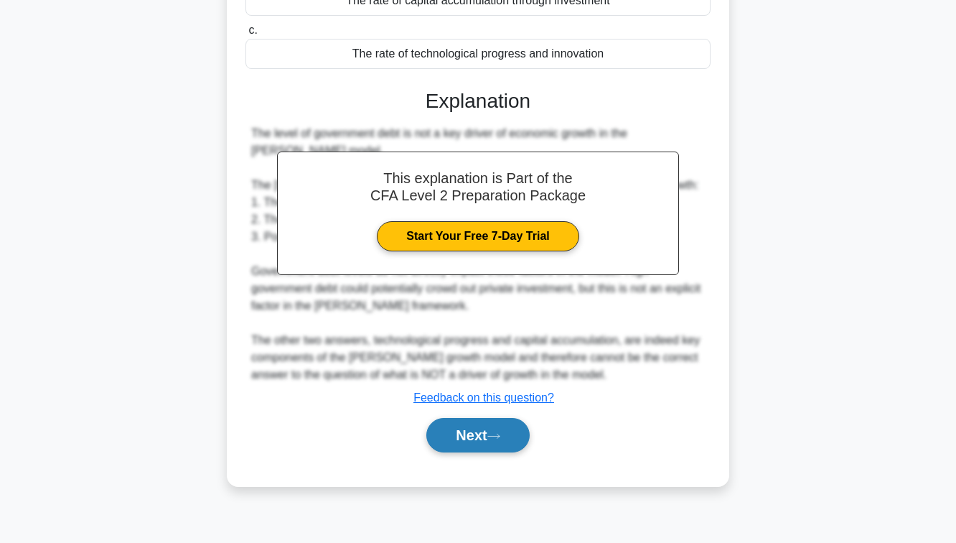
click at [513, 436] on button "Next" at bounding box center [477, 435] width 103 height 34
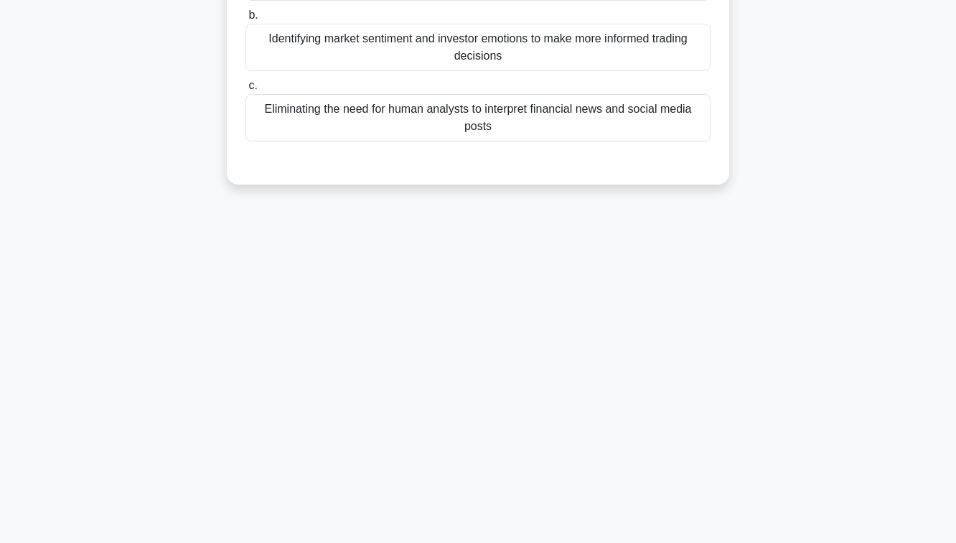
scroll to position [78, 0]
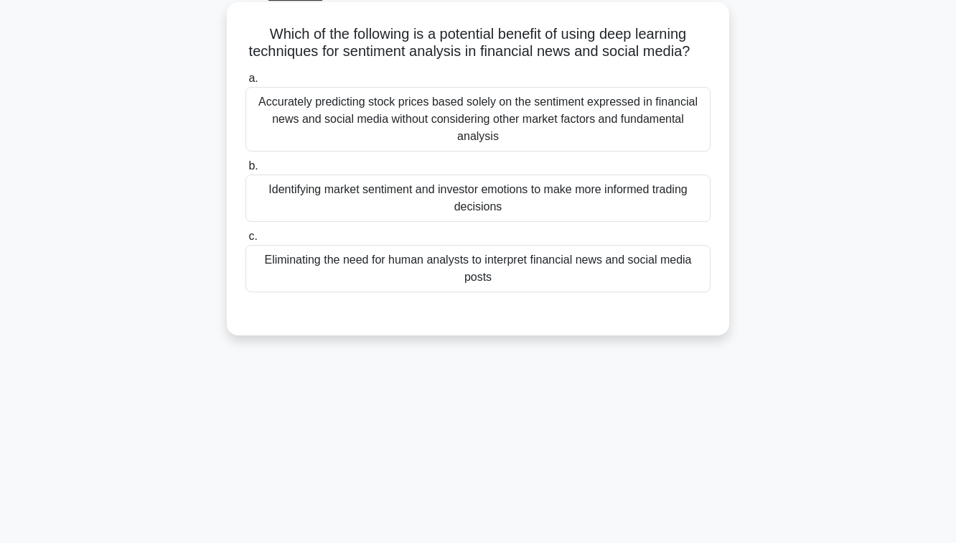
click at [591, 113] on div "Accurately predicting stock prices based solely on the sentiment expressed in f…" at bounding box center [477, 119] width 465 height 65
click at [245, 83] on input "a. Accurately predicting stock prices based solely on the sentiment expressed i…" at bounding box center [245, 78] width 0 height 9
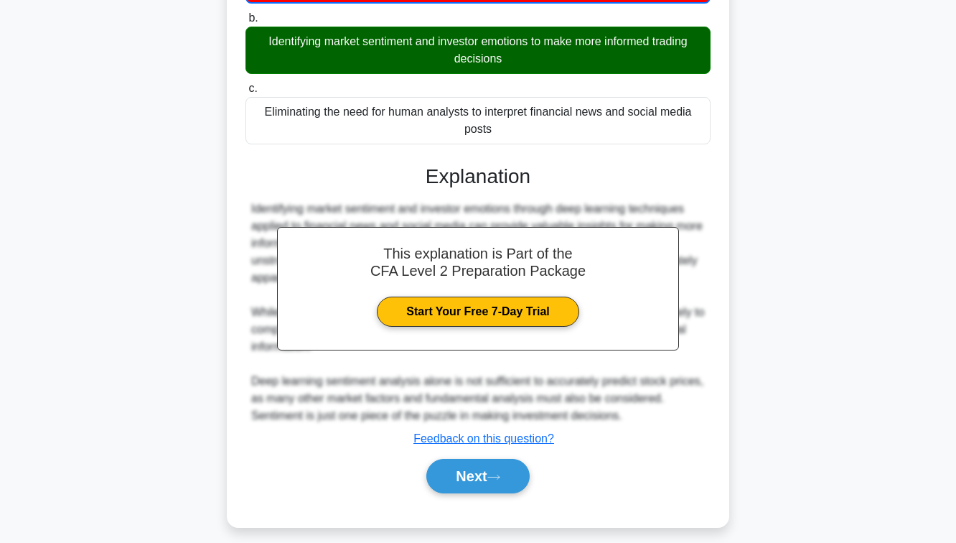
scroll to position [239, 0]
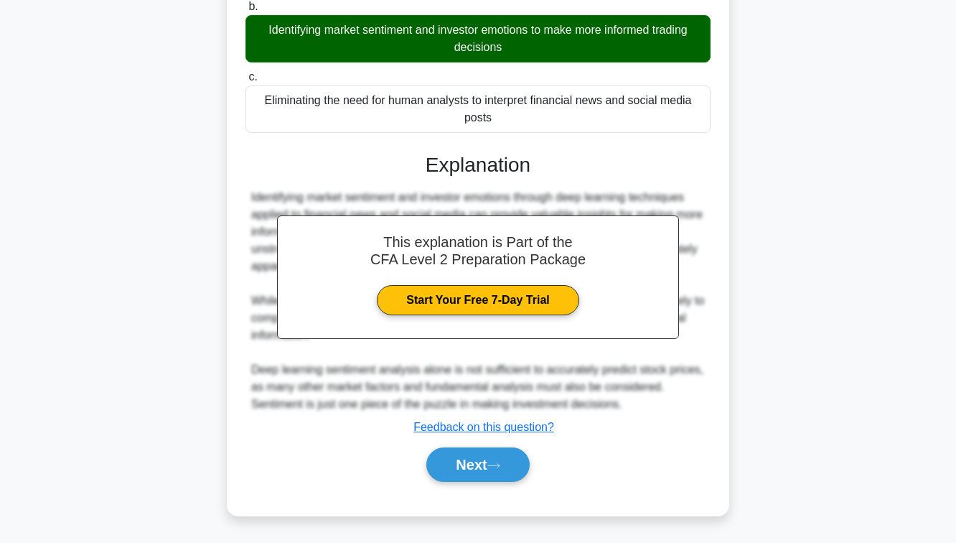
click at [510, 482] on div "Next" at bounding box center [477, 464] width 465 height 46
click at [509, 472] on button "Next" at bounding box center [477, 464] width 103 height 34
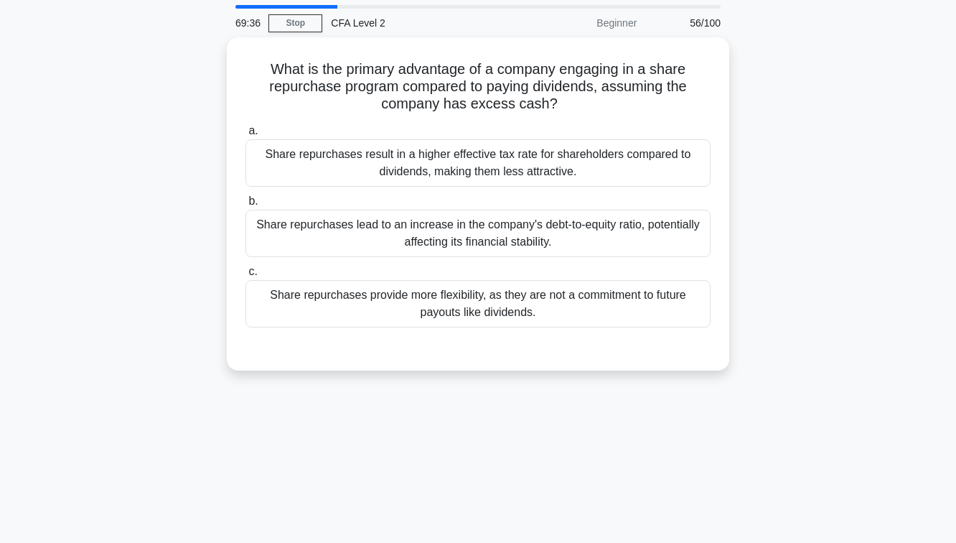
scroll to position [47, 0]
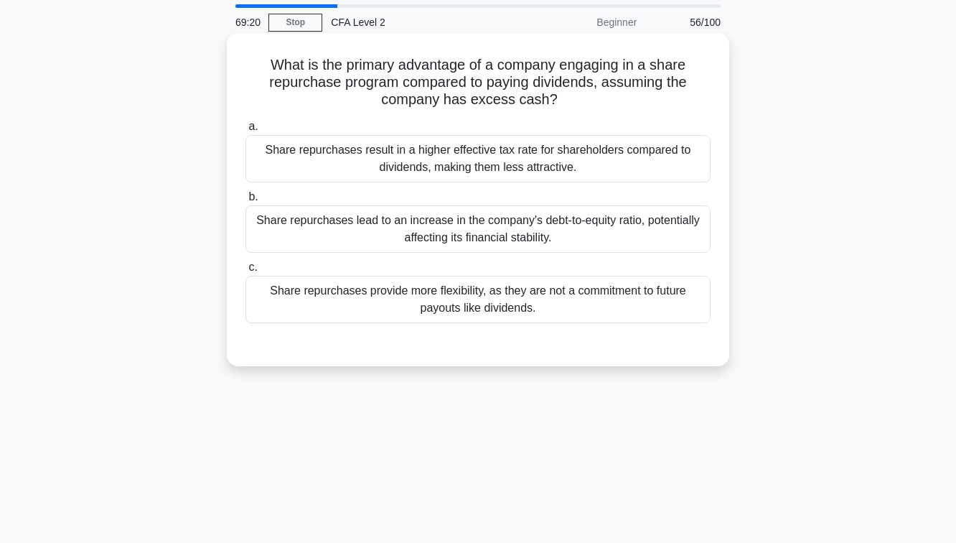
click at [559, 159] on div "Share repurchases result in a higher effective tax rate for shareholders compar…" at bounding box center [477, 158] width 465 height 47
click at [245, 131] on input "a. Share repurchases result in a higher effective tax rate for shareholders com…" at bounding box center [245, 126] width 0 height 9
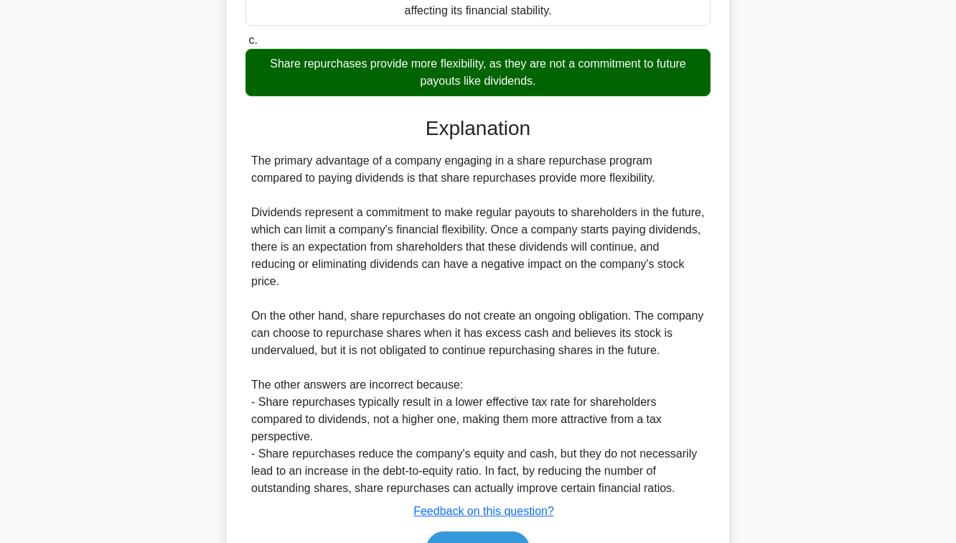
scroll to position [360, 0]
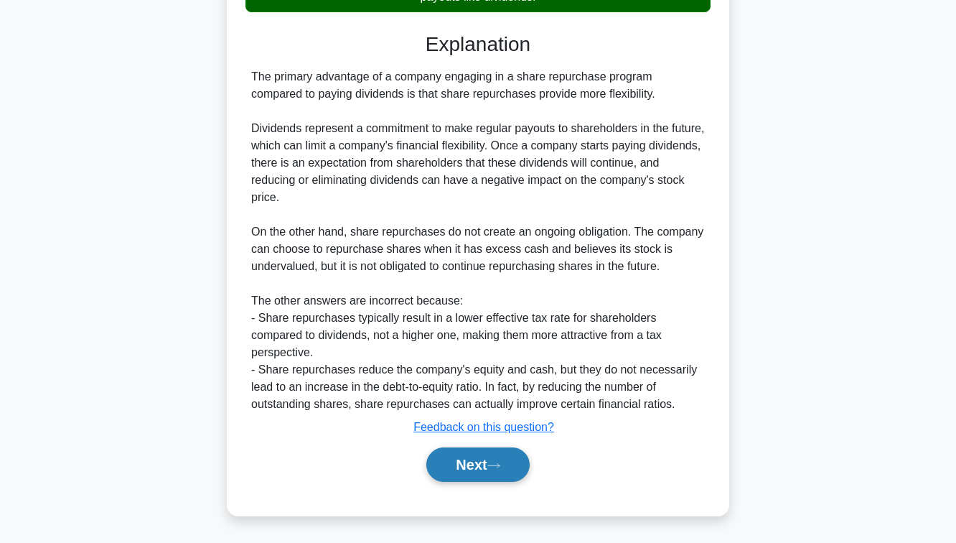
click at [506, 473] on button "Next" at bounding box center [477, 464] width 103 height 34
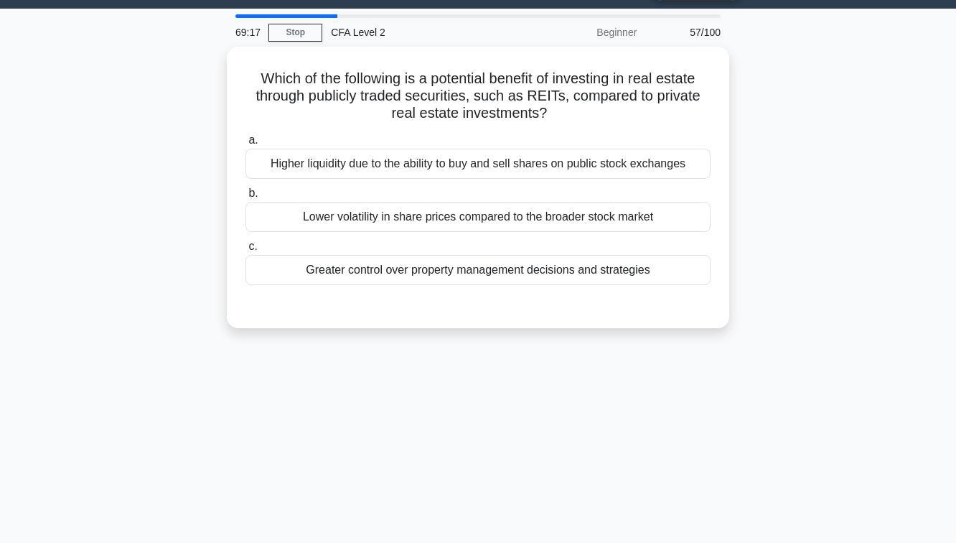
scroll to position [37, 0]
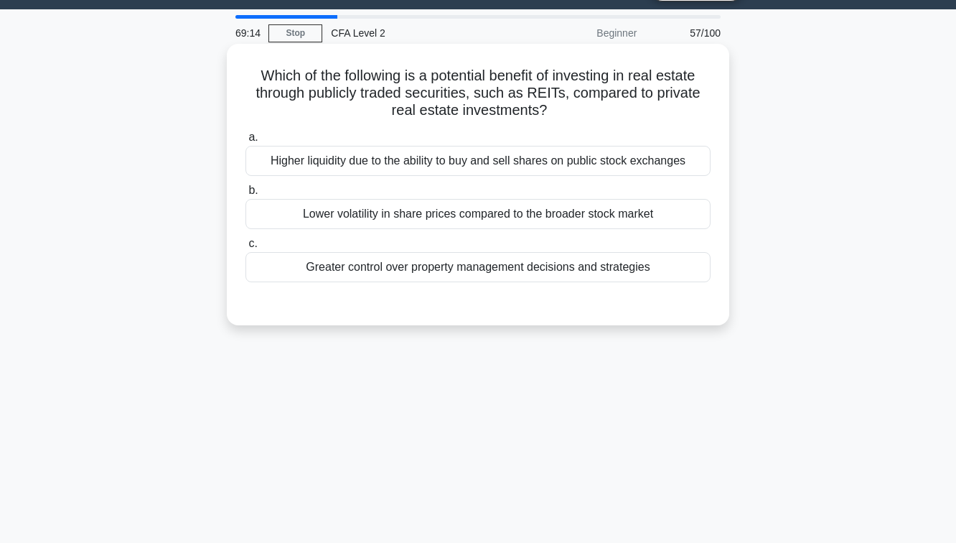
click at [494, 164] on div "Higher liquidity due to the ability to buy and sell shares on public stock exch…" at bounding box center [477, 161] width 465 height 30
click at [245, 142] on input "a. Higher liquidity due to the ability to buy and sell shares on public stock e…" at bounding box center [245, 137] width 0 height 9
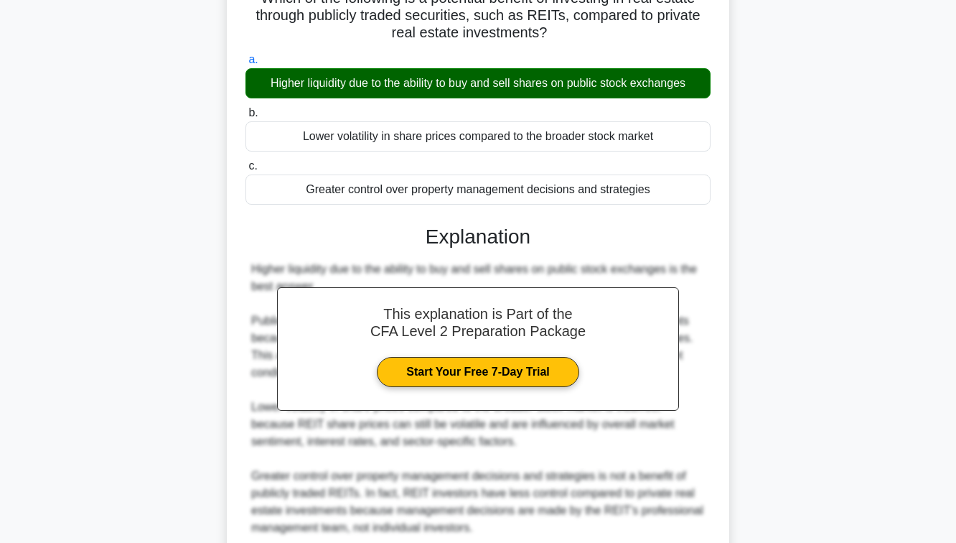
scroll to position [233, 0]
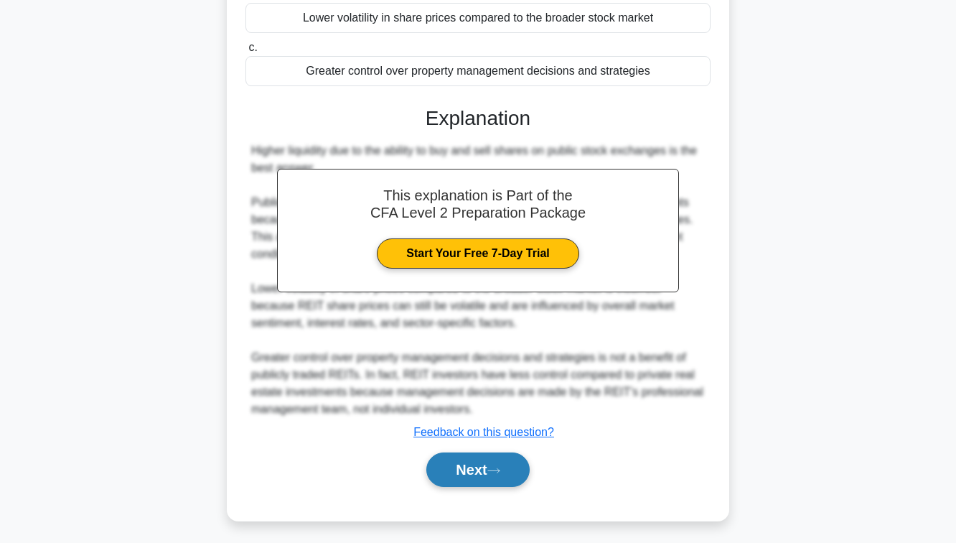
click at [497, 452] on button "Next" at bounding box center [477, 469] width 103 height 34
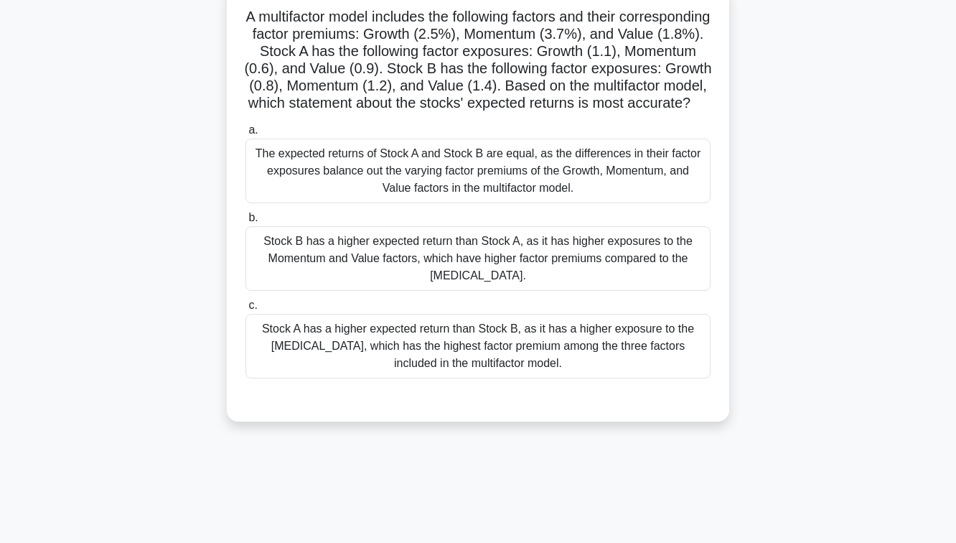
scroll to position [74, 0]
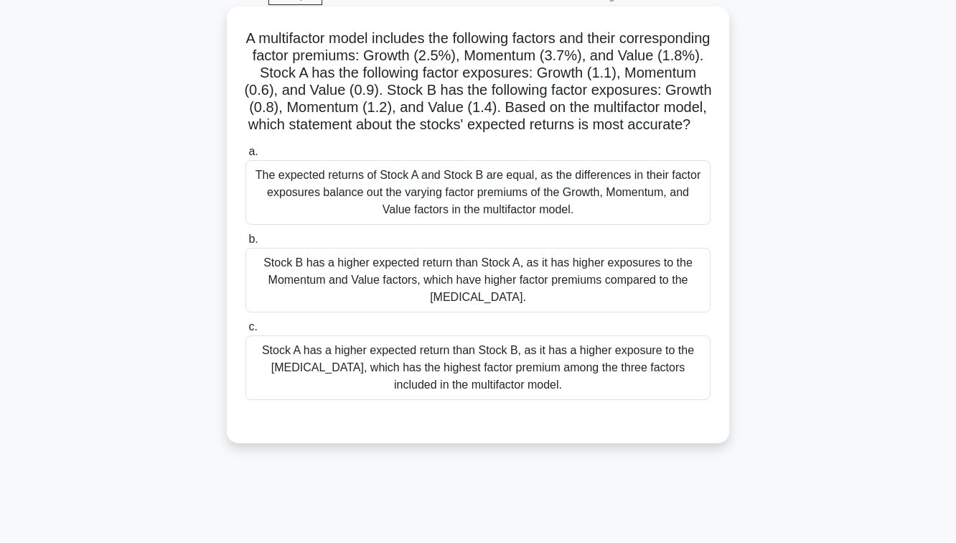
click at [532, 308] on div "Stock B has a higher expected return than Stock A, as it has higher exposures t…" at bounding box center [477, 280] width 465 height 65
click at [245, 244] on input "b. Stock B has a higher expected return than Stock A, as it has higher exposure…" at bounding box center [245, 239] width 0 height 9
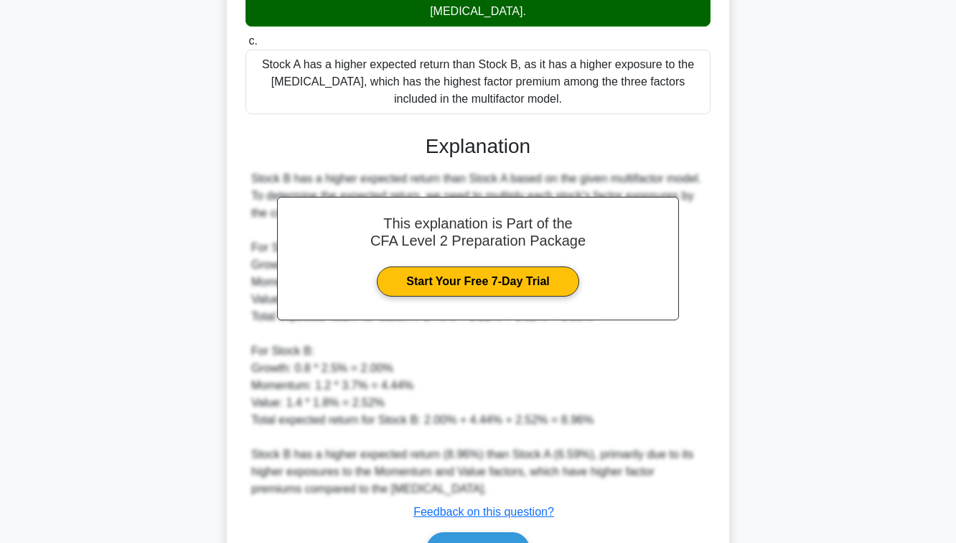
scroll to position [462, 0]
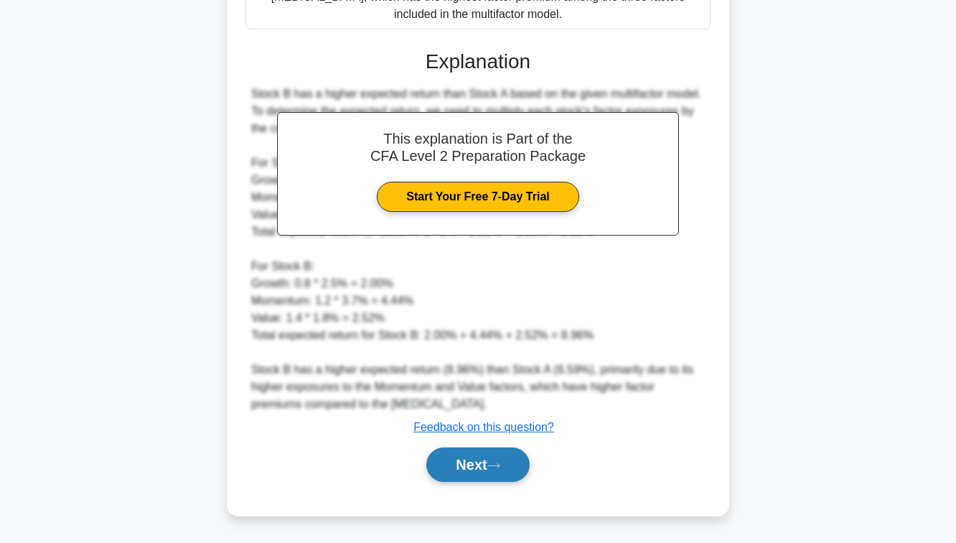
click at [469, 471] on button "Next" at bounding box center [477, 464] width 103 height 34
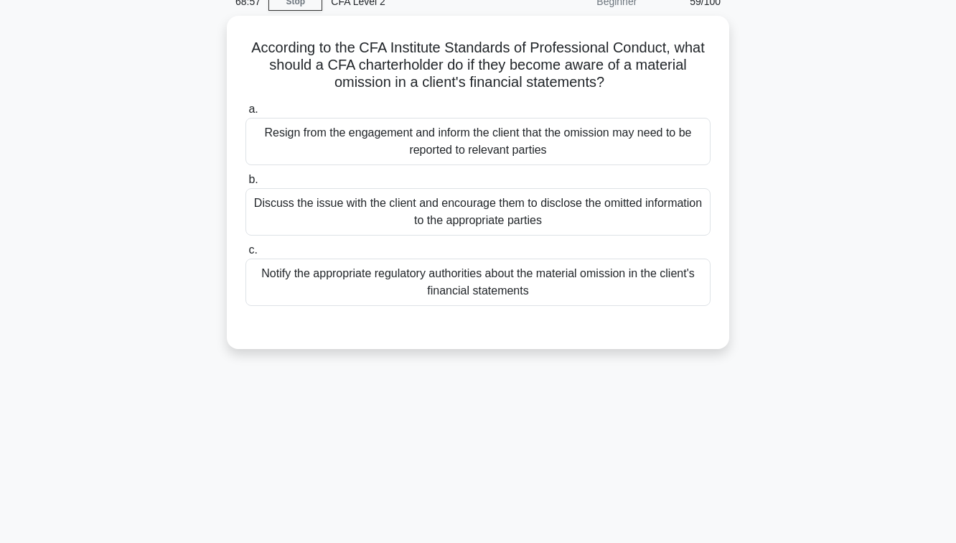
scroll to position [67, 0]
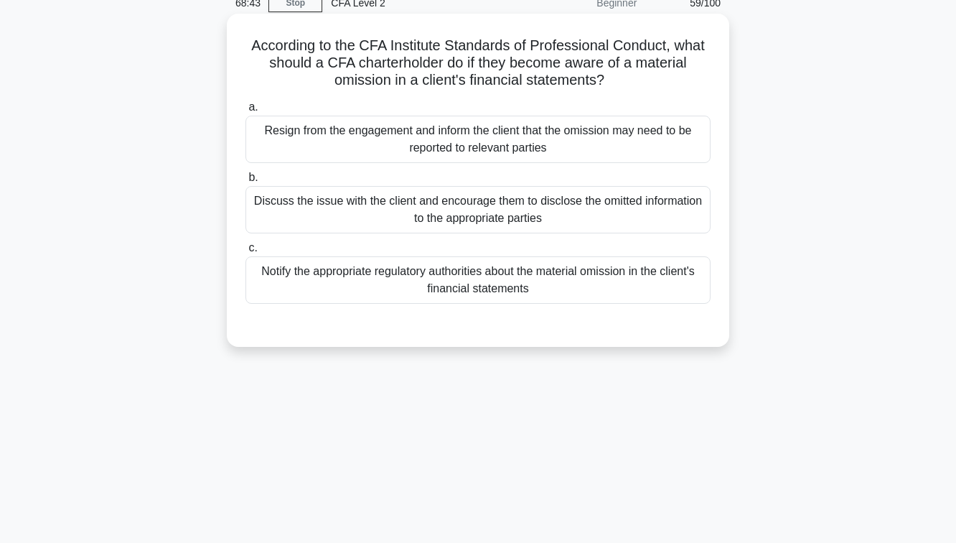
click at [515, 278] on div "Notify the appropriate regulatory authorities about the material omission in th…" at bounding box center [477, 279] width 465 height 47
click at [245, 253] on input "c. Notify the appropriate regulatory authorities about the material omission in…" at bounding box center [245, 247] width 0 height 9
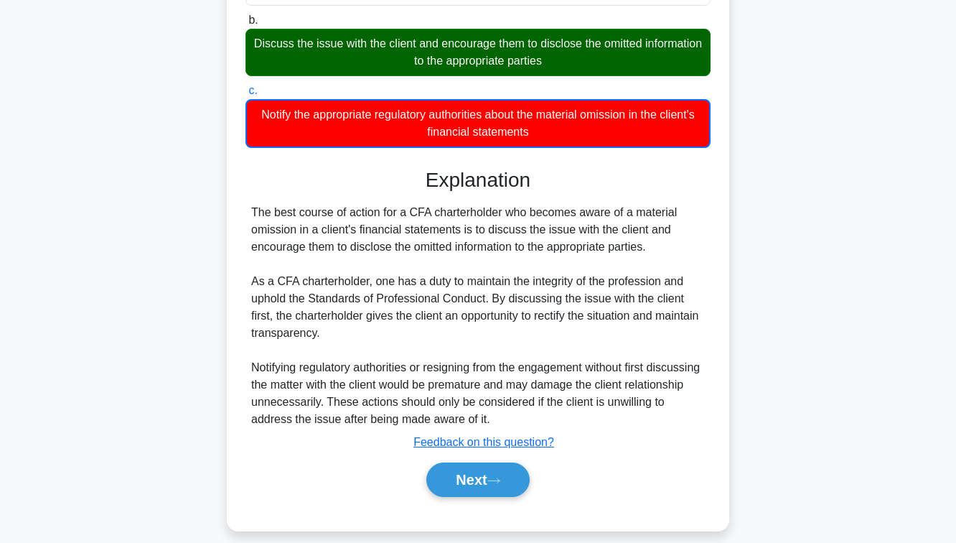
scroll to position [220, 0]
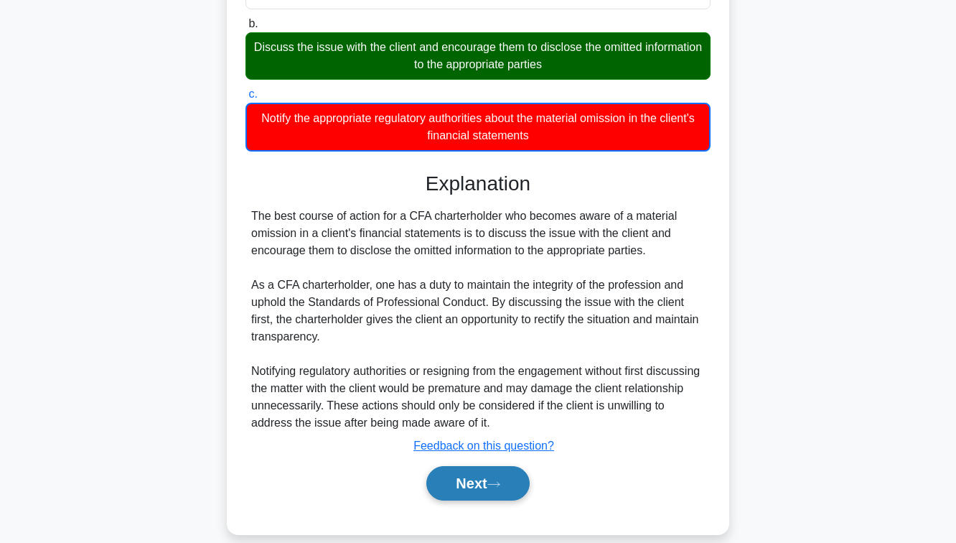
click at [492, 479] on button "Next" at bounding box center [477, 483] width 103 height 34
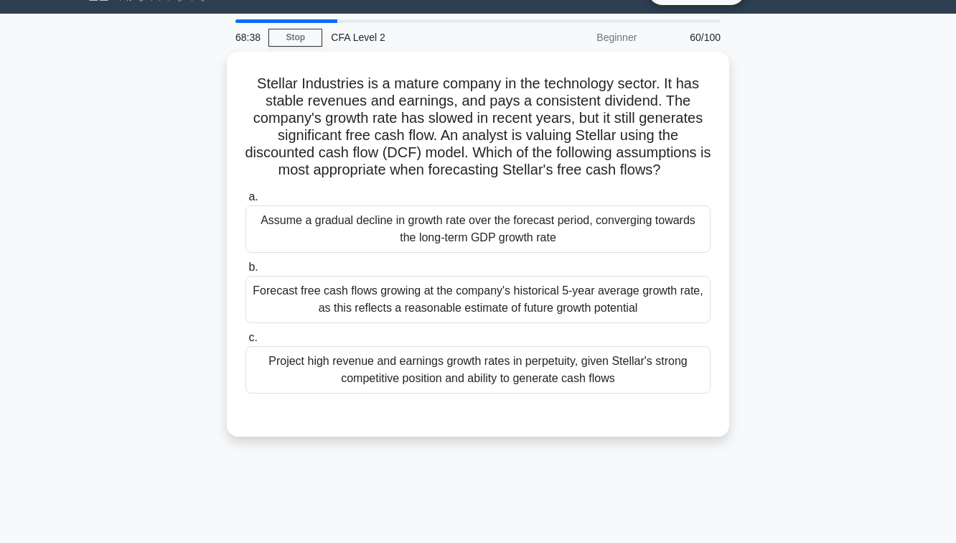
scroll to position [34, 0]
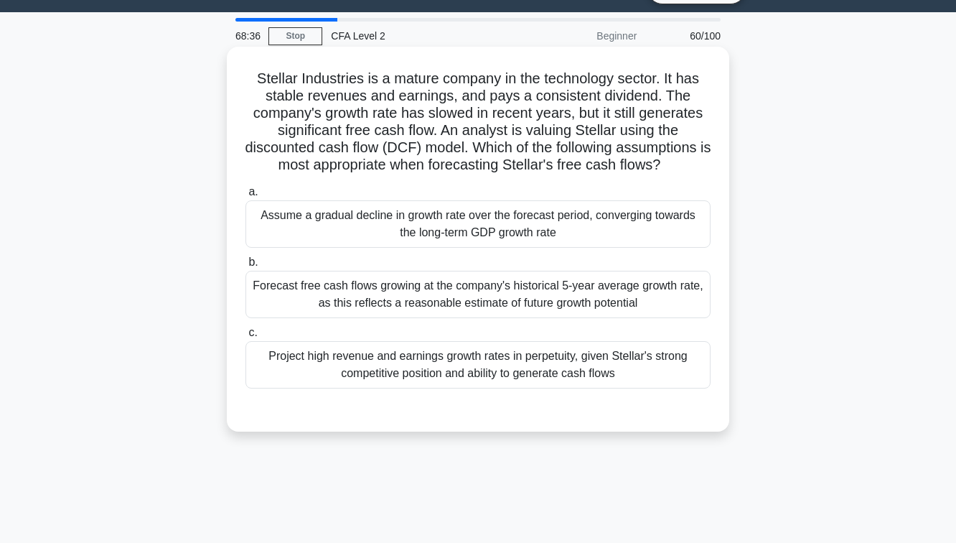
click at [524, 243] on div "Assume a gradual decline in growth rate over the forecast period, converging to…" at bounding box center [477, 223] width 465 height 47
click at [245, 197] on input "a. Assume a gradual decline in growth rate over the forecast period, converging…" at bounding box center [245, 191] width 0 height 9
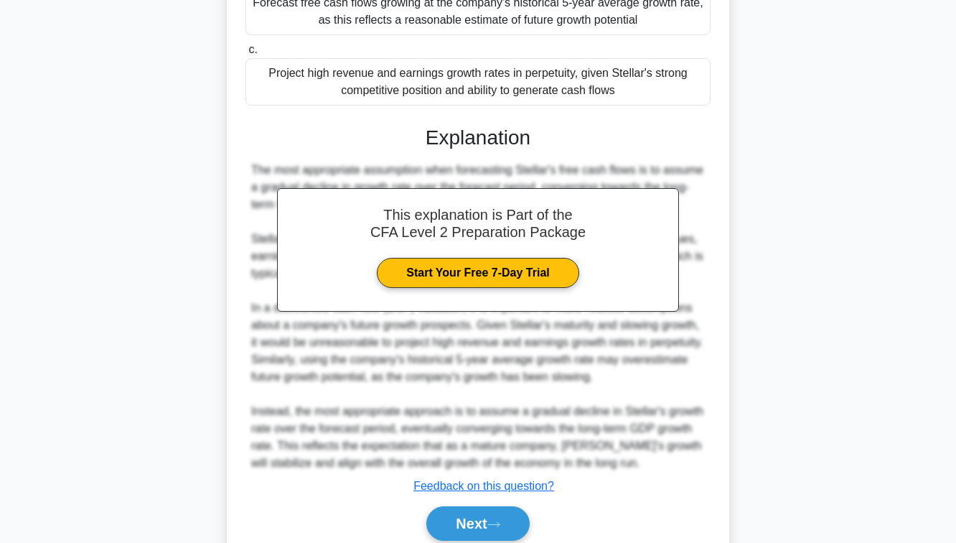
scroll to position [375, 0]
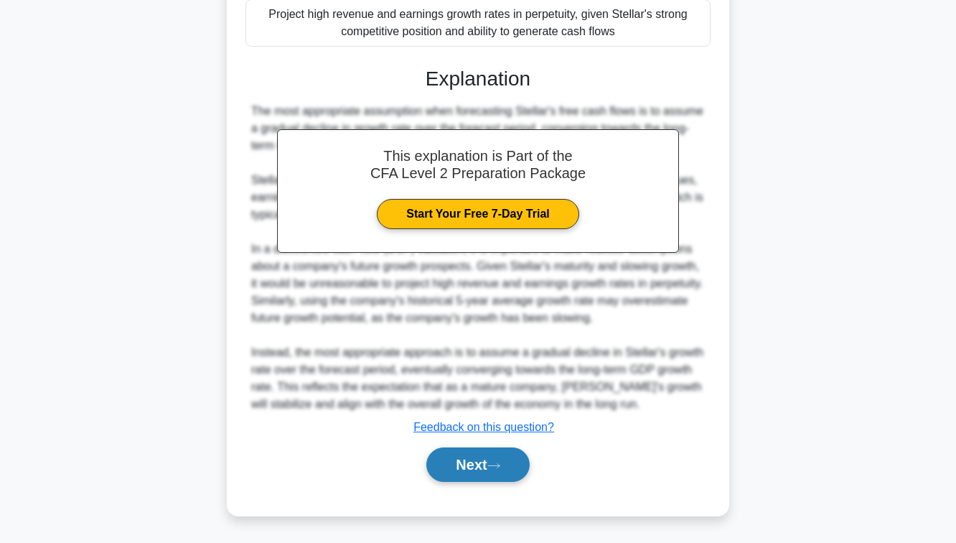
click at [505, 458] on button "Next" at bounding box center [477, 464] width 103 height 34
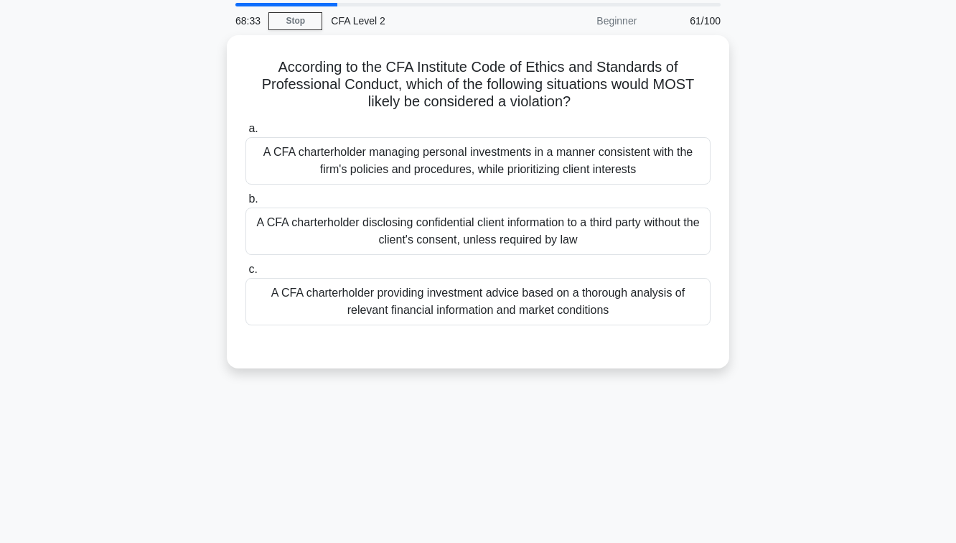
scroll to position [47, 0]
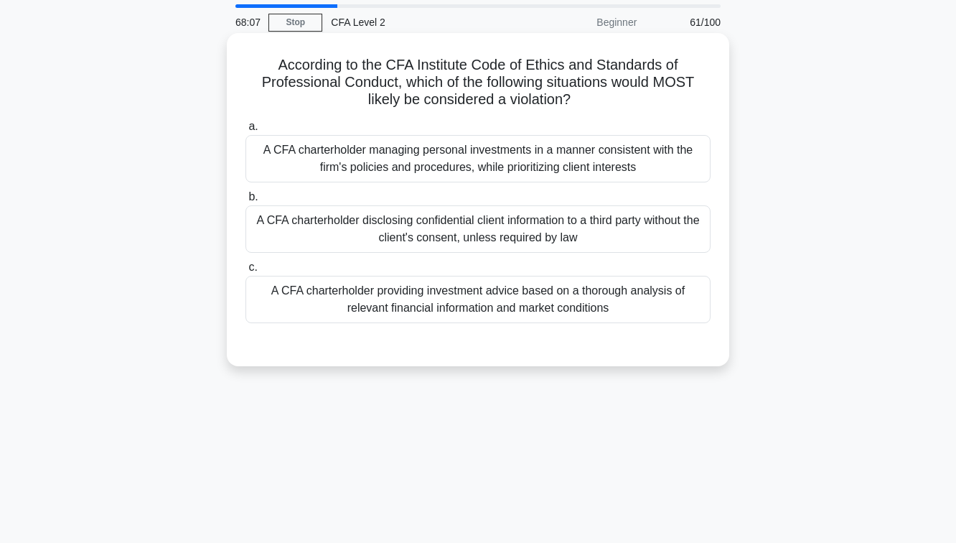
click at [520, 217] on div "A CFA charterholder disclosing confidential client information to a third party…" at bounding box center [477, 228] width 465 height 47
click at [245, 202] on input "b. A CFA charterholder disclosing confidential client information to a third pa…" at bounding box center [245, 196] width 0 height 9
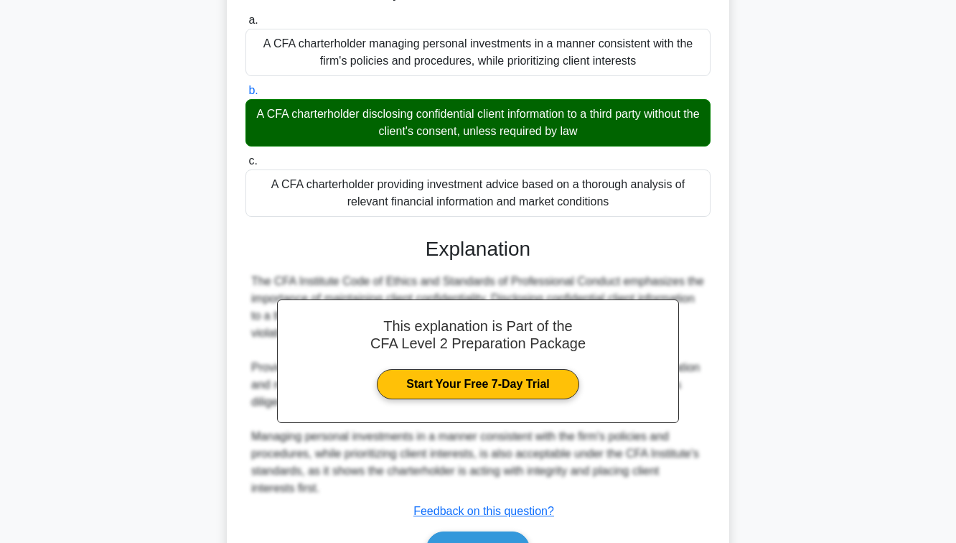
scroll to position [238, 0]
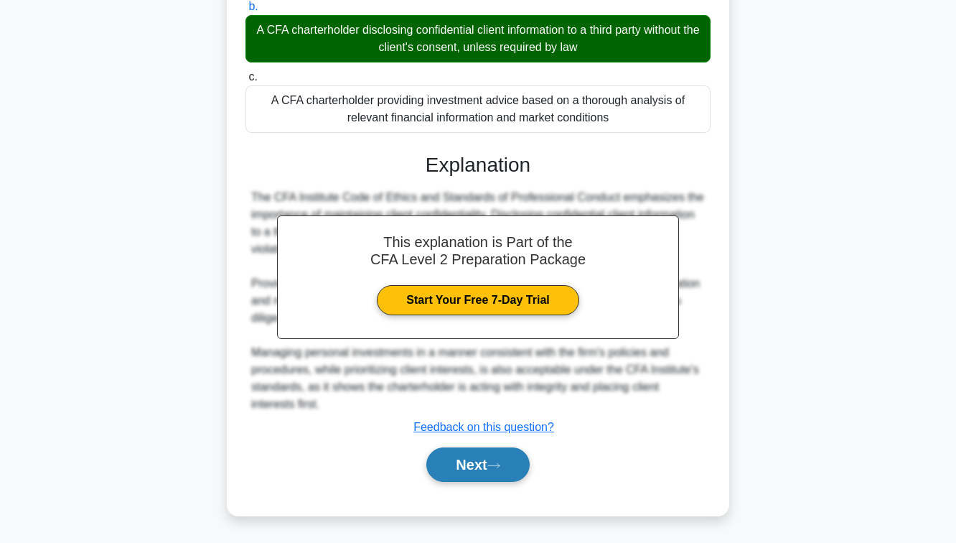
click at [464, 480] on button "Next" at bounding box center [477, 464] width 103 height 34
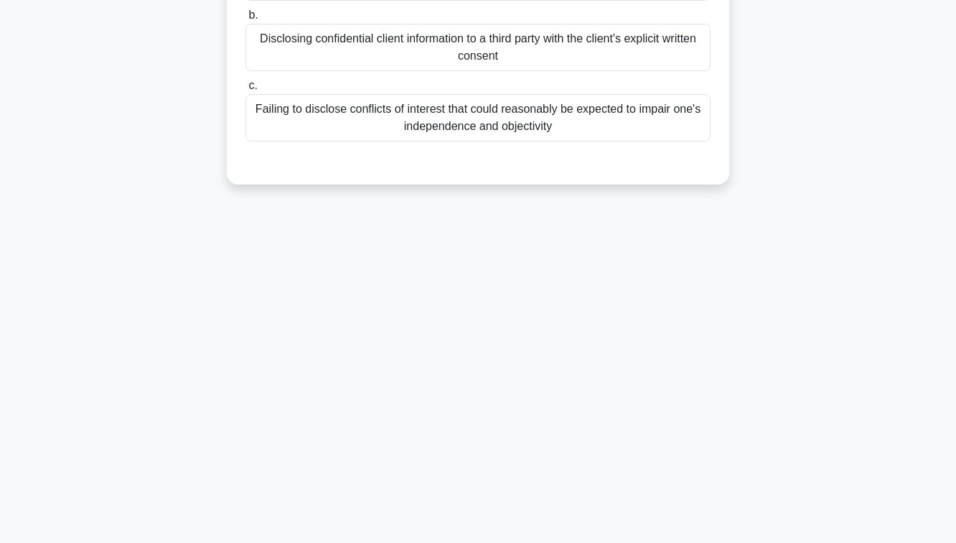
scroll to position [90, 0]
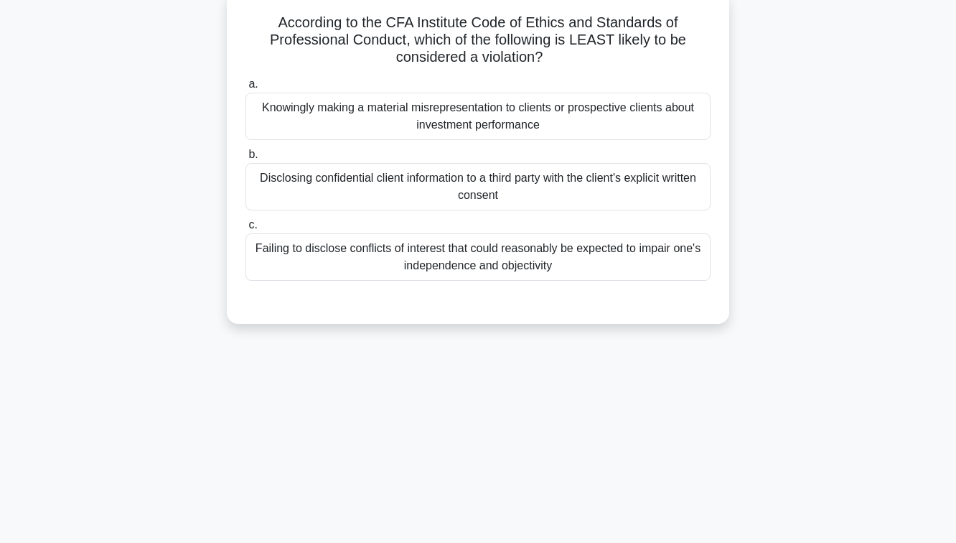
click at [530, 135] on div "Knowingly making a material misrepresentation to clients or prospective clients…" at bounding box center [477, 116] width 465 height 47
click at [245, 89] on input "a. Knowingly making a material misrepresentation to clients or prospective clie…" at bounding box center [245, 84] width 0 height 9
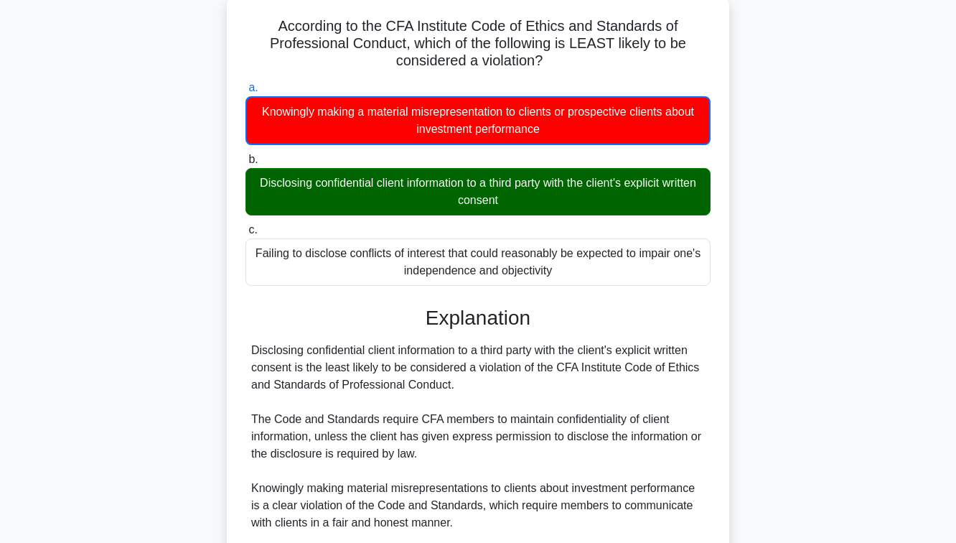
scroll to position [273, 0]
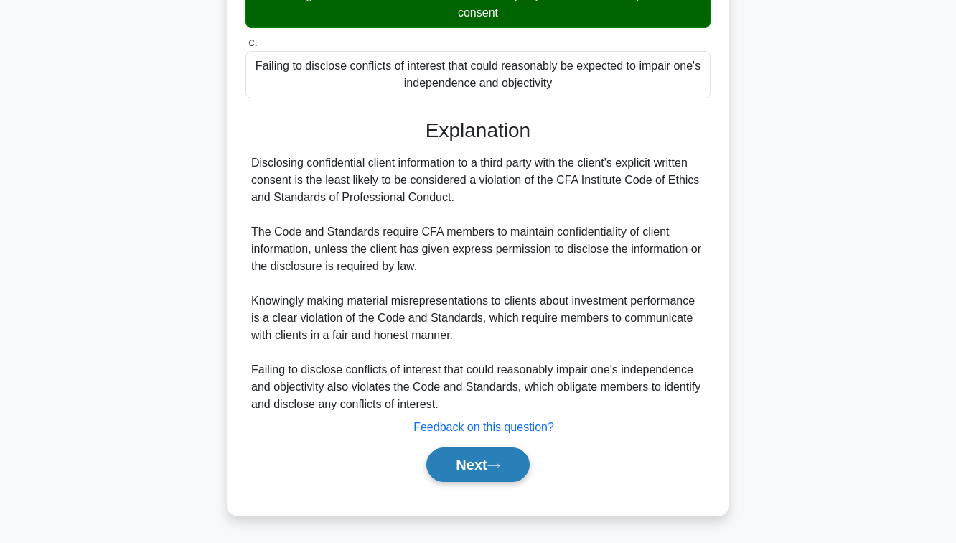
click at [477, 467] on button "Next" at bounding box center [477, 464] width 103 height 34
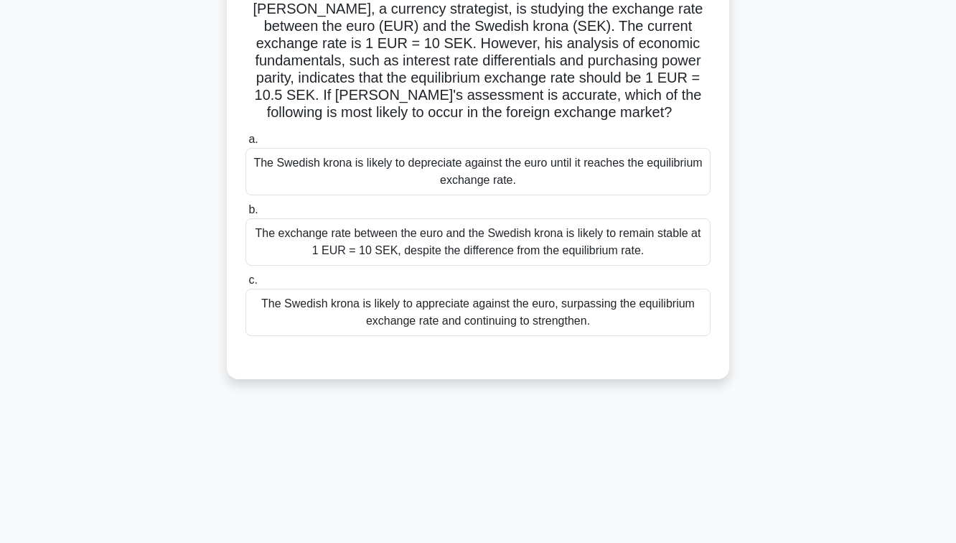
scroll to position [83, 0]
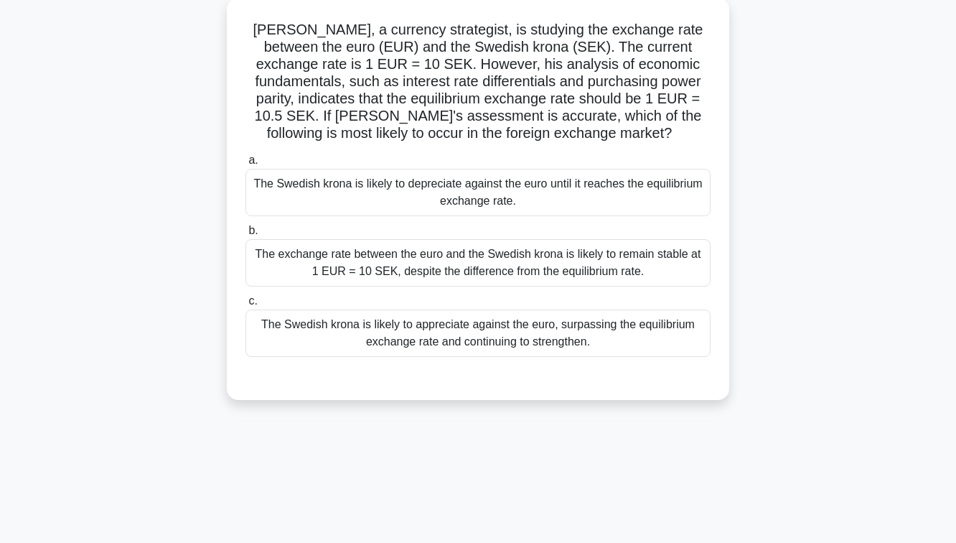
click at [533, 253] on div "The exchange rate between the euro and the Swedish krona is likely to remain st…" at bounding box center [477, 262] width 465 height 47
click at [245, 235] on input "b. The exchange rate between the euro and the Swedish krona is likely to remain…" at bounding box center [245, 230] width 0 height 9
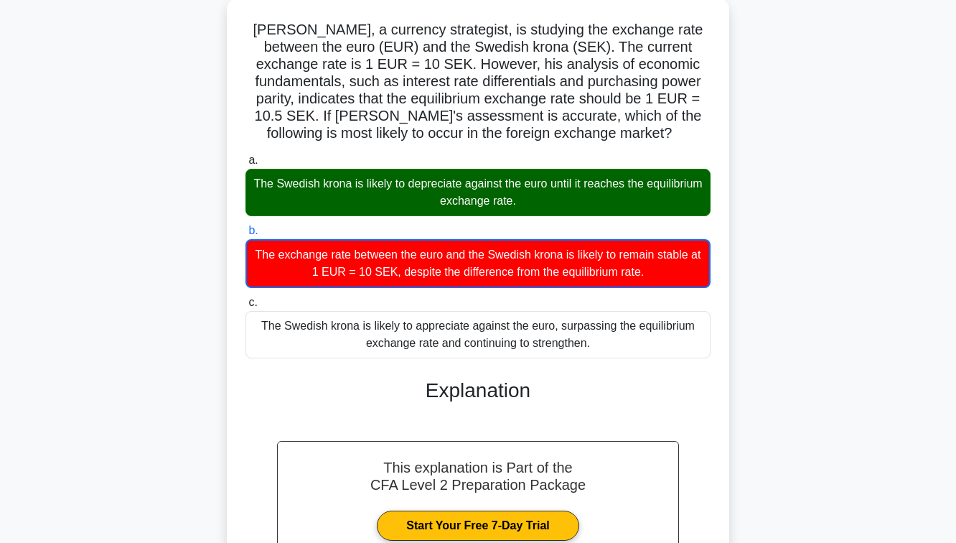
scroll to position [256, 0]
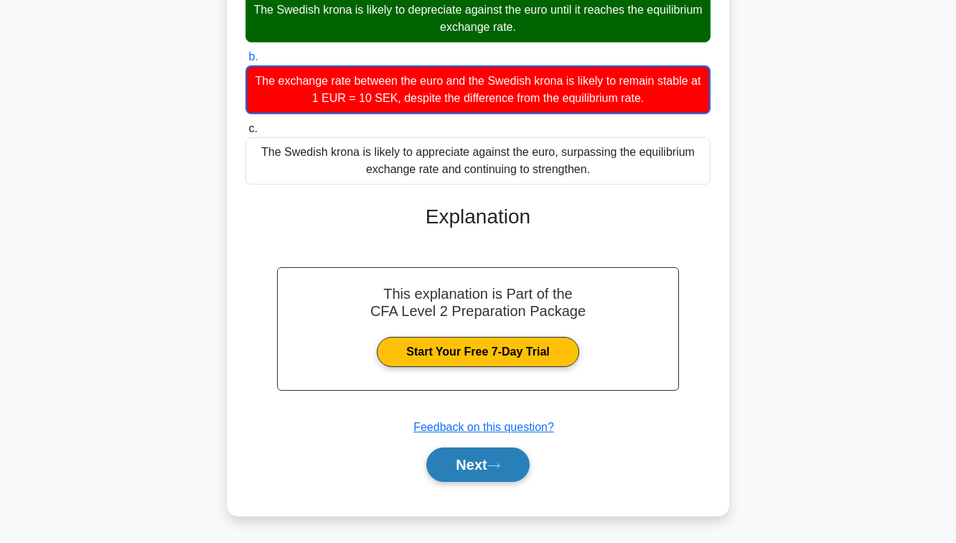
click at [503, 453] on button "Next" at bounding box center [477, 464] width 103 height 34
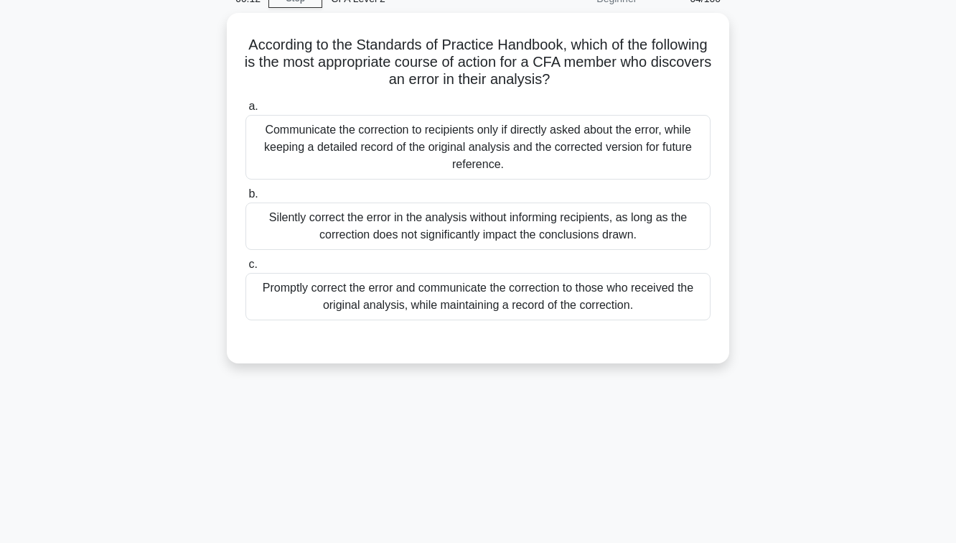
scroll to position [57, 0]
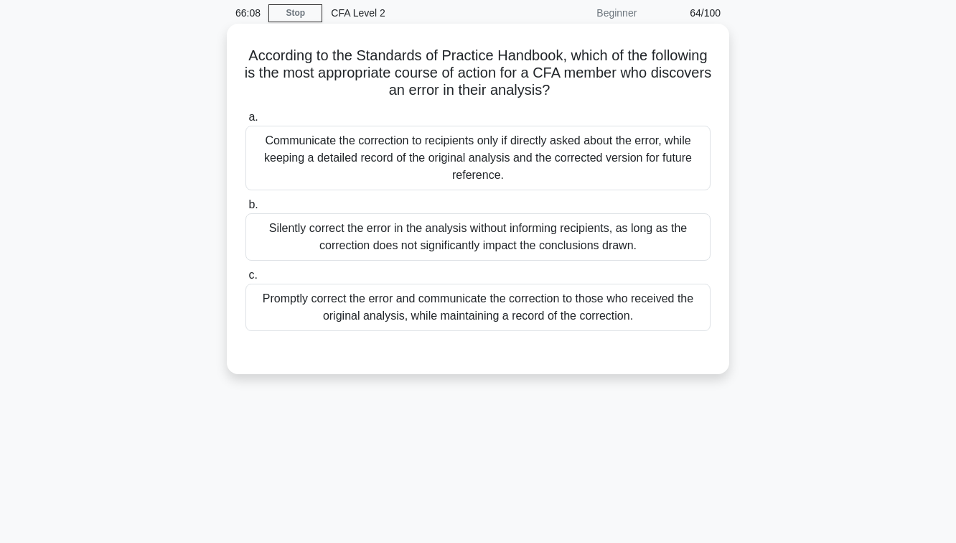
click at [528, 249] on div "Silently correct the error in the analysis without informing recipients, as lon…" at bounding box center [477, 236] width 465 height 47
click at [245, 210] on input "b. Silently correct the error in the analysis without informing recipients, as …" at bounding box center [245, 204] width 0 height 9
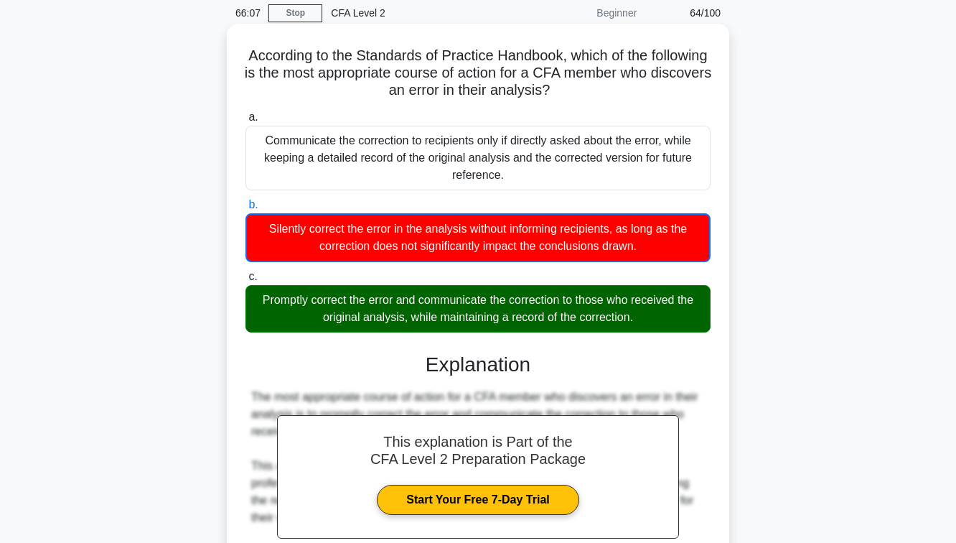
scroll to position [239, 0]
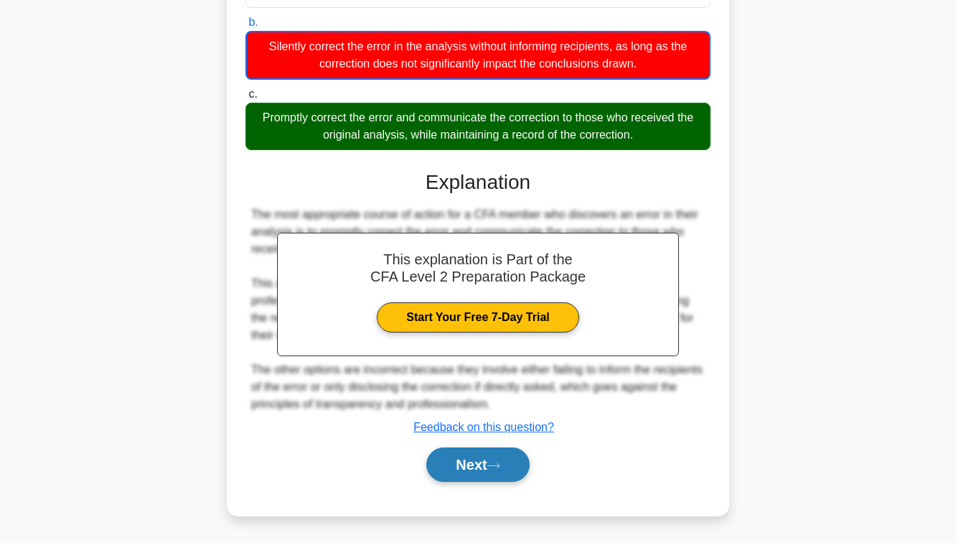
click at [478, 459] on button "Next" at bounding box center [477, 464] width 103 height 34
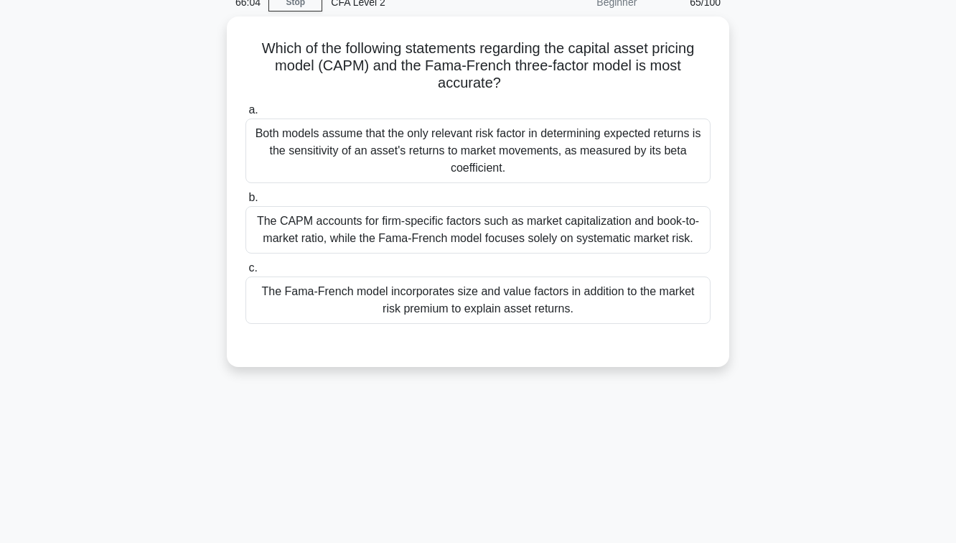
scroll to position [69, 0]
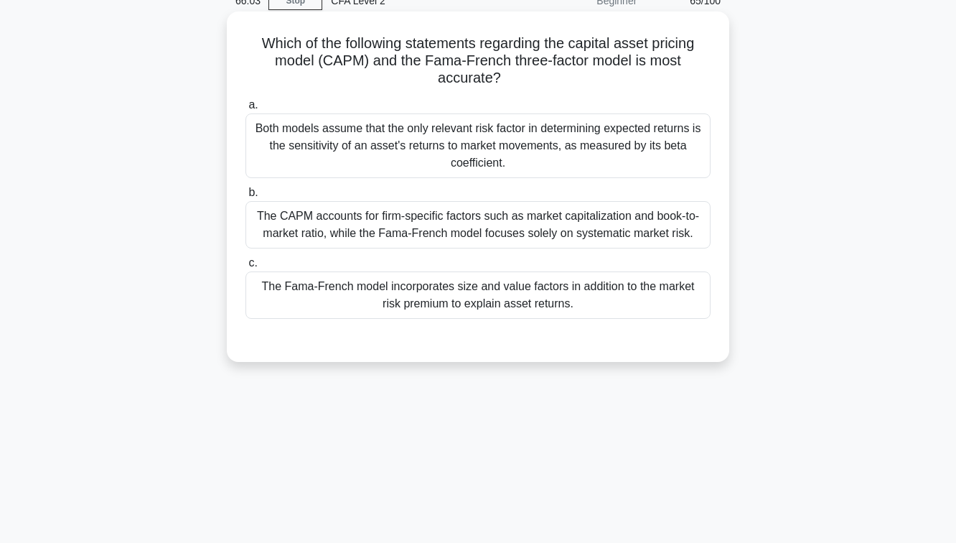
click at [510, 296] on div "The Fama-French model incorporates size and value factors in addition to the ma…" at bounding box center [477, 294] width 465 height 47
click at [245, 268] on input "c. The Fama-French model incorporates size and value factors in addition to the…" at bounding box center [245, 262] width 0 height 9
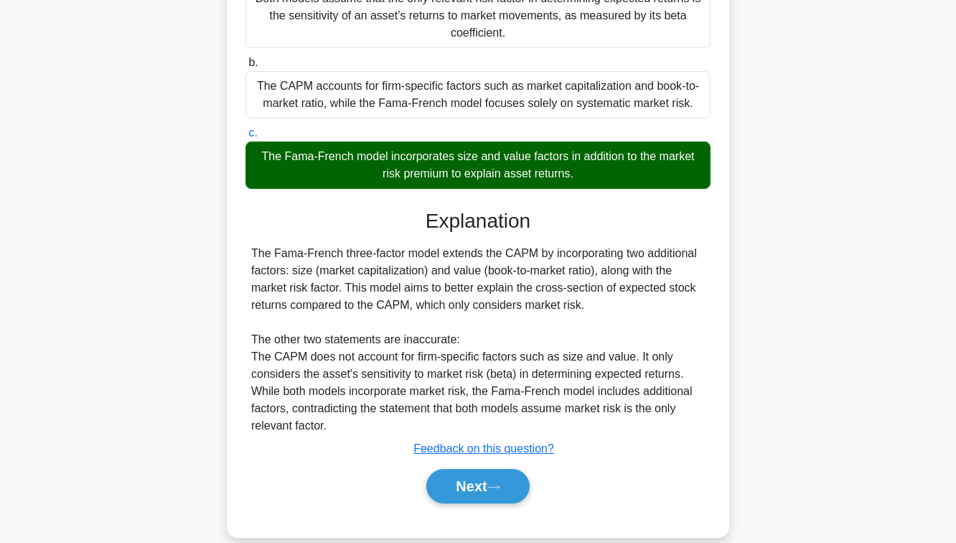
scroll to position [233, 0]
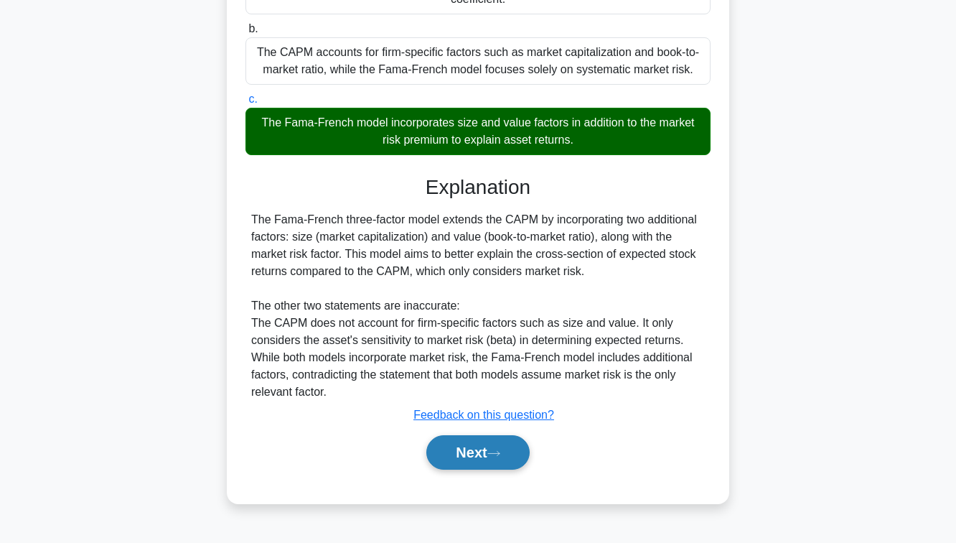
click at [469, 469] on button "Next" at bounding box center [477, 452] width 103 height 34
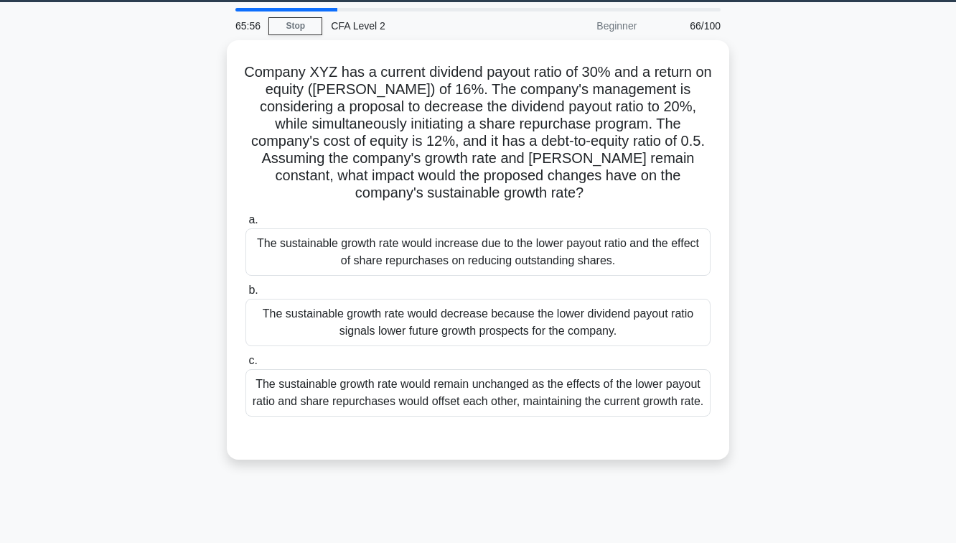
scroll to position [45, 0]
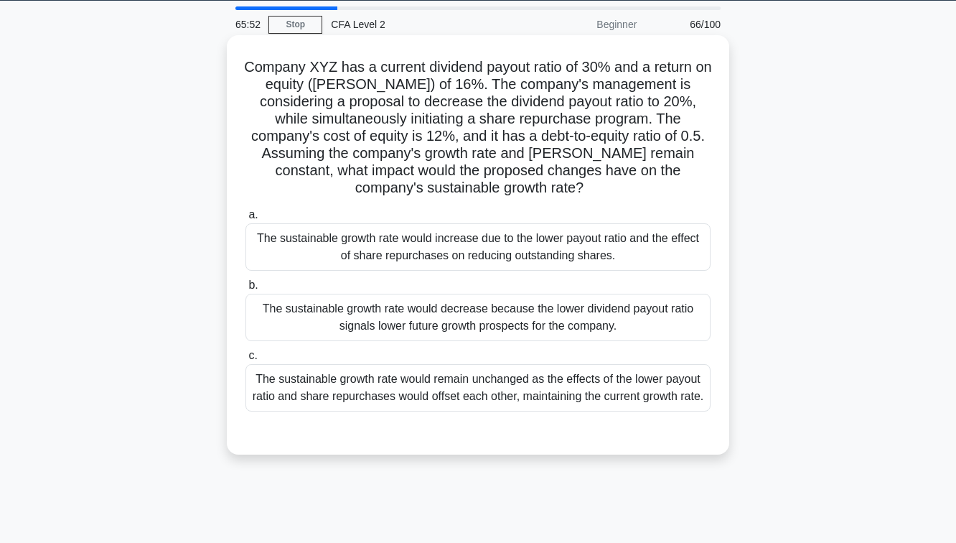
click at [470, 242] on div "The sustainable growth rate would increase due to the lower payout ratio and th…" at bounding box center [477, 246] width 465 height 47
click at [245, 220] on input "a. The sustainable growth rate would increase due to the lower payout ratio and…" at bounding box center [245, 214] width 0 height 9
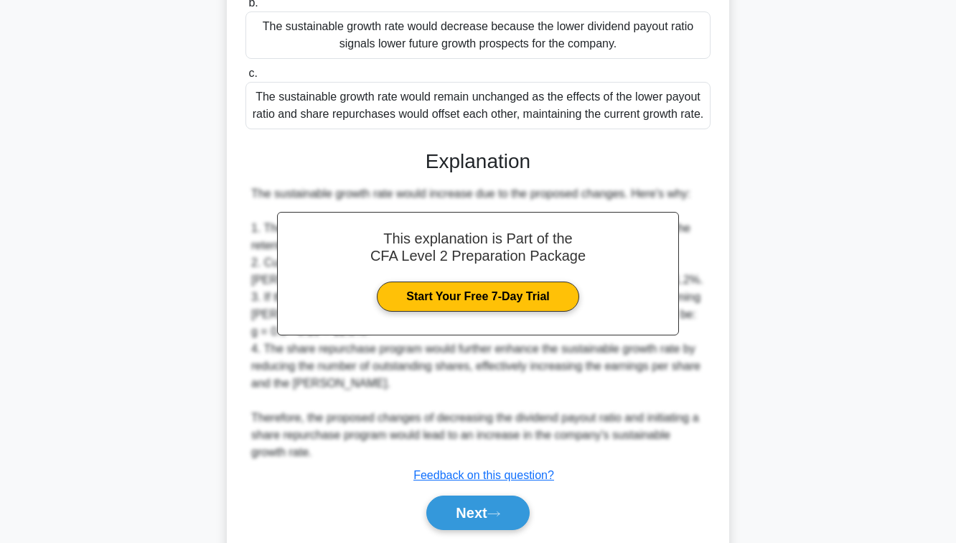
scroll to position [393, 0]
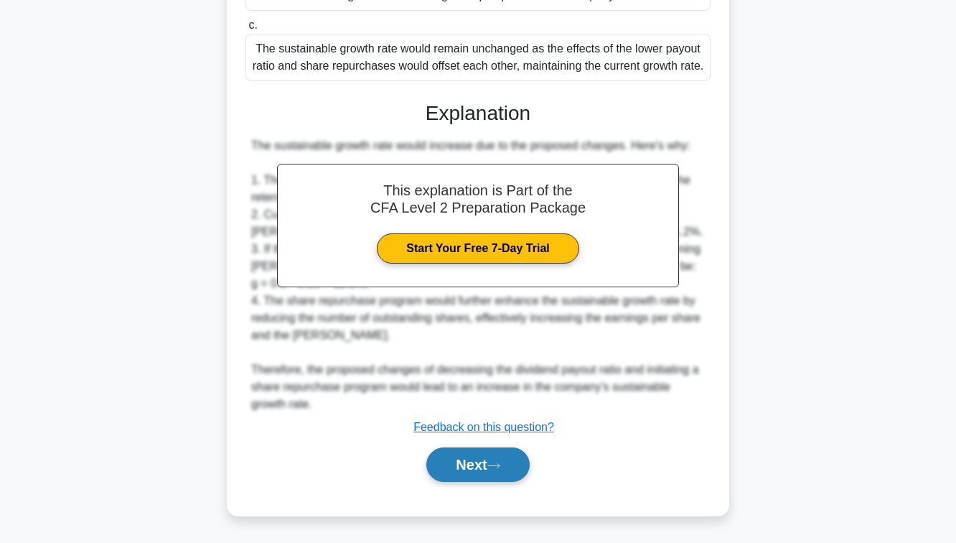
click at [465, 474] on button "Next" at bounding box center [477, 464] width 103 height 34
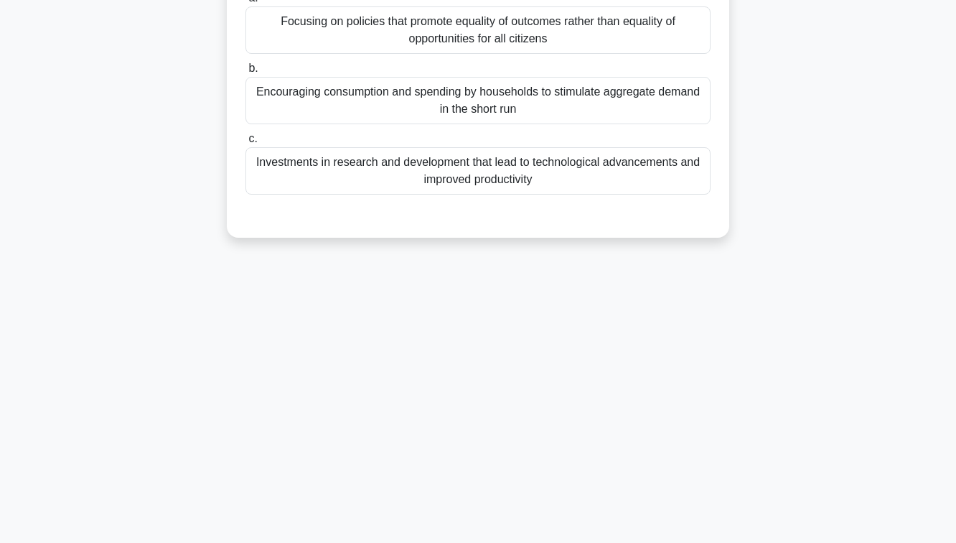
scroll to position [0, 0]
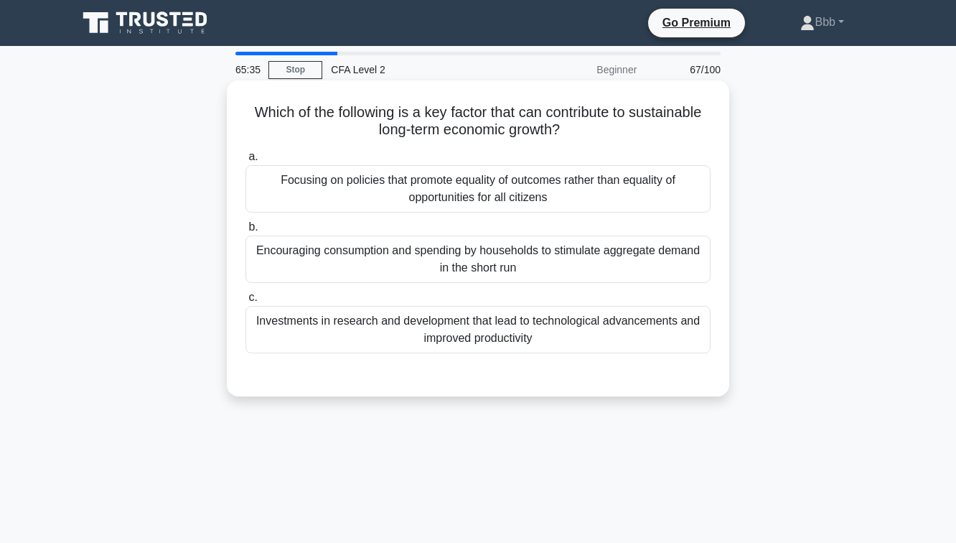
click at [484, 189] on div "Focusing on policies that promote equality of outcomes rather than equality of …" at bounding box center [477, 188] width 465 height 47
click at [245, 161] on input "a. Focusing on policies that promote equality of outcomes rather than equality …" at bounding box center [245, 156] width 0 height 9
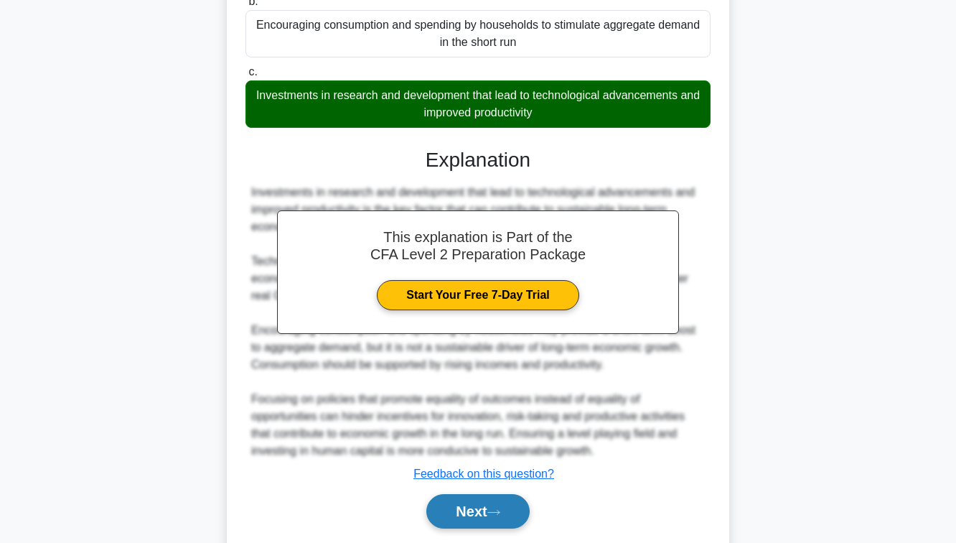
click at [454, 508] on button "Next" at bounding box center [477, 511] width 103 height 34
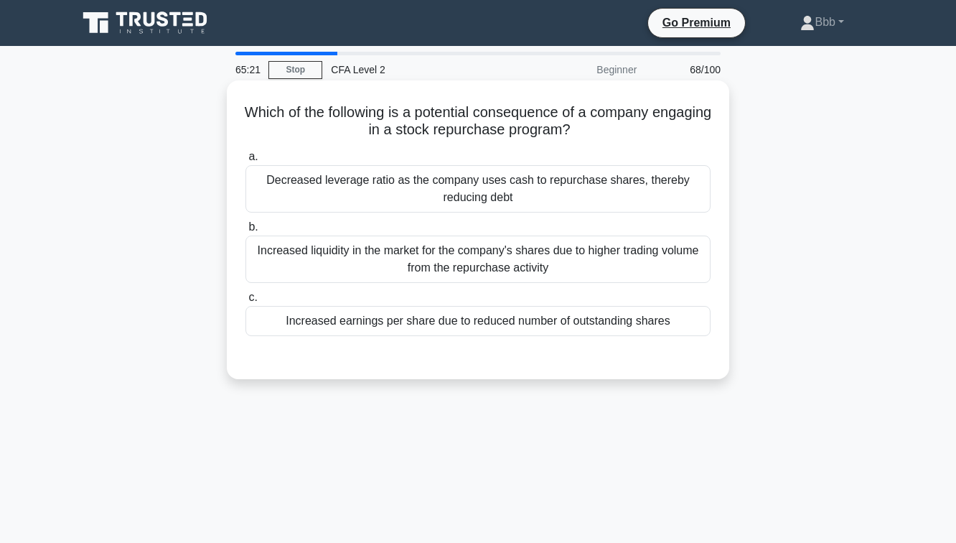
click at [456, 279] on div "Increased liquidity in the market for the company's shares due to higher tradin…" at bounding box center [477, 258] width 465 height 47
click at [245, 232] on input "b. Increased liquidity in the market for the company's shares due to higher tra…" at bounding box center [245, 227] width 0 height 9
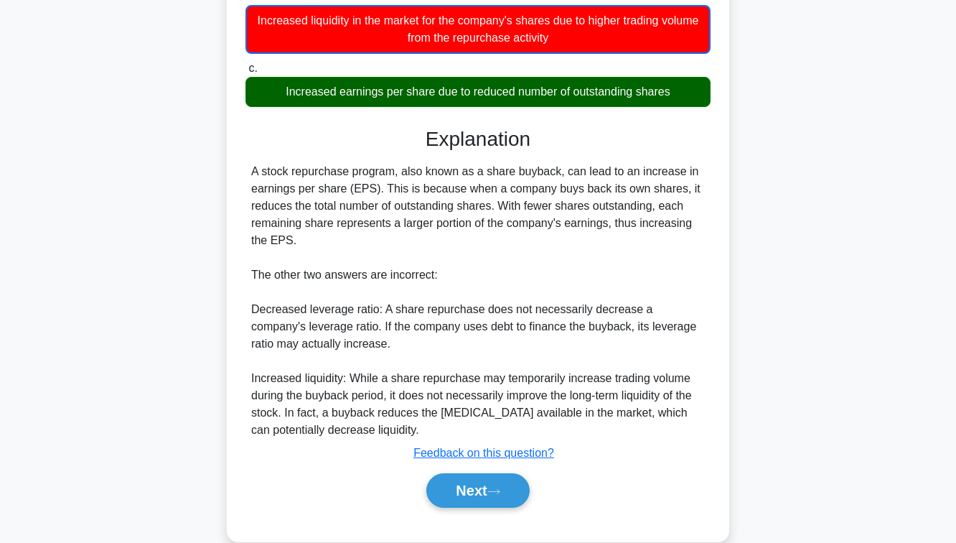
scroll to position [256, 0]
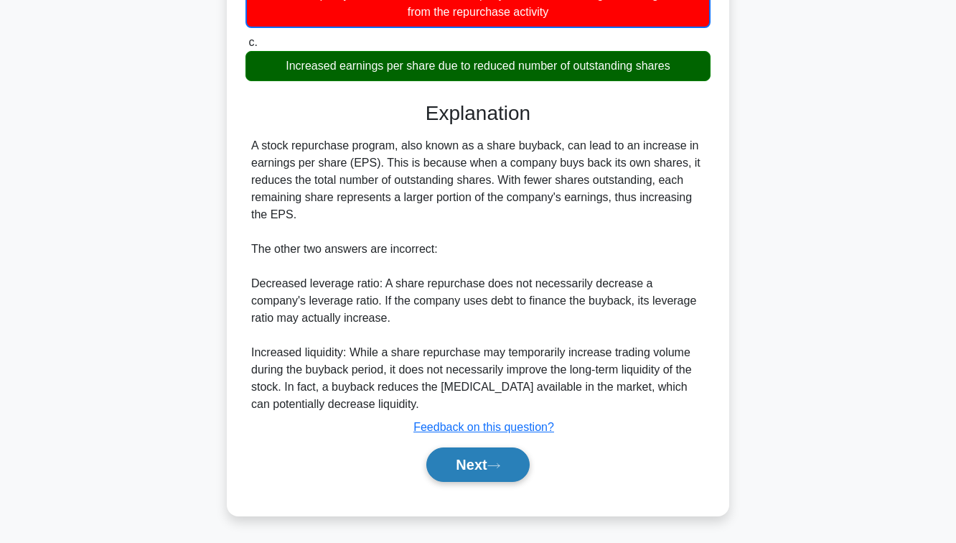
click at [469, 460] on button "Next" at bounding box center [477, 464] width 103 height 34
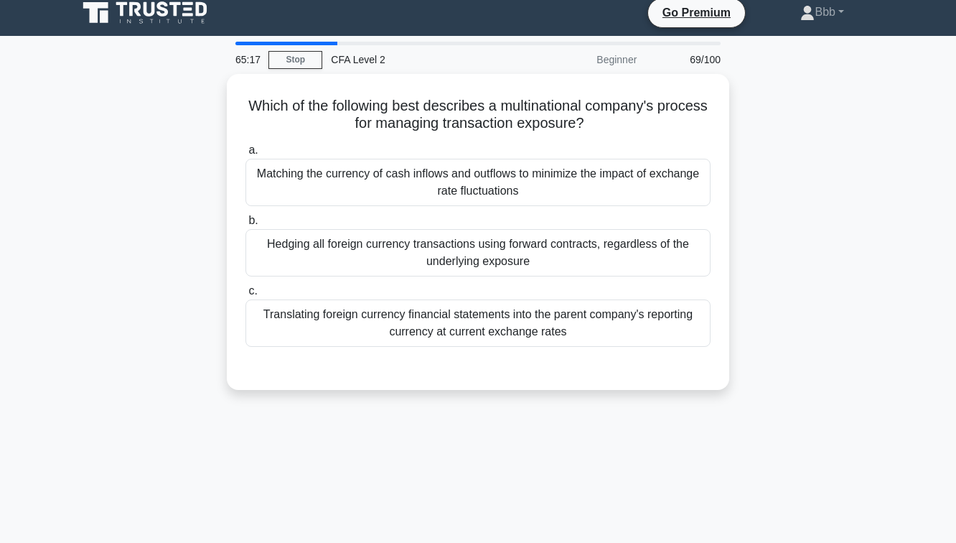
scroll to position [9, 0]
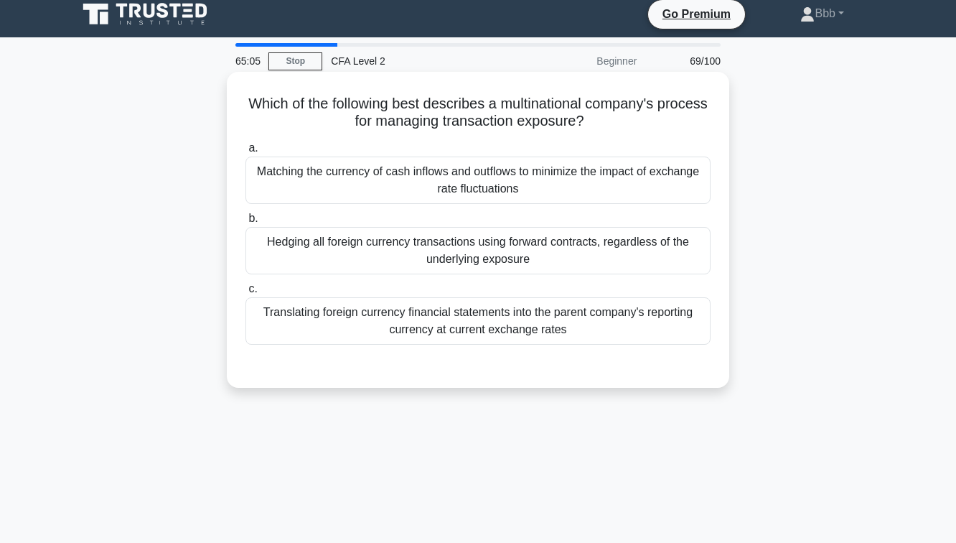
click at [492, 168] on div "Matching the currency of cash inflows and outflows to minimize the impact of ex…" at bounding box center [477, 179] width 465 height 47
click at [245, 153] on input "a. Matching the currency of cash inflows and outflows to minimize the impact of…" at bounding box center [245, 148] width 0 height 9
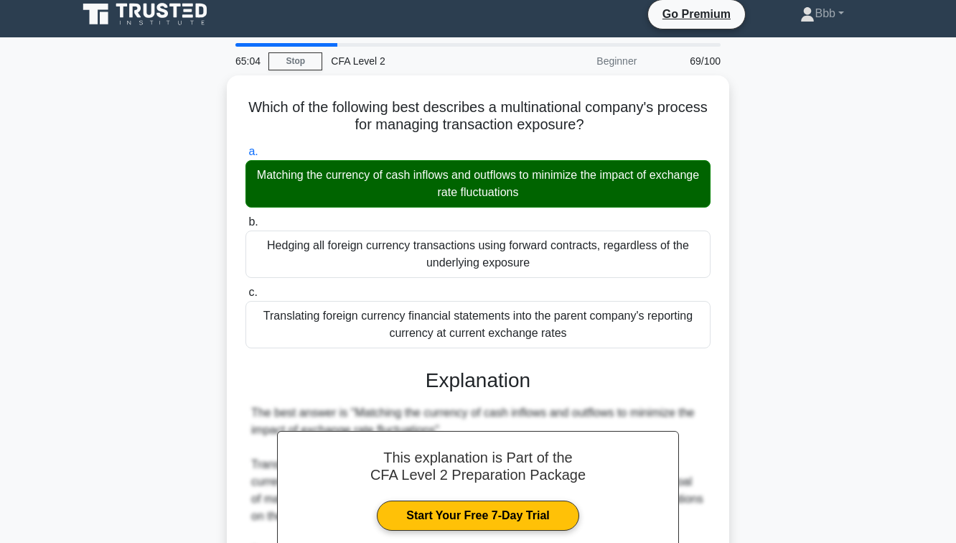
click at [495, 500] on link "Start Your Free 7-Day Trial" at bounding box center [478, 515] width 202 height 30
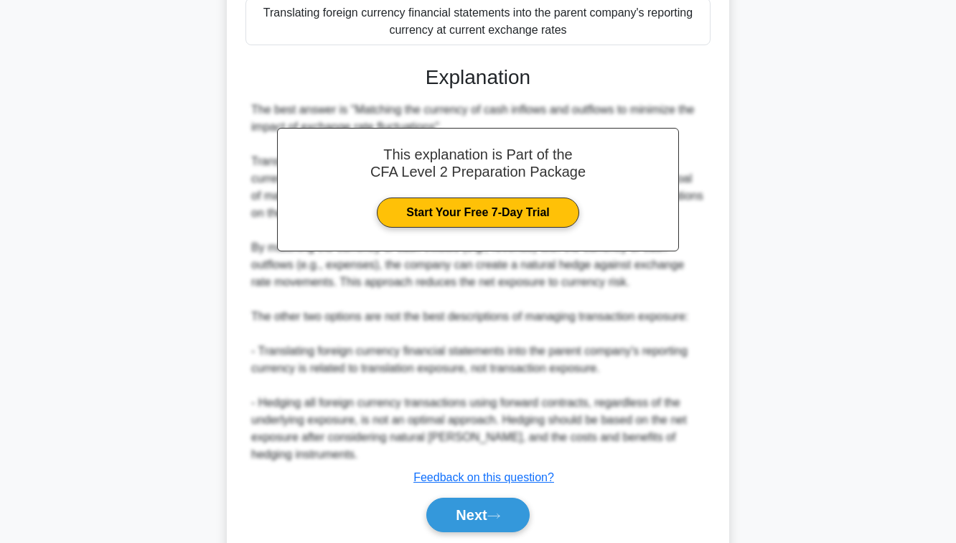
scroll to position [358, 0]
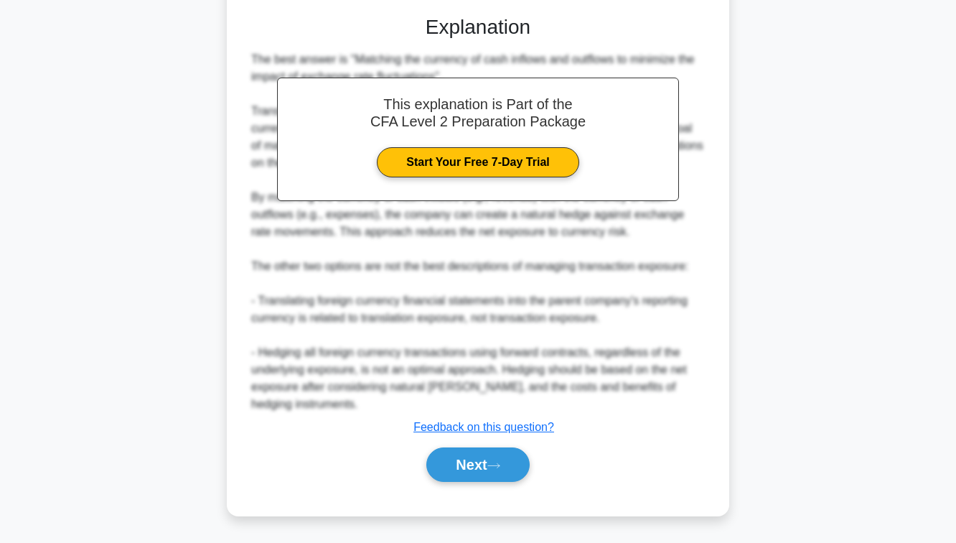
click at [500, 490] on div "a. Matching the currency of cash inflows and outflows to minimize the impact of…" at bounding box center [478, 143] width 468 height 712
click at [497, 471] on button "Next" at bounding box center [477, 464] width 103 height 34
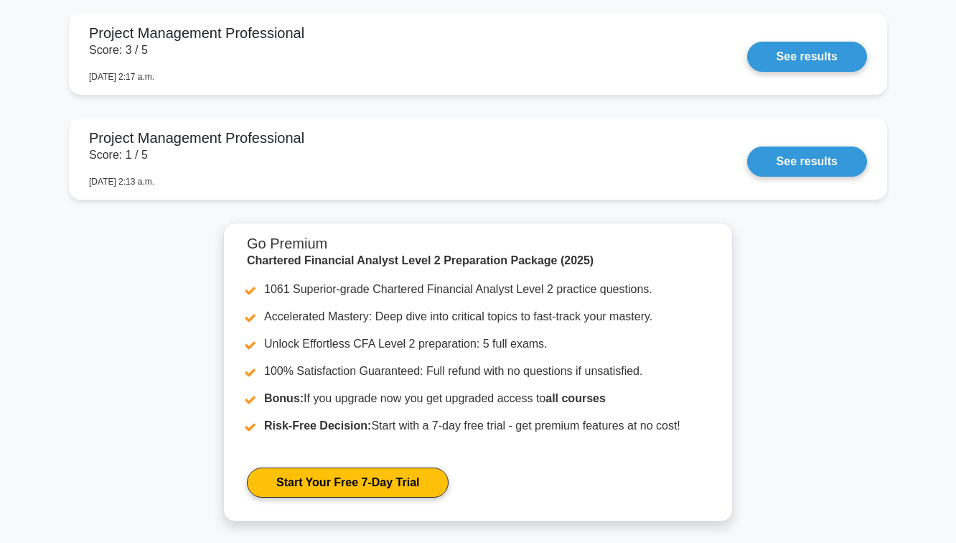
scroll to position [1891, 0]
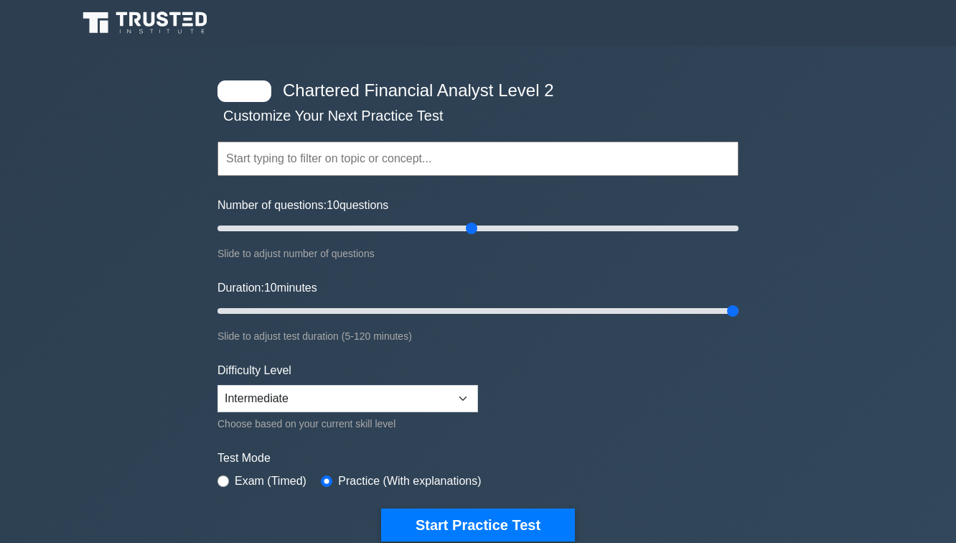
select select "intermediate"
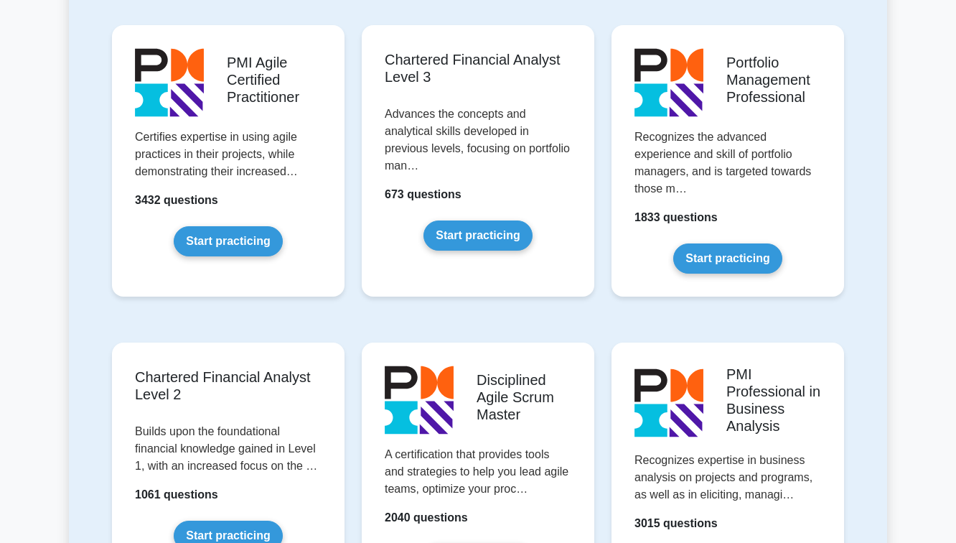
scroll to position [1723, 0]
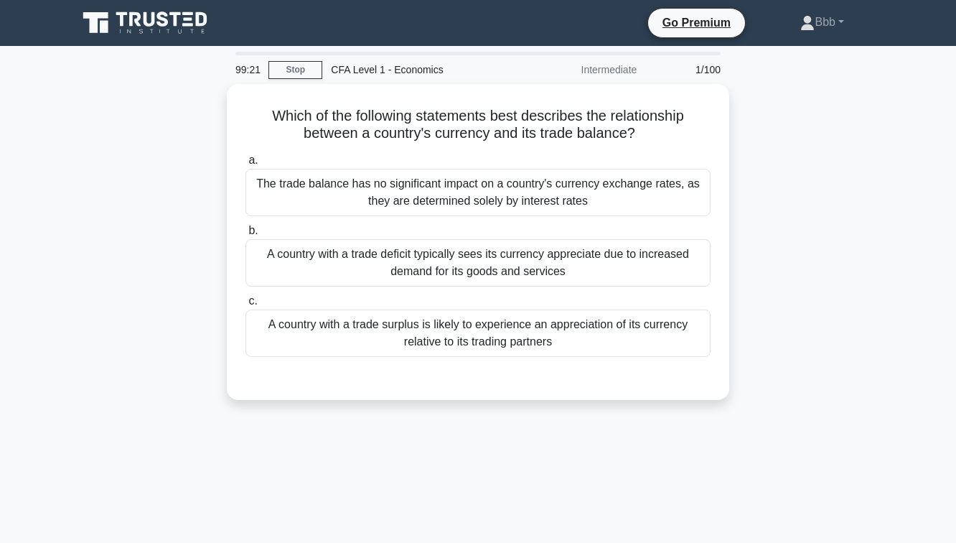
click at [134, 17] on icon at bounding box center [147, 22] width 138 height 27
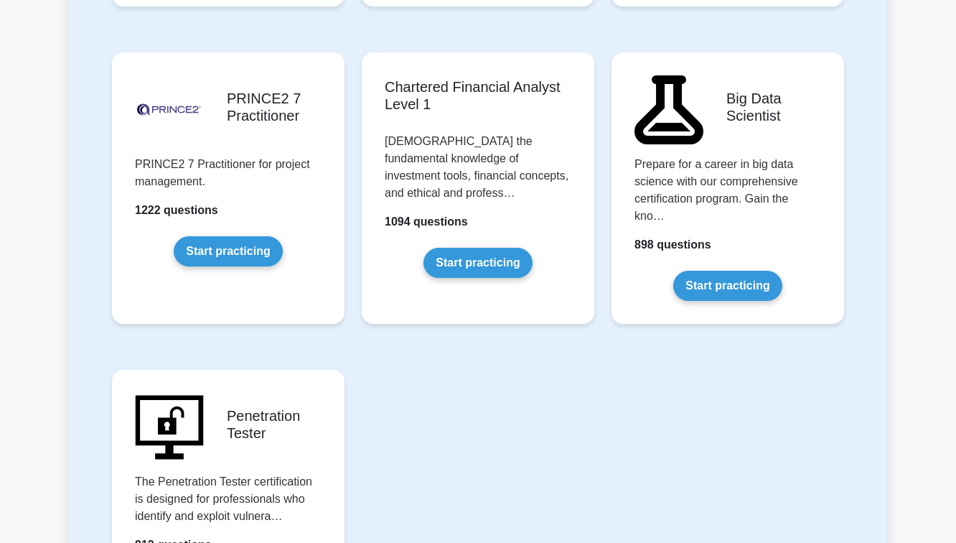
scroll to position [3104, 0]
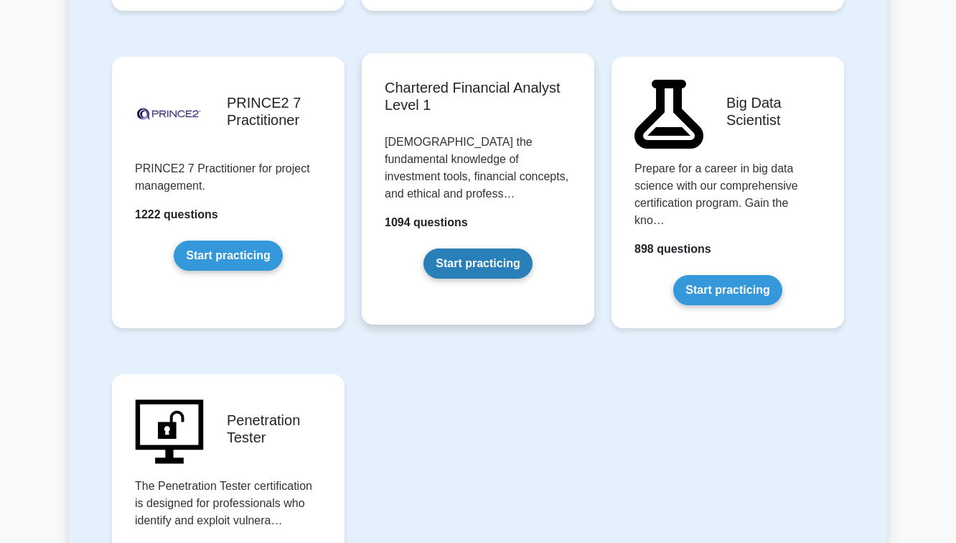
click at [518, 248] on link "Start practicing" at bounding box center [477, 263] width 108 height 30
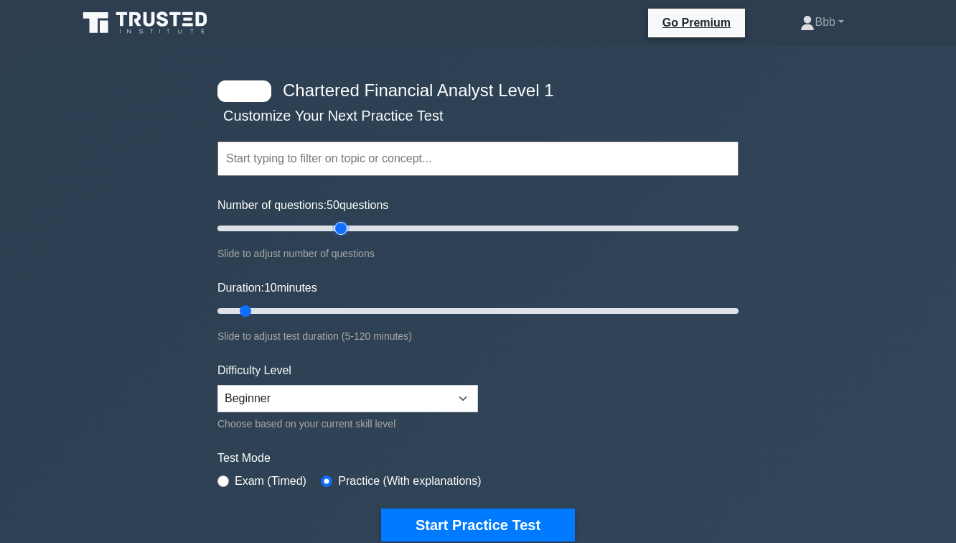
drag, startPoint x: 240, startPoint y: 228, endPoint x: 342, endPoint y: 229, distance: 102.6
type input "50"
click at [342, 229] on input "Number of questions: 50 questions" at bounding box center [477, 228] width 521 height 17
drag, startPoint x: 246, startPoint y: 314, endPoint x: 426, endPoint y: 317, distance: 180.2
type input "50"
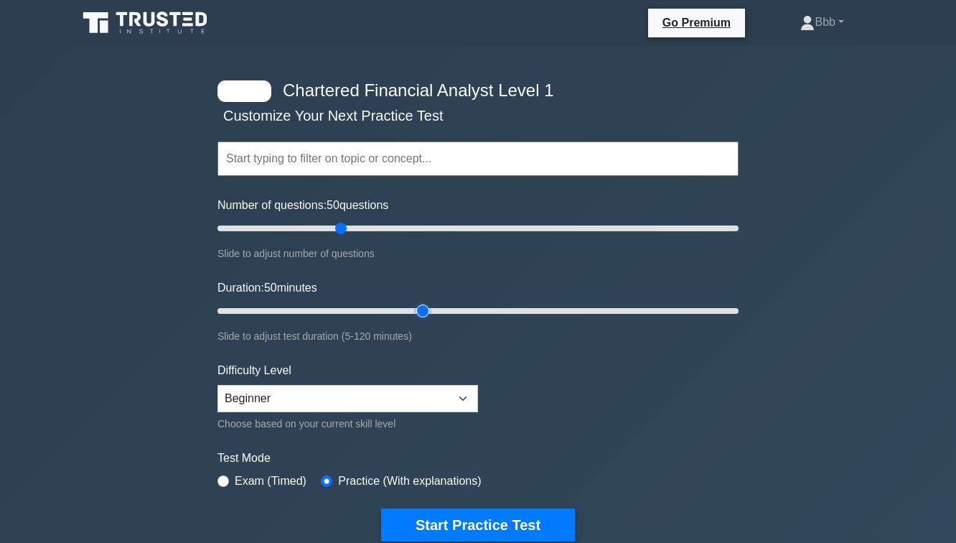
click at [426, 317] on input "Duration: 50 minutes" at bounding box center [477, 310] width 521 height 17
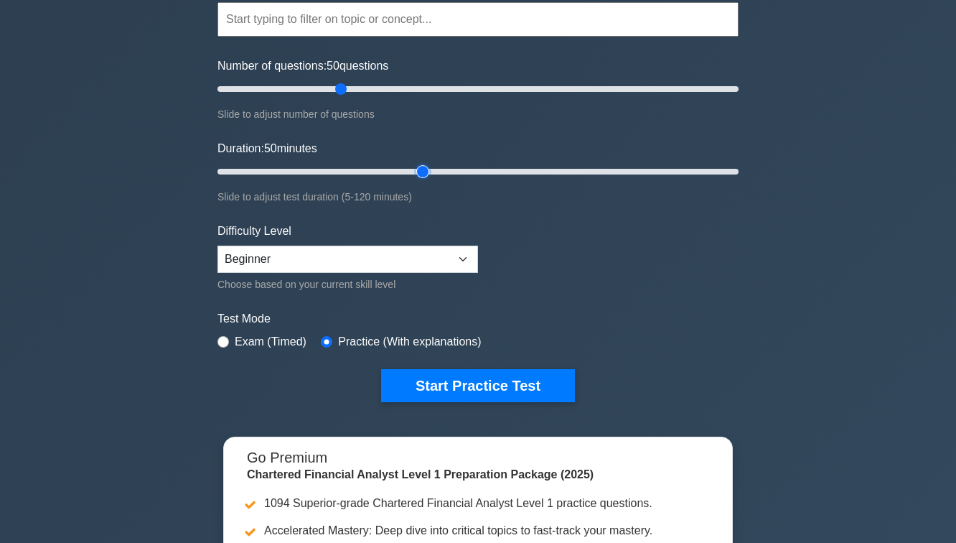
scroll to position [167, 0]
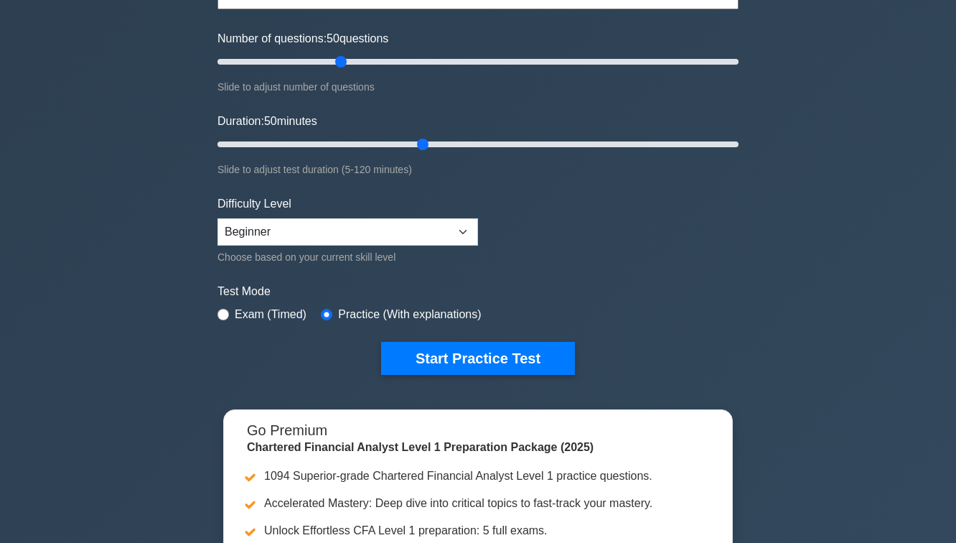
click at [255, 314] on label "Exam (Timed)" at bounding box center [271, 314] width 72 height 17
click at [235, 312] on label "Exam (Timed)" at bounding box center [271, 314] width 72 height 17
click at [223, 312] on input "radio" at bounding box center [222, 314] width 11 height 11
radio input "true"
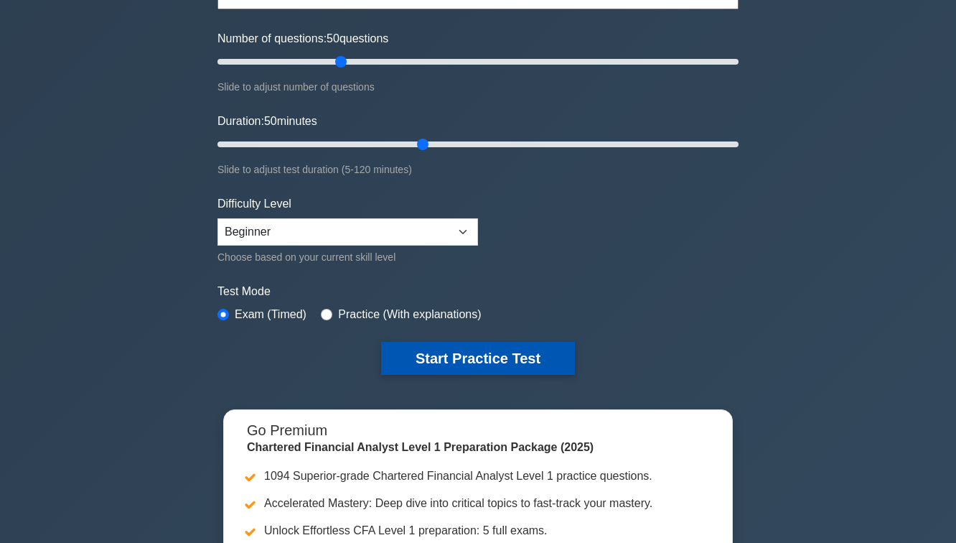
click at [401, 355] on button "Start Practice Test" at bounding box center [478, 358] width 194 height 33
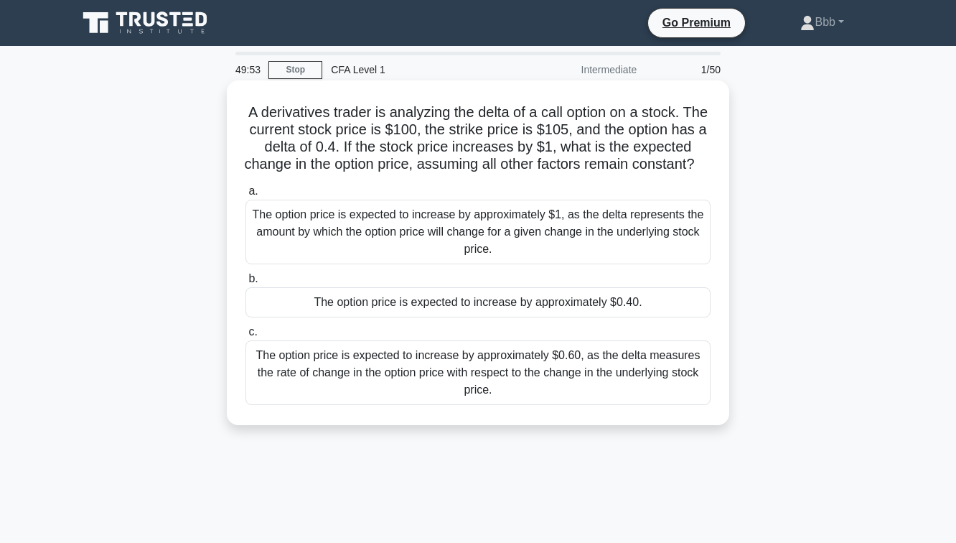
click at [403, 315] on div "The option price is expected to increase by approximately $0.40." at bounding box center [477, 302] width 465 height 30
click at [245, 284] on input "b. The option price is expected to increase by approximately $0.40." at bounding box center [245, 278] width 0 height 9
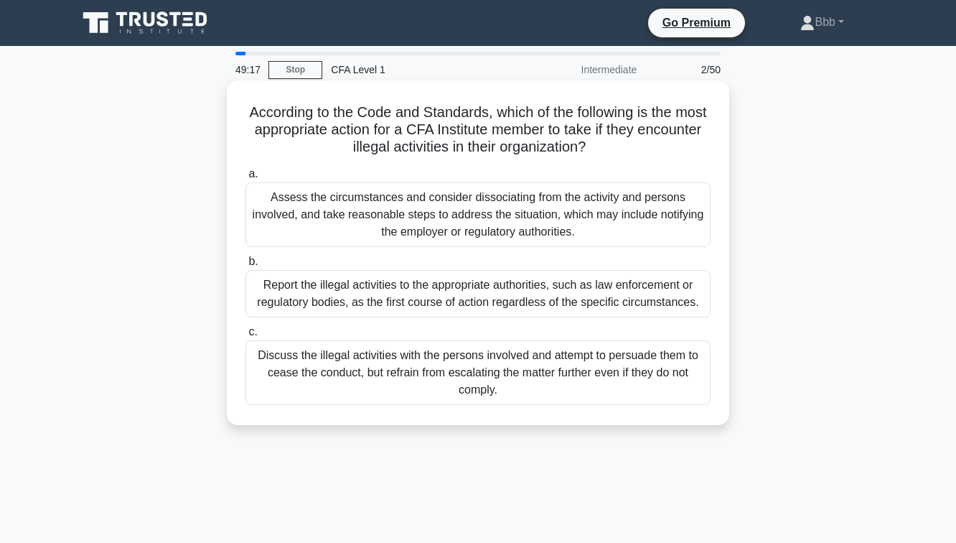
click at [413, 293] on div "Report the illegal activities to the appropriate authorities, such as law enfor…" at bounding box center [477, 293] width 465 height 47
click at [245, 266] on input "b. Report the illegal activities to the appropriate authorities, such as law en…" at bounding box center [245, 261] width 0 height 9
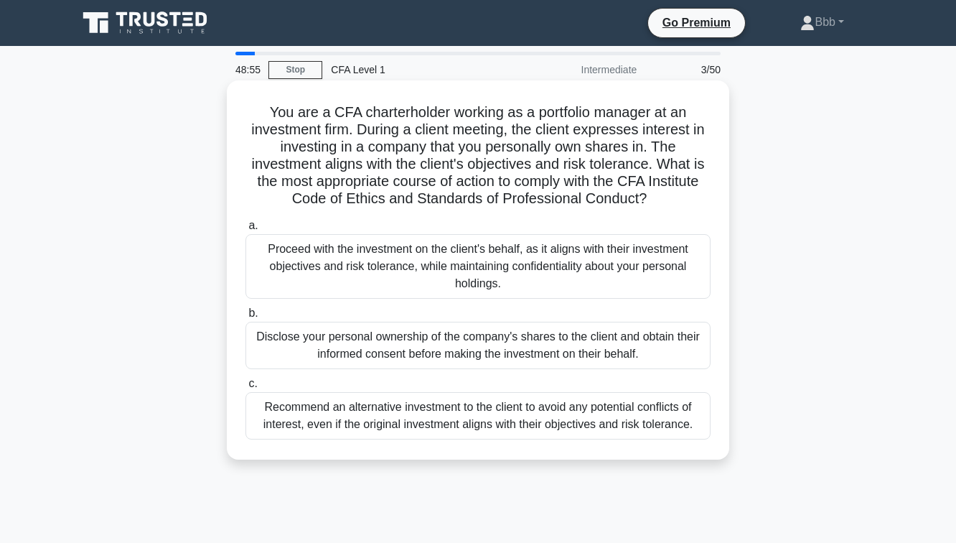
click at [390, 348] on div "Disclose your personal ownership of the company's shares to the client and obta…" at bounding box center [477, 345] width 465 height 47
click at [245, 318] on input "b. Disclose your personal ownership of the company's shares to the client and o…" at bounding box center [245, 313] width 0 height 9
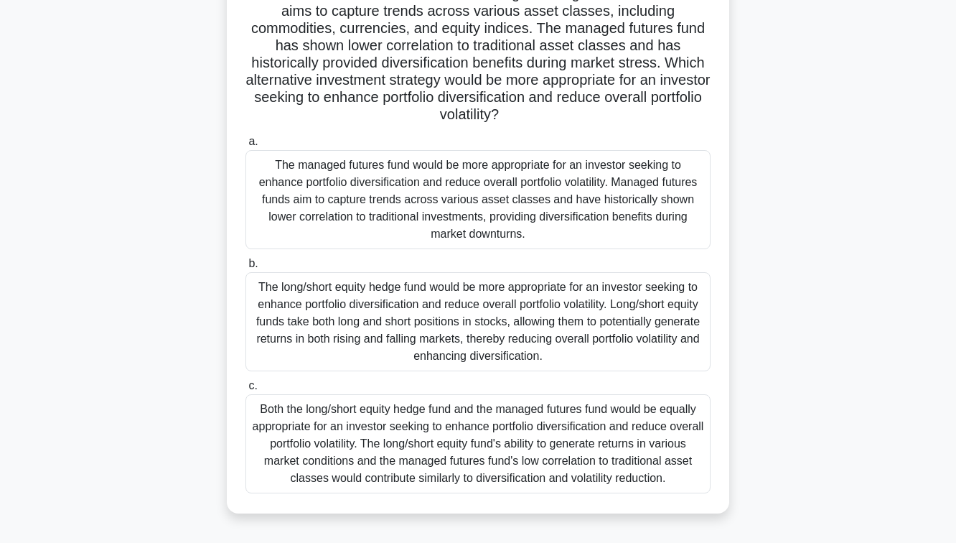
scroll to position [171, 0]
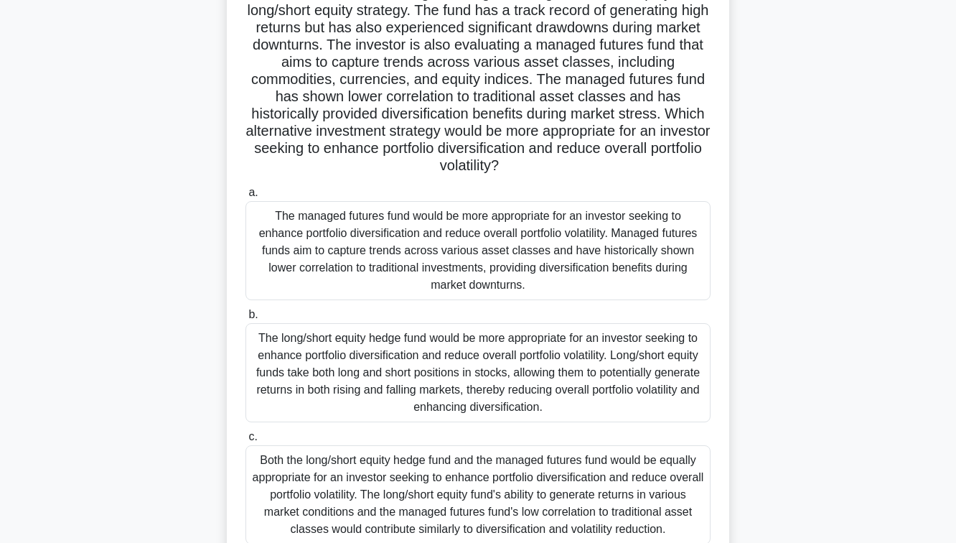
click at [385, 256] on div "The managed futures fund would be more appropriate for an investor seeking to e…" at bounding box center [477, 250] width 465 height 99
click at [245, 197] on input "a. The managed futures fund would be more appropriate for an investor seeking t…" at bounding box center [245, 192] width 0 height 9
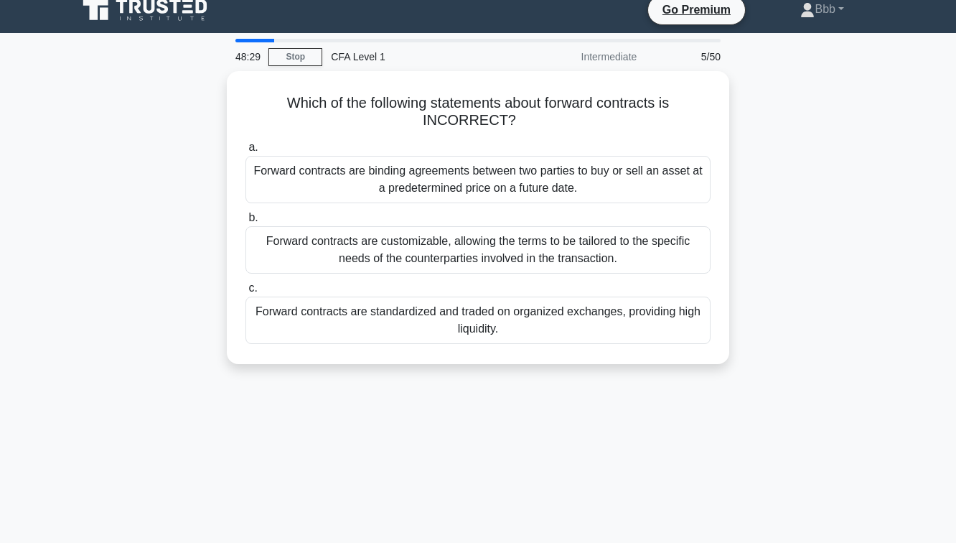
scroll to position [0, 0]
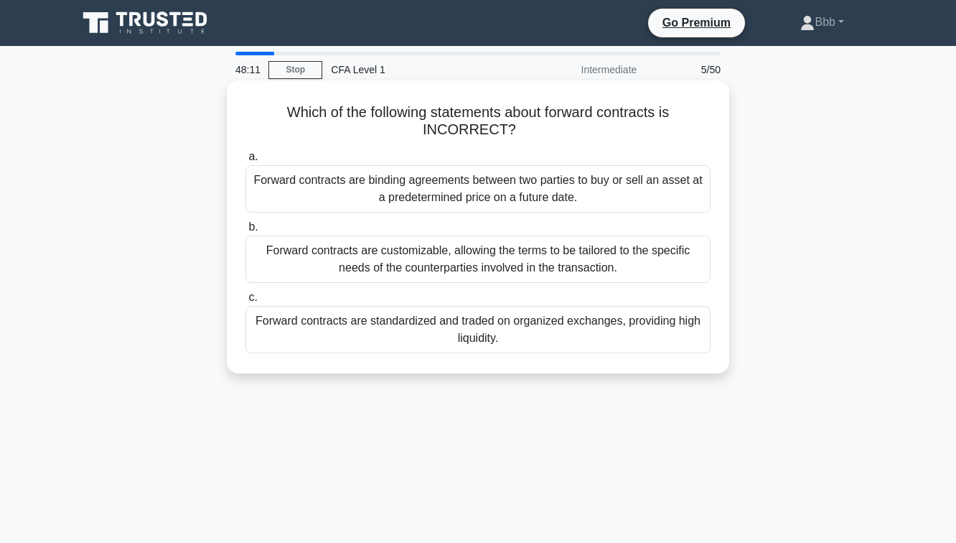
click at [451, 176] on div "Forward contracts are binding agreements between two parties to buy or sell an …" at bounding box center [477, 188] width 465 height 47
click at [245, 161] on input "a. Forward contracts are binding agreements between two parties to buy or sell …" at bounding box center [245, 156] width 0 height 9
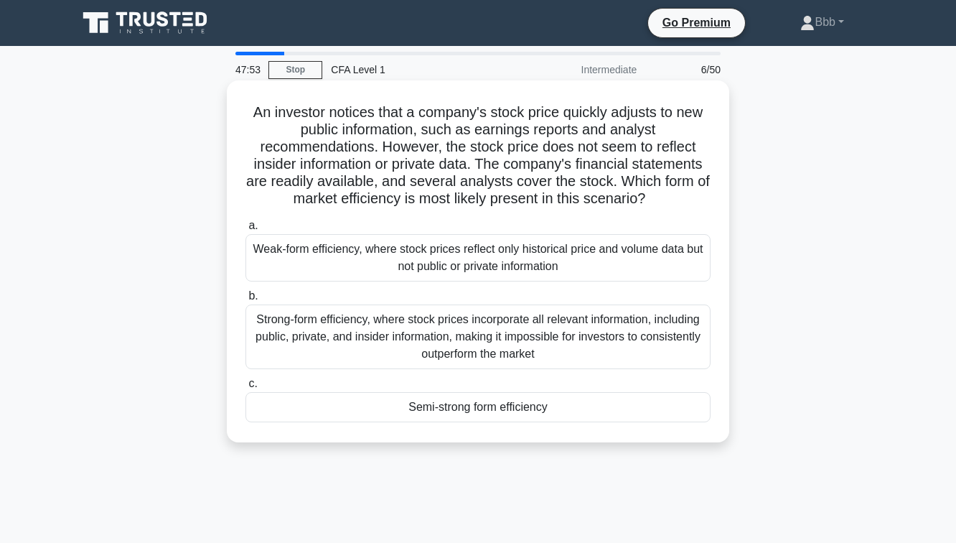
click at [470, 413] on div "Semi-strong form efficiency" at bounding box center [477, 407] width 465 height 30
click at [245, 388] on input "c. Semi-strong form efficiency" at bounding box center [245, 383] width 0 height 9
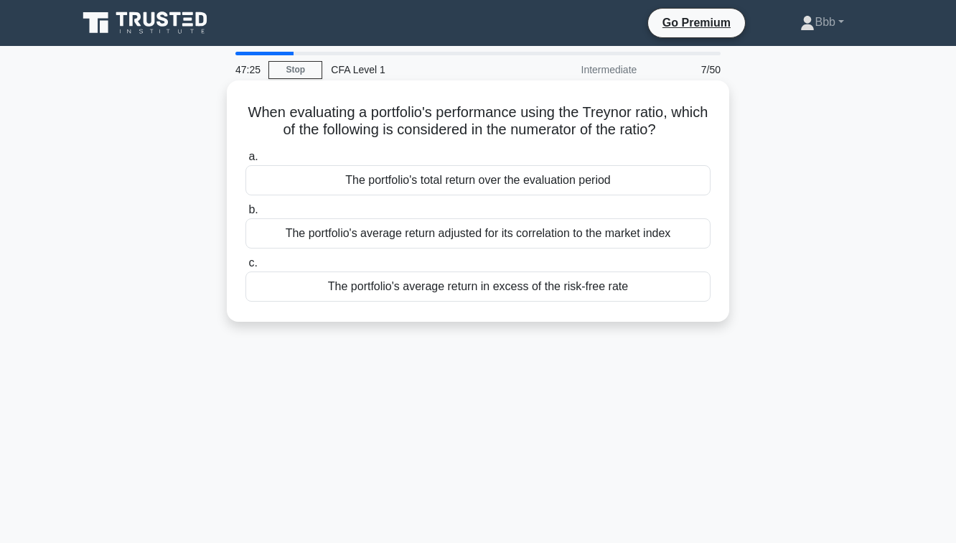
click at [487, 179] on div "The portfolio's total return over the evaluation period" at bounding box center [477, 180] width 465 height 30
click at [245, 161] on input "a. The portfolio's total return over the evaluation period" at bounding box center [245, 156] width 0 height 9
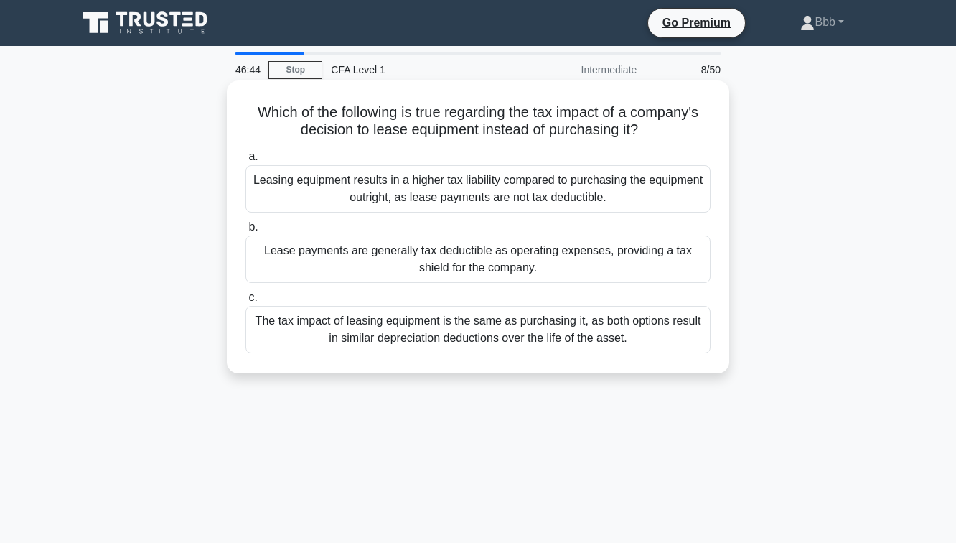
click at [576, 178] on div "Leasing equipment results in a higher tax liability compared to purchasing the …" at bounding box center [477, 188] width 465 height 47
click at [245, 161] on input "a. Leasing equipment results in a higher tax liability compared to purchasing t…" at bounding box center [245, 156] width 0 height 9
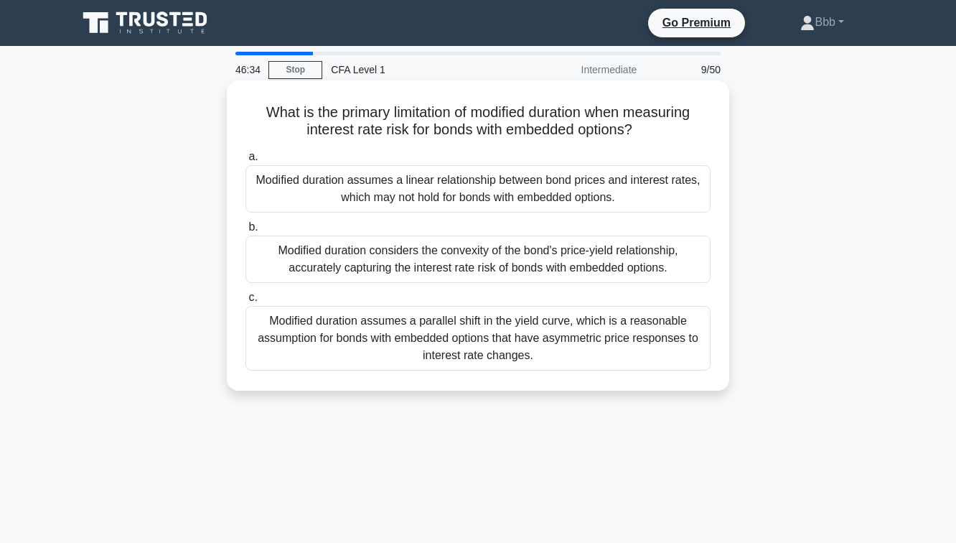
click at [564, 191] on div "Modified duration assumes a linear relationship between bond prices and interes…" at bounding box center [477, 188] width 465 height 47
click at [245, 161] on input "a. Modified duration assumes a linear relationship between bond prices and inte…" at bounding box center [245, 156] width 0 height 9
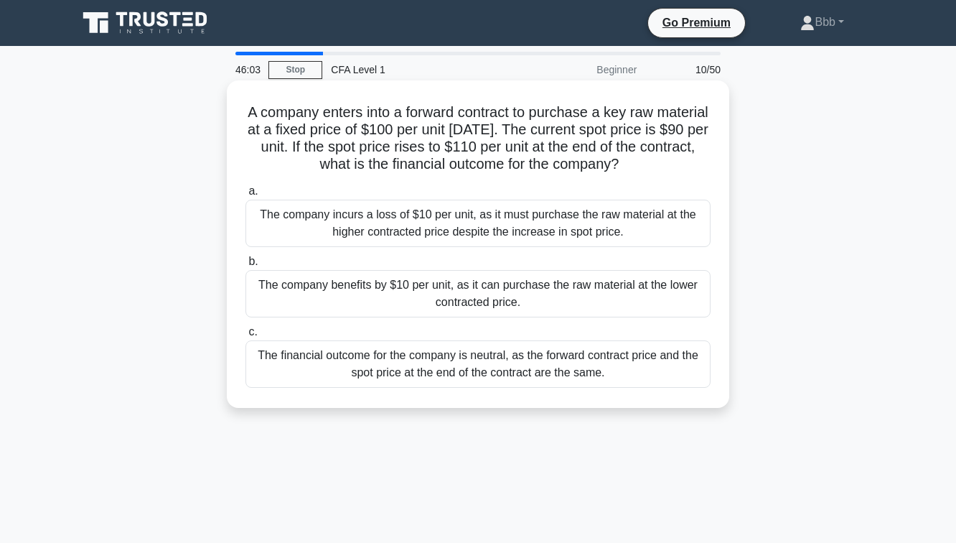
click at [569, 296] on div "The company benefits by $10 per unit, as it can purchase the raw material at th…" at bounding box center [477, 293] width 465 height 47
click at [245, 266] on input "b. The company benefits by $10 per unit, as it can purchase the raw material at…" at bounding box center [245, 261] width 0 height 9
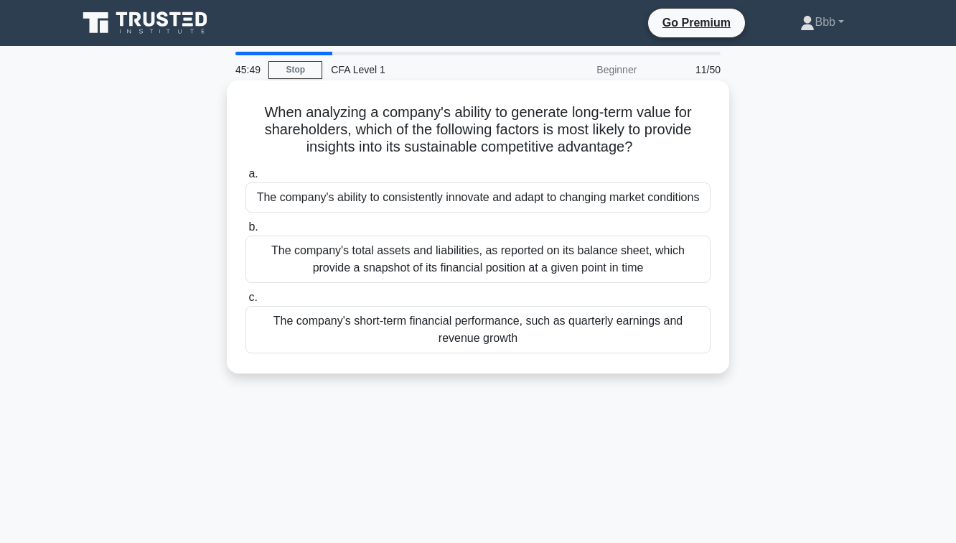
click at [525, 266] on div "The company's total assets and liabilities, as reported on its balance sheet, w…" at bounding box center [477, 258] width 465 height 47
click at [245, 232] on input "b. The company's total assets and liabilities, as reported on its balance sheet…" at bounding box center [245, 227] width 0 height 9
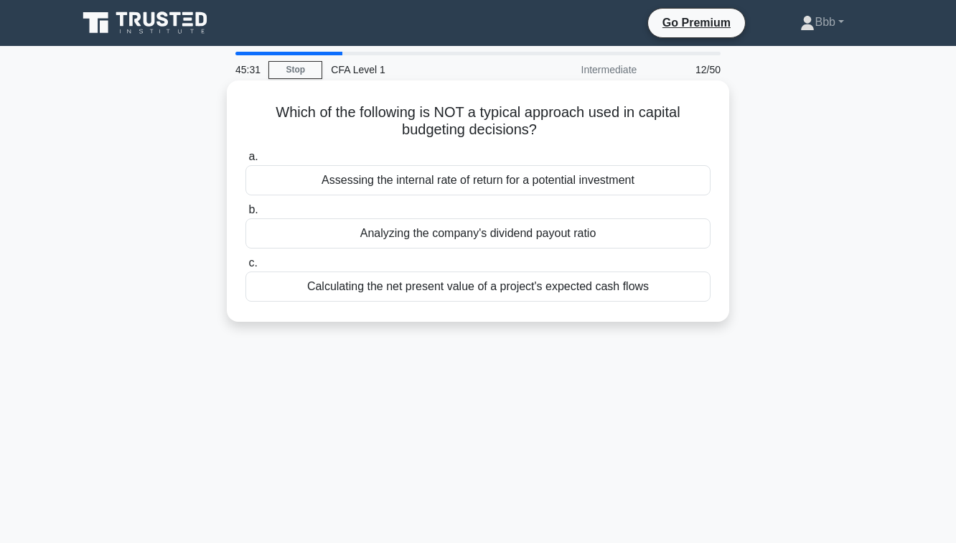
click at [461, 187] on div "Assessing the internal rate of return for a potential investment" at bounding box center [477, 180] width 465 height 30
click at [245, 161] on input "a. Assessing the internal rate of return for a potential investment" at bounding box center [245, 156] width 0 height 9
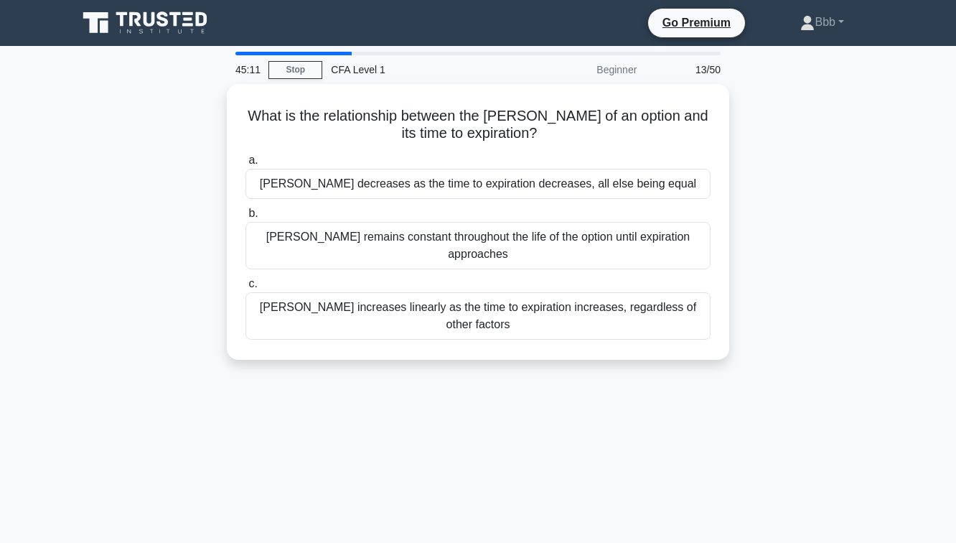
click at [734, 248] on div "What is the relationship between the [PERSON_NAME] of an option and its time to…" at bounding box center [478, 230] width 818 height 293
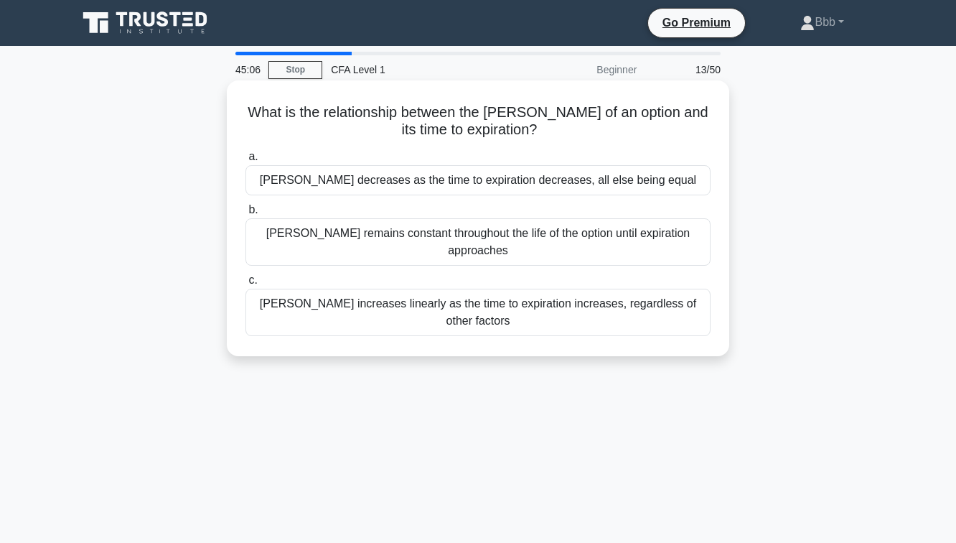
drag, startPoint x: 596, startPoint y: 188, endPoint x: 585, endPoint y: 233, distance: 46.5
click at [585, 233] on div "[PERSON_NAME] decreases as the time to expiration decreases, all else being equ…" at bounding box center [478, 242] width 482 height 194
click at [585, 233] on div "[PERSON_NAME] remains constant throughout the life of the option until expirati…" at bounding box center [477, 241] width 465 height 47
click at [245, 215] on input "[PERSON_NAME] remains constant throughout the life of the option until expirati…" at bounding box center [245, 209] width 0 height 9
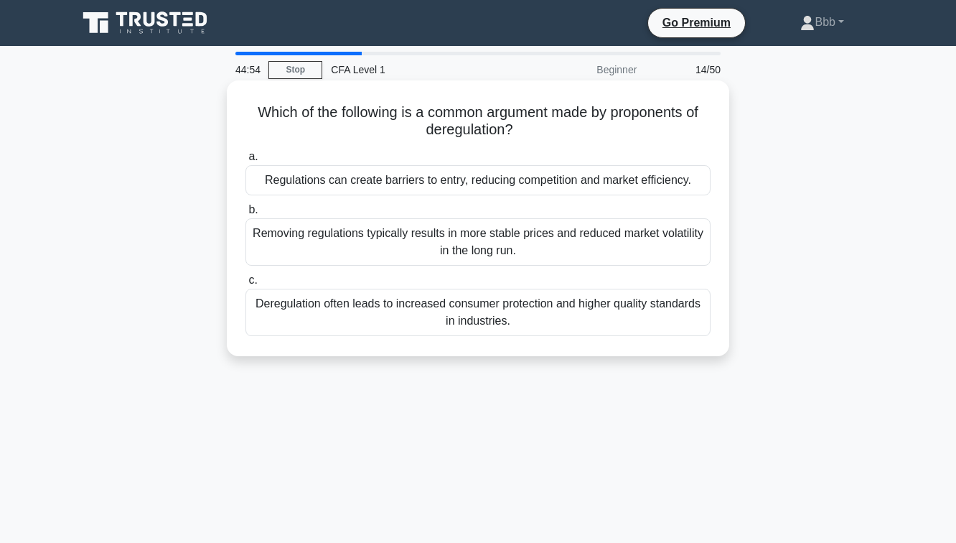
click at [553, 305] on div "Deregulation often leads to increased consumer protection and higher quality st…" at bounding box center [477, 312] width 465 height 47
click at [245, 285] on input "c. Deregulation often leads to increased consumer protection and higher quality…" at bounding box center [245, 280] width 0 height 9
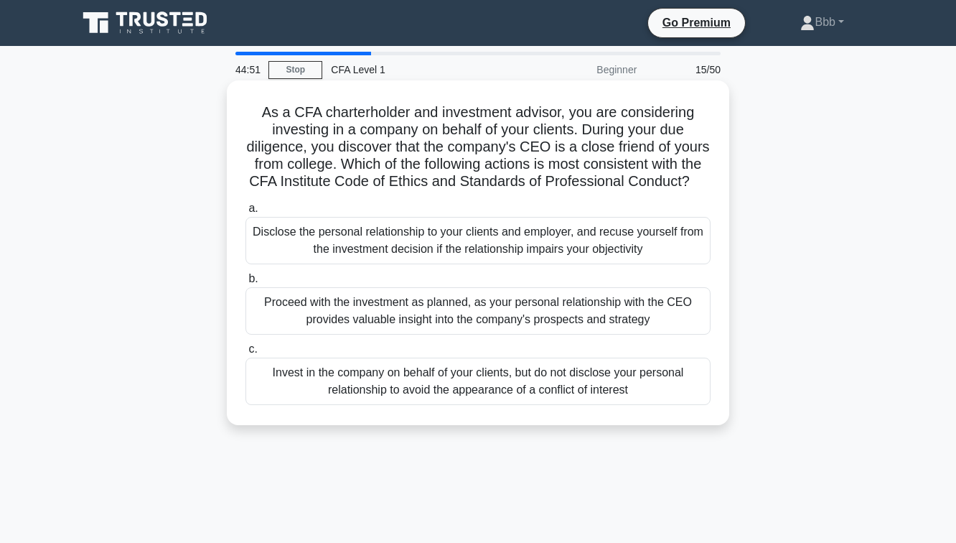
click at [526, 387] on div "Invest in the company on behalf of your clients, but do not disclose your perso…" at bounding box center [477, 380] width 465 height 47
click at [245, 354] on input "c. Invest in the company on behalf of your clients, but do not disclose your pe…" at bounding box center [245, 349] width 0 height 9
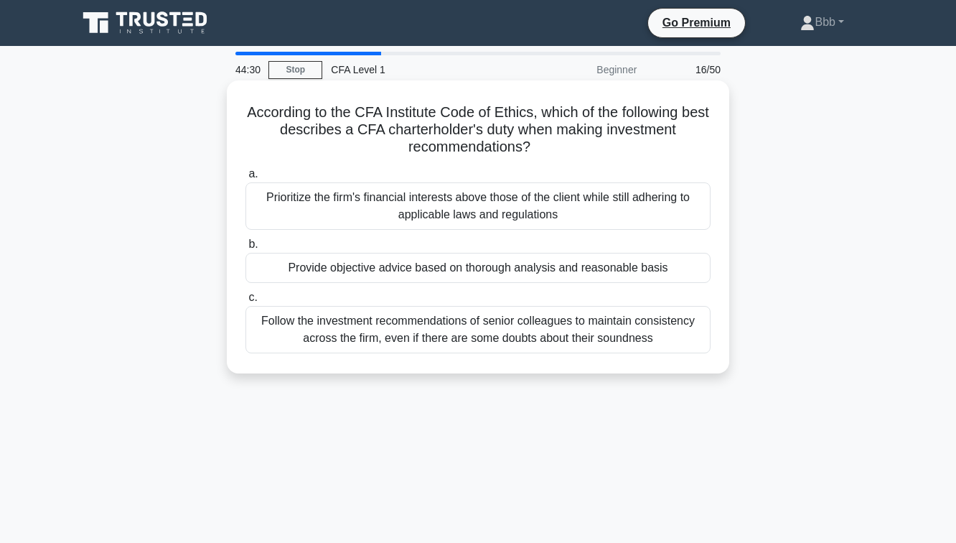
click at [551, 277] on div "Provide objective advice based on thorough analysis and reasonable basis" at bounding box center [477, 268] width 465 height 30
click at [245, 249] on input "b. Provide objective advice based on thorough analysis and reasonable basis" at bounding box center [245, 244] width 0 height 9
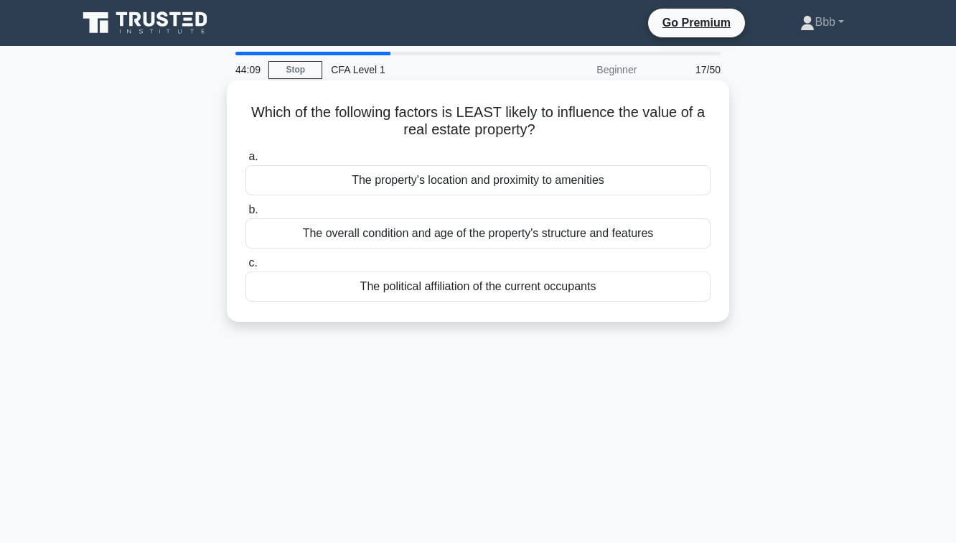
click at [530, 292] on div "The political affiliation of the current occupants" at bounding box center [477, 286] width 465 height 30
click at [245, 268] on input "c. The political affiliation of the current occupants" at bounding box center [245, 262] width 0 height 9
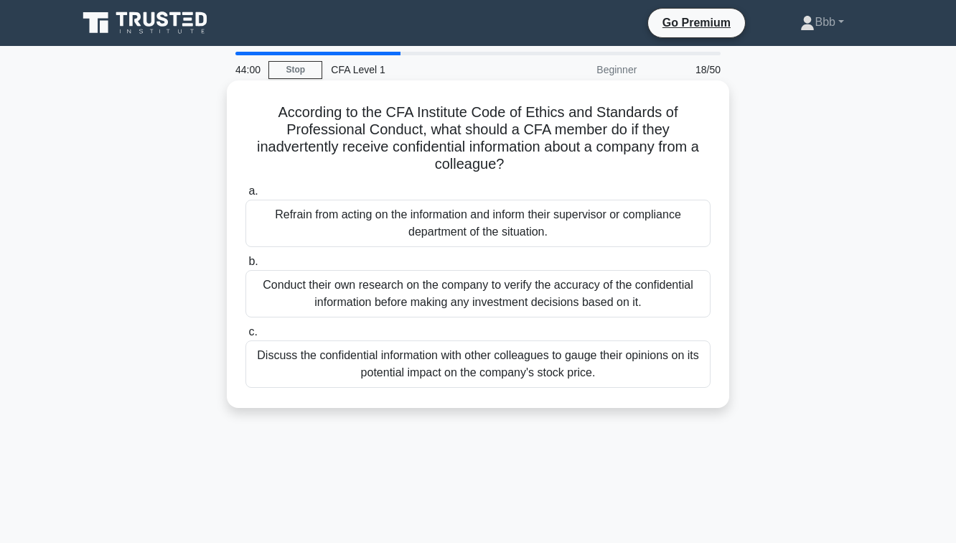
click at [517, 221] on div "Refrain from acting on the information and inform their supervisor or complianc…" at bounding box center [477, 223] width 465 height 47
click at [245, 196] on input "a. [PERSON_NAME] from acting on the information and inform their supervisor or …" at bounding box center [245, 191] width 0 height 9
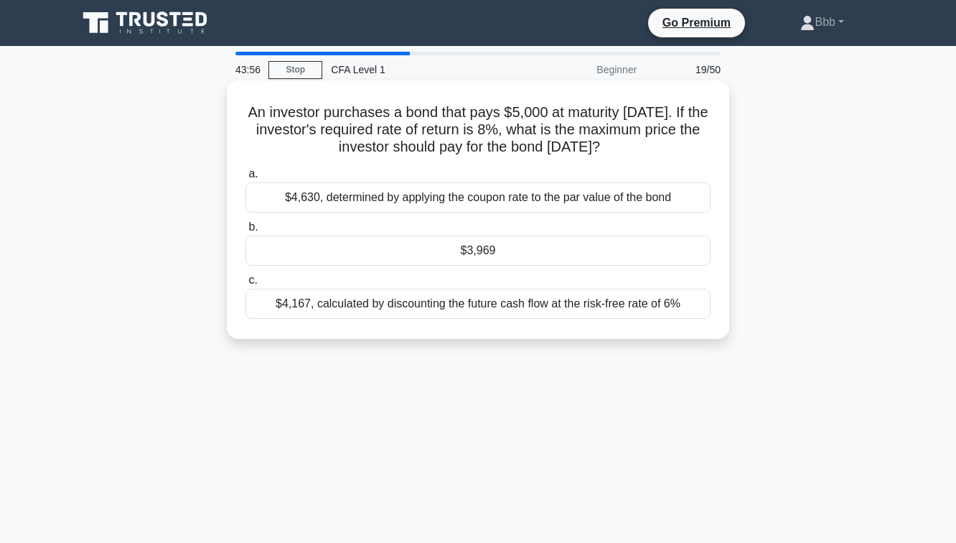
click at [514, 253] on div "$3,969" at bounding box center [477, 250] width 465 height 30
click at [245, 232] on input "b. $3,969" at bounding box center [245, 227] width 0 height 9
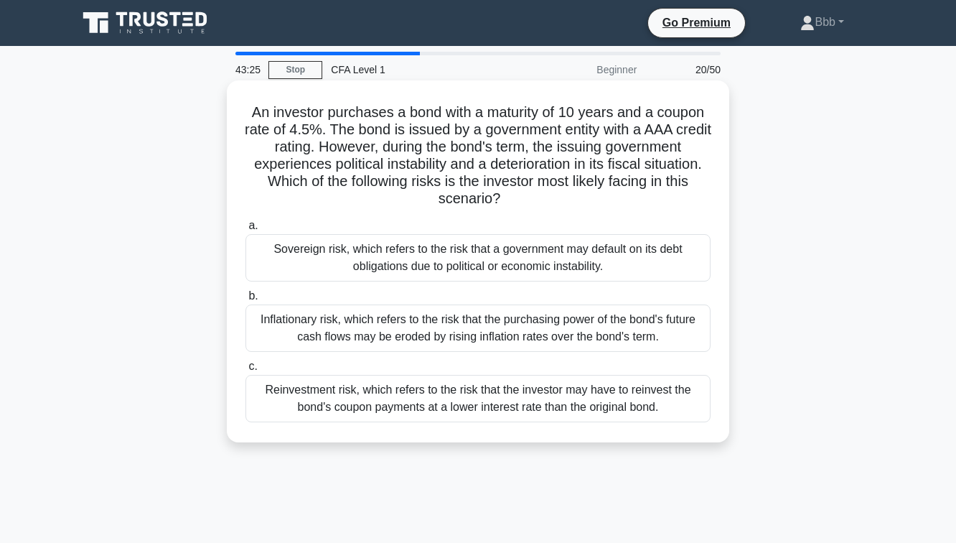
click at [639, 393] on div "Reinvestment risk, which refers to the risk that the investor may have to reinv…" at bounding box center [477, 398] width 465 height 47
click at [245, 371] on input "c. Reinvestment risk, which refers to the risk that the investor may have to re…" at bounding box center [245, 366] width 0 height 9
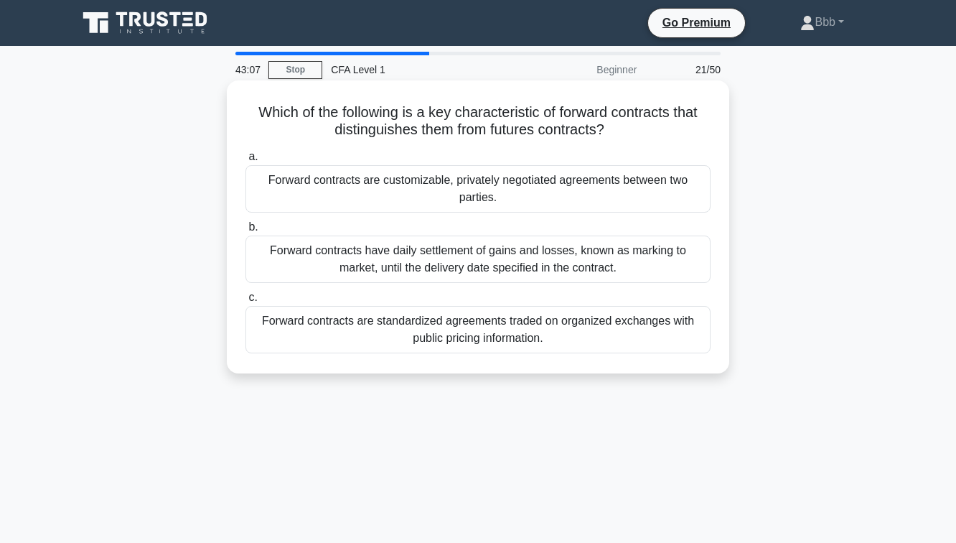
click at [609, 312] on div "Forward contracts are standardized agreements traded on organized exchanges wit…" at bounding box center [477, 329] width 465 height 47
click at [245, 302] on input "c. Forward contracts are standardized agreements traded on organized exchanges …" at bounding box center [245, 297] width 0 height 9
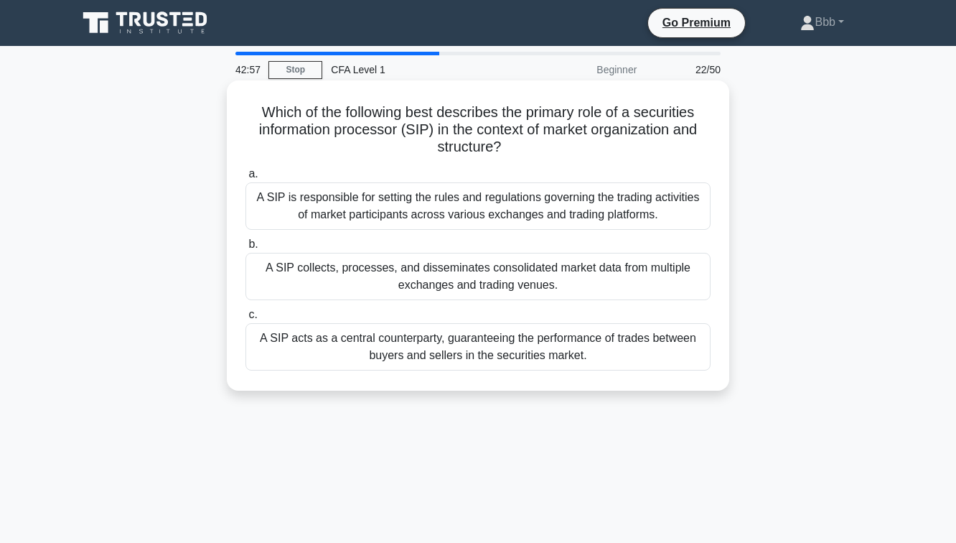
click at [575, 220] on div "A SIP is responsible for setting the rules and regulations governing the tradin…" at bounding box center [477, 205] width 465 height 47
click at [245, 179] on input "a. A SIP is responsible for setting the rules and regulations governing the tra…" at bounding box center [245, 173] width 0 height 9
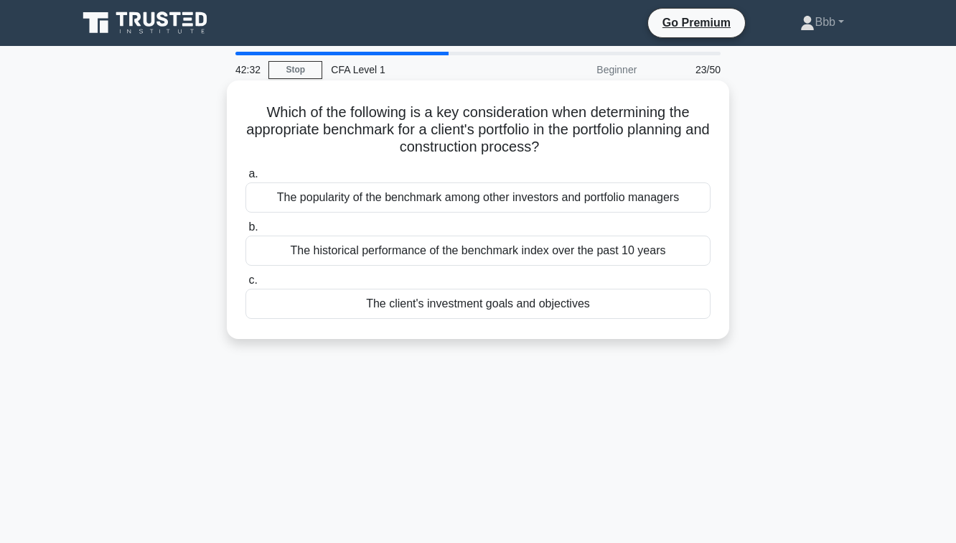
click at [549, 311] on div "The client's investment goals and objectives" at bounding box center [477, 304] width 465 height 30
click at [245, 285] on input "c. The client's investment goals and objectives" at bounding box center [245, 280] width 0 height 9
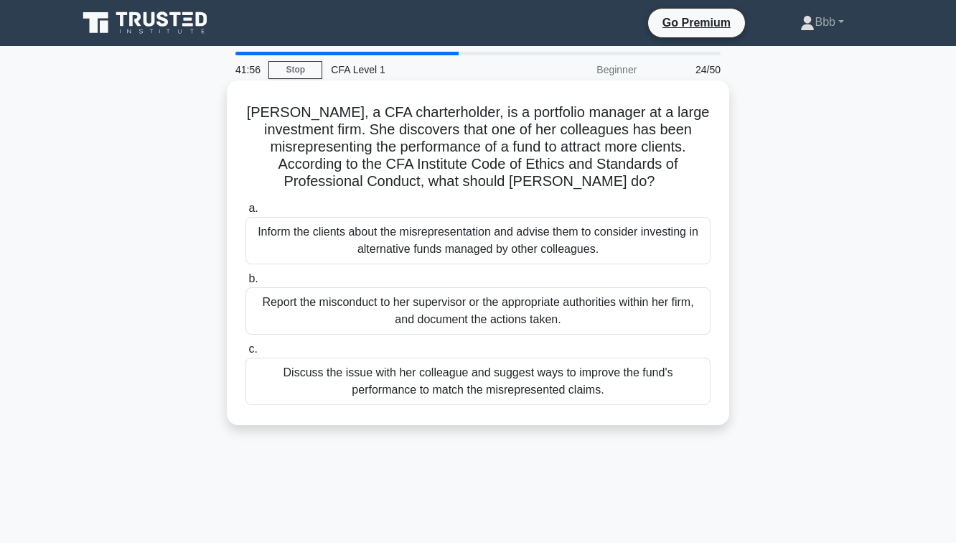
click at [525, 240] on div "Inform the clients about the misrepresentation and advise them to consider inve…" at bounding box center [477, 240] width 465 height 47
click at [245, 213] on input "a. Inform the clients about the misrepresentation and advise them to consider i…" at bounding box center [245, 208] width 0 height 9
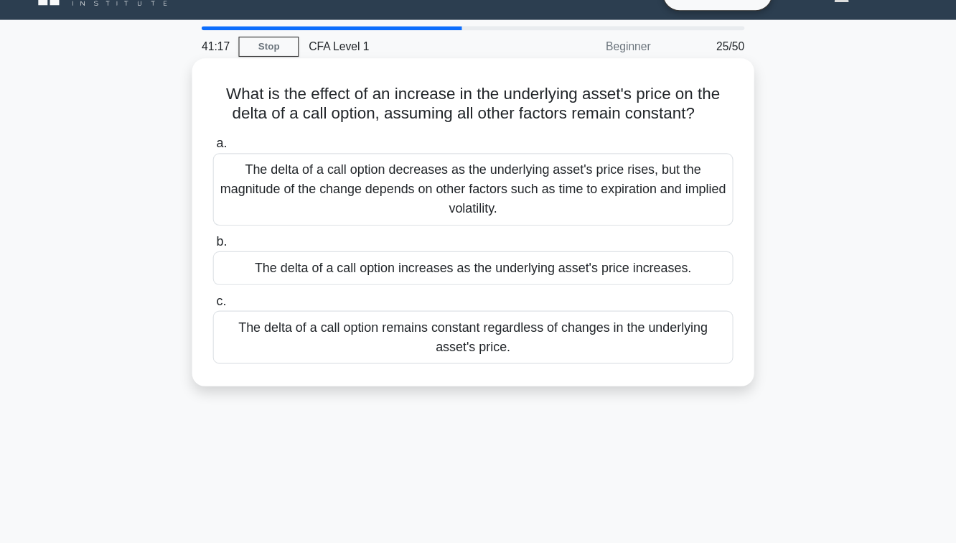
click at [437, 268] on div "The delta of a call option increases as the underlying asset's price increases." at bounding box center [477, 268] width 465 height 30
click at [245, 249] on input "b. The delta of a call option increases as the underlying asset's price increas…" at bounding box center [245, 244] width 0 height 9
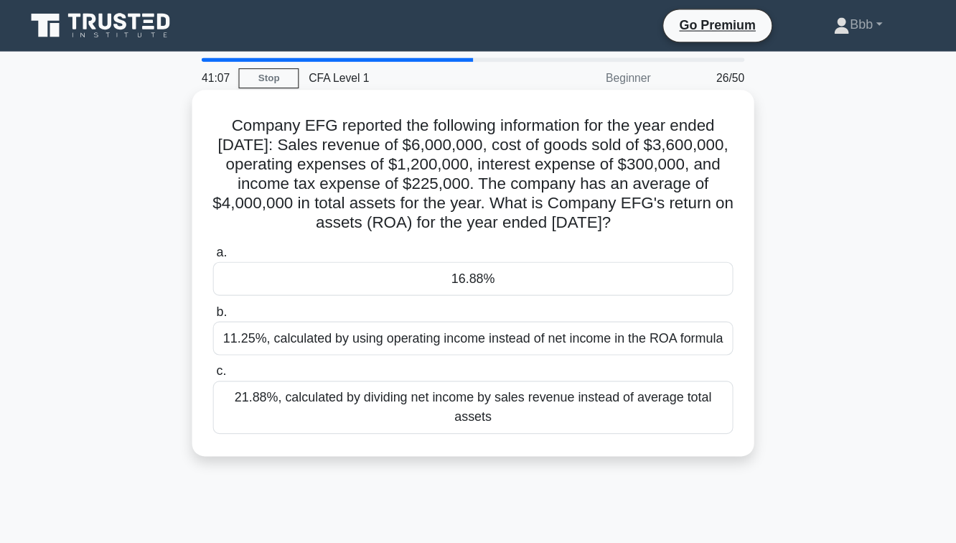
click at [447, 250] on div "16.88%" at bounding box center [477, 249] width 465 height 30
click at [245, 230] on input "a. 16.88%" at bounding box center [245, 225] width 0 height 9
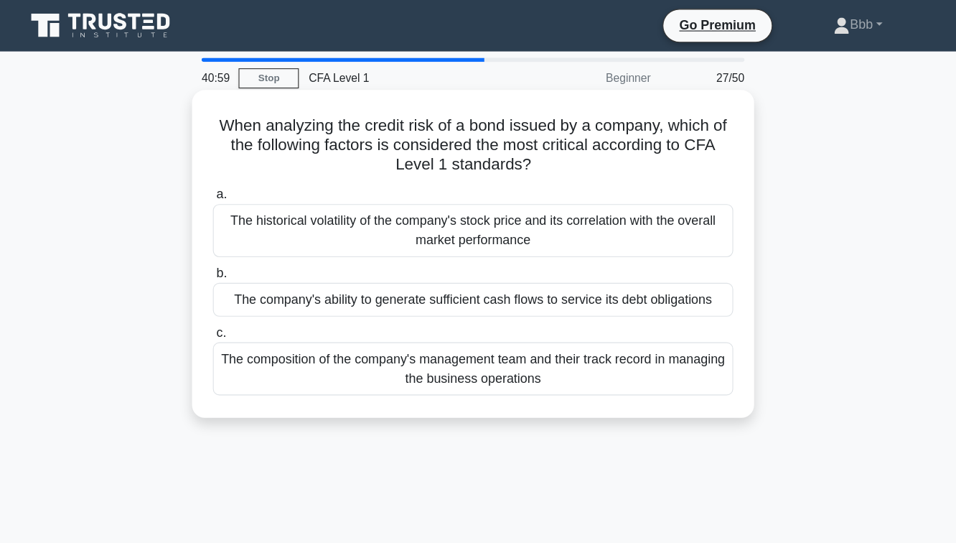
click at [454, 268] on div "The company's ability to generate sufficient cash flows to service its debt obl…" at bounding box center [477, 268] width 465 height 30
click at [245, 249] on input "b. The company's ability to generate sufficient cash flows to service its debt …" at bounding box center [245, 244] width 0 height 9
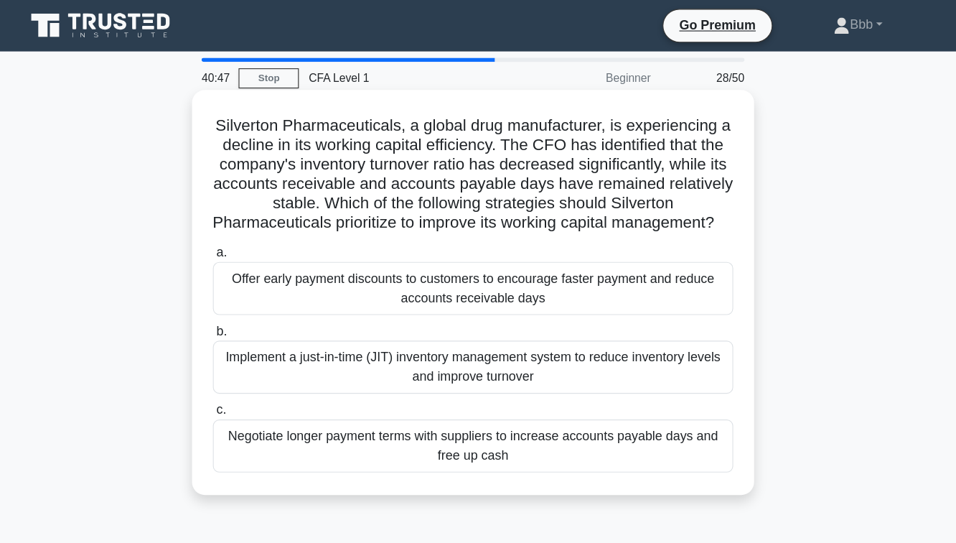
click at [456, 317] on div "Implement a just-in-time (JIT) inventory management system to reduce inventory …" at bounding box center [477, 327] width 465 height 47
click at [245, 301] on input "b. Implement a just-in-time (JIT) inventory management system to reduce invento…" at bounding box center [245, 295] width 0 height 9
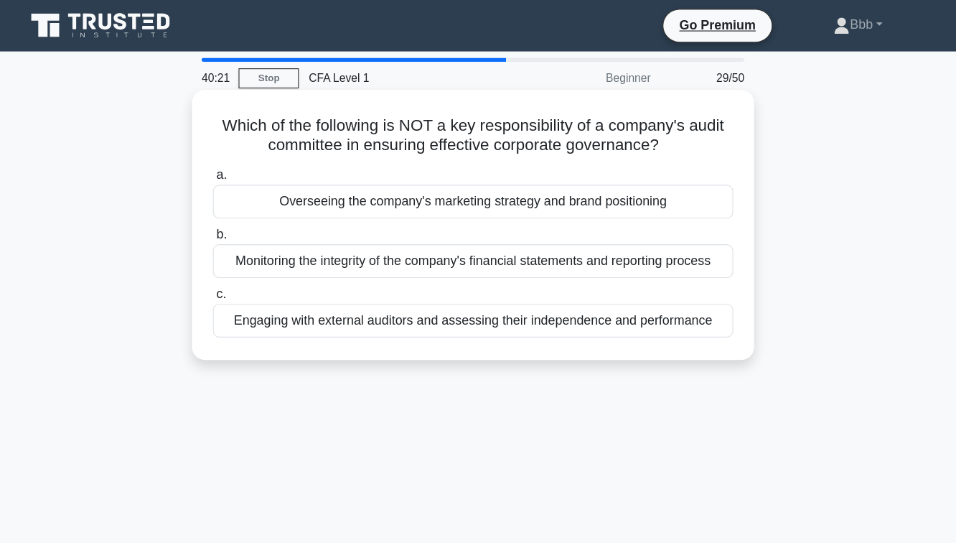
click at [388, 200] on div "a. Overseeing the company's marketing strategy and brand positioning b. Monitor…" at bounding box center [478, 224] width 482 height 159
click at [352, 169] on div "Overseeing the company's marketing strategy and brand positioning" at bounding box center [477, 180] width 465 height 30
click at [245, 161] on input "a. Overseeing the company's marketing strategy and brand positioning" at bounding box center [245, 156] width 0 height 9
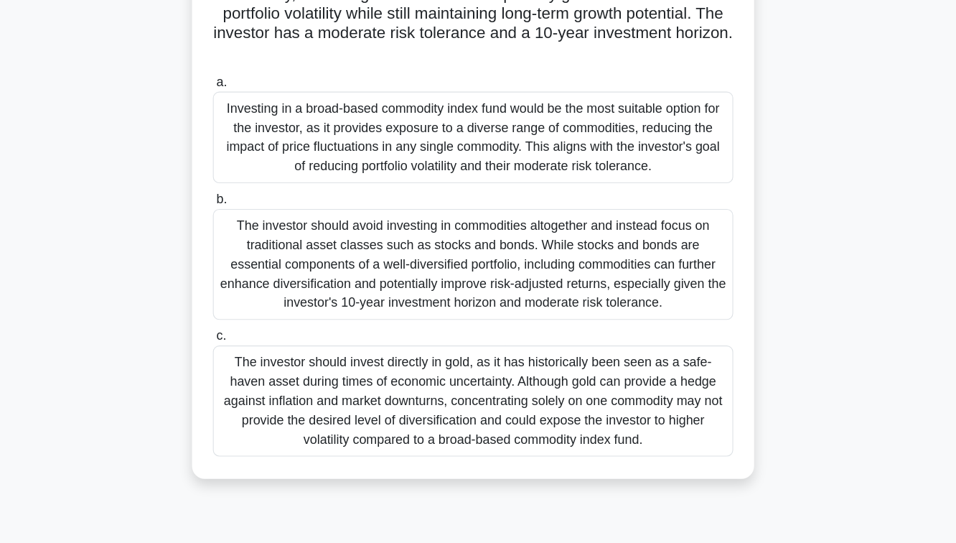
scroll to position [118, 0]
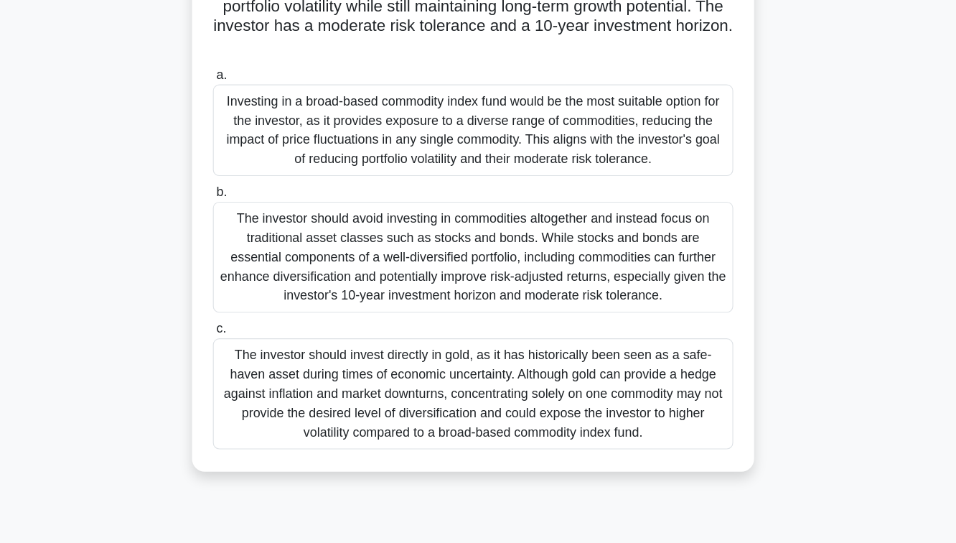
click at [357, 397] on div "The investor should invest directly in gold, as it has historically been seen a…" at bounding box center [477, 409] width 465 height 99
click at [245, 356] on input "c. The investor should invest directly in gold, as it has historically been see…" at bounding box center [245, 351] width 0 height 9
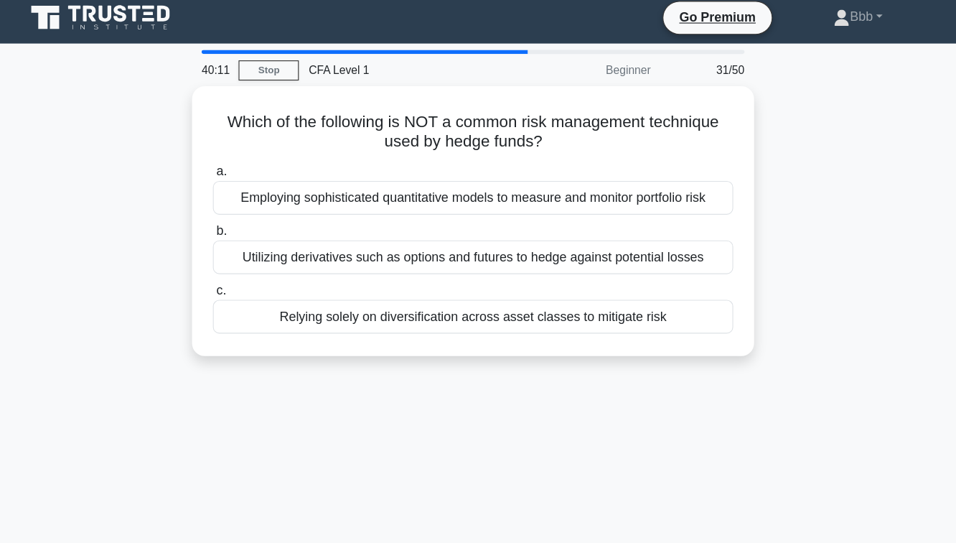
scroll to position [0, 0]
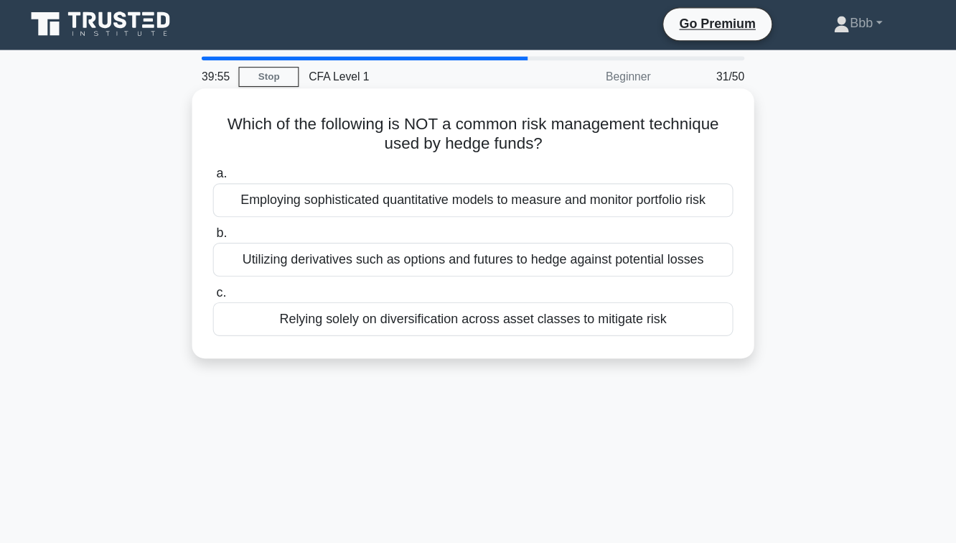
click at [361, 286] on div "Relying solely on diversification across asset classes to mitigate risk" at bounding box center [477, 286] width 465 height 30
click at [245, 268] on input "c. Relying solely on diversification across asset classes to mitigate risk" at bounding box center [245, 262] width 0 height 9
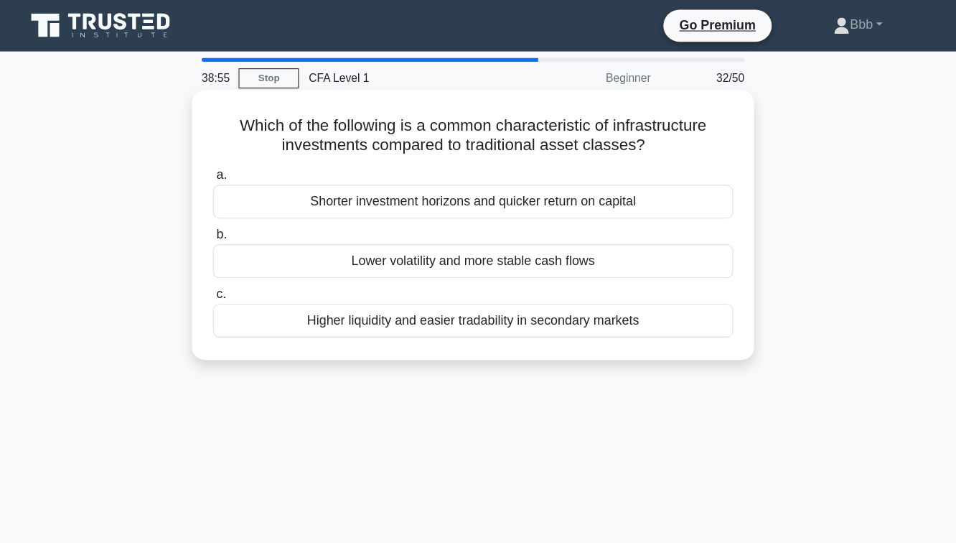
click at [553, 177] on div "Shorter investment horizons and quicker return on capital" at bounding box center [477, 180] width 465 height 30
click at [245, 161] on input "a. Shorter investment horizons and quicker return on capital" at bounding box center [245, 156] width 0 height 9
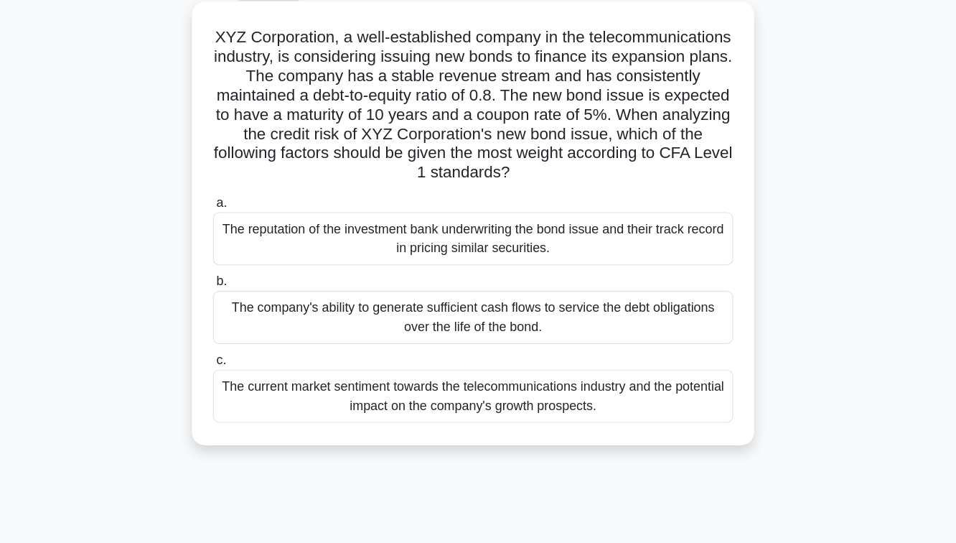
scroll to position [21, 0]
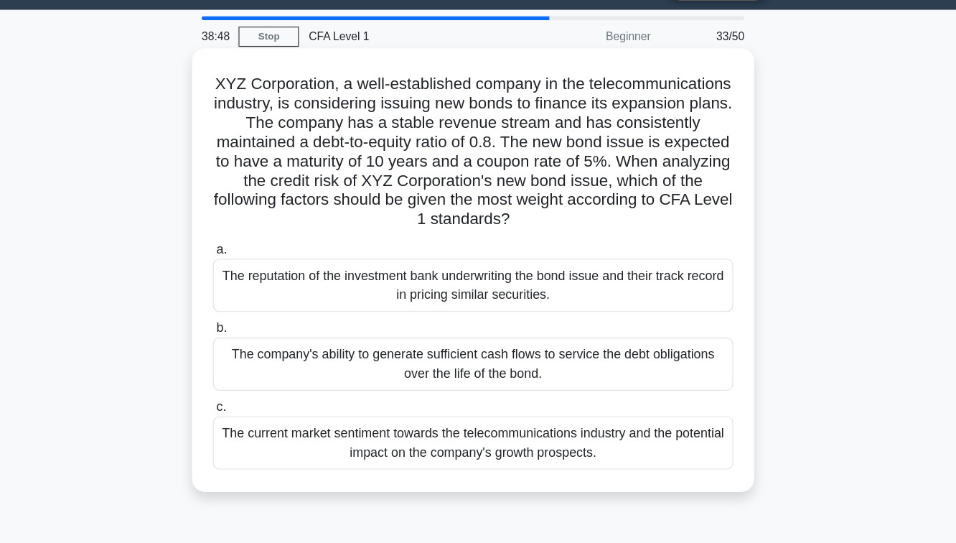
click at [540, 342] on div "The company's ability to generate sufficient cash flows to service the debt obl…" at bounding box center [477, 341] width 465 height 47
click at [245, 314] on input "b. The company's ability to generate sufficient cash flows to service the debt …" at bounding box center [245, 309] width 0 height 9
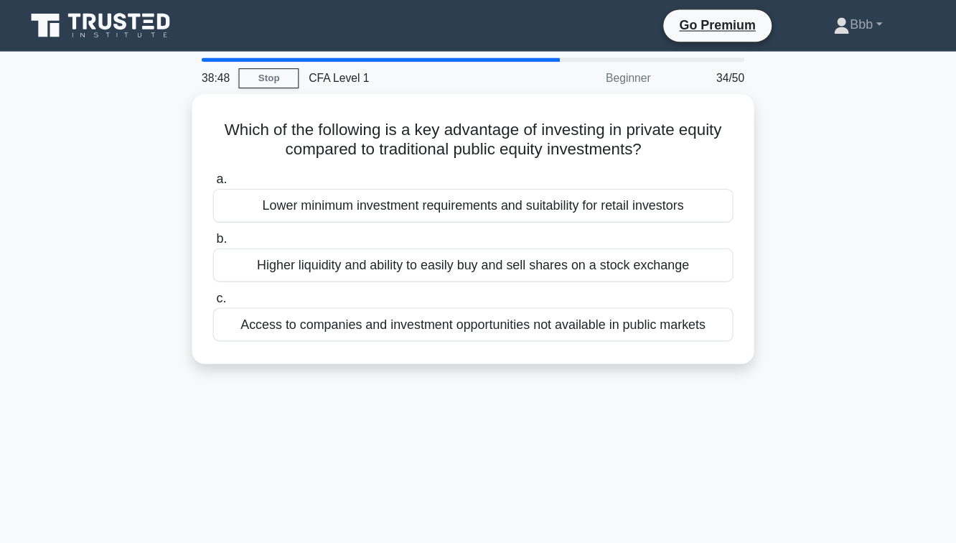
scroll to position [0, 0]
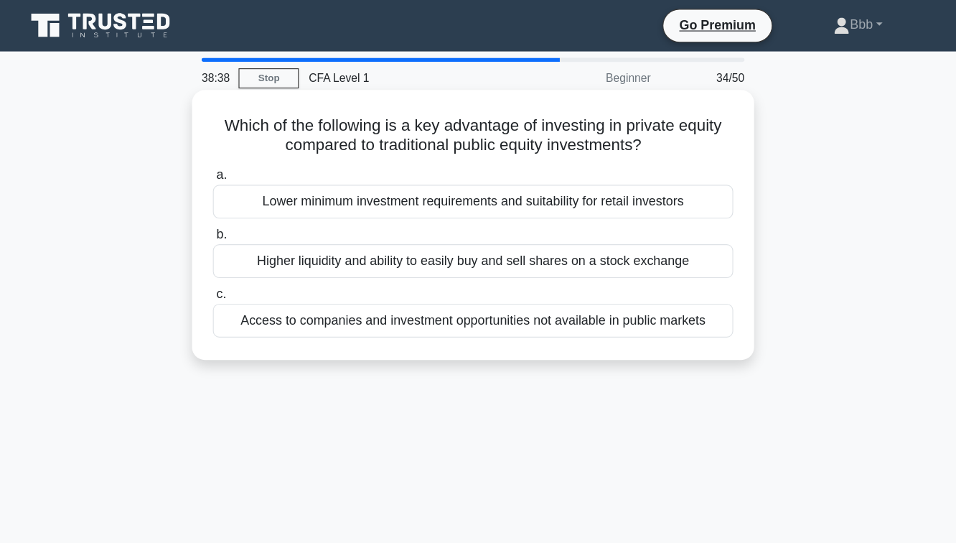
click at [542, 229] on div "Higher liquidity and ability to easily buy and sell shares on a stock exchange" at bounding box center [477, 233] width 465 height 30
click at [245, 215] on input "b. Higher liquidity and ability to easily buy and sell shares on a stock exchan…" at bounding box center [245, 209] width 0 height 9
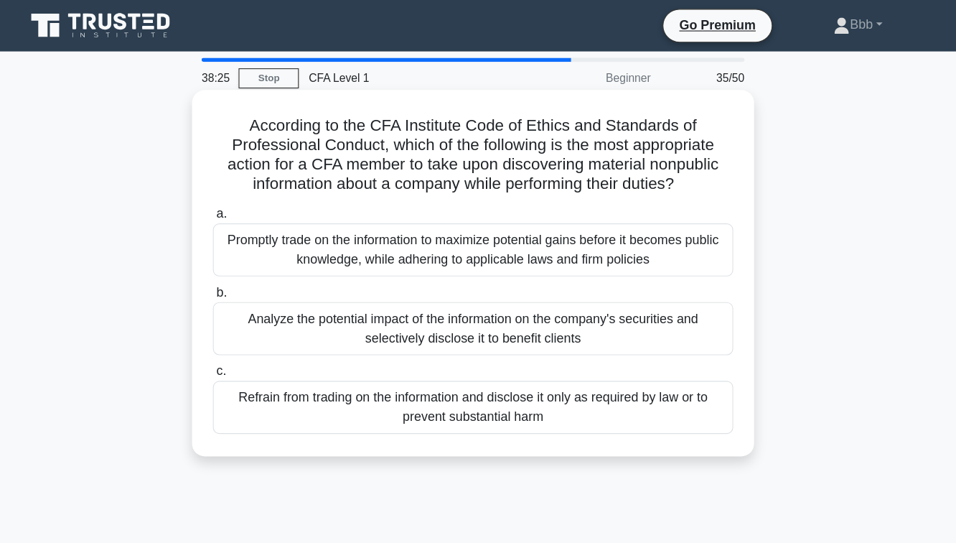
click at [496, 370] on div "Refrain from trading on the information and disclose it only as required by law…" at bounding box center [477, 363] width 465 height 47
click at [245, 337] on input "c. Refrain from trading on the information and disclose it only as required by …" at bounding box center [245, 331] width 0 height 9
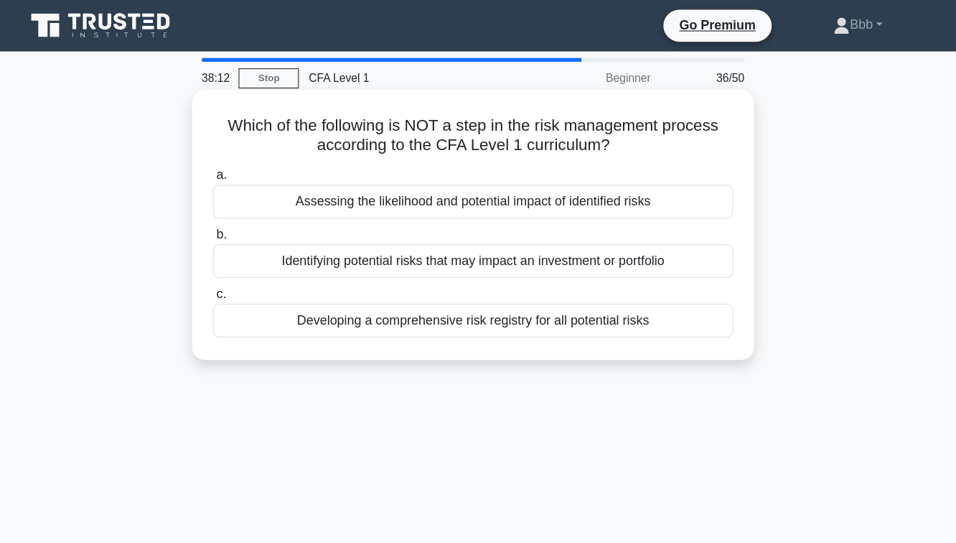
click at [604, 289] on div "Developing a comprehensive risk registry for all potential risks" at bounding box center [477, 286] width 465 height 30
click at [245, 268] on input "c. Developing a comprehensive risk registry for all potential risks" at bounding box center [245, 262] width 0 height 9
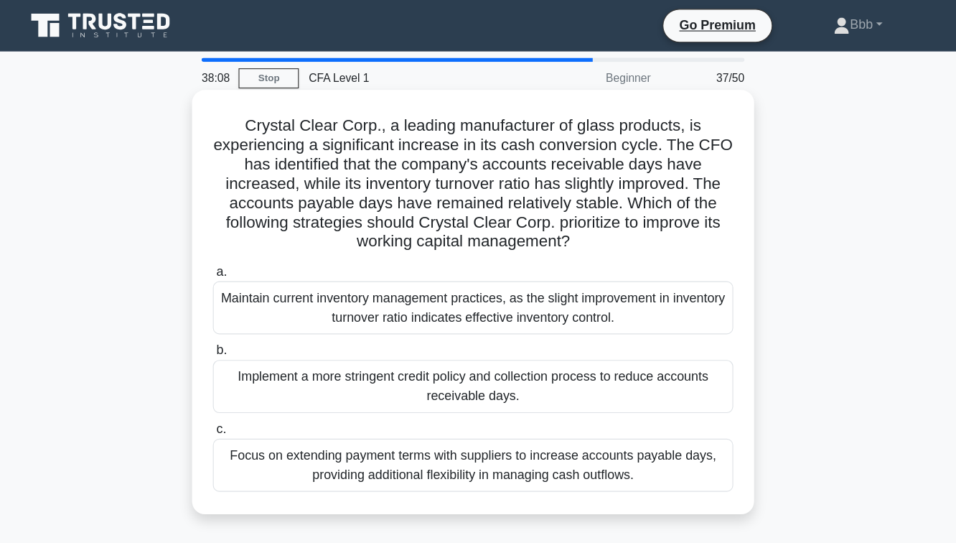
click at [608, 352] on div "Implement a more stringent credit policy and collection process to reduce accou…" at bounding box center [477, 345] width 465 height 47
click at [245, 318] on input "b. Implement a more stringent credit policy and collection process to reduce ac…" at bounding box center [245, 313] width 0 height 9
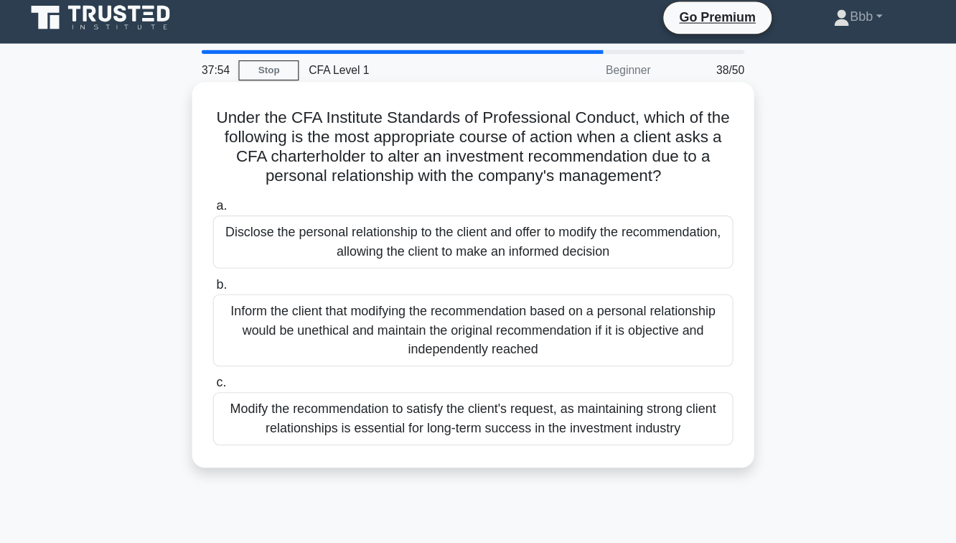
click at [585, 312] on div "Inform the client that modifying the recommendation based on a personal relatio…" at bounding box center [477, 302] width 465 height 65
click at [245, 266] on input "b. Inform the client that modifying the recommendation based on a personal rela…" at bounding box center [245, 261] width 0 height 9
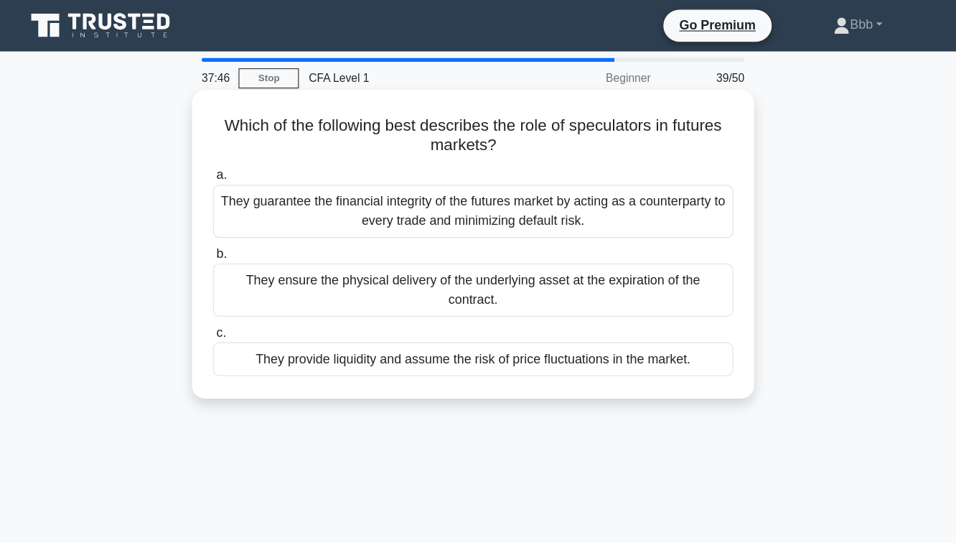
click at [605, 201] on div "They guarantee the financial integrity of the futures market by acting as a cou…" at bounding box center [477, 188] width 465 height 47
click at [245, 161] on input "a. They guarantee the financial integrity of the futures market by acting as a …" at bounding box center [245, 156] width 0 height 9
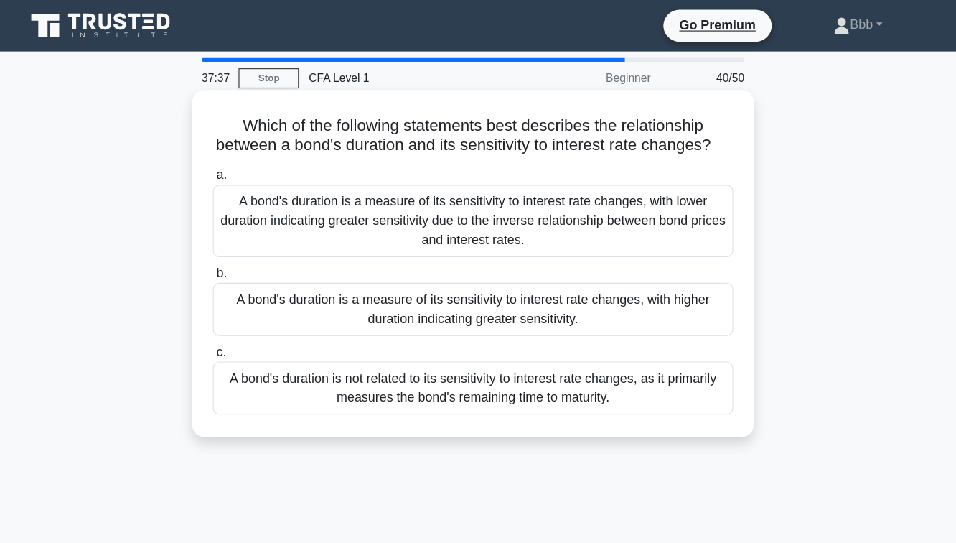
click at [582, 208] on div "A bond's duration is a measure of its sensitivity to interest rate changes, wit…" at bounding box center [477, 197] width 465 height 65
click at [245, 161] on input "a. A bond's duration is a measure of its sensitivity to interest rate changes, …" at bounding box center [245, 156] width 0 height 9
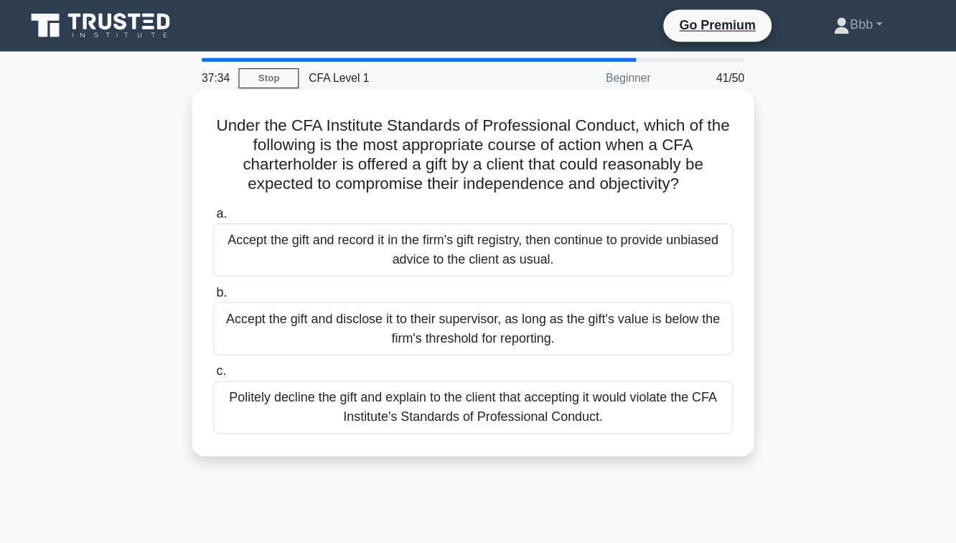
click at [552, 365] on div "Politely decline the gift and explain to the client that accepting it would vio…" at bounding box center [477, 363] width 465 height 47
click at [245, 337] on input "c. Politely decline the gift and explain to the client that accepting it would …" at bounding box center [245, 331] width 0 height 9
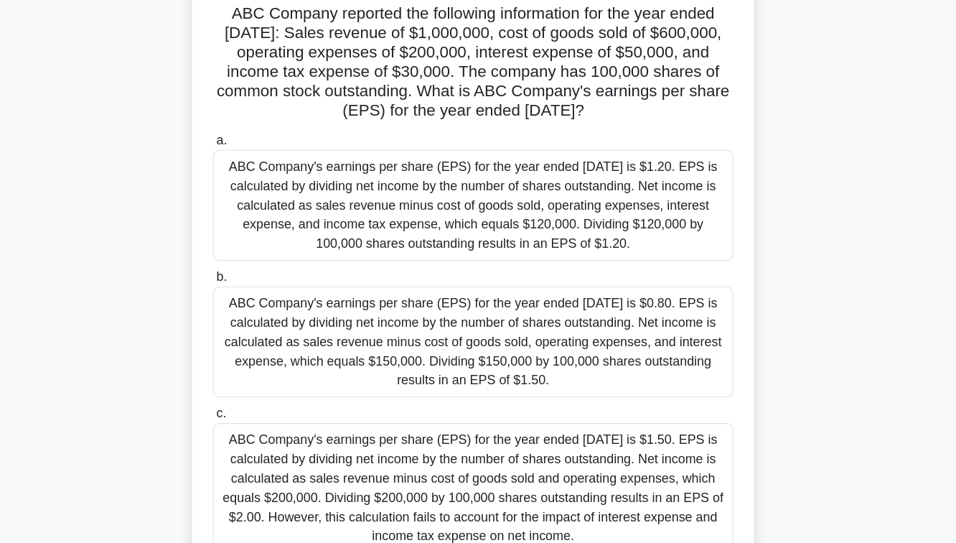
scroll to position [99, 0]
click at [577, 296] on div "ABC Company's earnings per share (EPS) for the year ended December 31, 2021 is …" at bounding box center [477, 306] width 465 height 99
click at [245, 253] on input "b. ABC Company's earnings per share (EPS) for the year ended December 31, 2021 …" at bounding box center [245, 248] width 0 height 9
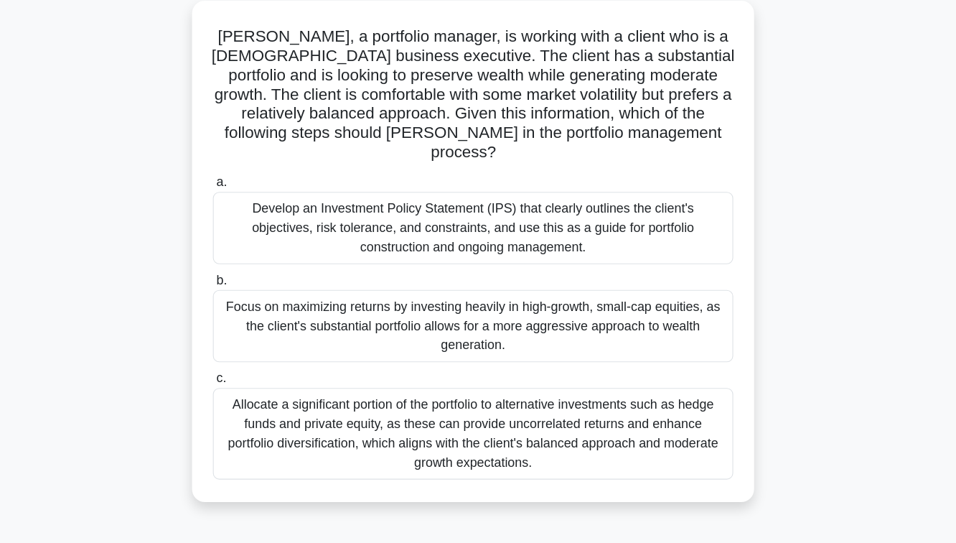
scroll to position [27, 0]
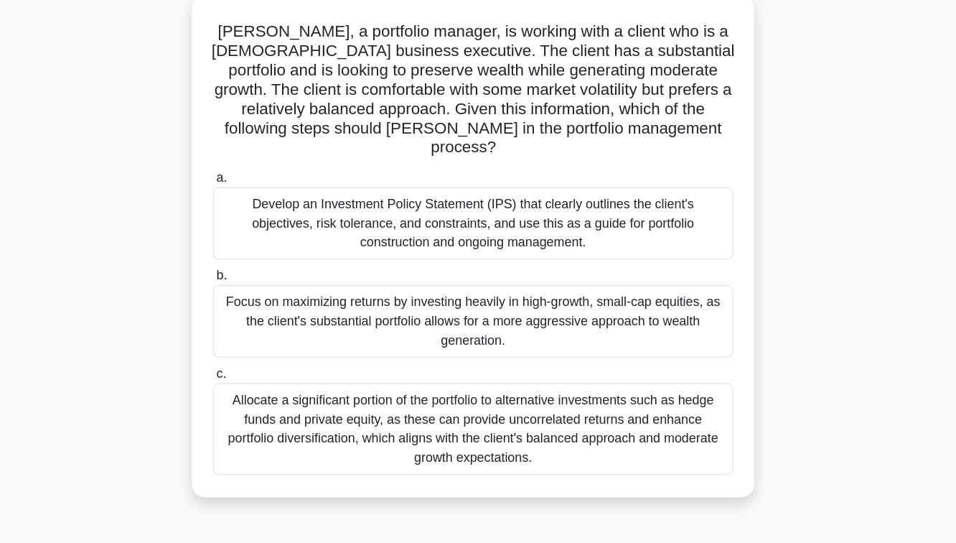
click at [528, 354] on div "Focus on maximizing returns by investing heavily in high-growth, small-cap equi…" at bounding box center [477, 344] width 465 height 65
click at [245, 309] on input "b. Focus on maximizing returns by investing heavily in high-growth, small-cap e…" at bounding box center [245, 303] width 0 height 9
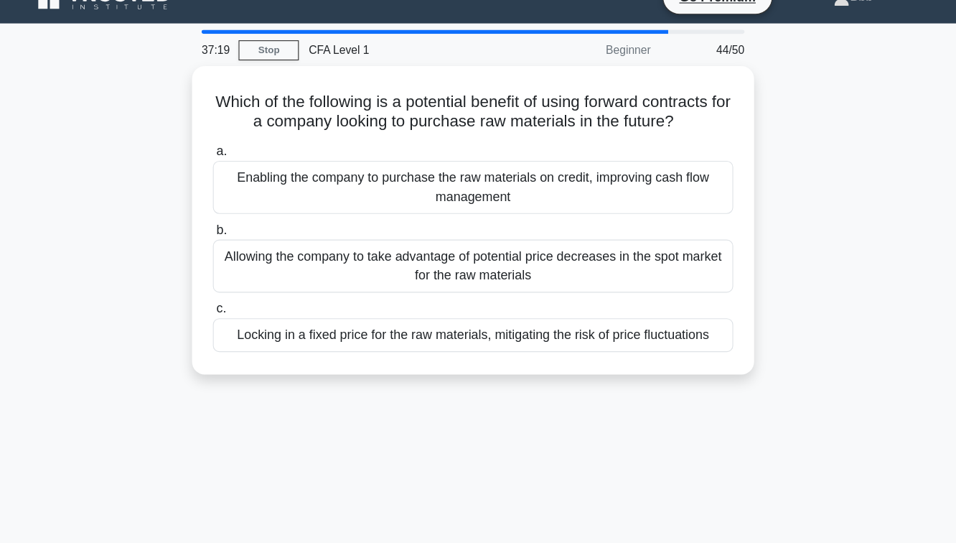
scroll to position [0, 0]
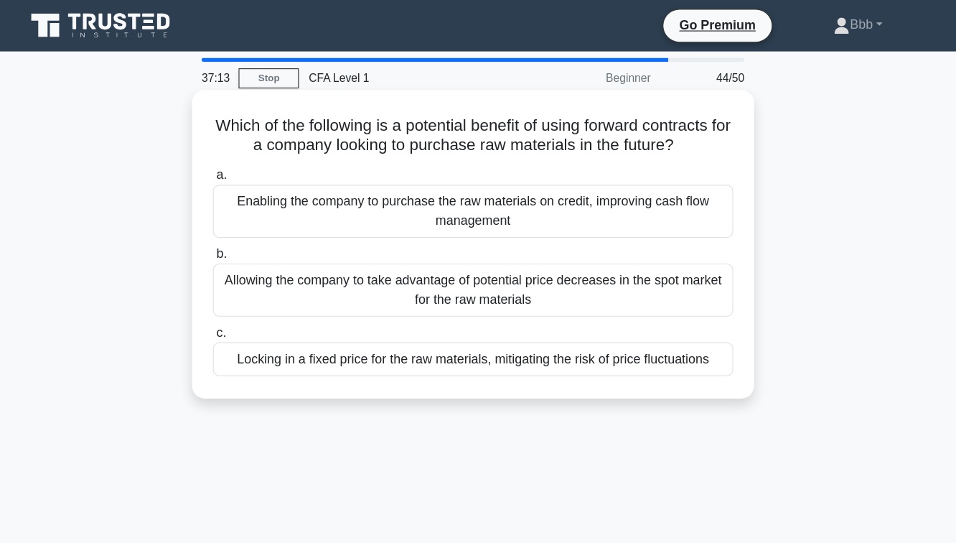
click at [549, 263] on div "Allowing the company to take advantage of potential price decreases in the spot…" at bounding box center [477, 258] width 465 height 47
click at [245, 232] on input "b. Allowing the company to take advantage of potential price decreases in the s…" at bounding box center [245, 227] width 0 height 9
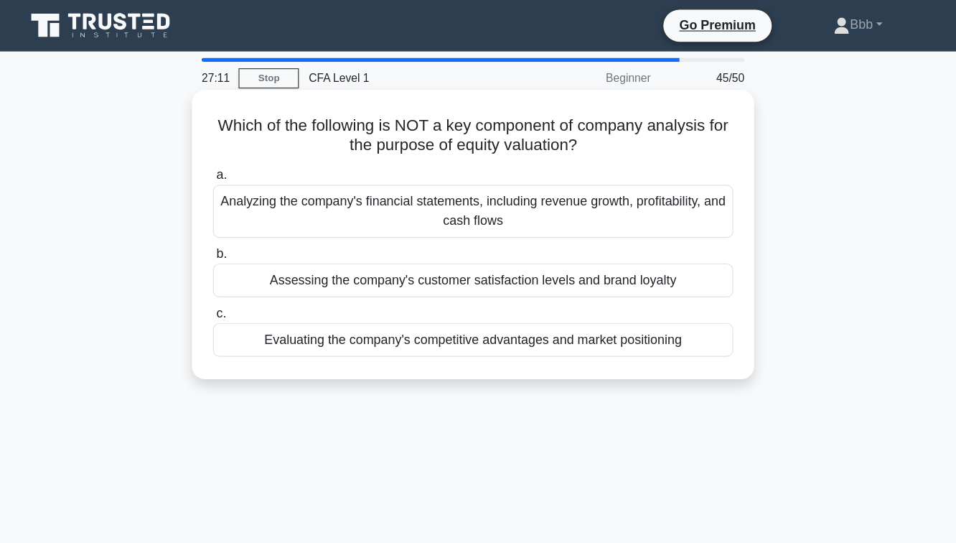
click at [482, 248] on div "Assessing the company's customer satisfaction levels and brand loyalty" at bounding box center [477, 250] width 465 height 30
click at [245, 232] on input "b. Assessing the company's customer satisfaction levels and brand loyalty" at bounding box center [245, 227] width 0 height 9
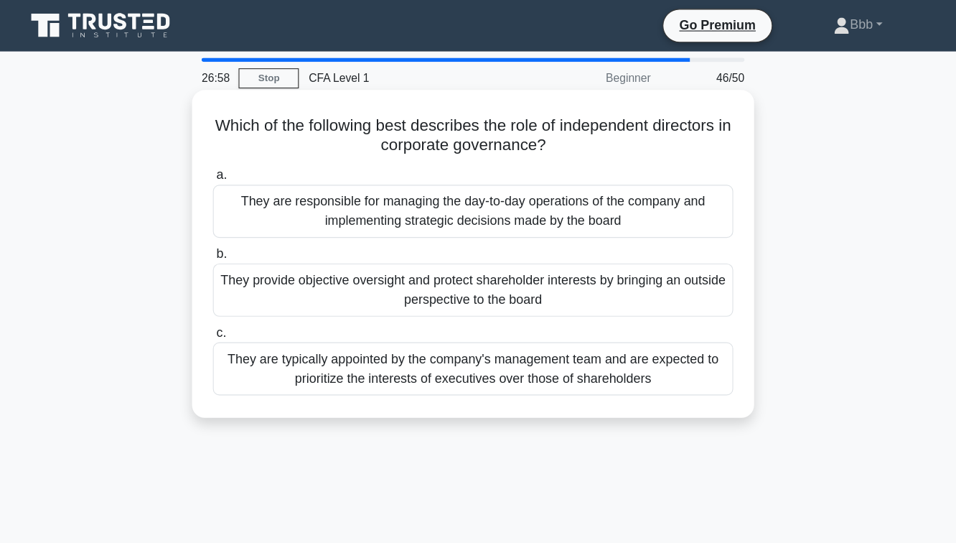
click at [492, 259] on div "They provide objective oversight and protect shareholder interests by bringing …" at bounding box center [477, 258] width 465 height 47
click at [245, 232] on input "b. They provide objective oversight and protect shareholder interests by bringi…" at bounding box center [245, 227] width 0 height 9
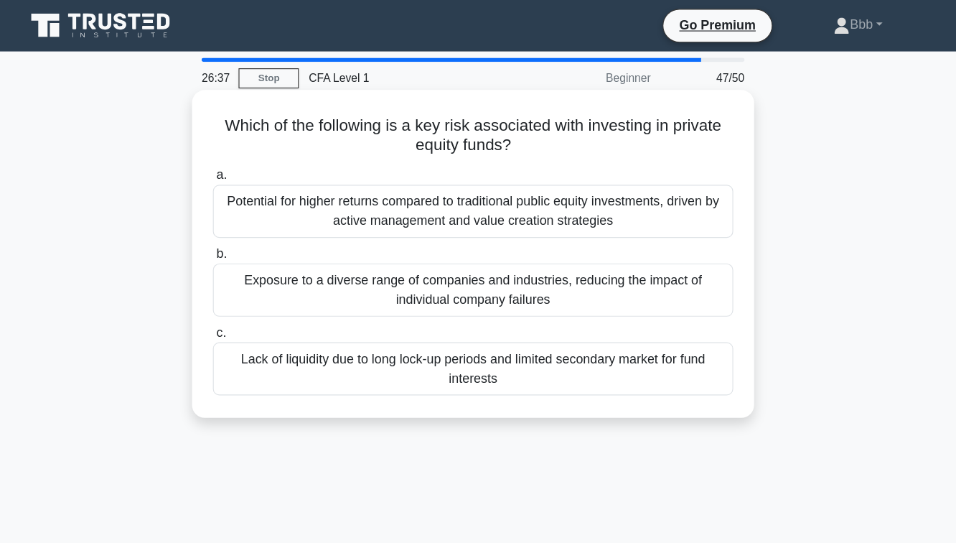
click at [505, 326] on div "Lack of liquidity due to long lock-up periods and limited secondary market for …" at bounding box center [477, 329] width 465 height 47
click at [245, 302] on input "c. Lack of liquidity due to long lock-up periods and limited secondary market f…" at bounding box center [245, 297] width 0 height 9
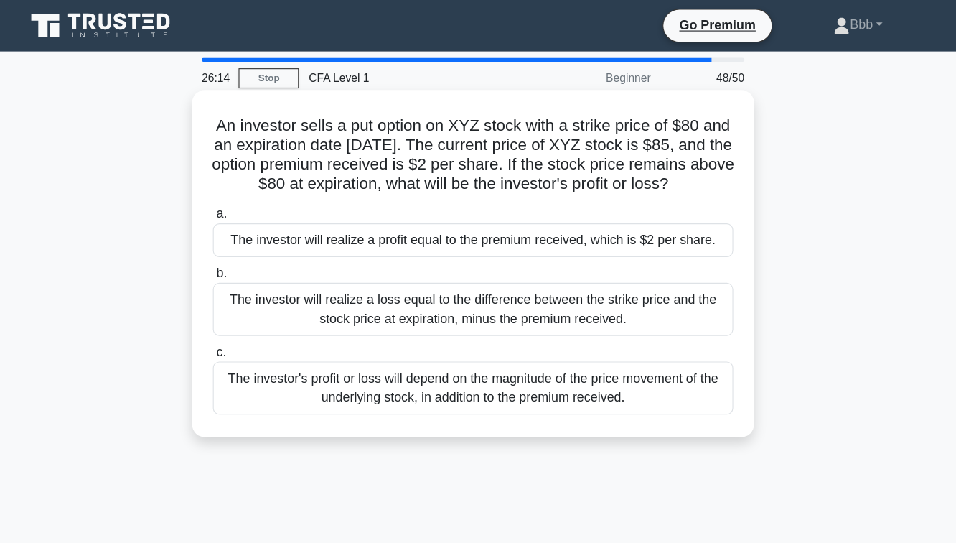
click at [479, 366] on div "The investor's profit or loss will depend on the magnitude of the price movemen…" at bounding box center [477, 346] width 465 height 47
click at [245, 319] on input "c. The investor's profit or loss will depend on the magnitude of the price move…" at bounding box center [245, 314] width 0 height 9
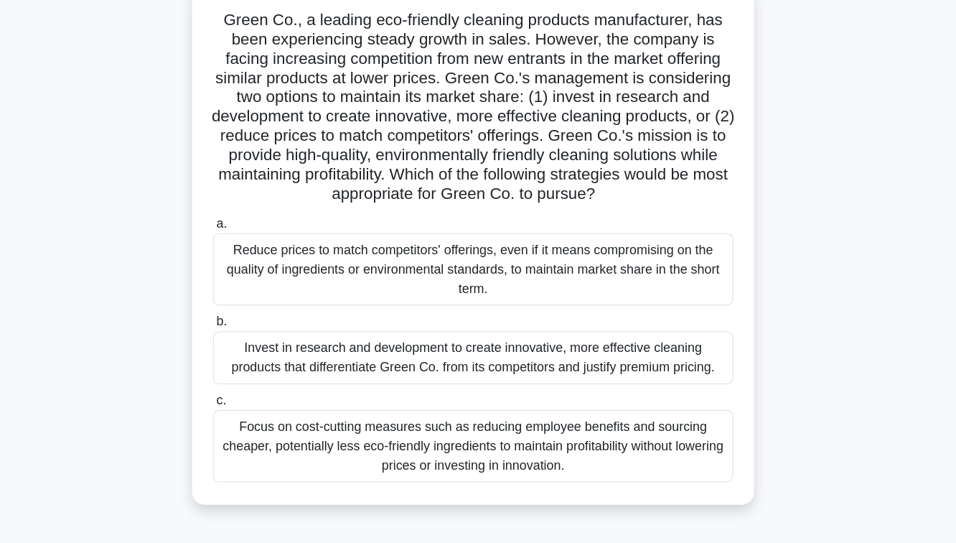
scroll to position [42, 0]
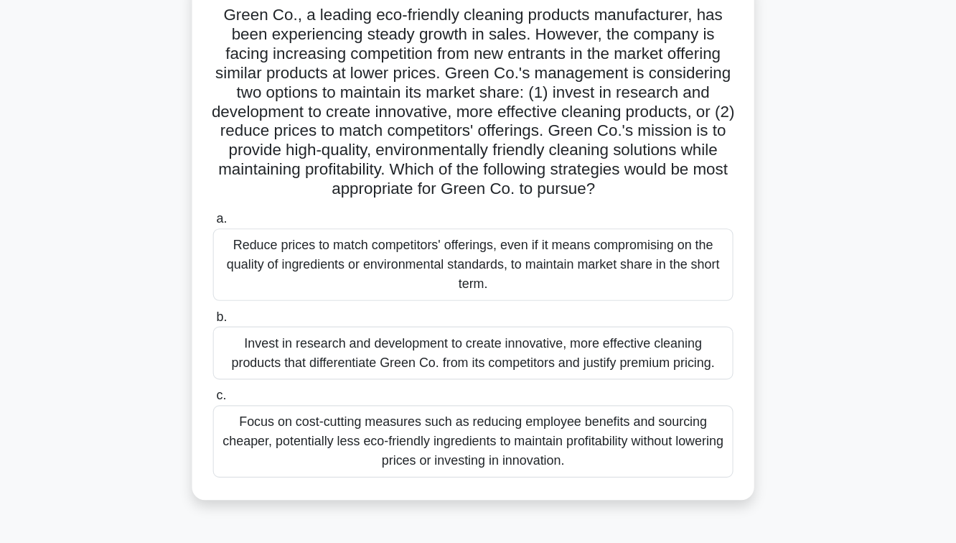
click at [483, 463] on div "Focus on cost-cutting measures such as reducing employee benefits and sourcing …" at bounding box center [477, 451] width 465 height 65
click at [245, 416] on input "c. Focus on cost-cutting measures such as reducing employee benefits and sourci…" at bounding box center [245, 410] width 0 height 9
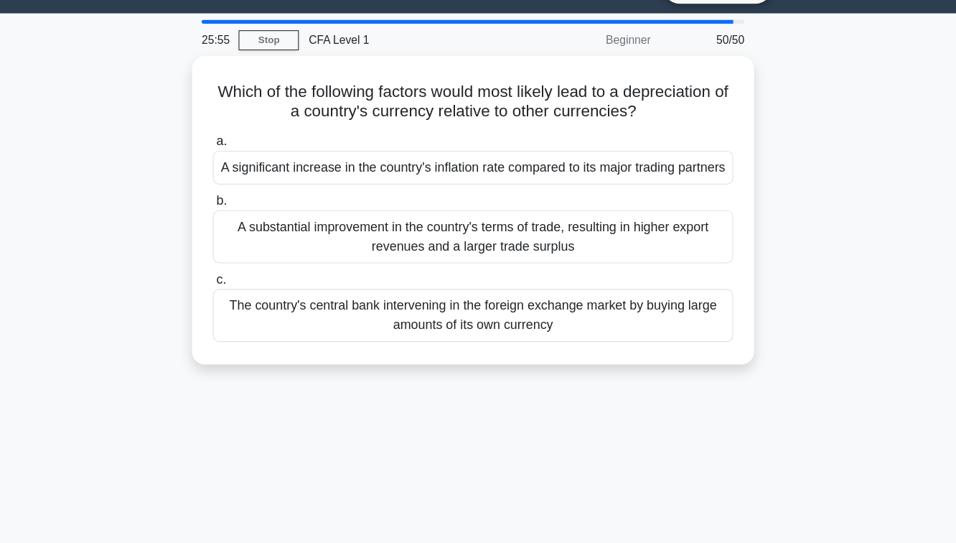
scroll to position [0, 0]
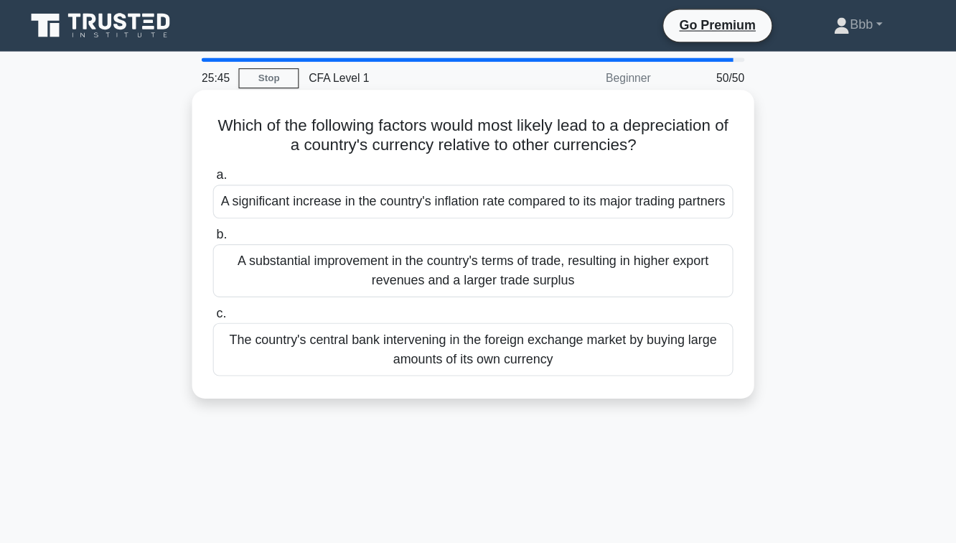
click at [491, 336] on div "The country's central bank intervening in the foreign exchange market by buying…" at bounding box center [477, 312] width 465 height 47
click at [245, 285] on input "c. The country's central bank intervening in the foreign exchange market by buy…" at bounding box center [245, 280] width 0 height 9
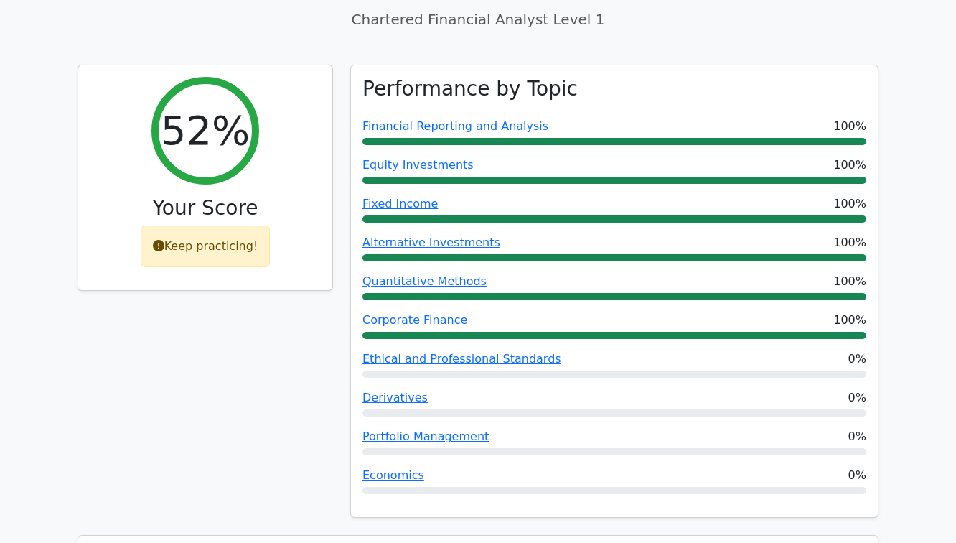
scroll to position [530, 0]
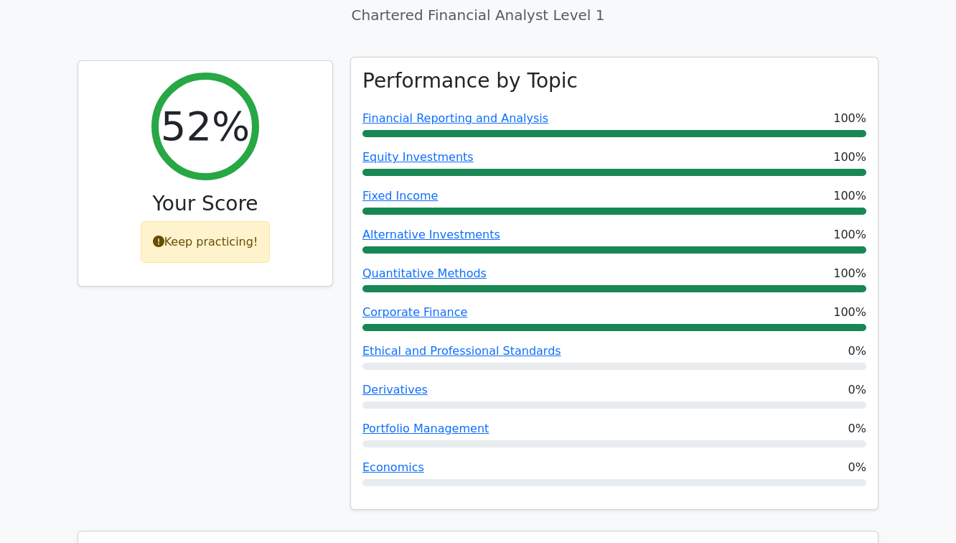
click at [508, 360] on div "Performance by Topic Financial Reporting and Analysis 100% Equity Investments 1…" at bounding box center [614, 283] width 527 height 452
click at [507, 401] on div at bounding box center [614, 404] width 504 height 7
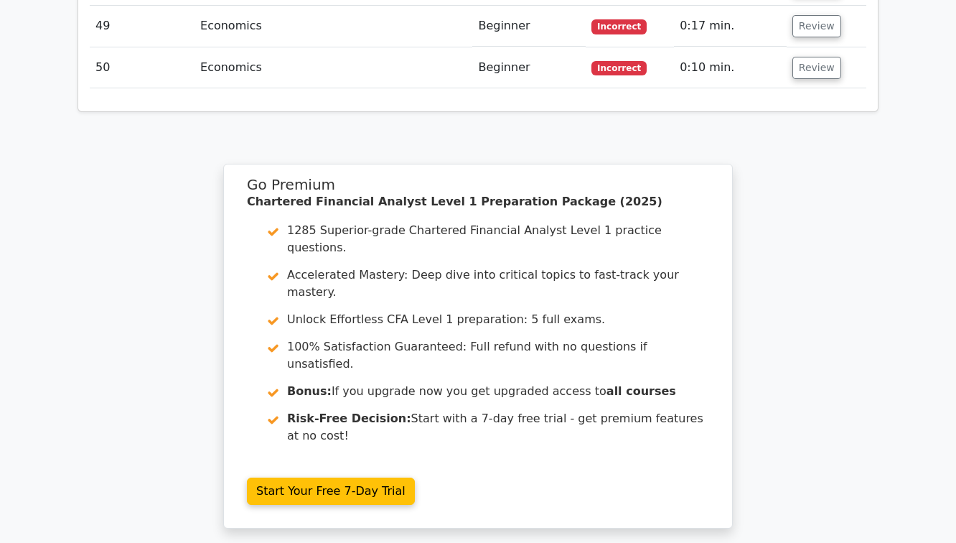
scroll to position [4146, 0]
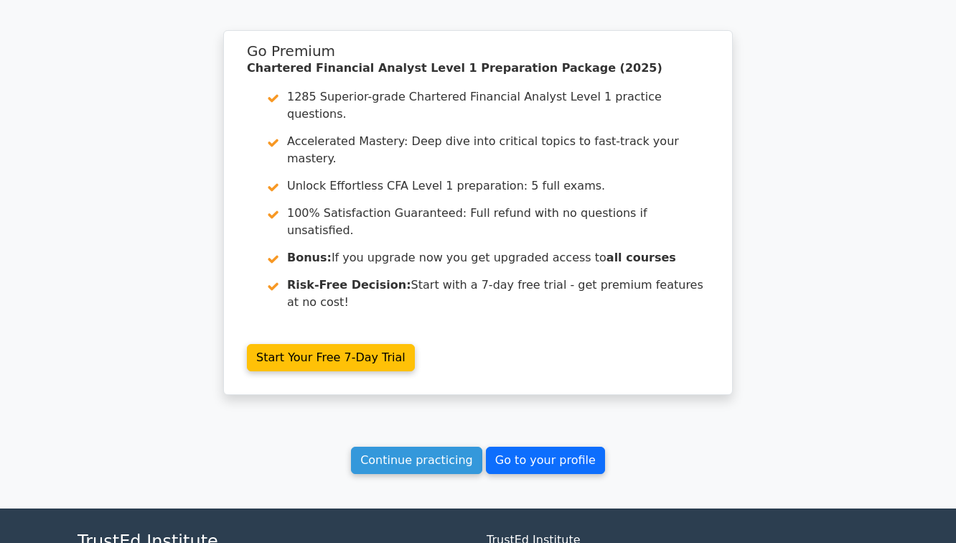
click at [548, 446] on link "Go to your profile" at bounding box center [545, 459] width 119 height 27
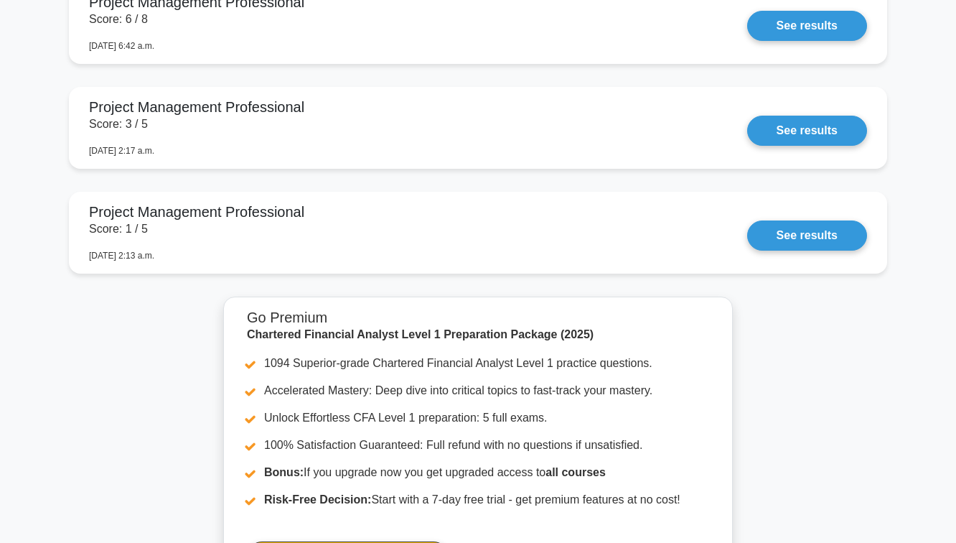
scroll to position [1915, 0]
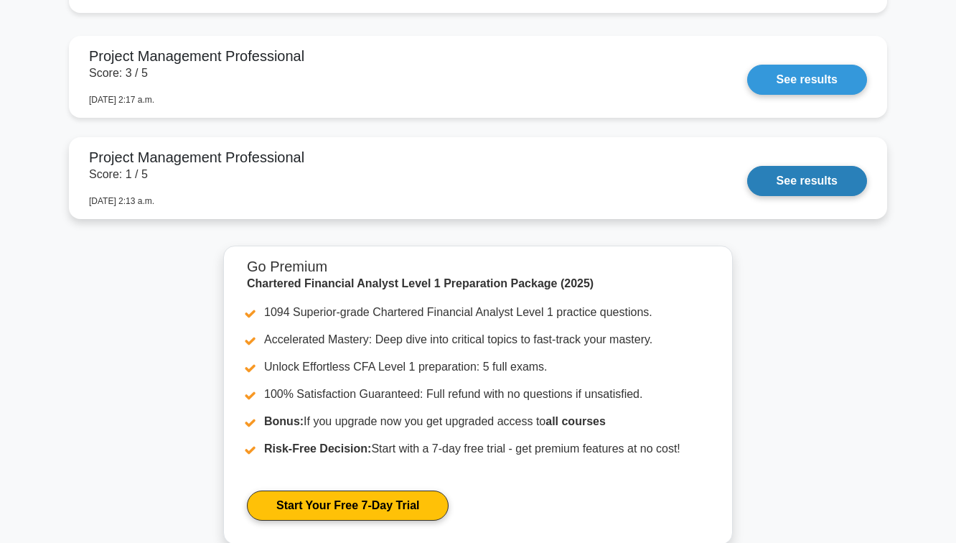
click at [747, 172] on link "See results" at bounding box center [807, 181] width 120 height 30
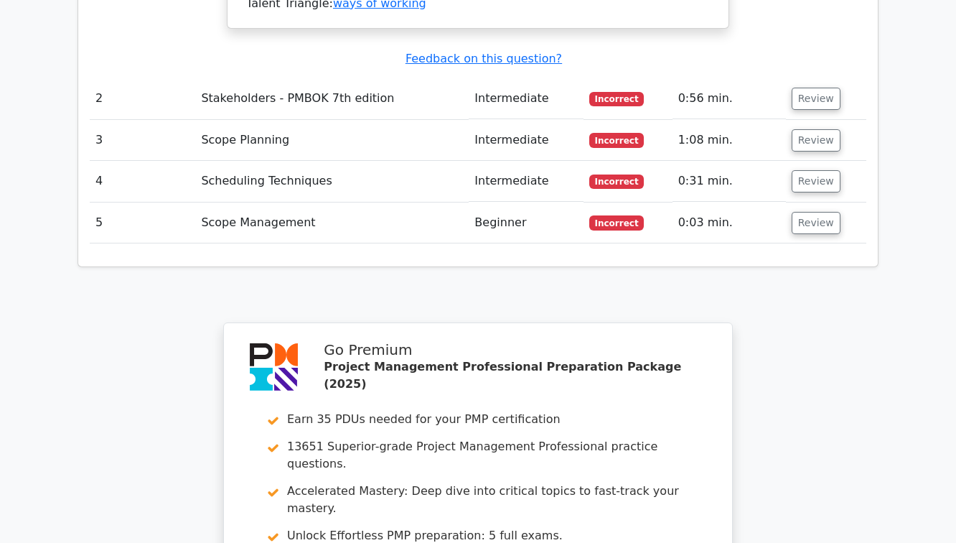
scroll to position [835, 0]
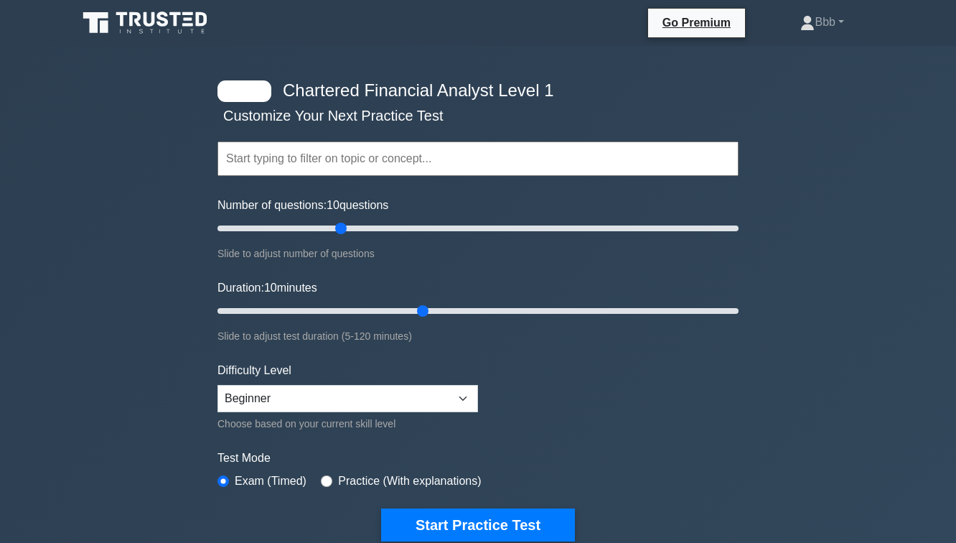
click at [382, 172] on input "text" at bounding box center [477, 158] width 521 height 34
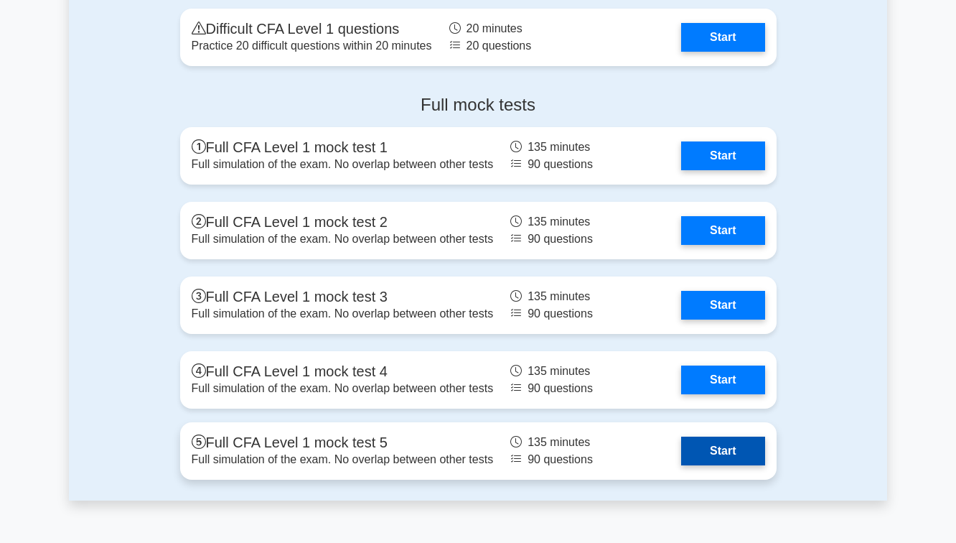
scroll to position [2456, 0]
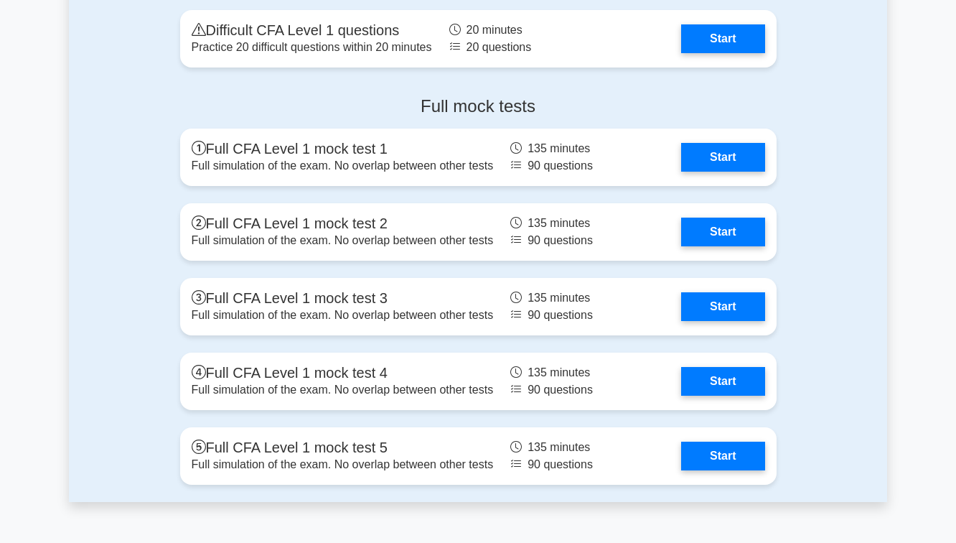
click at [638, 116] on div "Full mock tests Full CFA Level 1 mock test 1 Full simulation of the exam. No ov…" at bounding box center [479, 293] width 614 height 417
click at [638, 112] on h4 "Full mock tests" at bounding box center [478, 106] width 596 height 21
click at [637, 117] on div "Full mock tests Full CFA Level 1 mock test 1 Full simulation of the exam. No ov…" at bounding box center [479, 293] width 614 height 417
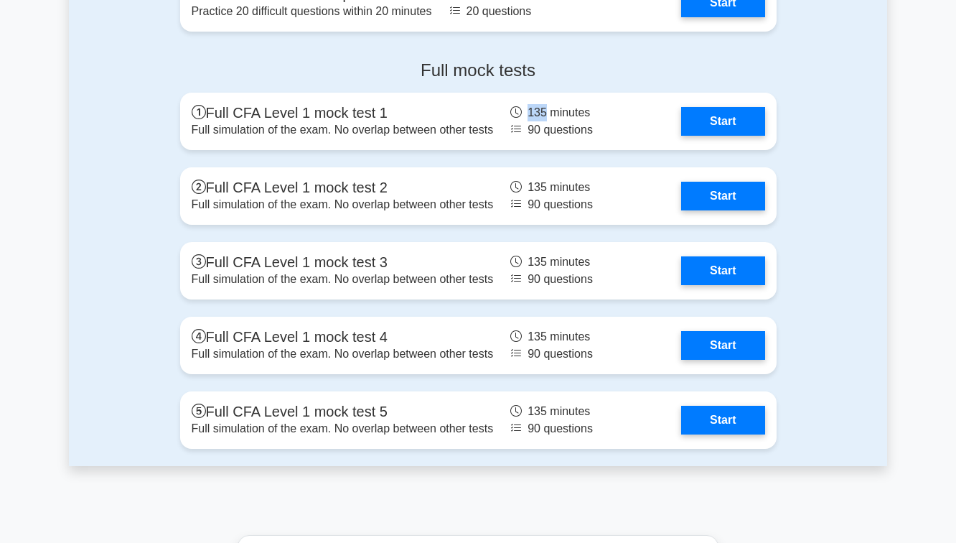
scroll to position [2506, 0]
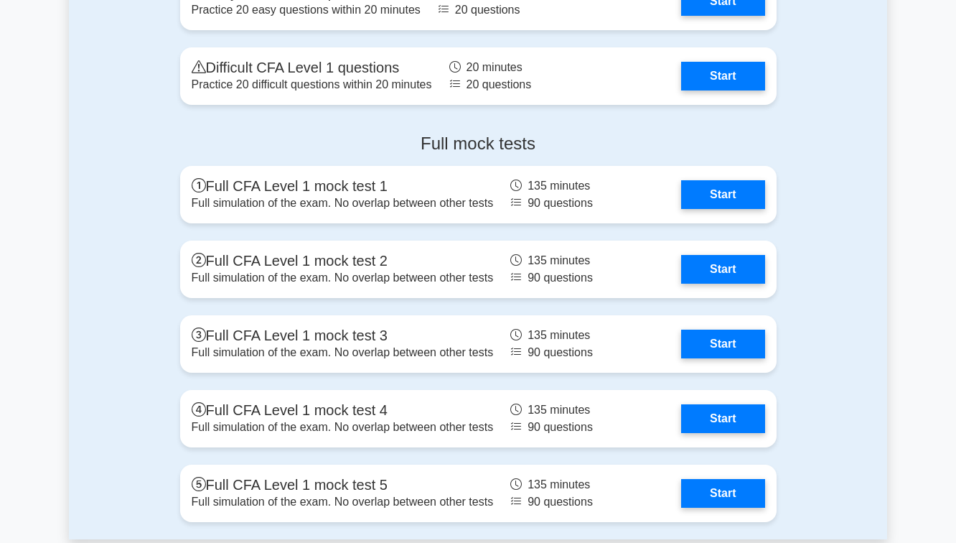
scroll to position [2470, 0]
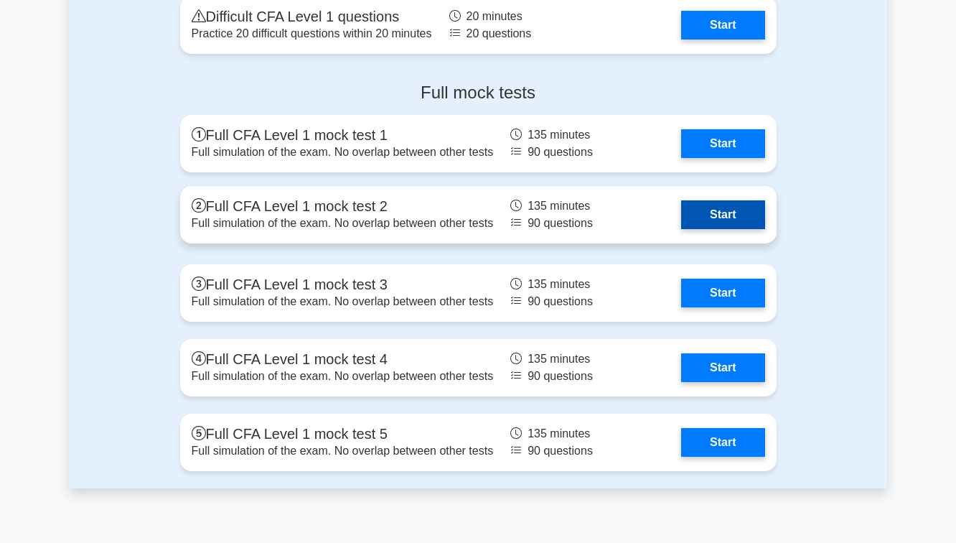
click at [681, 205] on link "Start" at bounding box center [722, 214] width 83 height 29
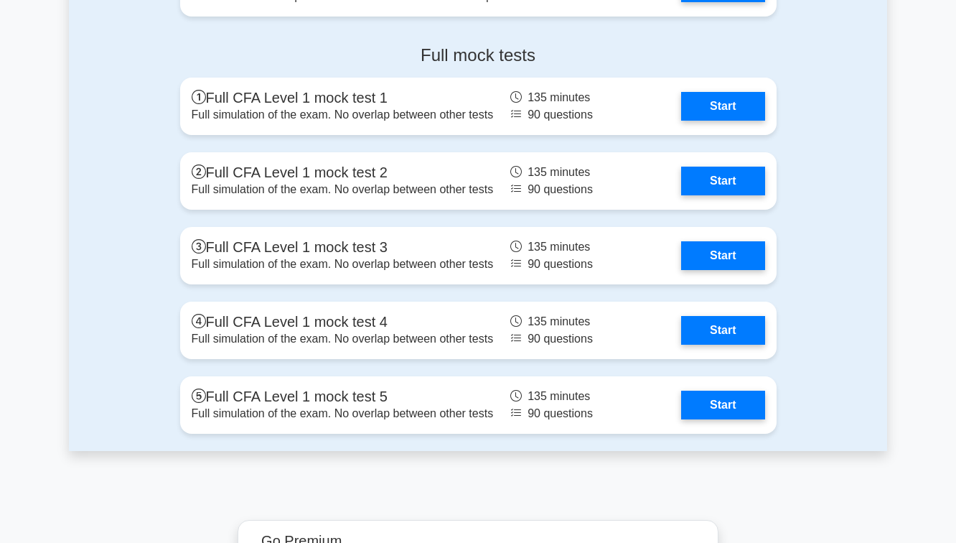
scroll to position [2484, 0]
